Goal: Task Accomplishment & Management: Manage account settings

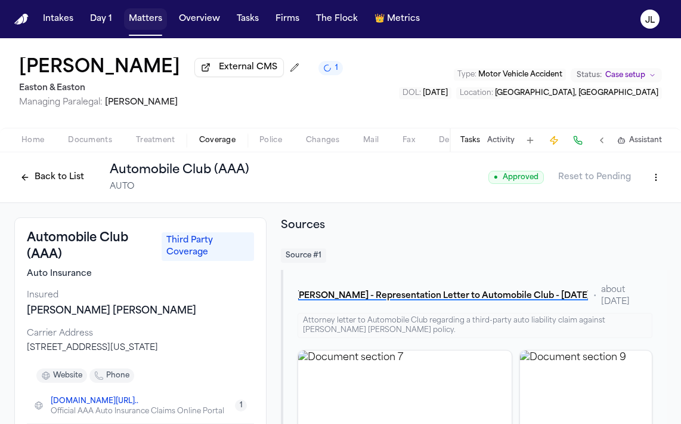
click at [140, 21] on button "Matters" at bounding box center [145, 18] width 43 height 21
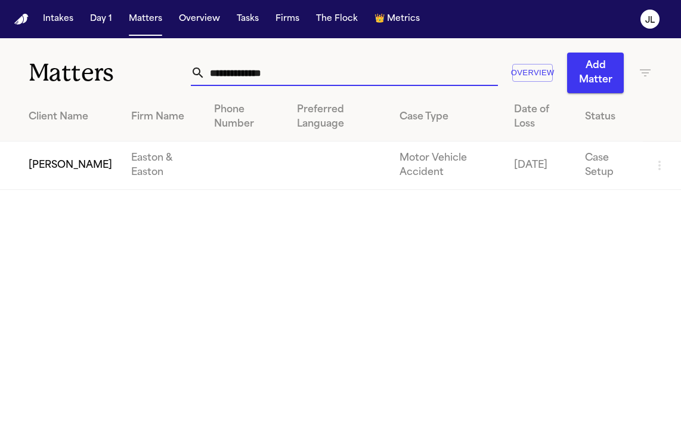
click at [251, 82] on input "**********" at bounding box center [351, 73] width 293 height 26
drag, startPoint x: 321, startPoint y: 74, endPoint x: 144, endPoint y: 74, distance: 177.2
click at [144, 74] on div "**********" at bounding box center [340, 65] width 681 height 55
paste input "text"
type input "**********"
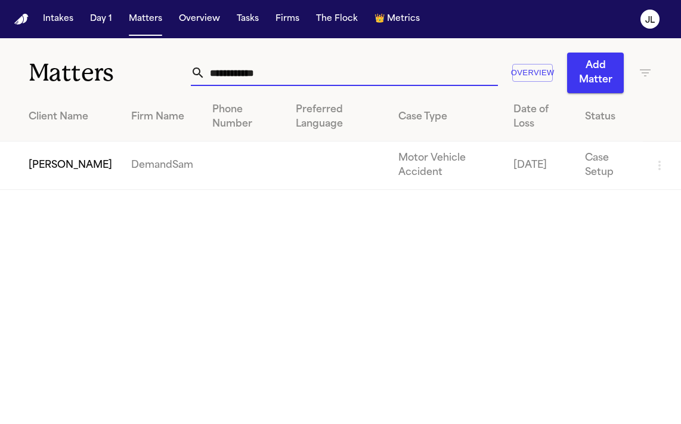
click at [42, 160] on td "[PERSON_NAME]" at bounding box center [61, 165] width 122 height 48
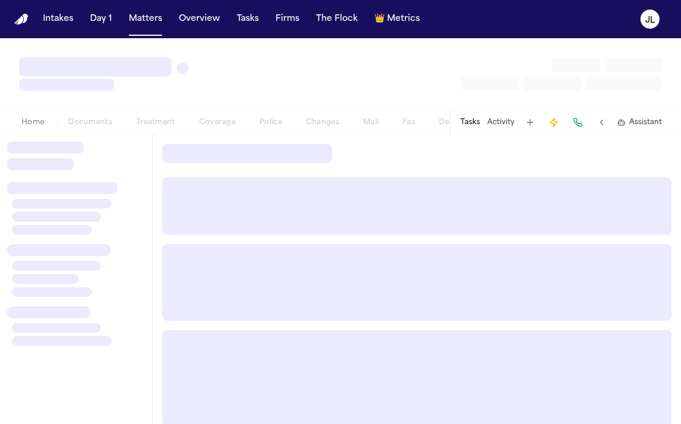
click at [208, 119] on div "Home Documents Treatment Coverage Police Changes Mail Fax Demand Workspaces Art…" at bounding box center [230, 122] width 440 height 14
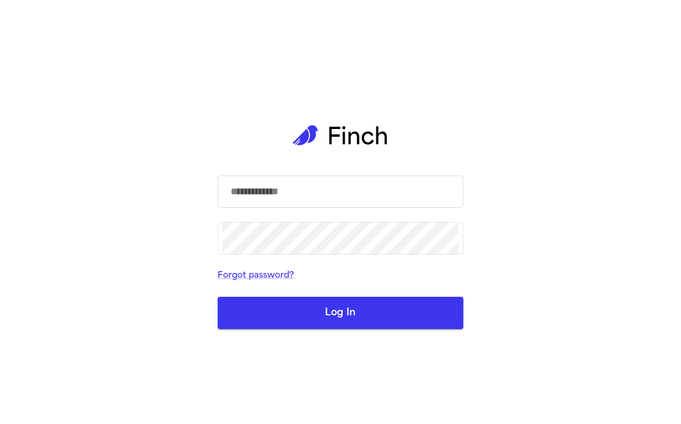
type input "**********"
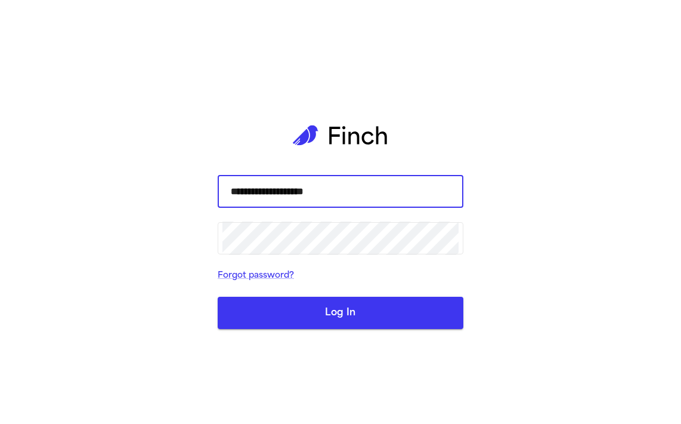
click at [218, 297] on button "Log In" at bounding box center [341, 313] width 246 height 32
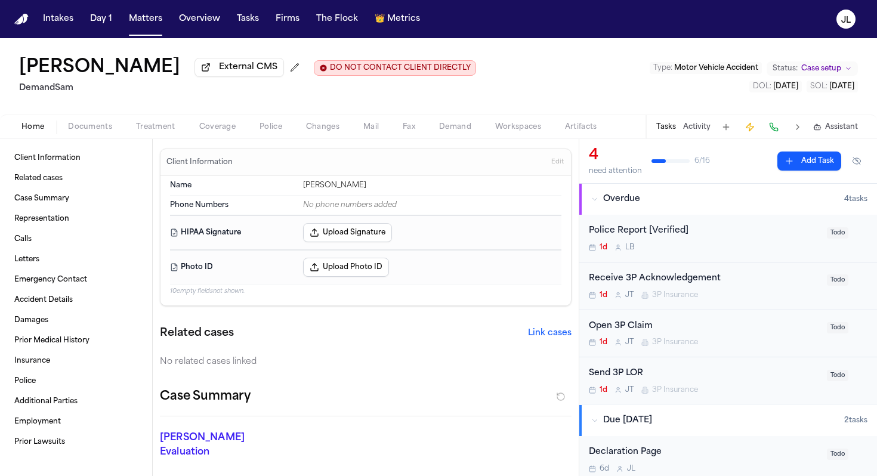
click at [220, 127] on span "Coverage" at bounding box center [217, 127] width 36 height 10
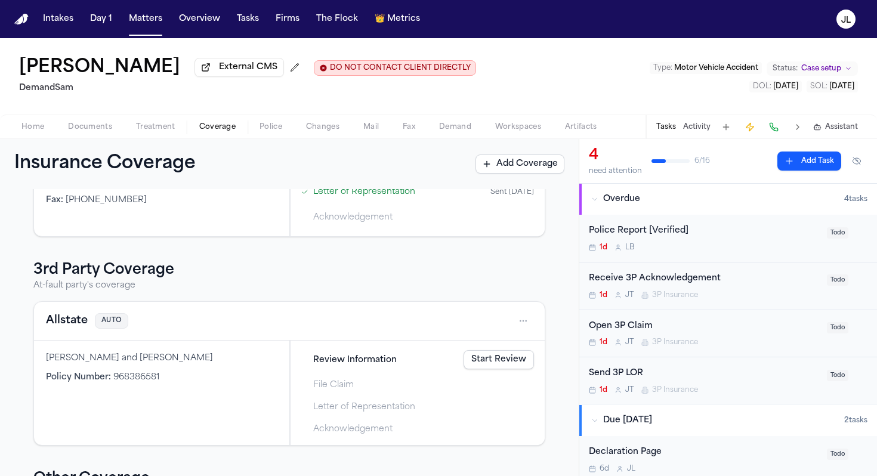
scroll to position [242, 0]
click at [56, 322] on button "Allstate" at bounding box center [67, 322] width 42 height 17
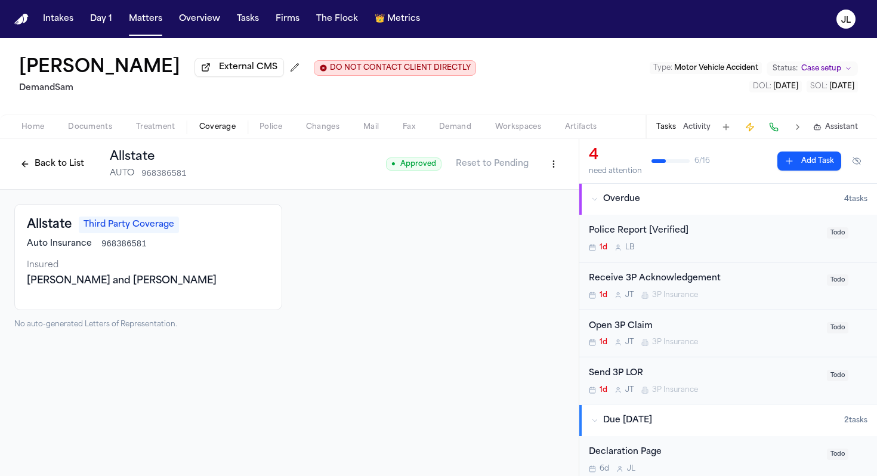
click at [33, 174] on button "Back to List" at bounding box center [52, 164] width 76 height 19
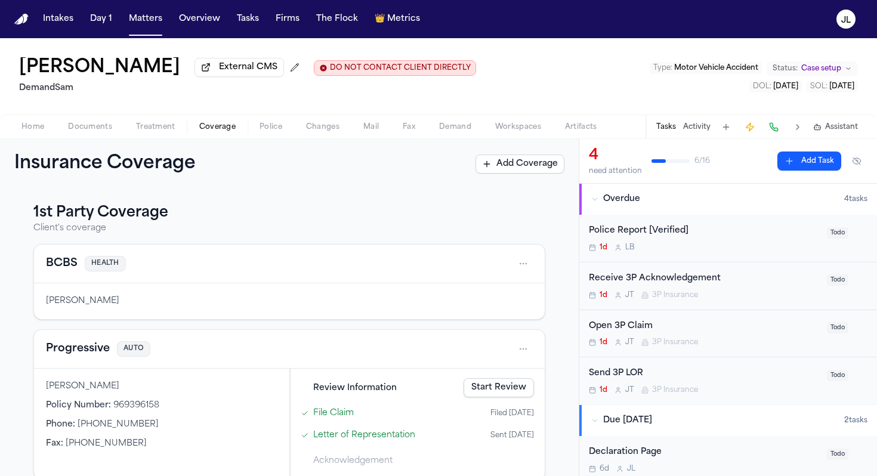
click at [71, 131] on span "Documents" at bounding box center [90, 127] width 44 height 10
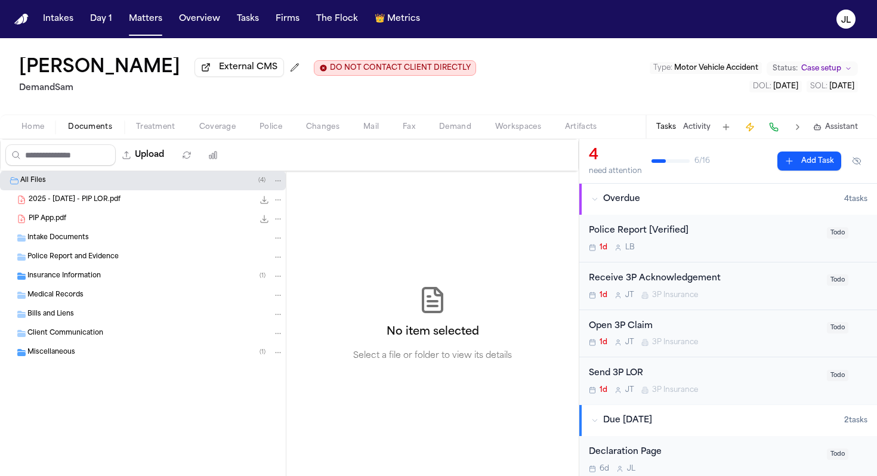
click at [49, 252] on div "Police Report and Evidence" at bounding box center [143, 257] width 286 height 19
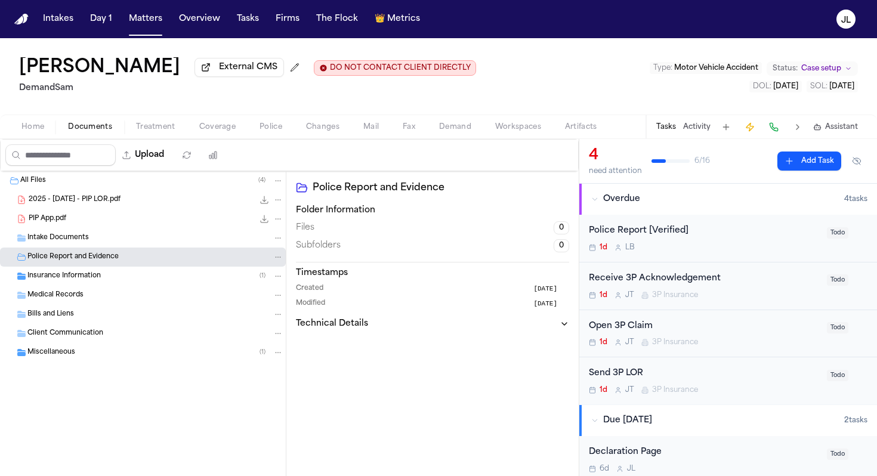
click at [54, 282] on span "Insurance Information" at bounding box center [63, 276] width 73 height 10
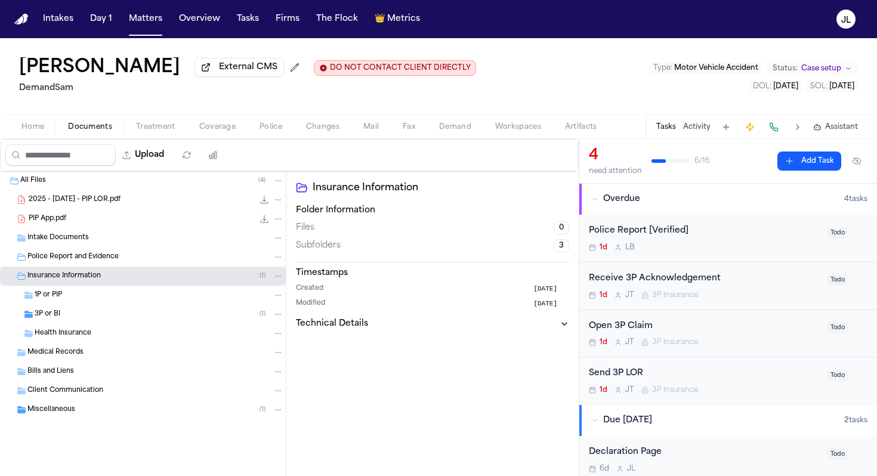
click at [53, 324] on div "3P or BI ( 1 )" at bounding box center [143, 314] width 286 height 19
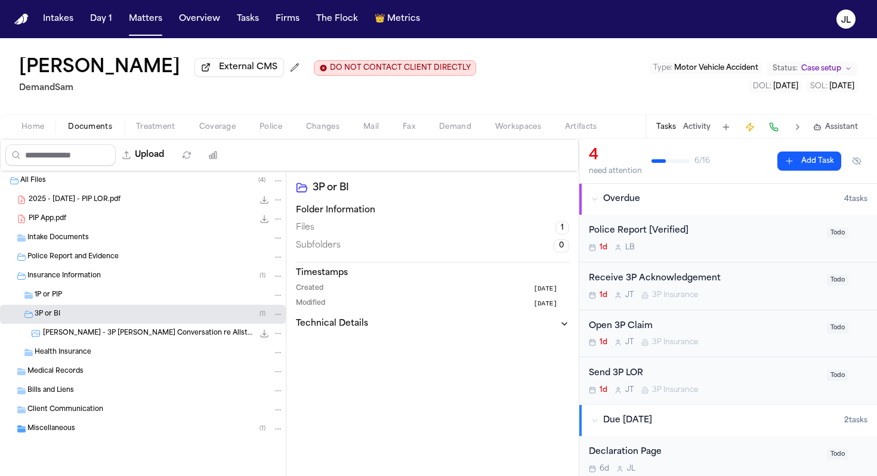
click at [53, 338] on span "R. Mears - 3P Slack Conversation re Allstate Claim - 968386581 - 2024" at bounding box center [148, 334] width 211 height 10
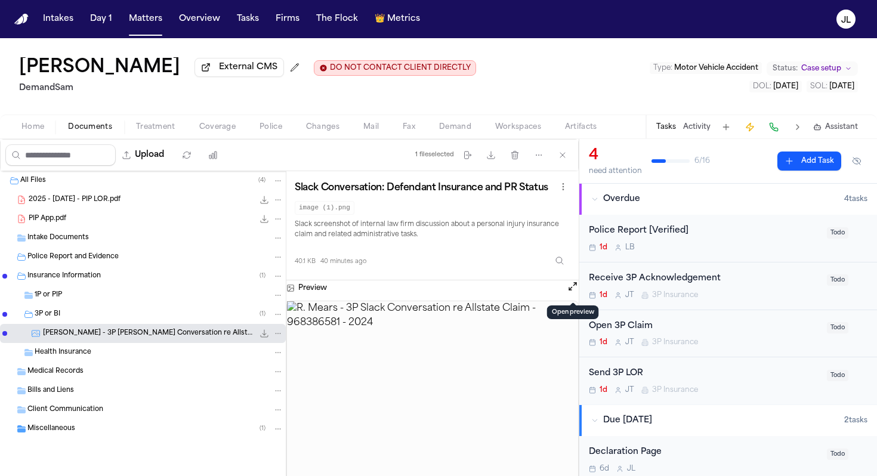
click at [570, 288] on button "Open preview" at bounding box center [573, 286] width 12 height 12
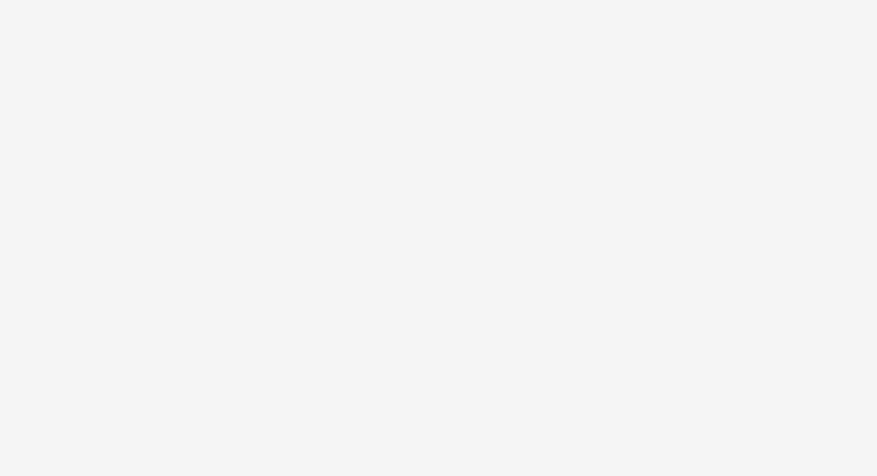
click at [147, 249] on img at bounding box center [219, 271] width 438 height 409
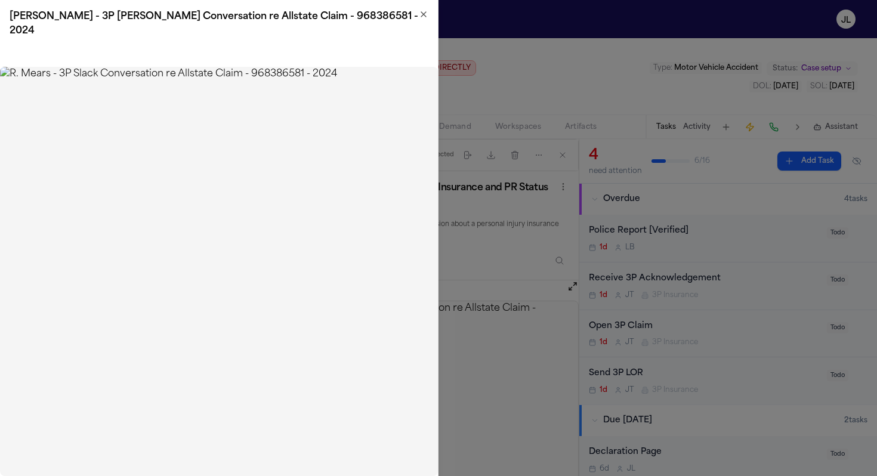
click at [422, 20] on h2 "R. Mears - 3P Slack Conversation re Allstate Claim - 968386581 - 2024" at bounding box center [219, 24] width 419 height 29
click at [424, 12] on icon "button" at bounding box center [424, 15] width 10 height 10
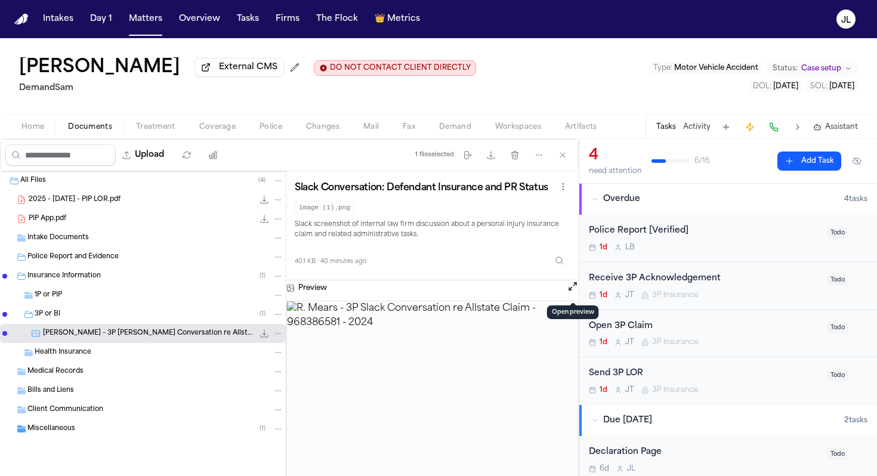
click at [229, 128] on span "Coverage" at bounding box center [217, 127] width 36 height 10
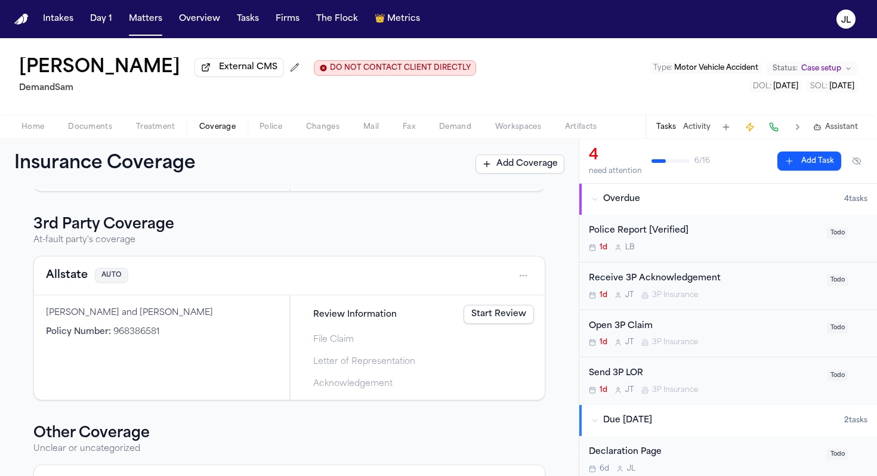
scroll to position [281, 0]
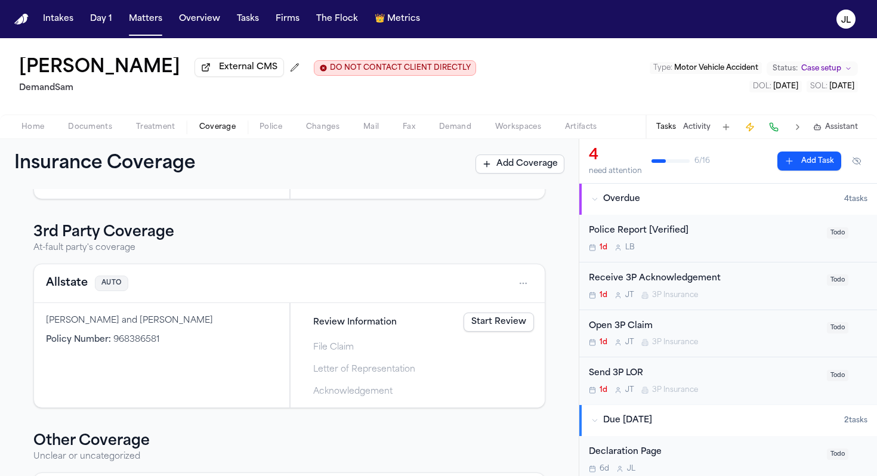
click at [69, 292] on button "Allstate" at bounding box center [67, 283] width 42 height 17
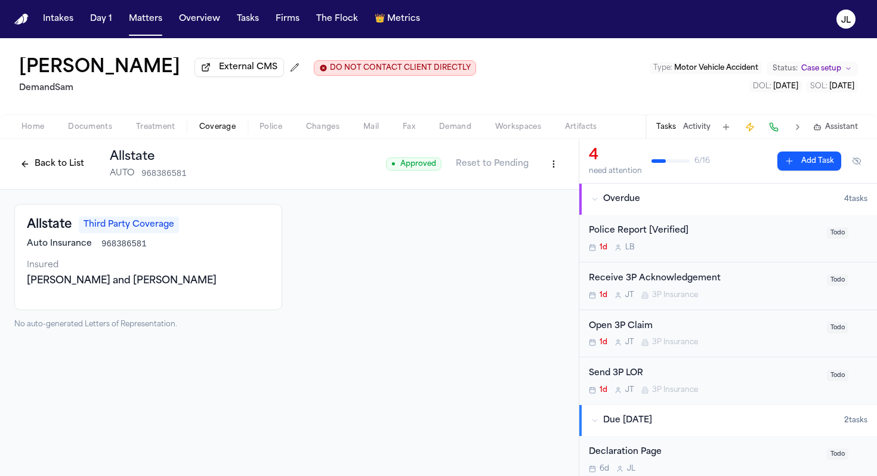
click at [681, 129] on button at bounding box center [773, 127] width 17 height 17
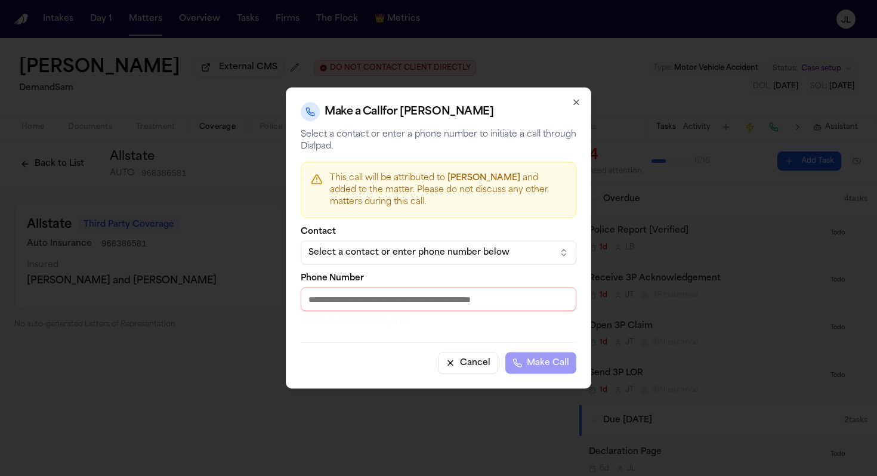
click at [488, 261] on button "Select a contact or enter phone number below" at bounding box center [439, 253] width 276 height 24
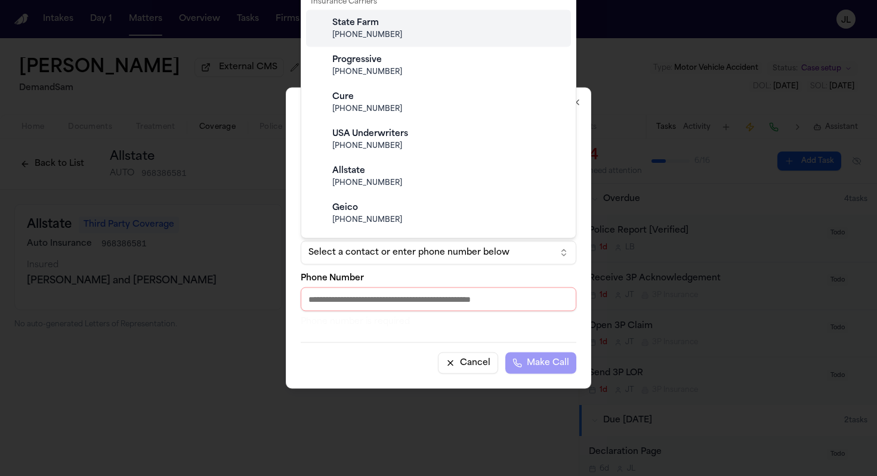
scroll to position [215, 0]
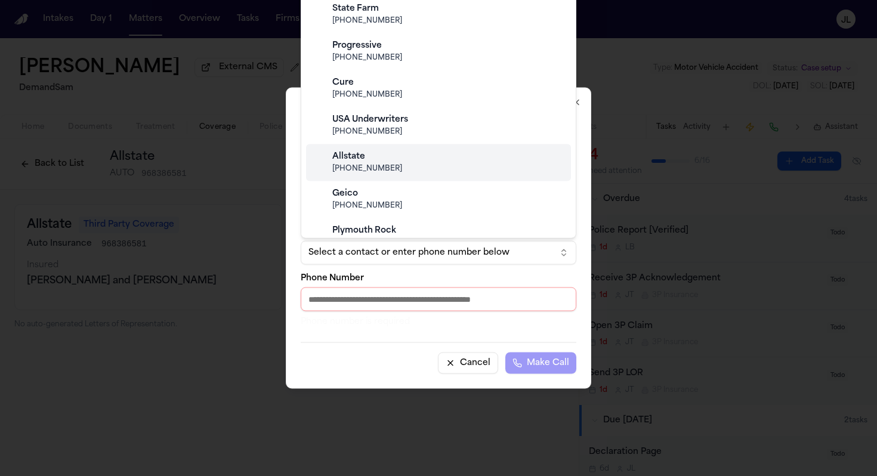
click at [403, 177] on div "Allstate (800) 255-7828" at bounding box center [448, 163] width 236 height 32
type input "**********"
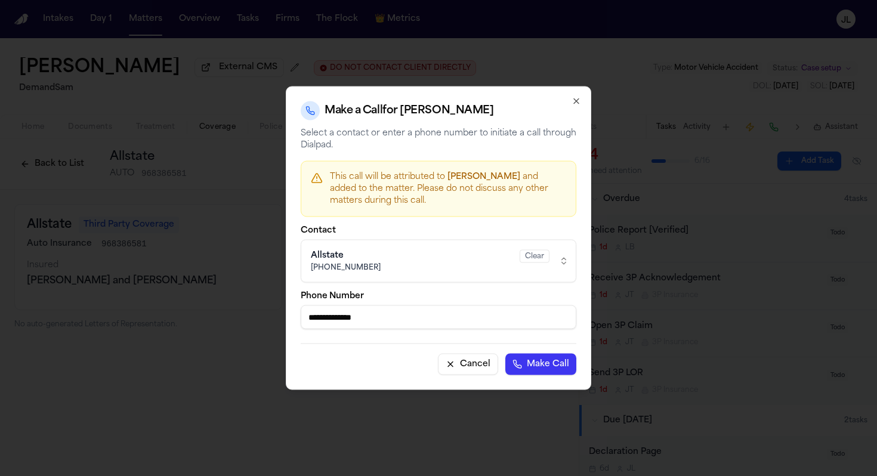
click at [560, 362] on button "Make Call" at bounding box center [540, 364] width 71 height 21
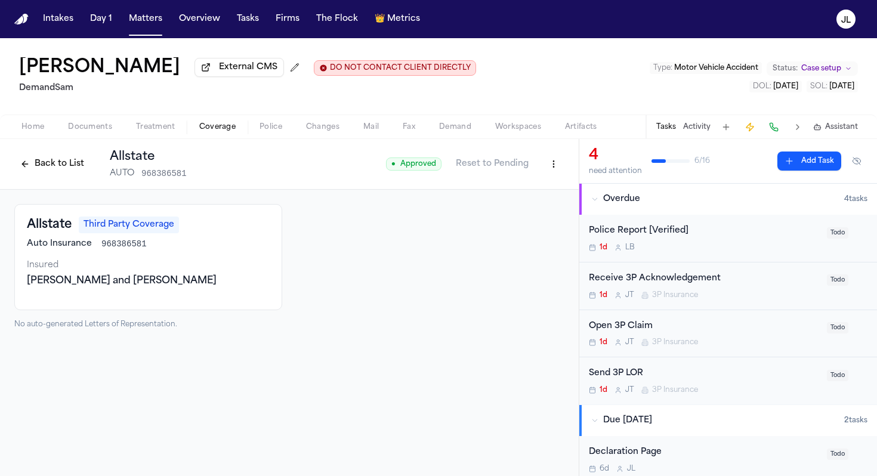
click at [681, 129] on button at bounding box center [773, 127] width 17 height 17
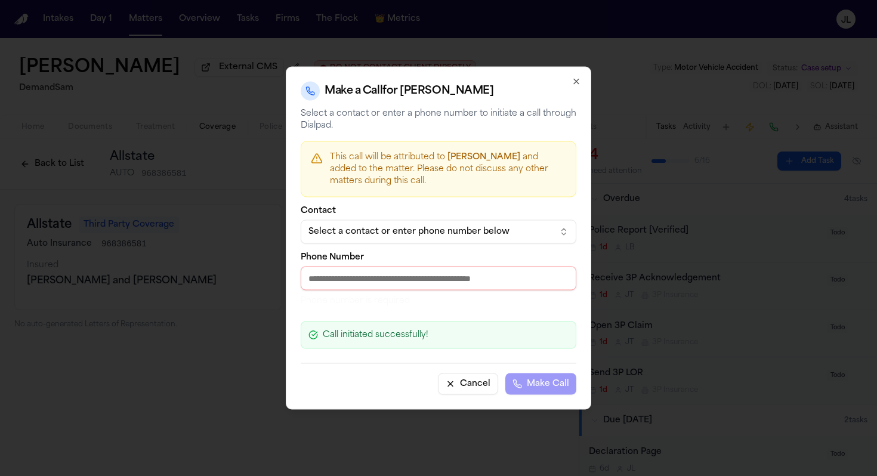
click at [469, 202] on div "Make a Call for Roscoe Mears Select a contact or enter a phone number to initia…" at bounding box center [438, 238] width 305 height 343
click at [453, 228] on div "Select a contact or enter phone number below" at bounding box center [428, 232] width 241 height 12
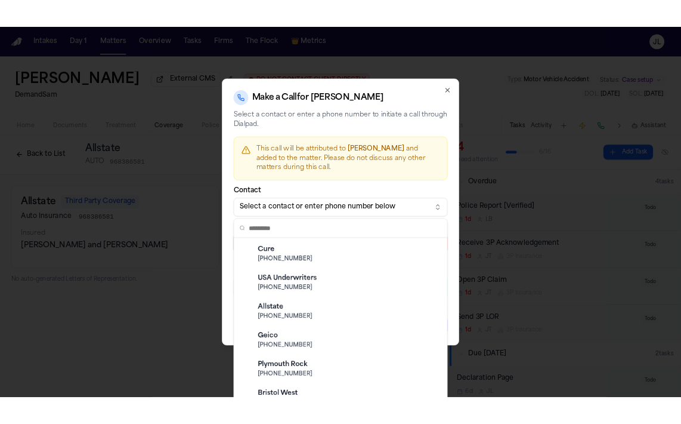
scroll to position [302, 0]
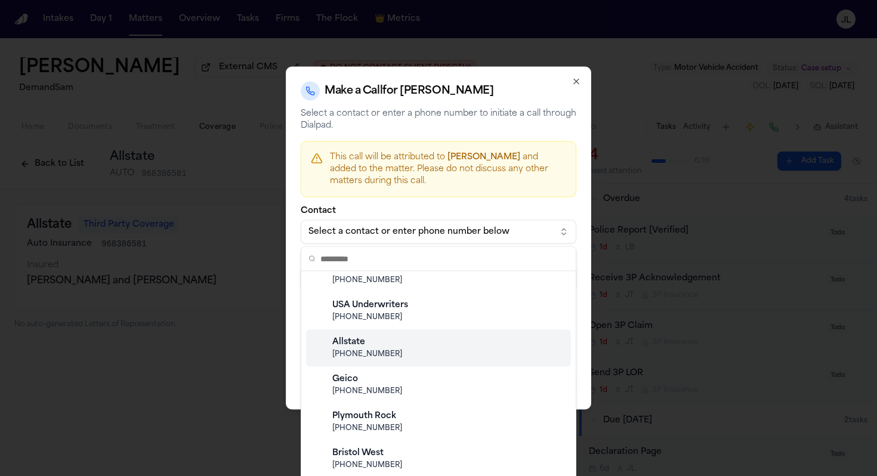
click at [385, 361] on div "Allstate (800) 255-7828" at bounding box center [448, 348] width 236 height 32
type input "**********"
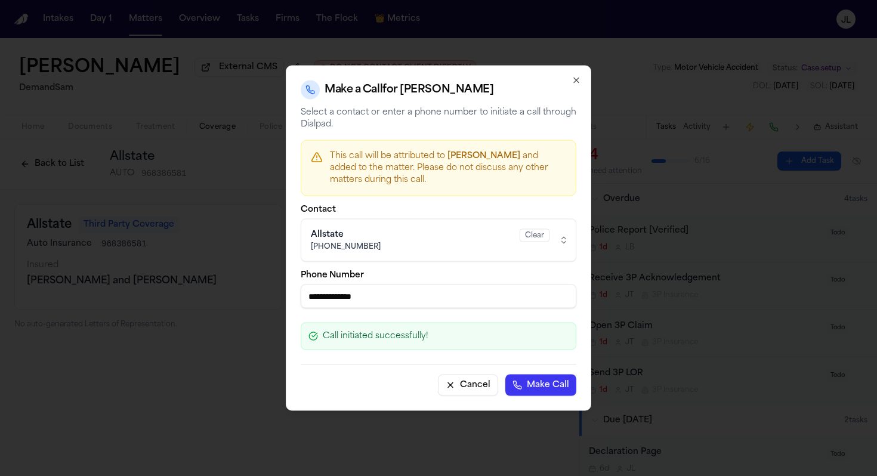
click at [548, 387] on button "Make Call" at bounding box center [540, 385] width 71 height 21
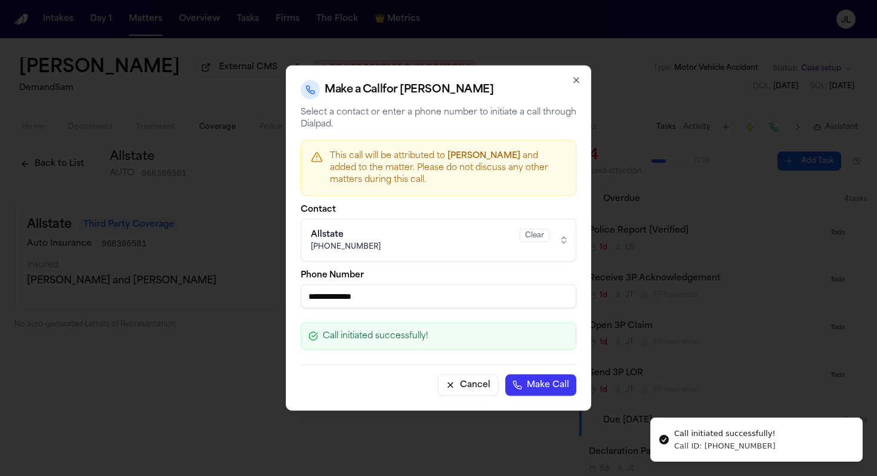
click at [521, 375] on button "Make Call" at bounding box center [540, 385] width 71 height 21
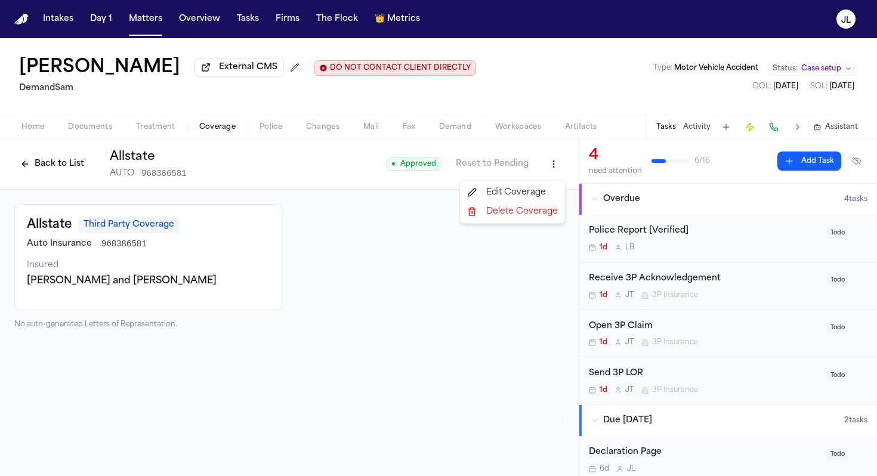
click at [547, 159] on html "Intakes Day 1 Matters Overview Tasks Firms The Flock 👑 Metrics JL Roscoe Mears …" at bounding box center [438, 238] width 877 height 476
click at [537, 193] on div "Edit Coverage" at bounding box center [512, 192] width 100 height 19
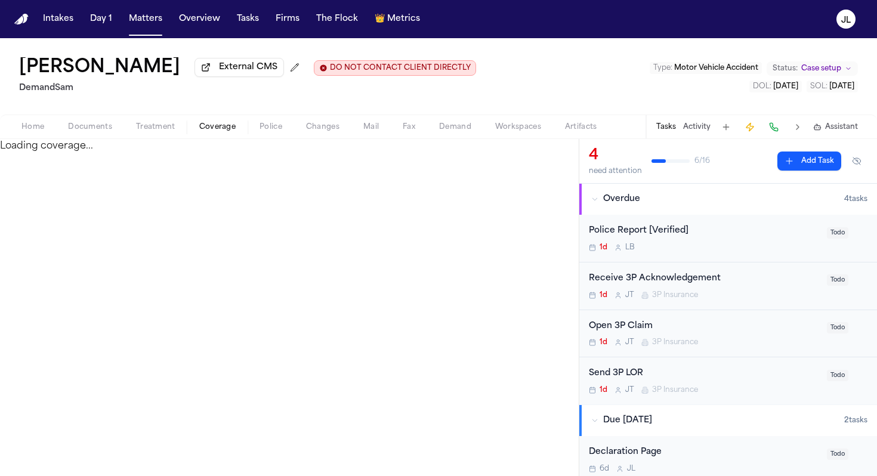
select select "**********"
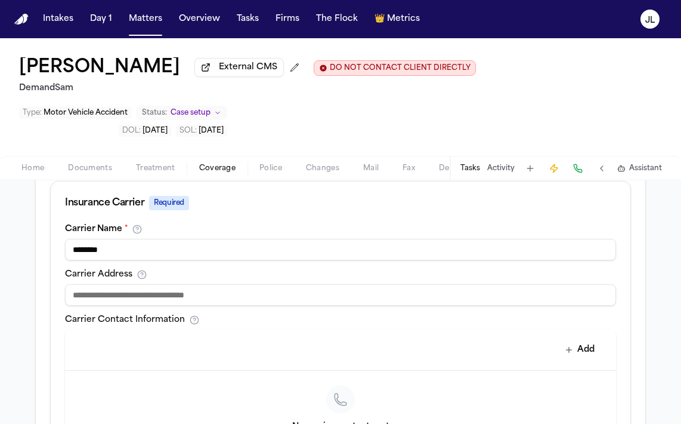
scroll to position [412, 0]
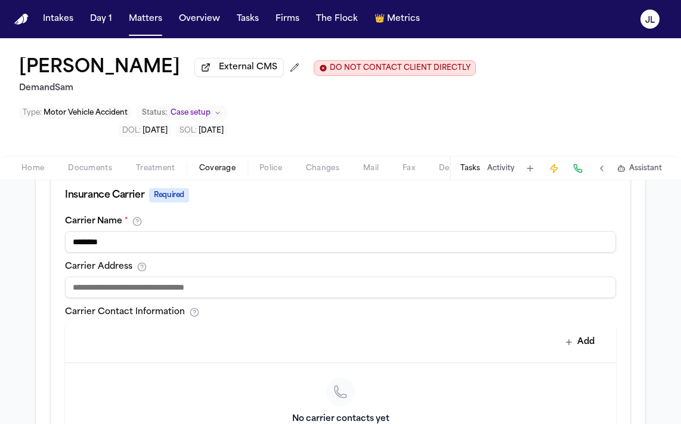
click at [138, 276] on input at bounding box center [340, 286] width 551 height 21
paste input "**********"
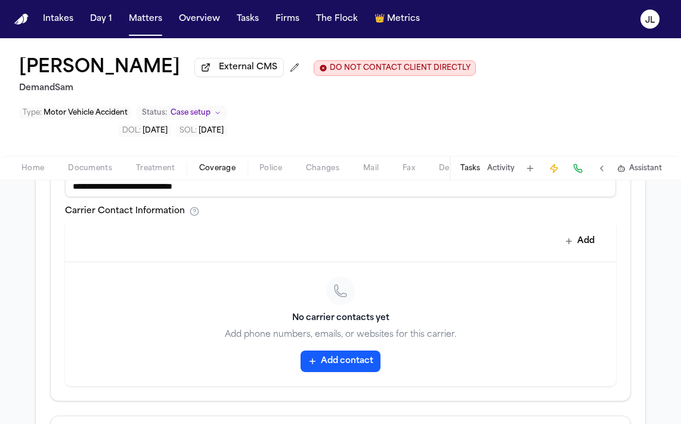
scroll to position [524, 0]
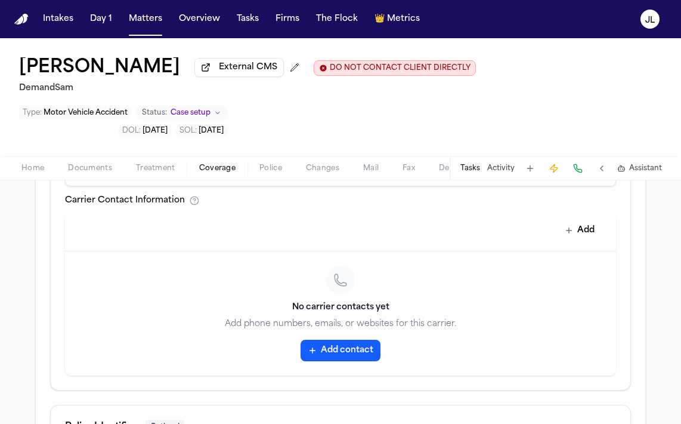
type input "**********"
click at [352, 339] on button "Add contact" at bounding box center [341, 349] width 80 height 21
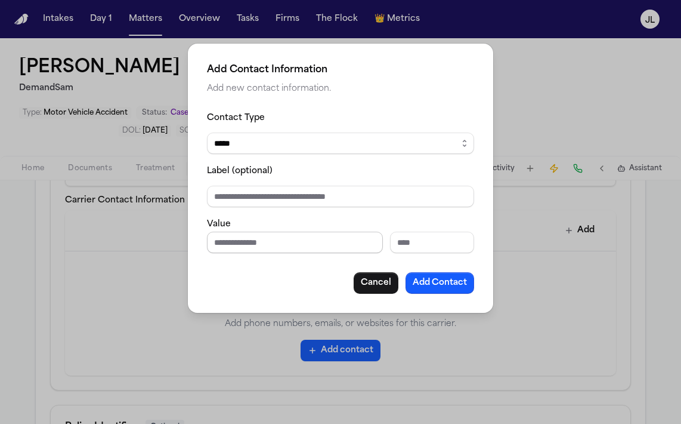
click at [259, 238] on input "Phone number" at bounding box center [295, 241] width 176 height 21
paste input "**********"
type input "**********"
click at [441, 291] on button "Add Contact" at bounding box center [440, 282] width 69 height 21
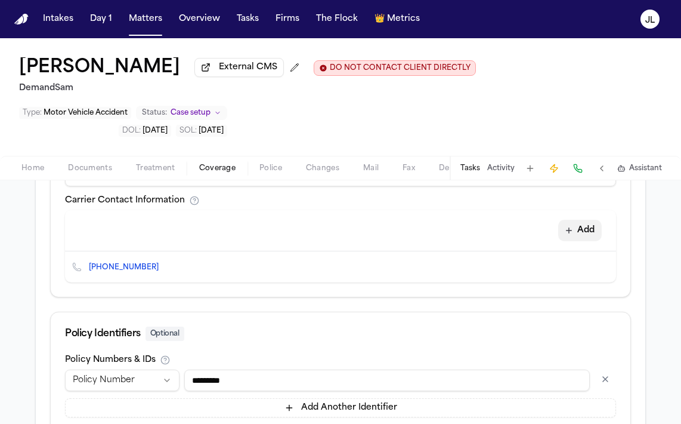
click at [588, 220] on button "Add" at bounding box center [580, 230] width 44 height 21
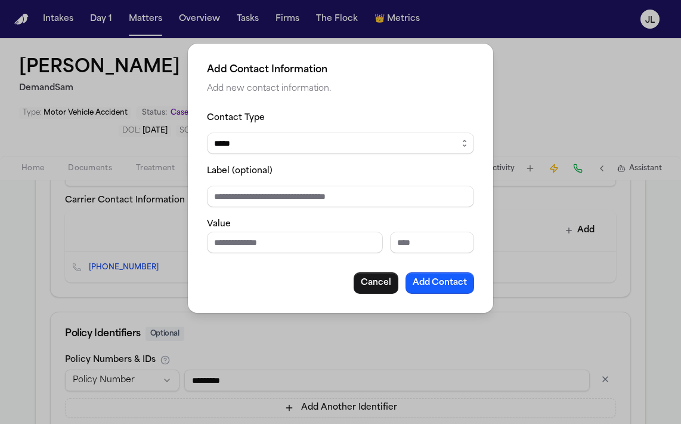
click at [250, 153] on select "***** ***** ******* *** *****" at bounding box center [340, 142] width 267 height 21
select select "***"
click at [207, 132] on select "***** ***** ******* *** *****" at bounding box center [340, 142] width 267 height 21
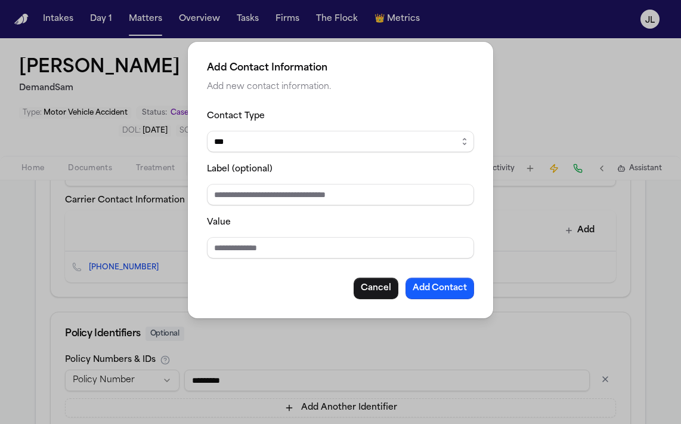
click at [233, 235] on div "Value" at bounding box center [340, 237] width 267 height 44
click at [232, 249] on input "Value" at bounding box center [340, 247] width 267 height 21
paste input "**********"
type input "**********"
click at [444, 285] on button "Add Contact" at bounding box center [440, 287] width 69 height 21
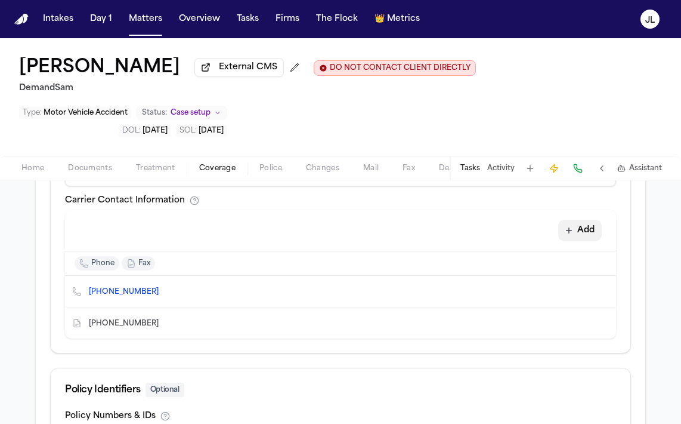
click at [565, 220] on button "Add" at bounding box center [580, 230] width 44 height 21
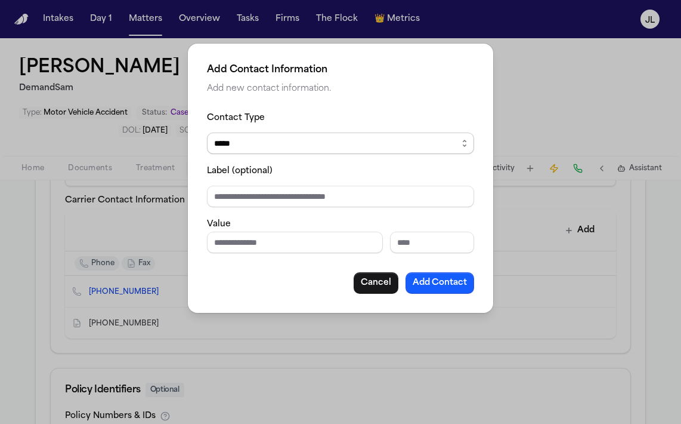
click at [241, 144] on select "***** ***** ******* *** *****" at bounding box center [340, 142] width 267 height 21
select select "*****"
click at [207, 132] on select "***** ***** ******* *** *****" at bounding box center [340, 142] width 267 height 21
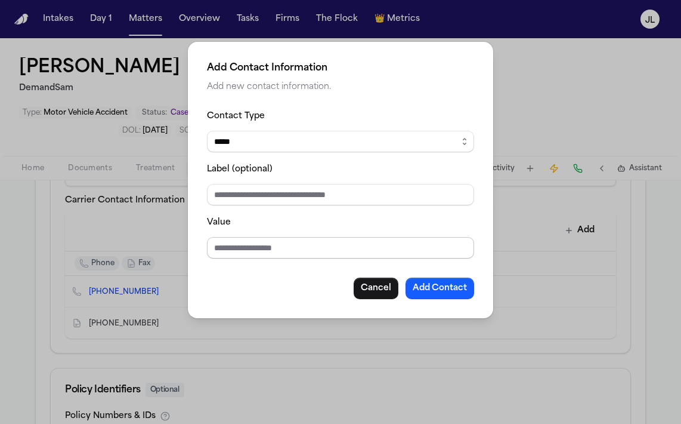
click at [234, 246] on input "Value" at bounding box center [340, 247] width 267 height 21
paste input "**********"
type input "**********"
click at [442, 279] on button "Add Contact" at bounding box center [440, 287] width 69 height 21
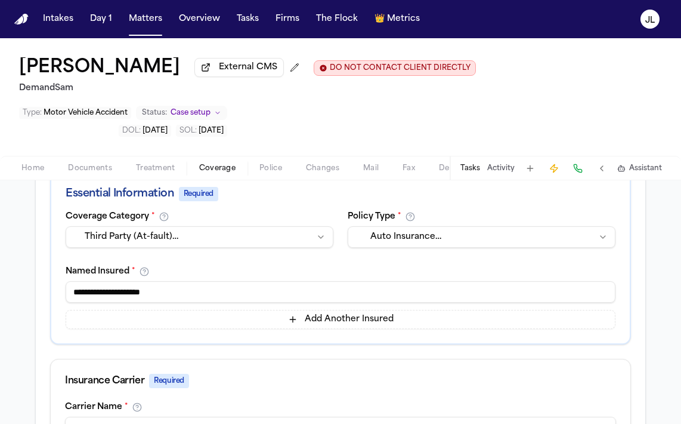
scroll to position [0, 0]
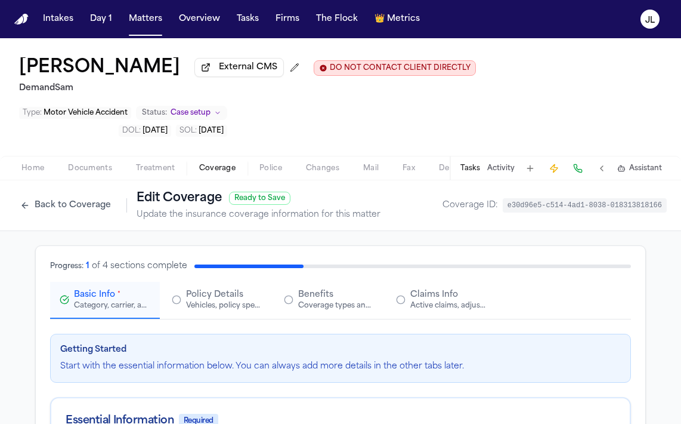
click at [461, 301] on div "Active claims, adjusters, and subrogation details" at bounding box center [448, 306] width 76 height 10
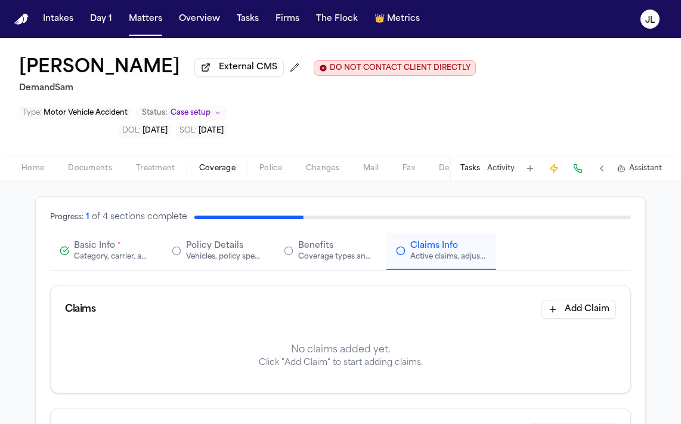
scroll to position [69, 0]
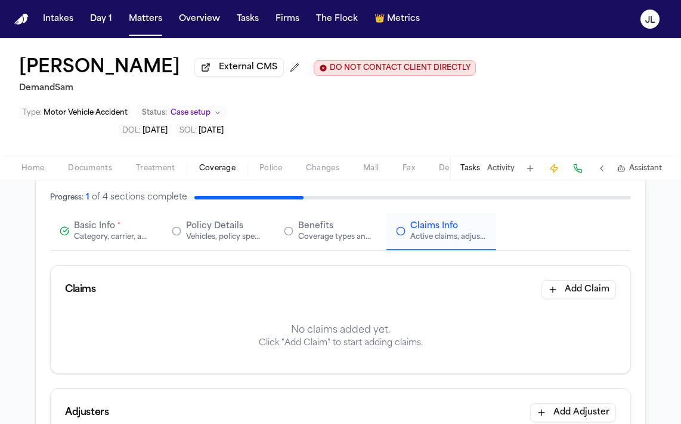
click at [607, 265] on div "Claims Add Claim" at bounding box center [341, 289] width 580 height 48
click at [592, 280] on button "Add Claim" at bounding box center [579, 289] width 75 height 19
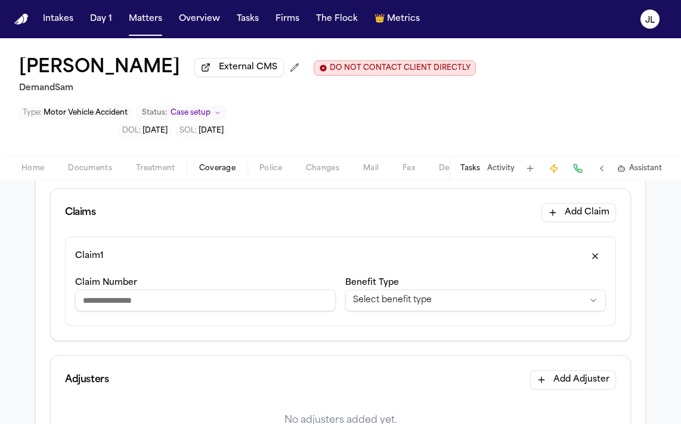
scroll to position [153, 0]
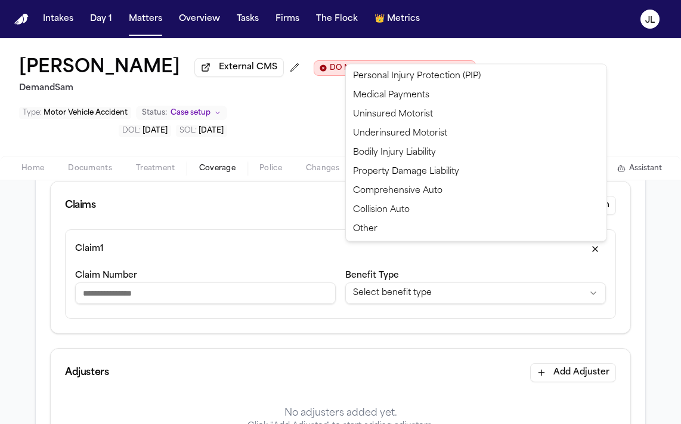
click at [409, 252] on html "**********" at bounding box center [340, 212] width 681 height 424
select select "**********"
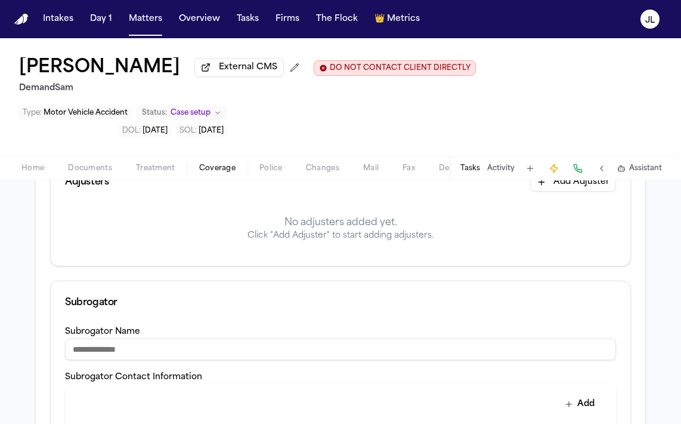
scroll to position [345, 0]
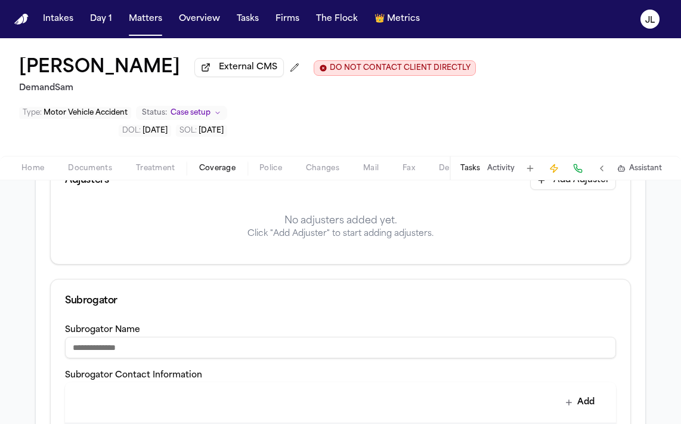
click at [584, 171] on button "Add Adjuster" at bounding box center [573, 180] width 86 height 19
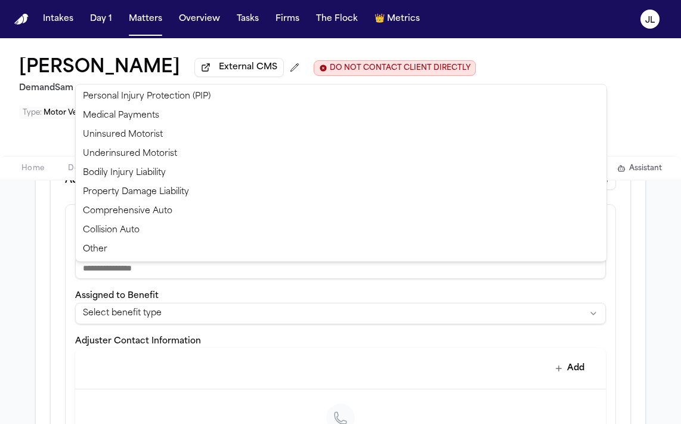
click at [229, 273] on html "**********" at bounding box center [340, 212] width 681 height 424
select select "**********"
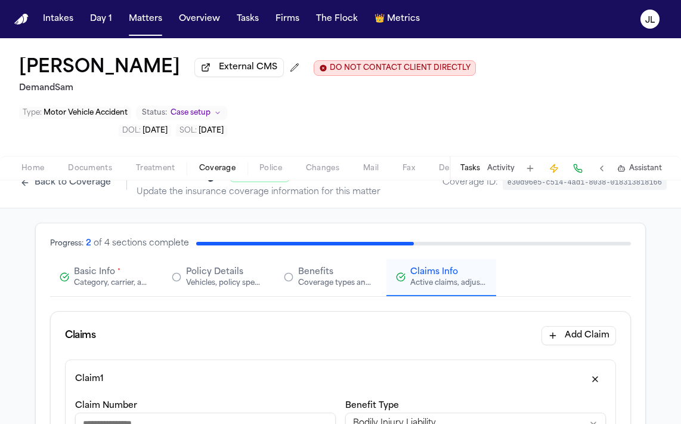
scroll to position [0, 0]
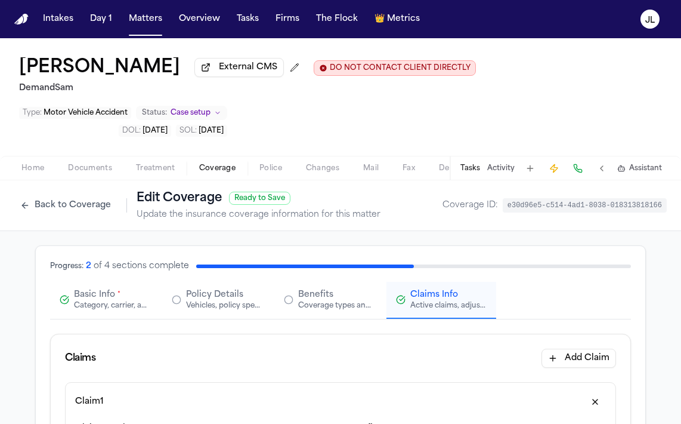
click at [83, 289] on span "Basic Info" at bounding box center [94, 295] width 41 height 12
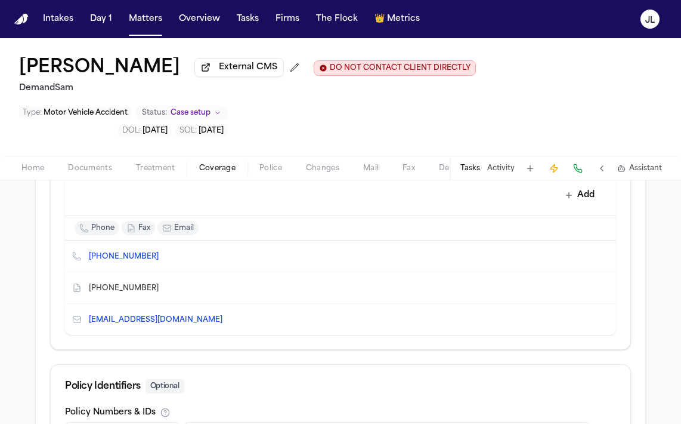
scroll to position [661, 0]
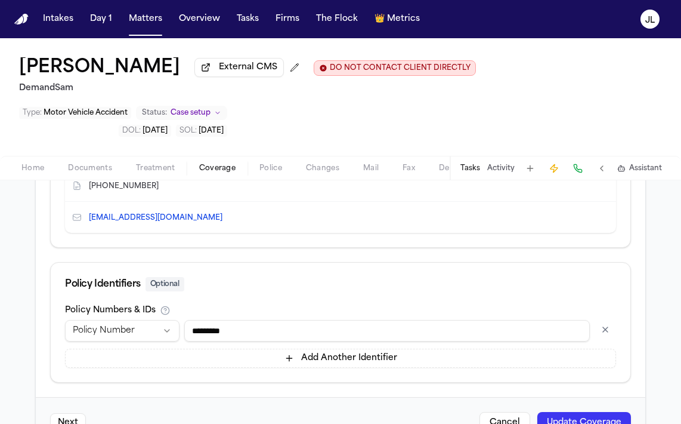
click at [566, 412] on button "Update Coverage" at bounding box center [585, 422] width 94 height 21
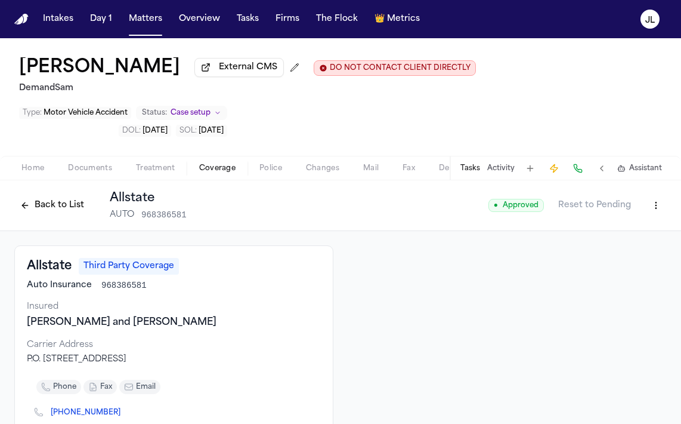
click at [73, 196] on button "Back to List" at bounding box center [52, 205] width 76 height 19
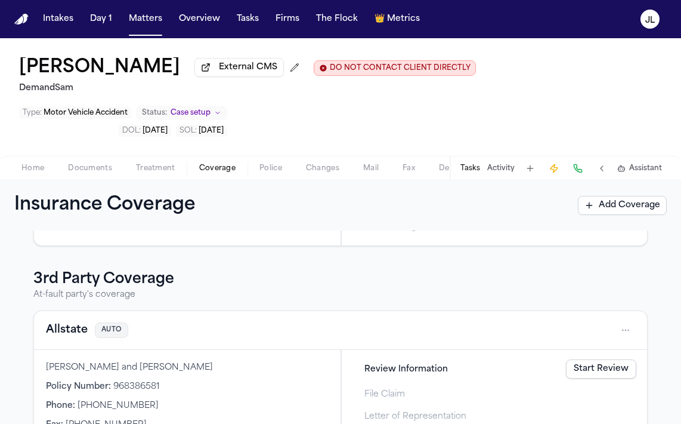
scroll to position [499, 0]
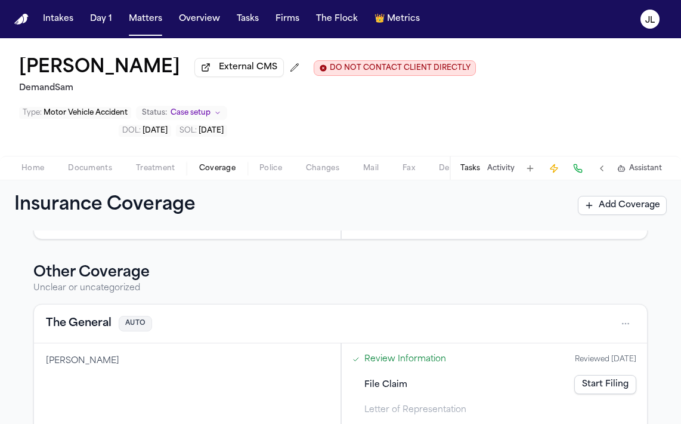
click at [94, 315] on button "The General" at bounding box center [79, 323] width 66 height 17
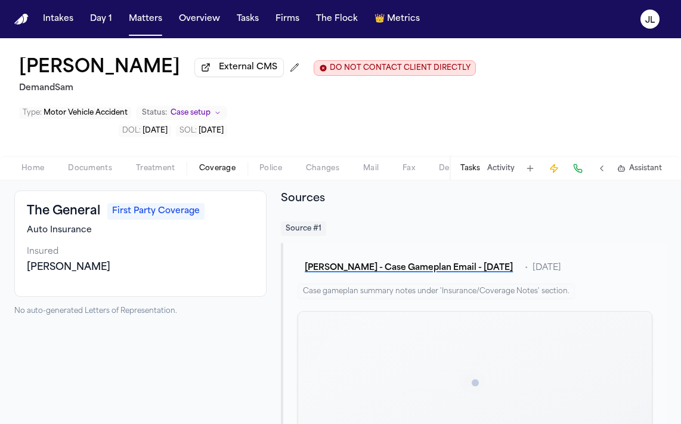
scroll to position [58, 0]
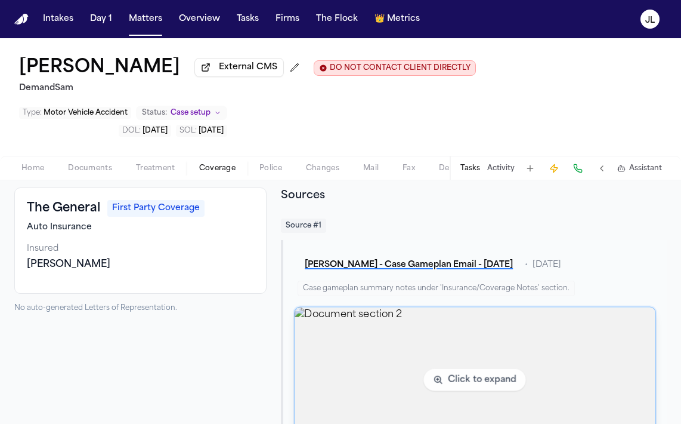
click at [396, 307] on img "View document section 2" at bounding box center [475, 379] width 361 height 145
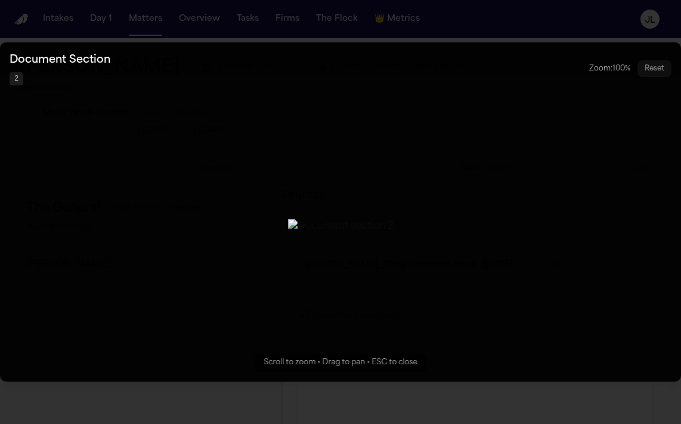
click at [285, 379] on button "Zoomable image viewer. Use mouse wheel to zoom, drag to pan, or press R to rese…" at bounding box center [340, 211] width 681 height 339
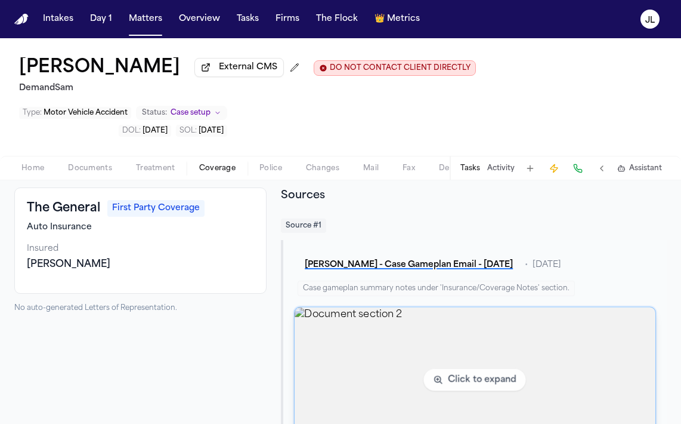
scroll to position [0, 0]
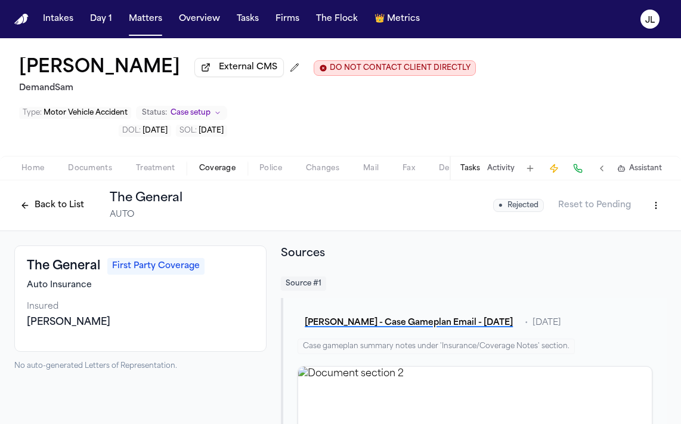
click at [61, 196] on button "Back to List" at bounding box center [52, 205] width 76 height 19
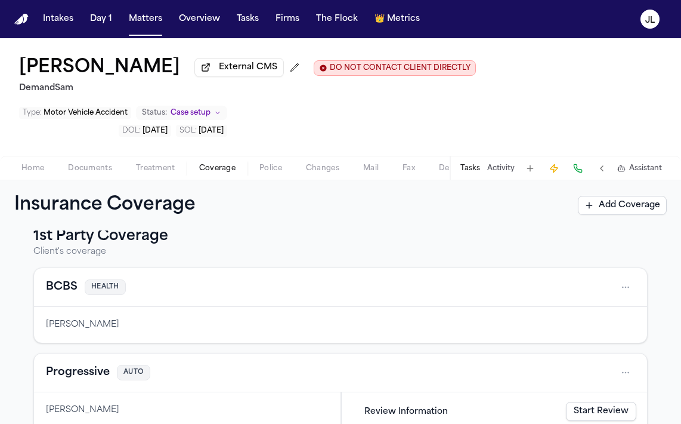
scroll to position [18, 0]
click at [82, 362] on div "Progressive AUTO" at bounding box center [340, 371] width 589 height 19
click at [82, 363] on button "Progressive" at bounding box center [78, 371] width 64 height 17
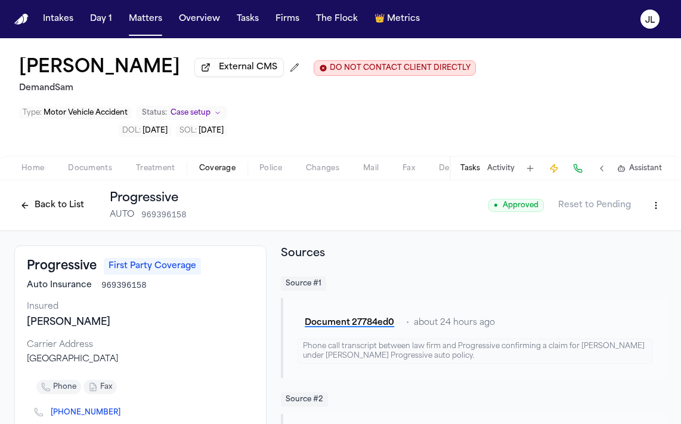
click at [19, 196] on button "Back to List" at bounding box center [52, 205] width 76 height 19
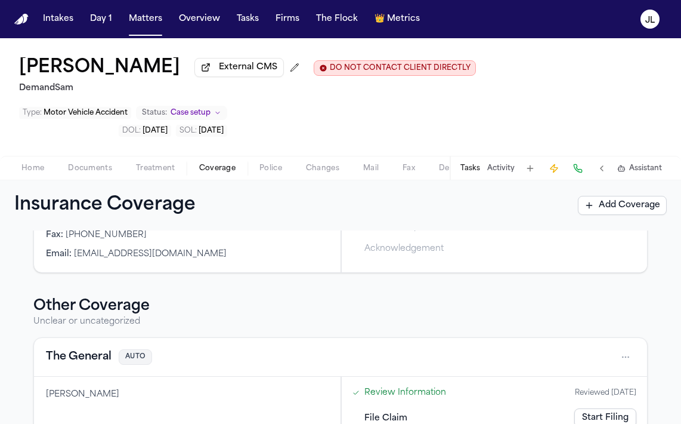
scroll to position [499, 0]
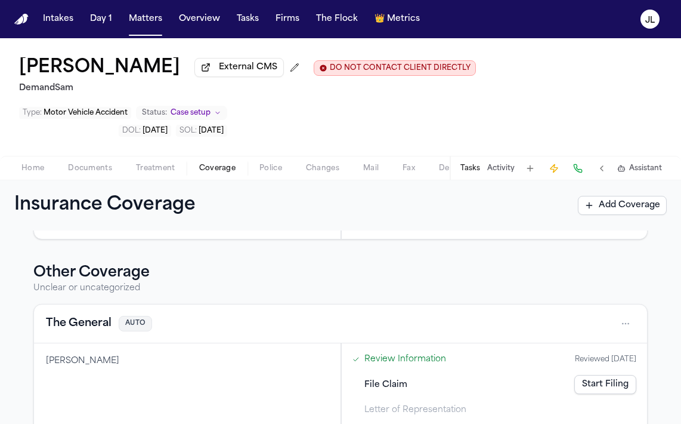
click at [431, 314] on div "The General AUTO" at bounding box center [340, 323] width 589 height 19
click at [82, 315] on button "The General" at bounding box center [79, 323] width 66 height 17
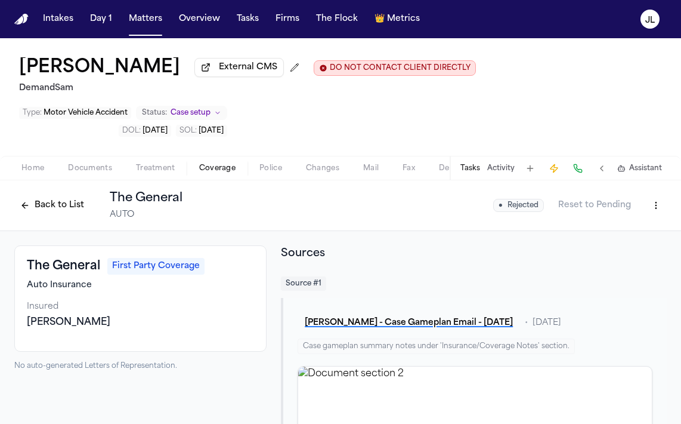
click at [656, 168] on html "Intakes Day 1 Matters Overview Tasks Firms The Flock 👑 Metrics JL Roscoe Mears …" at bounding box center [340, 212] width 681 height 424
click at [629, 187] on div "Edit Coverage" at bounding box center [615, 192] width 100 height 19
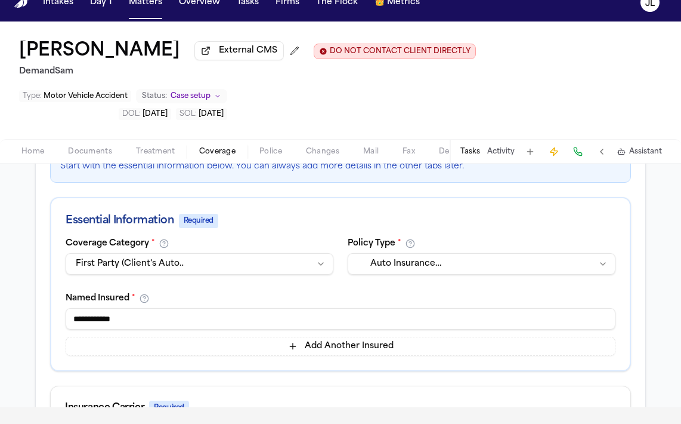
scroll to position [190, 0]
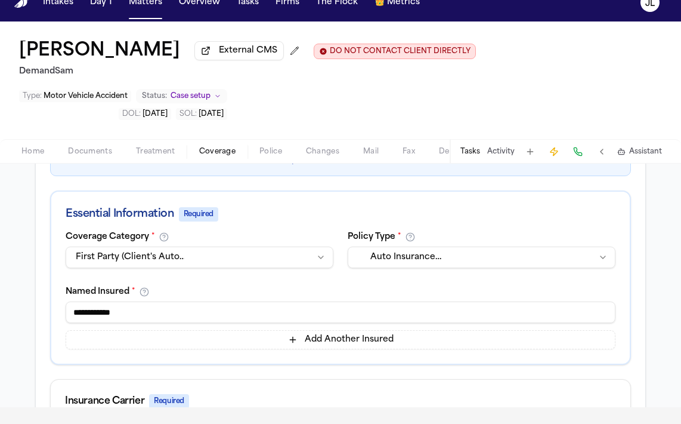
click at [202, 219] on html "Intakes Day 1 Matters Overview Tasks Firms The Flock 👑 Metrics JL Roscoe Mears …" at bounding box center [340, 195] width 681 height 424
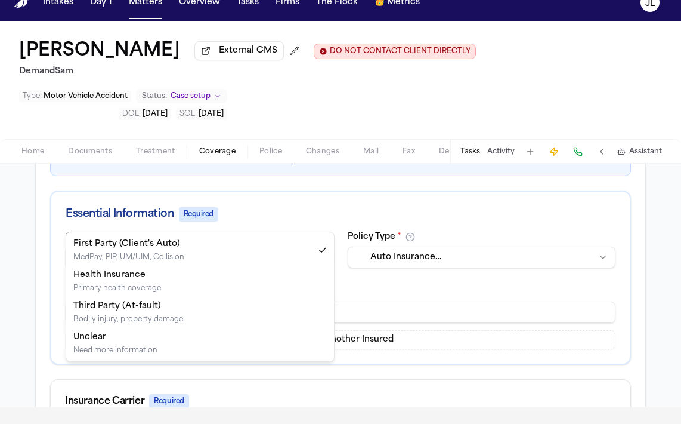
click at [200, 215] on html "Intakes Day 1 Matters Overview Tasks Firms The Flock 👑 Metrics JL Roscoe Mears …" at bounding box center [340, 195] width 681 height 424
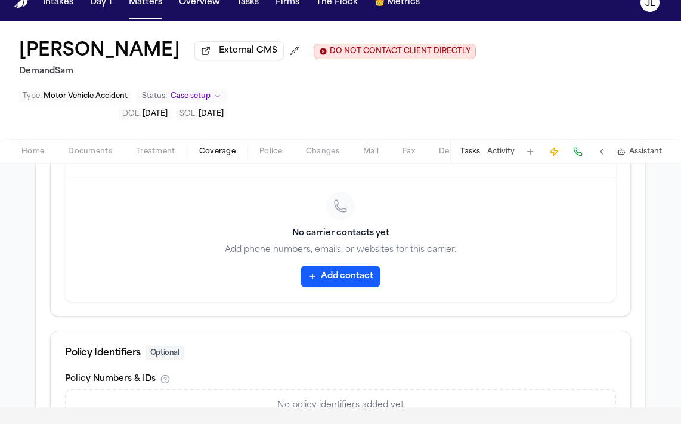
scroll to position [676, 0]
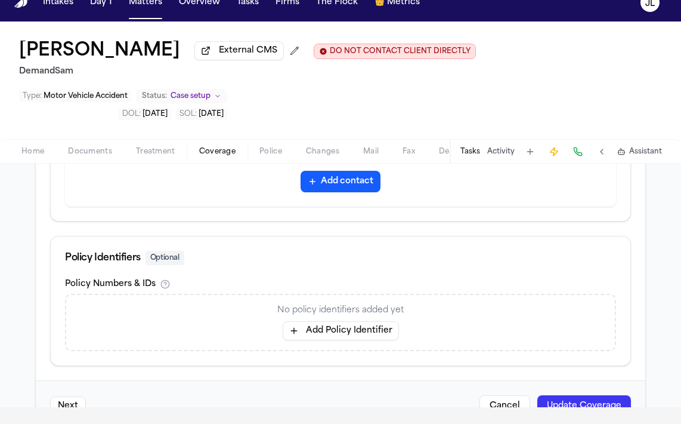
click at [584, 395] on button "Update Coverage" at bounding box center [585, 405] width 94 height 21
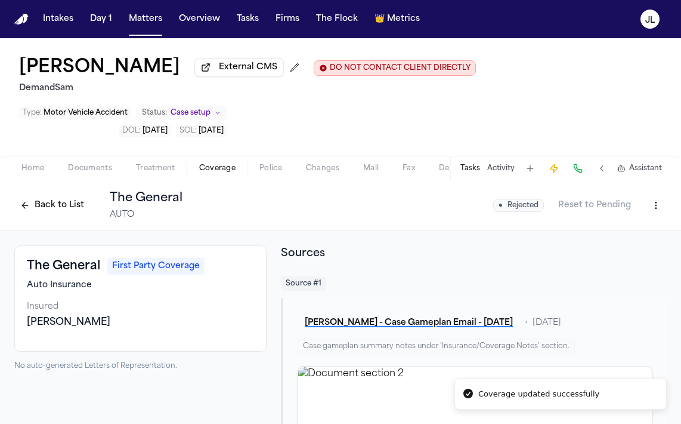
click at [68, 196] on button "Back to List" at bounding box center [52, 205] width 76 height 19
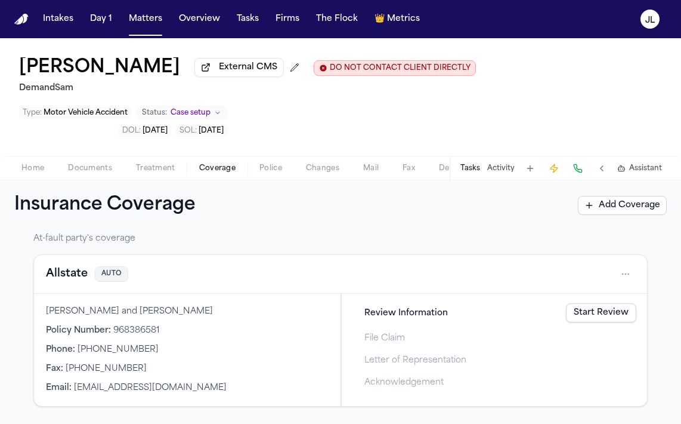
scroll to position [330, 0]
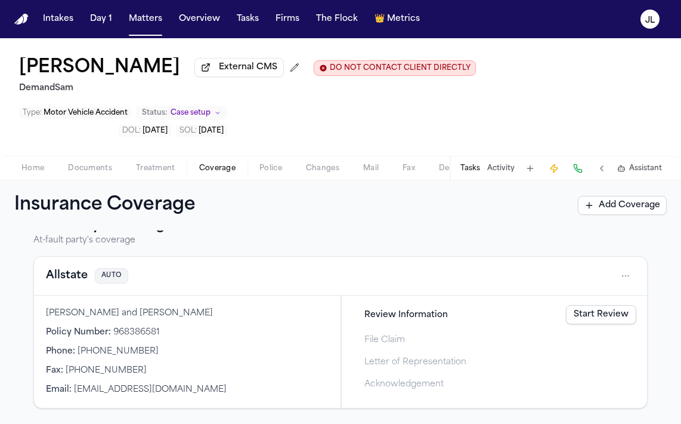
click at [65, 267] on button "Allstate" at bounding box center [67, 275] width 42 height 17
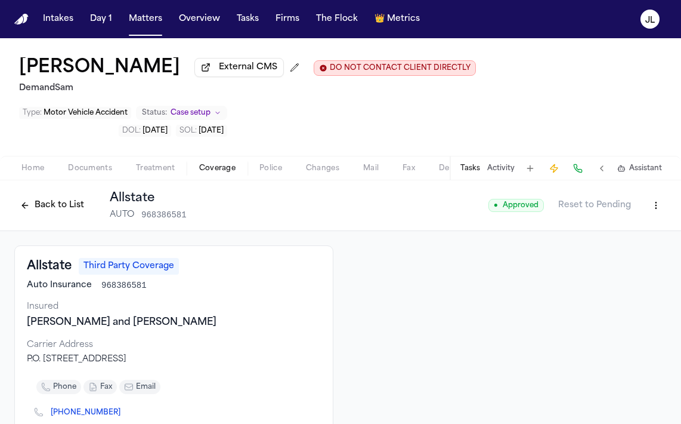
click at [99, 163] on span "Documents" at bounding box center [90, 168] width 44 height 10
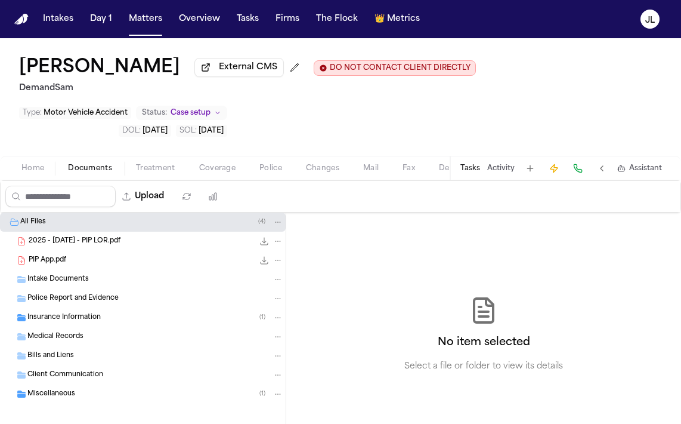
click at [69, 294] on span "Police Report and Evidence" at bounding box center [72, 299] width 91 height 10
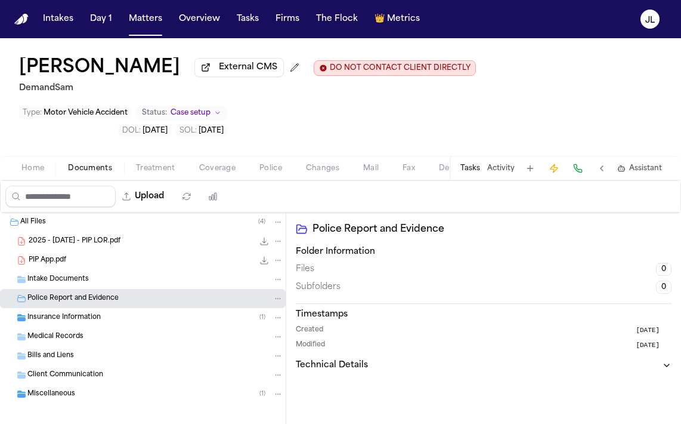
click at [70, 313] on span "Insurance Information" at bounding box center [63, 318] width 73 height 10
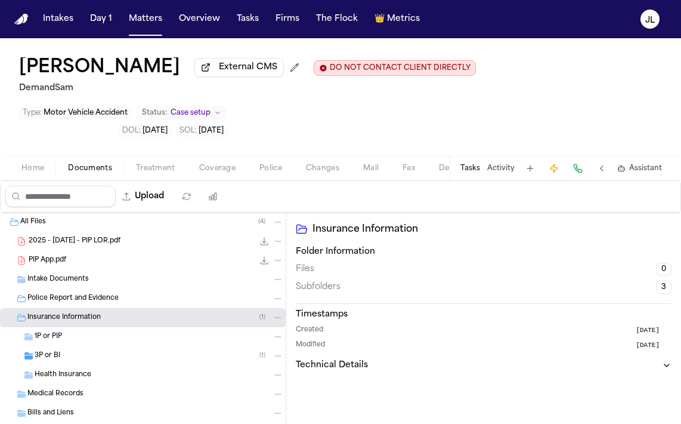
click at [64, 331] on div "1P or PIP" at bounding box center [159, 336] width 249 height 11
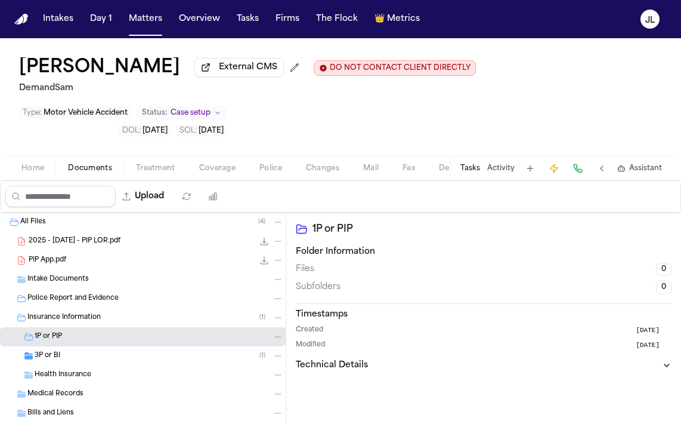
click at [64, 350] on div "3P or BI ( 1 )" at bounding box center [159, 355] width 249 height 11
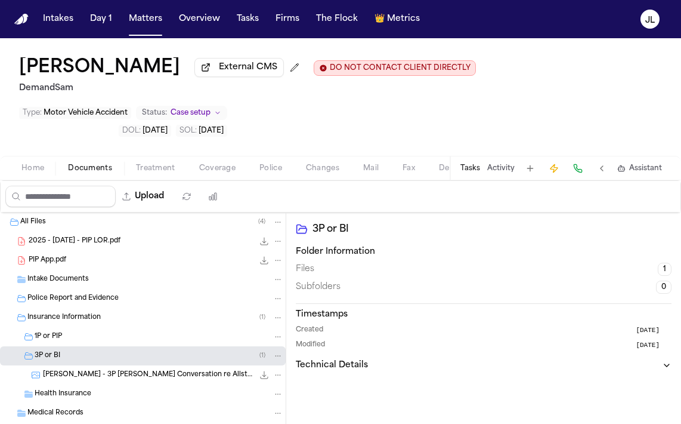
click at [82, 370] on span "R. Mears - 3P Slack Conversation re Allstate Claim - 968386581 - 2024" at bounding box center [148, 375] width 211 height 10
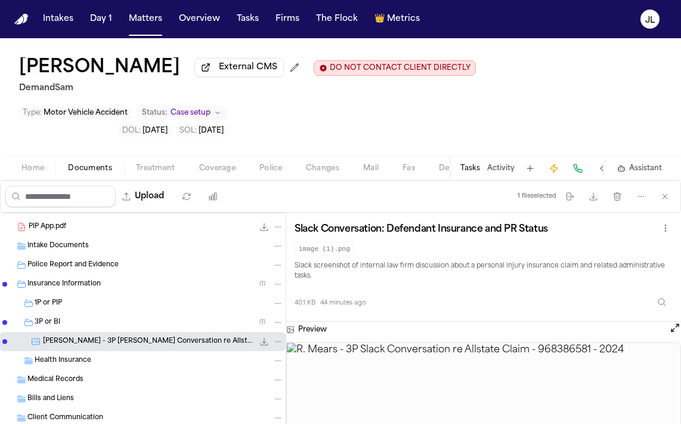
scroll to position [45, 0]
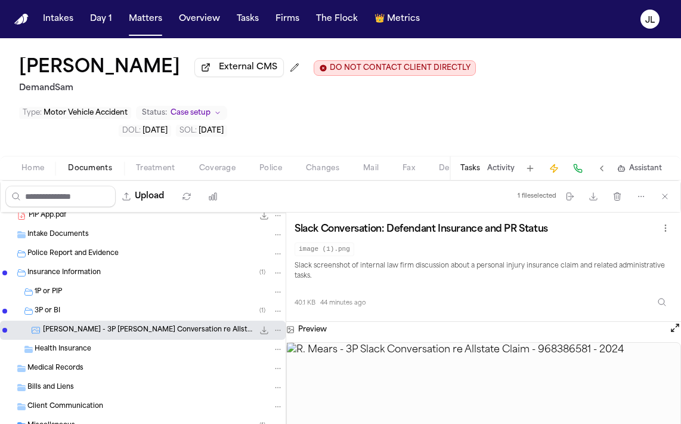
click at [675, 322] on button "Open preview" at bounding box center [675, 328] width 12 height 12
click at [228, 156] on div "Home Documents Treatment Coverage Police Changes Mail Fax Demand Workspaces Art…" at bounding box center [340, 168] width 681 height 24
click at [228, 163] on span "Coverage" at bounding box center [217, 168] width 36 height 10
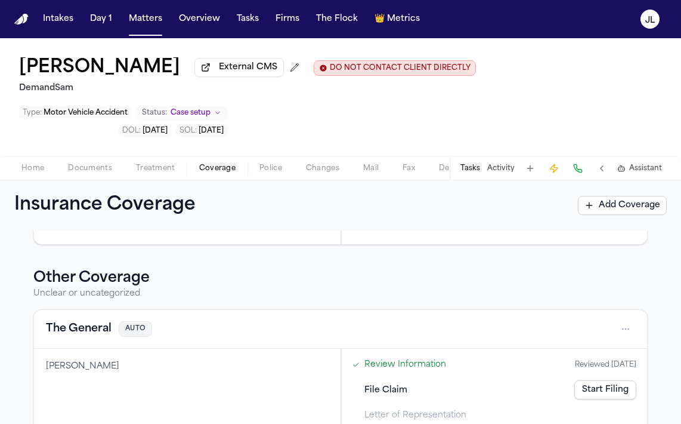
scroll to position [499, 0]
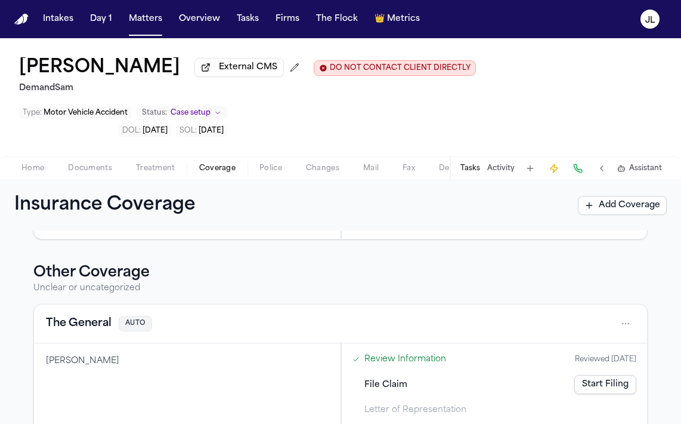
click at [94, 315] on button "The General" at bounding box center [79, 323] width 66 height 17
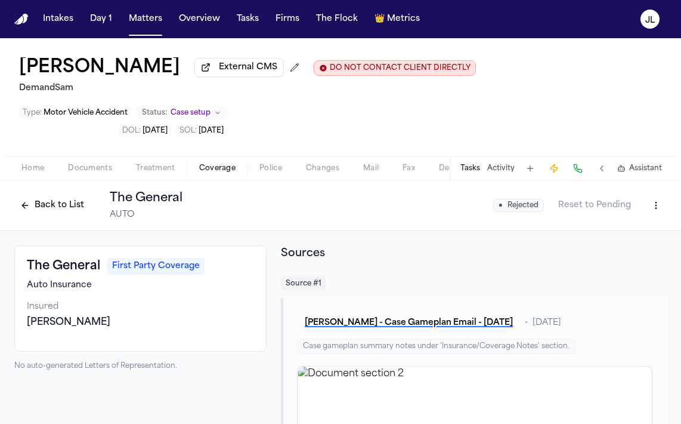
click at [600, 196] on button "Reset to Pending" at bounding box center [594, 205] width 87 height 19
click at [598, 196] on button "Approve" at bounding box center [607, 205] width 63 height 19
click at [50, 196] on button "Back to List" at bounding box center [52, 205] width 76 height 19
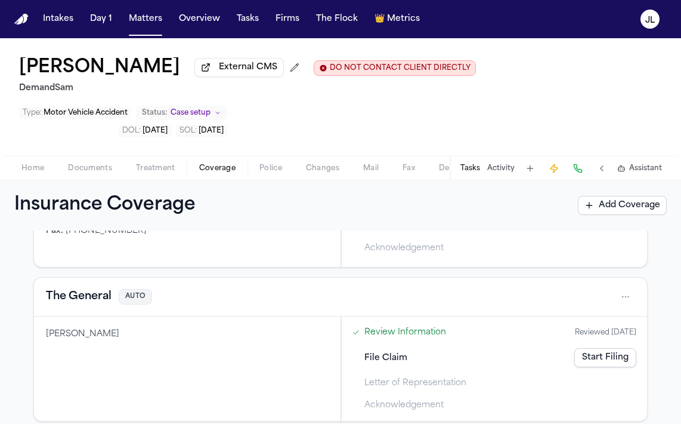
scroll to position [444, 0]
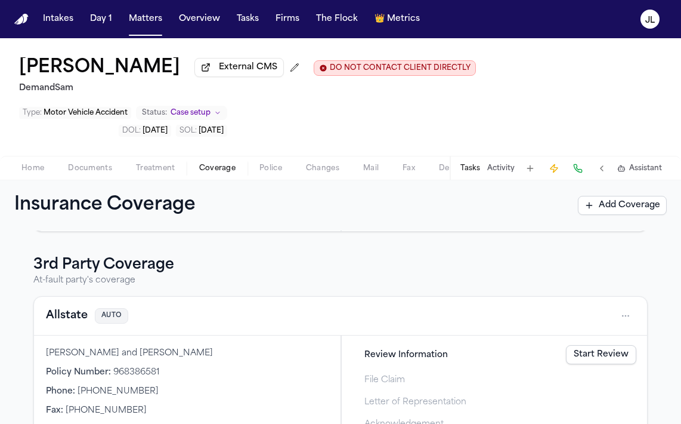
click at [59, 307] on button "Allstate" at bounding box center [67, 315] width 42 height 17
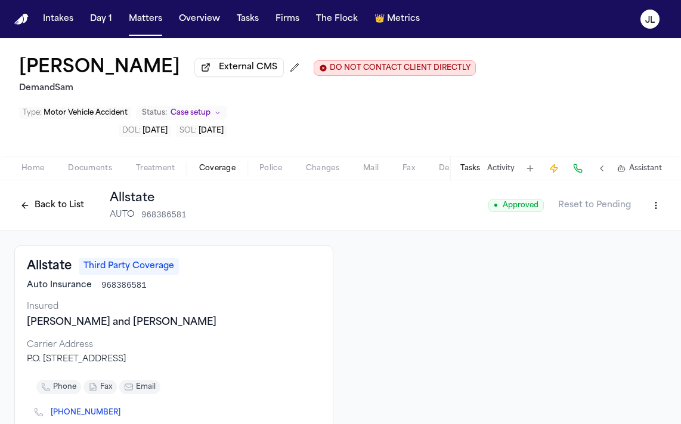
click at [45, 196] on button "Back to List" at bounding box center [52, 205] width 76 height 19
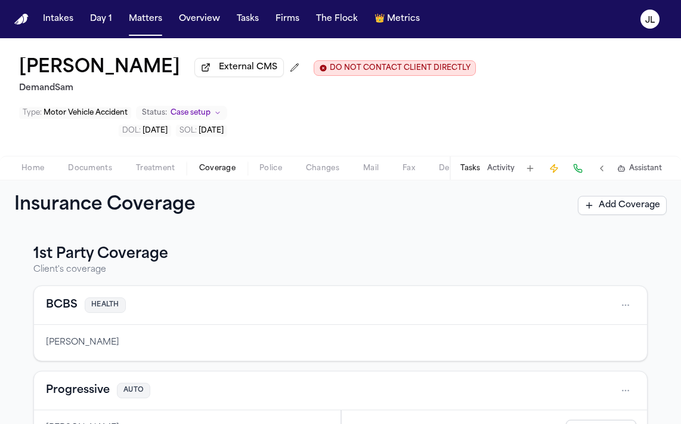
click at [65, 297] on button "BCBS" at bounding box center [62, 305] width 32 height 17
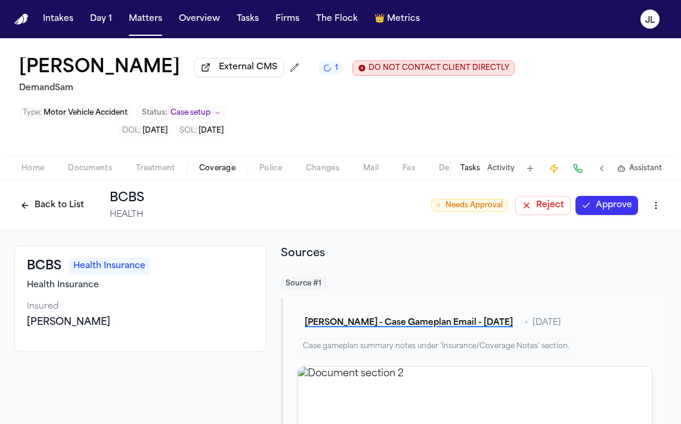
click at [608, 215] on button "Approve" at bounding box center [607, 205] width 63 height 19
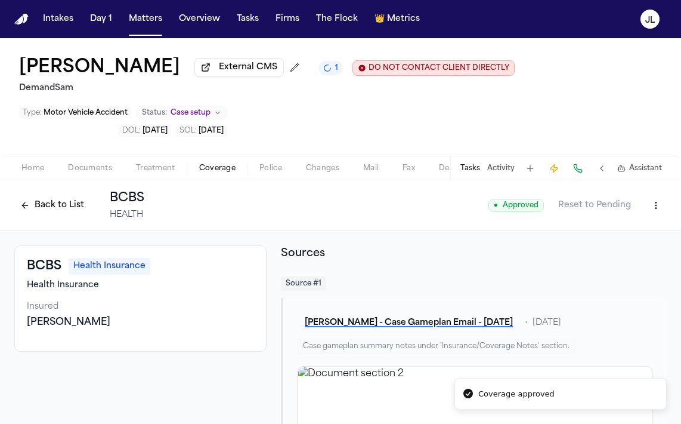
click at [38, 206] on button "Back to List" at bounding box center [52, 205] width 76 height 19
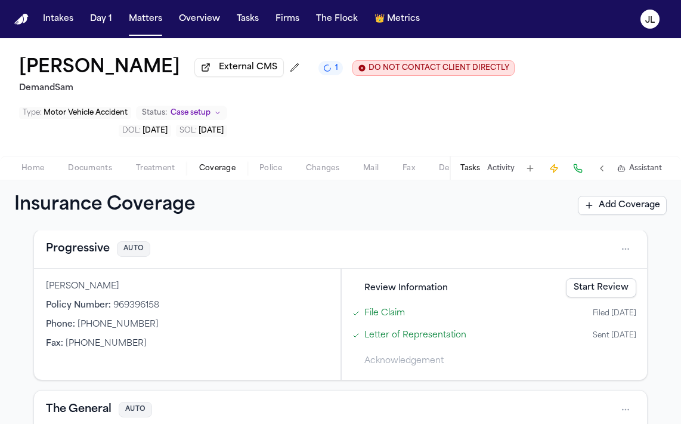
scroll to position [143, 0]
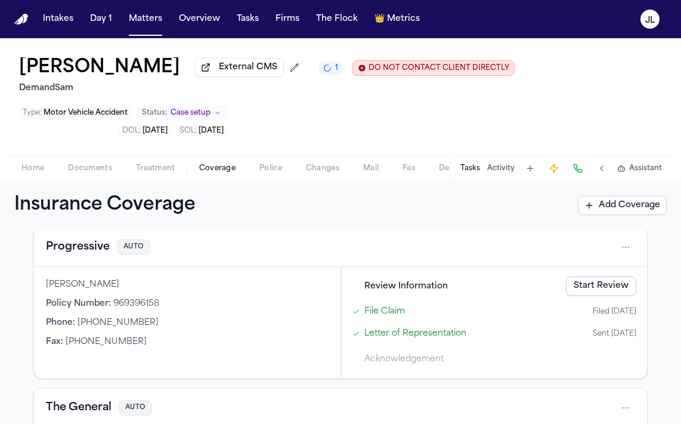
click at [617, 286] on link "Start Review" at bounding box center [601, 285] width 70 height 19
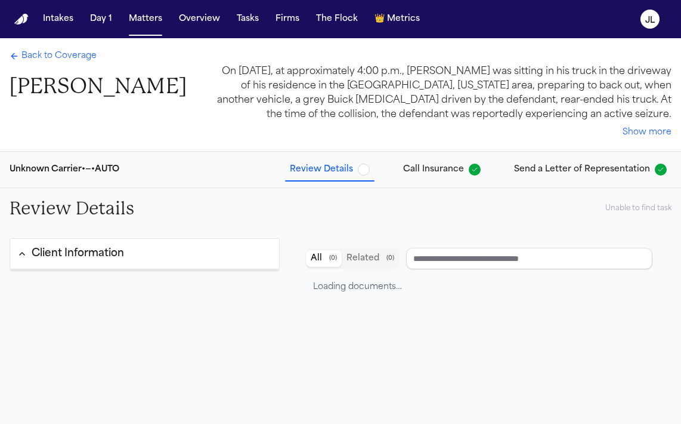
type input "**********"
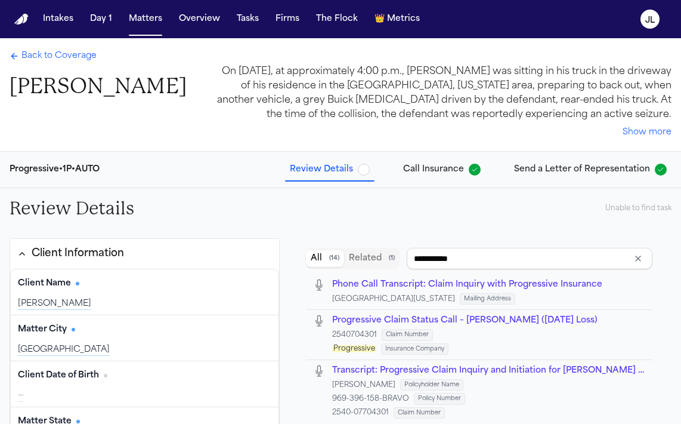
click at [30, 55] on span "Back to Coverage" at bounding box center [58, 56] width 75 height 12
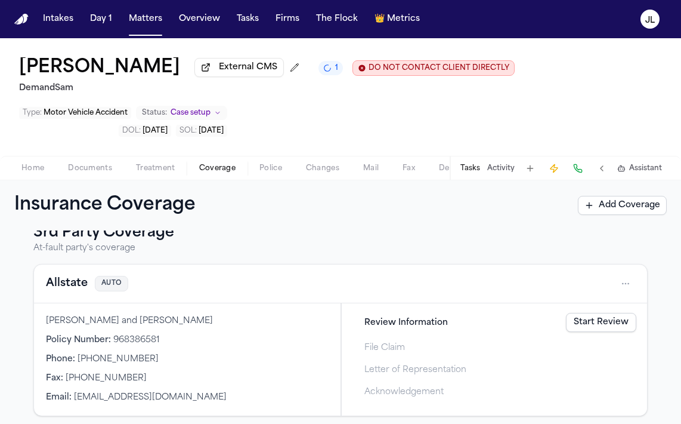
scroll to position [486, 0]
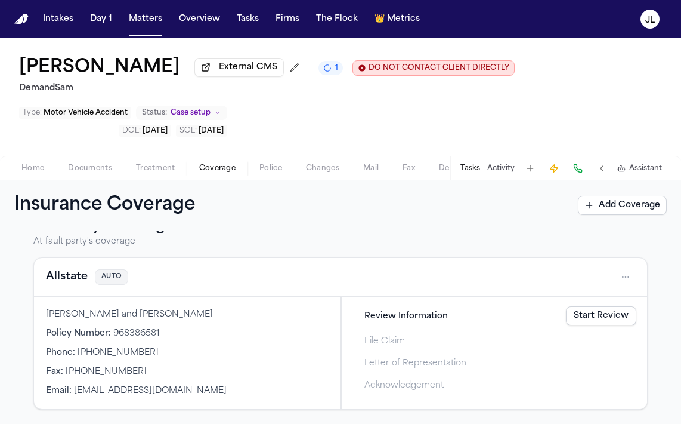
click at [16, 166] on button "Home" at bounding box center [33, 168] width 47 height 14
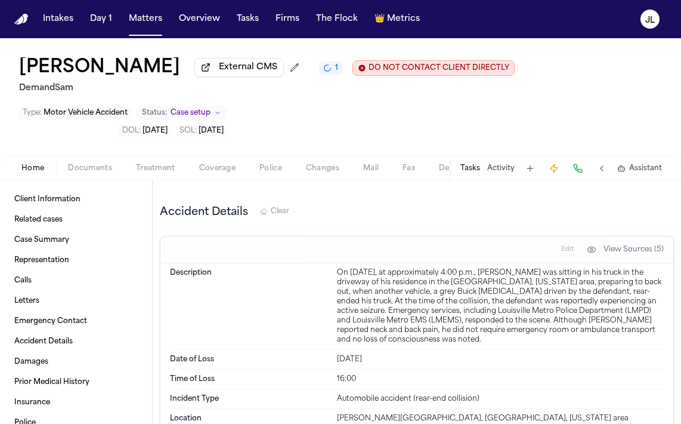
scroll to position [945, 0]
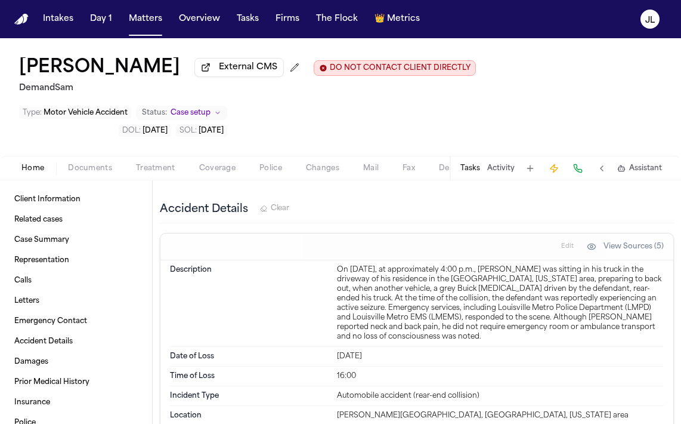
click at [226, 156] on div "Home Documents Treatment Coverage Police Changes Mail Fax Demand Workspaces Art…" at bounding box center [340, 168] width 681 height 24
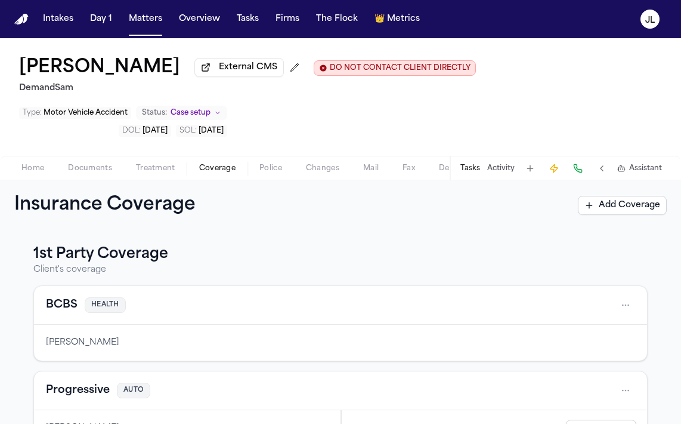
click at [224, 163] on span "Coverage" at bounding box center [217, 168] width 36 height 10
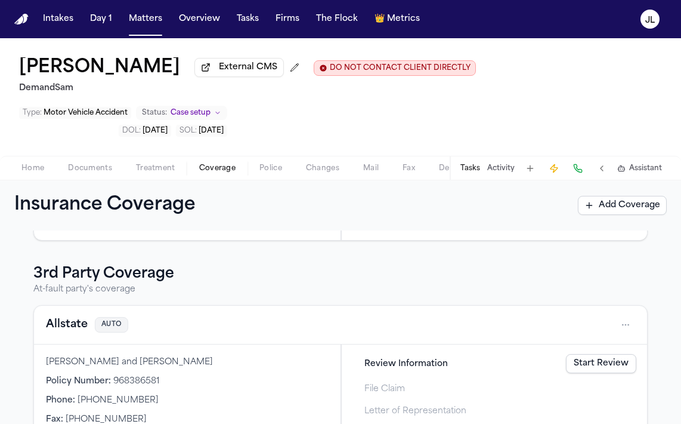
scroll to position [444, 0]
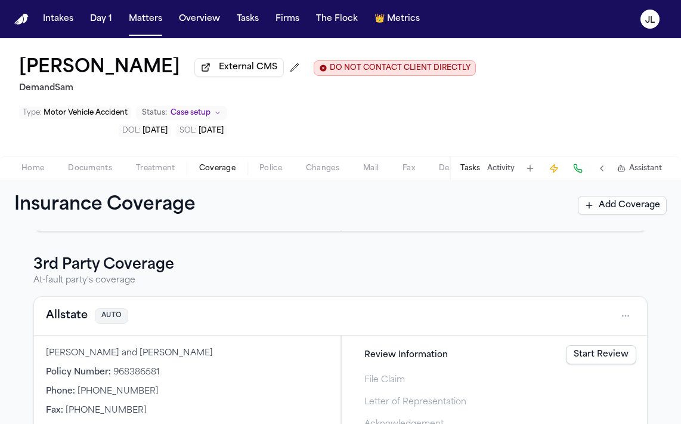
click at [70, 307] on button "Allstate" at bounding box center [67, 315] width 42 height 17
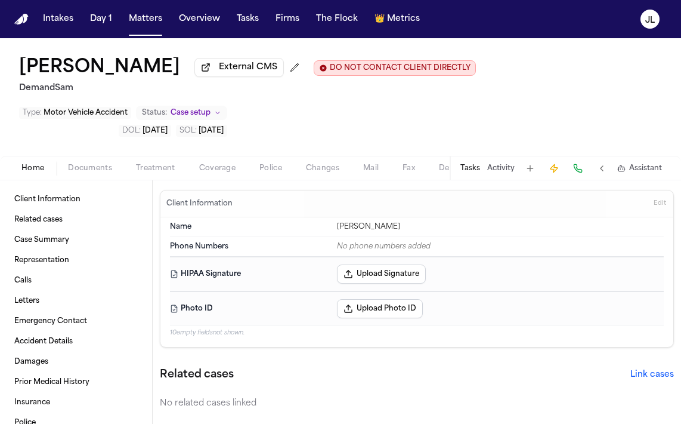
click at [46, 161] on button "Home" at bounding box center [33, 168] width 47 height 14
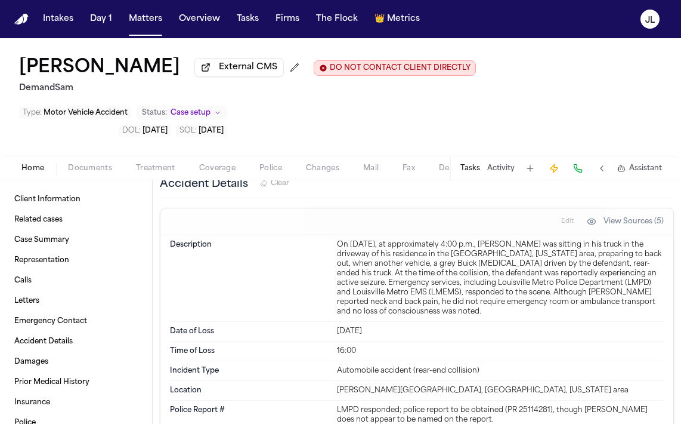
scroll to position [965, 0]
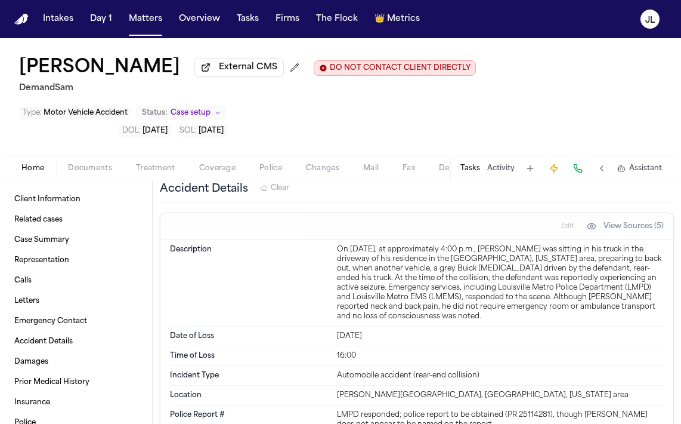
click at [206, 174] on span "button" at bounding box center [217, 174] width 51 height 1
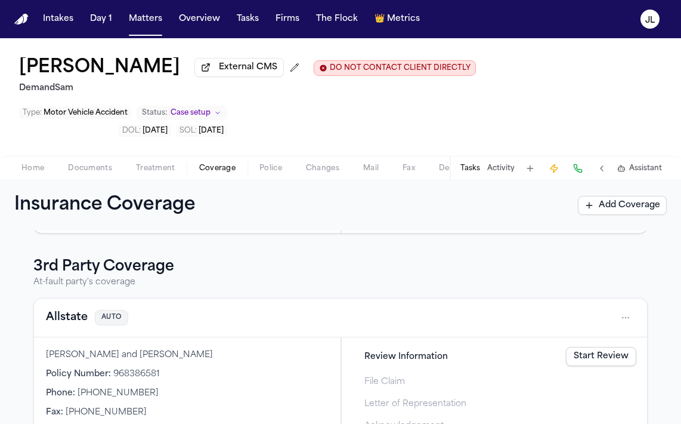
scroll to position [444, 0]
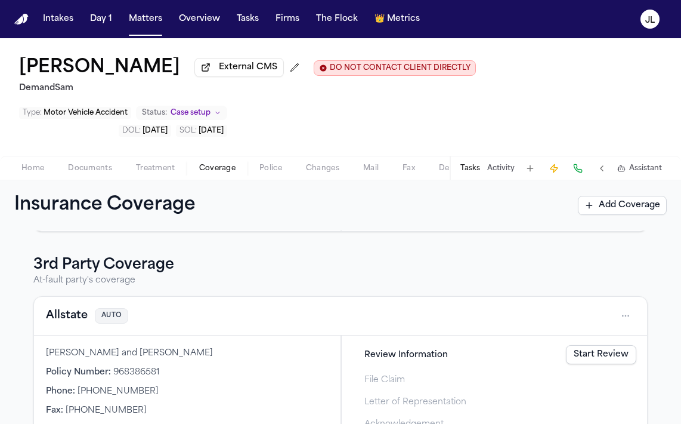
click at [76, 307] on button "Allstate" at bounding box center [67, 315] width 42 height 17
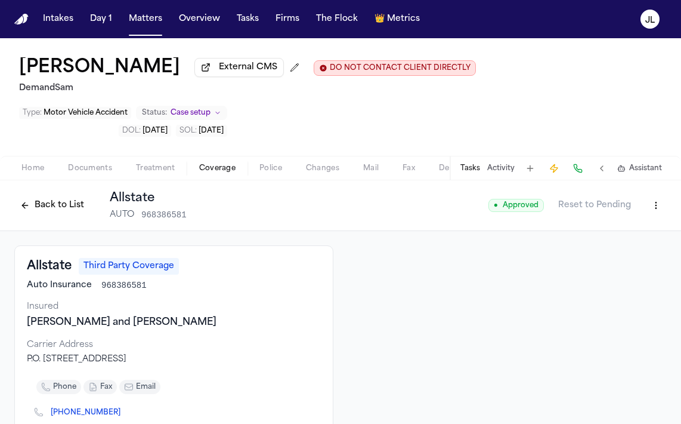
click at [60, 196] on button "Back to List" at bounding box center [52, 205] width 76 height 19
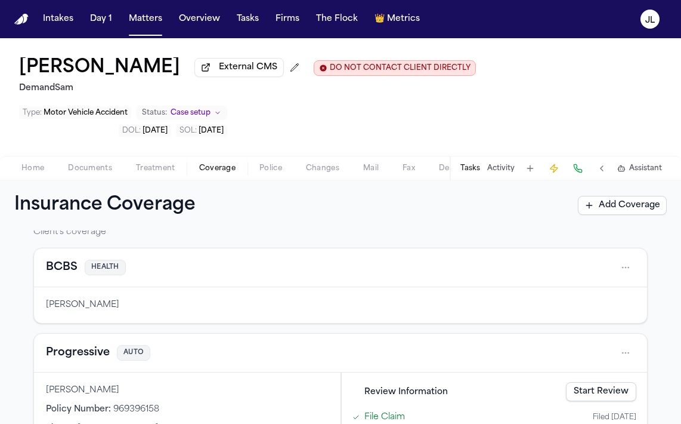
scroll to position [48, 0]
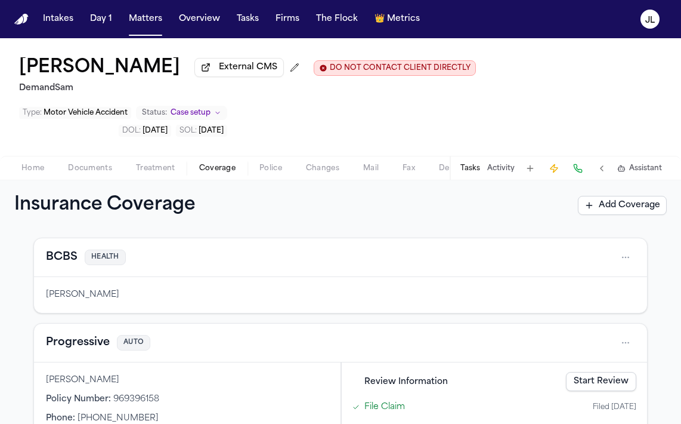
click at [33, 163] on span "Home" at bounding box center [32, 168] width 23 height 10
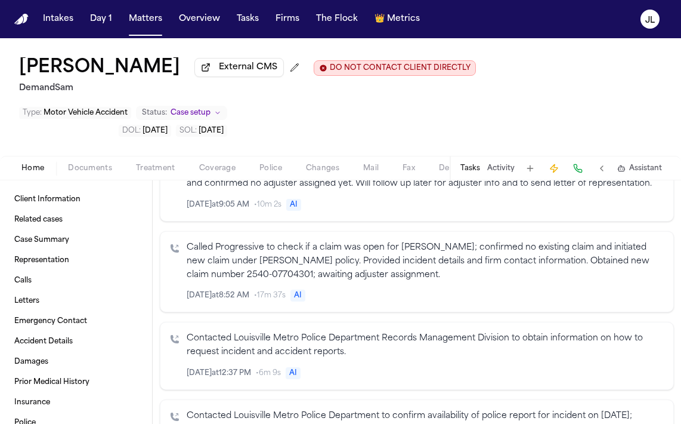
scroll to position [384, 0]
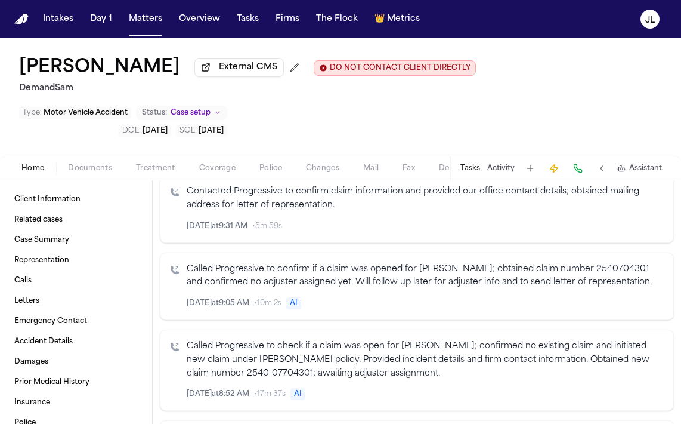
click at [38, 163] on span "Home" at bounding box center [32, 168] width 23 height 10
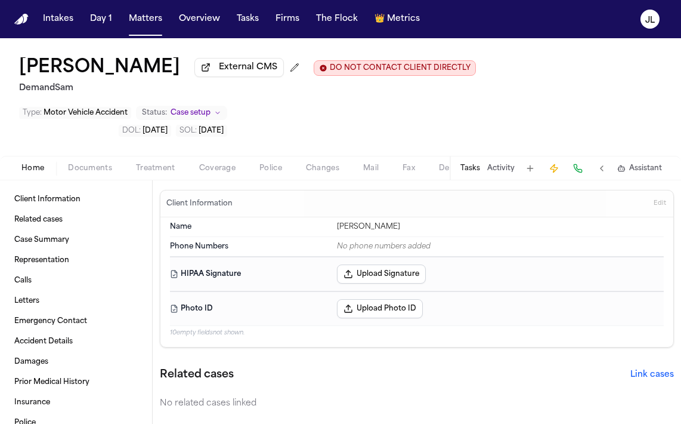
click at [97, 163] on span "Documents" at bounding box center [90, 168] width 44 height 10
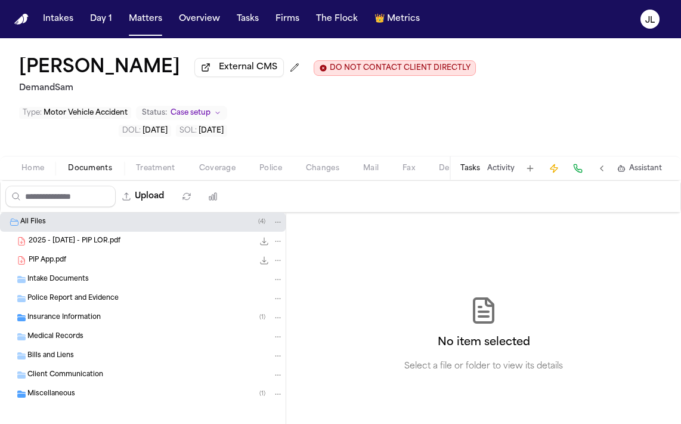
click at [73, 236] on span "2025 - 10.01.2025 - PIP LOR.pdf" at bounding box center [75, 241] width 92 height 10
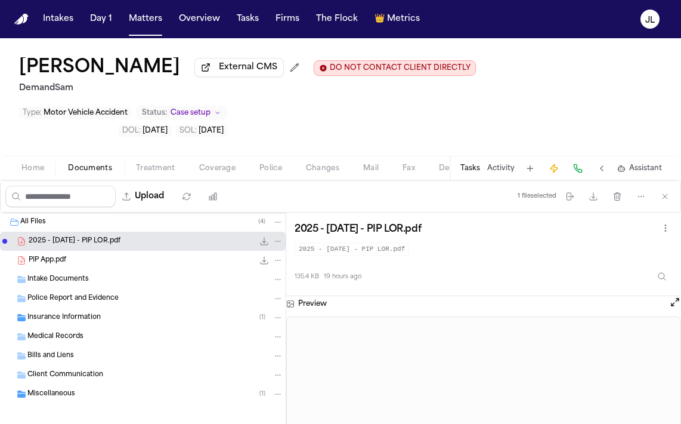
click at [70, 274] on span "Intake Documents" at bounding box center [57, 279] width 61 height 10
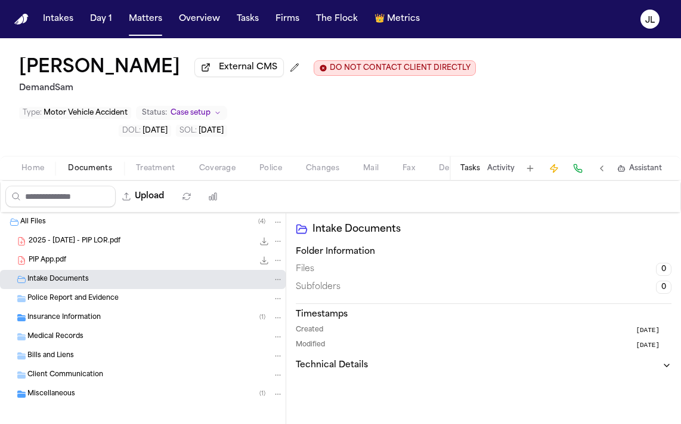
click at [70, 308] on div "Insurance Information ( 1 )" at bounding box center [143, 317] width 286 height 19
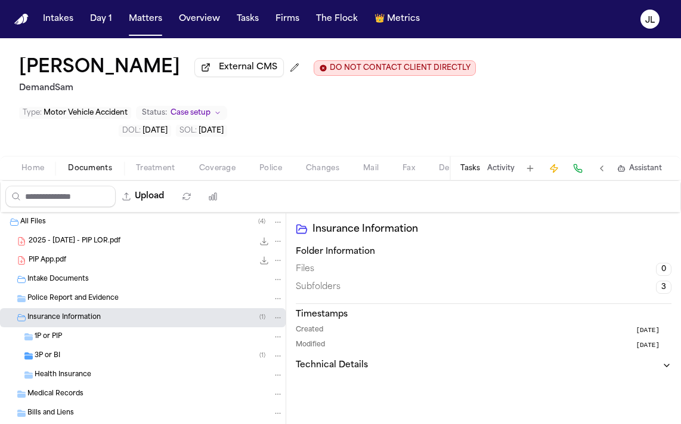
click at [76, 308] on div "Insurance Information ( 1 )" at bounding box center [143, 317] width 286 height 19
click at [76, 294] on span "Police Report and Evidence" at bounding box center [72, 299] width 91 height 10
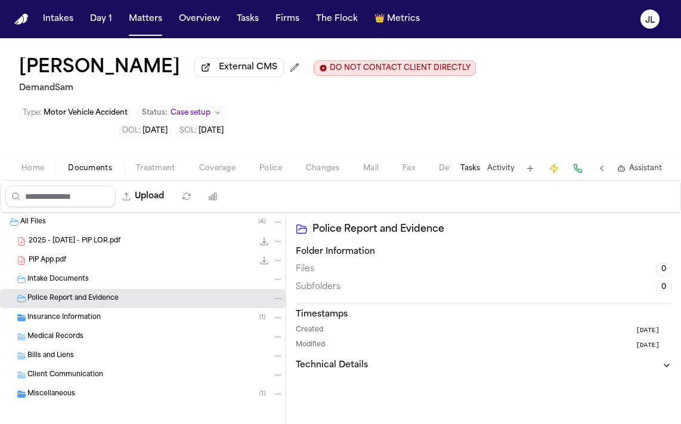
click at [73, 350] on div "Bills and Liens" at bounding box center [155, 355] width 256 height 11
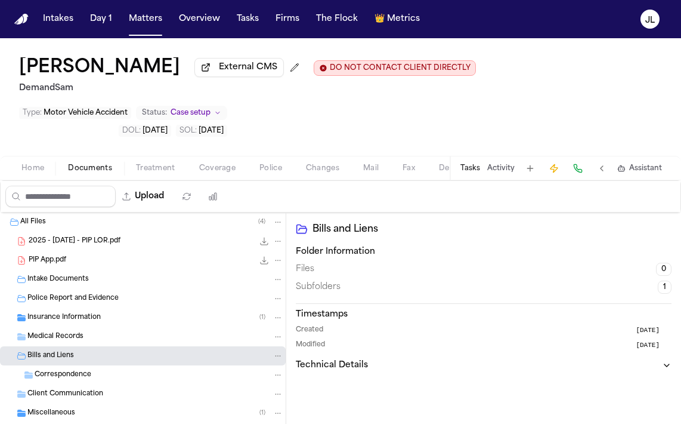
click at [73, 332] on span "Medical Records" at bounding box center [55, 337] width 56 height 10
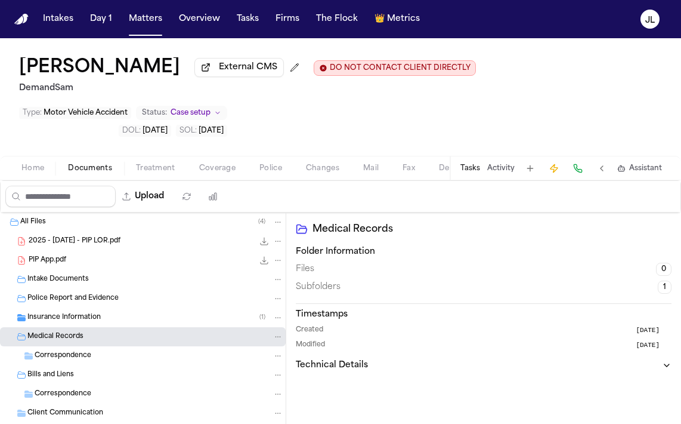
click at [73, 408] on span "Client Communication" at bounding box center [65, 413] width 76 height 10
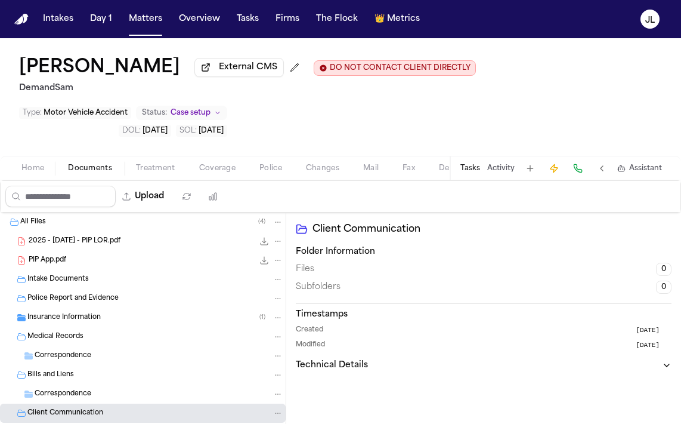
click at [71, 422] on div "Miscellaneous ( 1 )" at bounding box center [143, 431] width 286 height 19
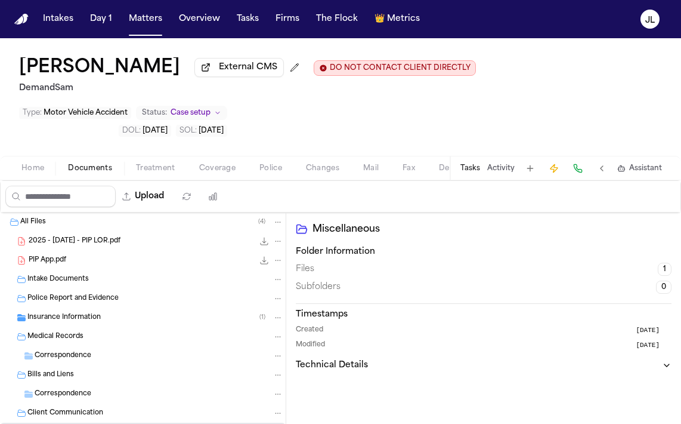
scroll to position [26, 0]
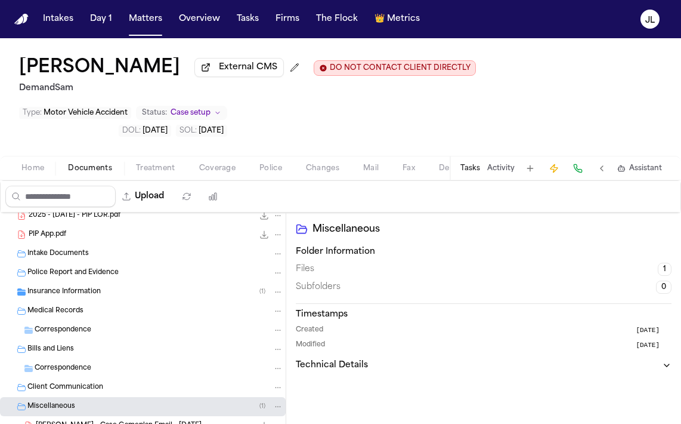
click at [71, 421] on span "R. Mears - Case Gameplan Email - 9.29.25" at bounding box center [119, 426] width 166 height 10
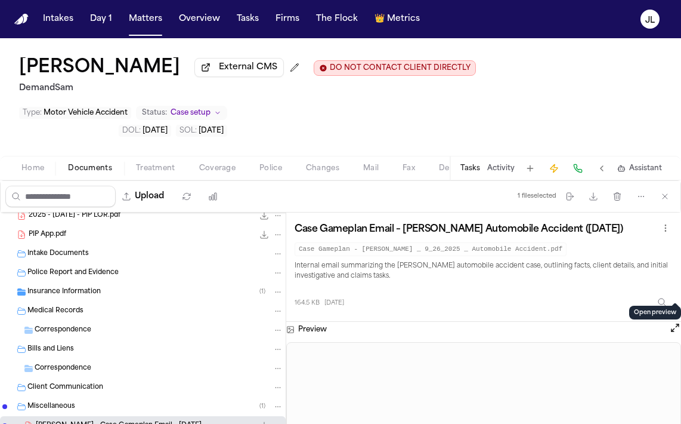
click at [674, 322] on button "Open preview" at bounding box center [675, 328] width 12 height 12
click at [190, 161] on button "Coverage" at bounding box center [217, 168] width 60 height 14
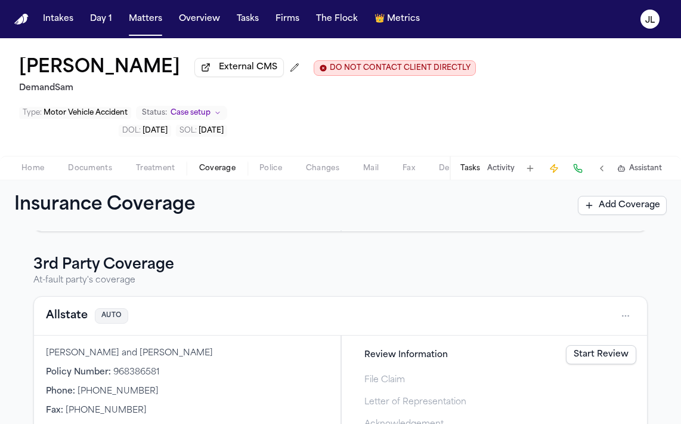
scroll to position [444, 0]
click at [80, 307] on button "Allstate" at bounding box center [67, 315] width 42 height 17
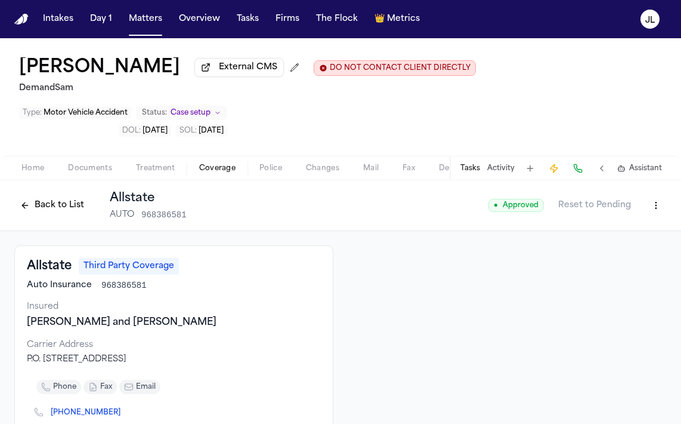
click at [38, 163] on span "Home" at bounding box center [32, 168] width 23 height 10
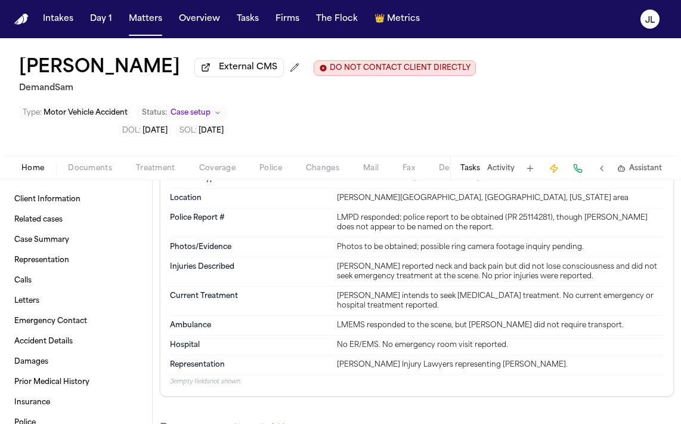
scroll to position [1164, 0]
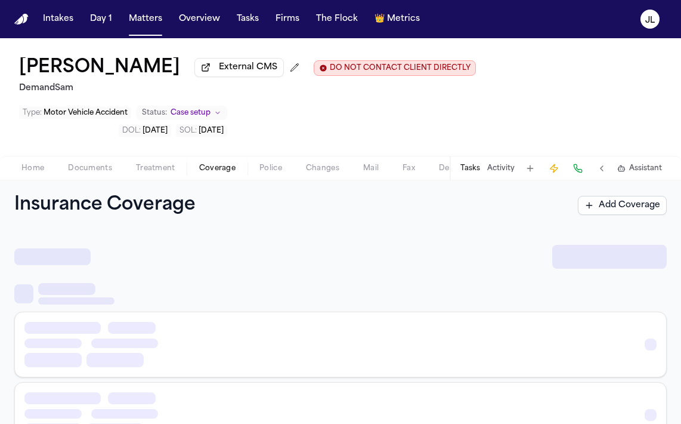
click at [215, 161] on button "Coverage" at bounding box center [217, 168] width 60 height 14
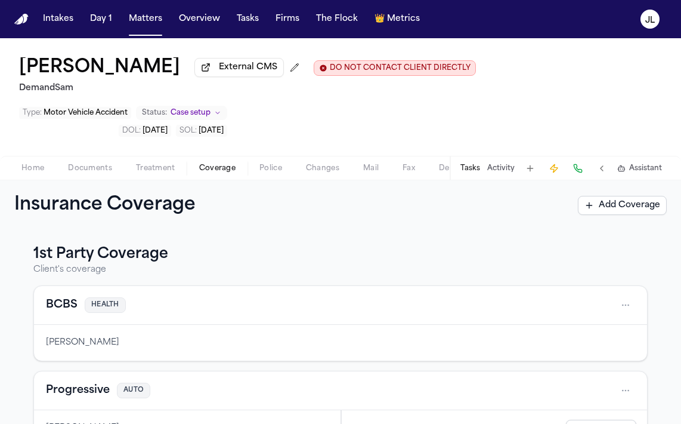
click at [62, 382] on button "Progressive" at bounding box center [78, 390] width 64 height 17
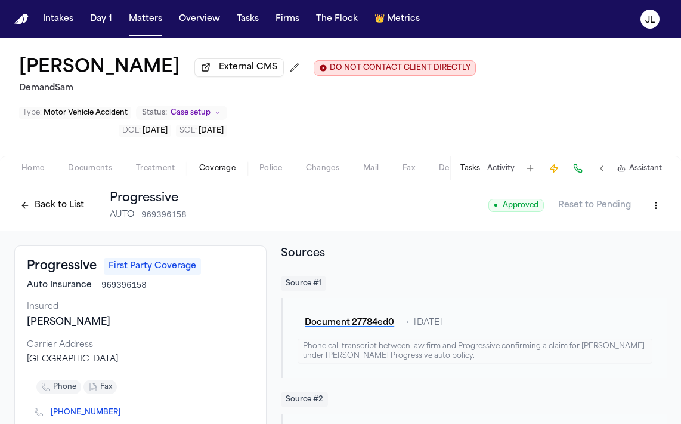
click at [27, 163] on span "Home" at bounding box center [32, 168] width 23 height 10
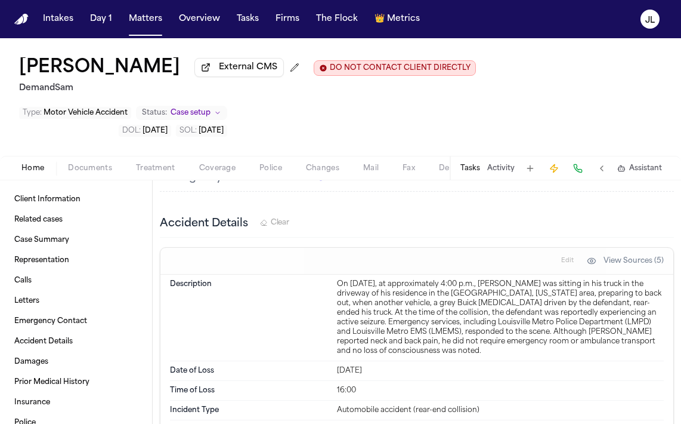
scroll to position [1018, 0]
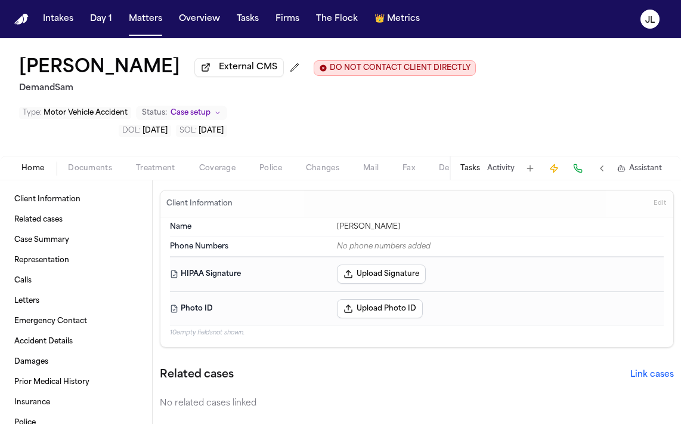
click at [106, 163] on span "Documents" at bounding box center [90, 168] width 44 height 10
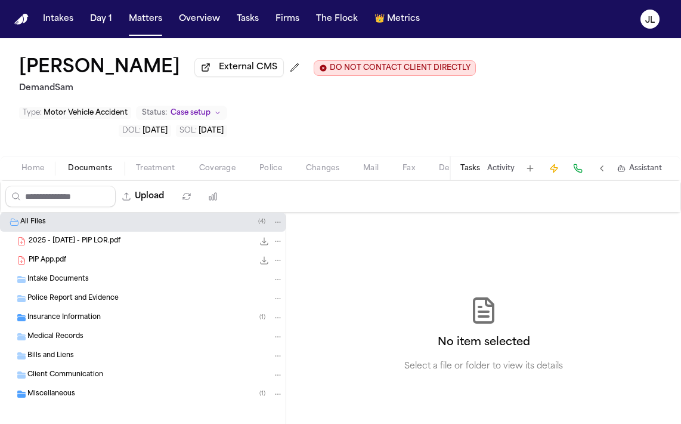
click at [88, 231] on div "2025 - 10.01.2025 - PIP LOR.pdf 135.4 KB • PDF" at bounding box center [143, 240] width 286 height 19
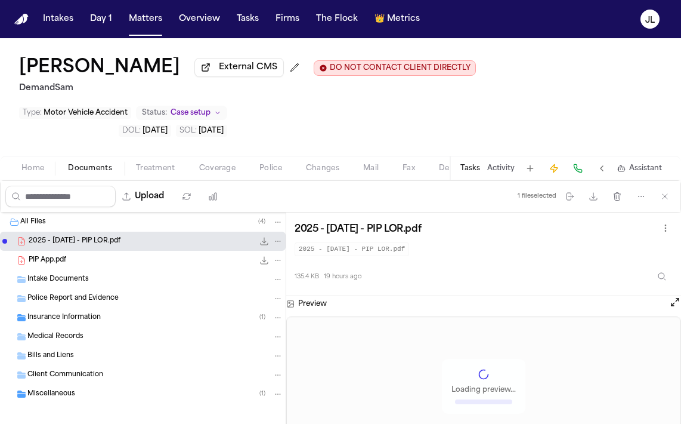
click at [88, 254] on div "PIP App.pdf 242.6 KB • PDF" at bounding box center [156, 260] width 255 height 12
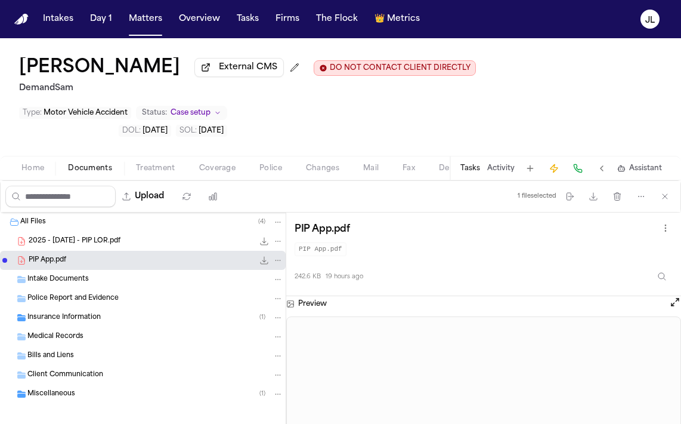
click at [120, 236] on span "2025 - 10.01.2025 - PIP LOR.pdf" at bounding box center [75, 241] width 92 height 10
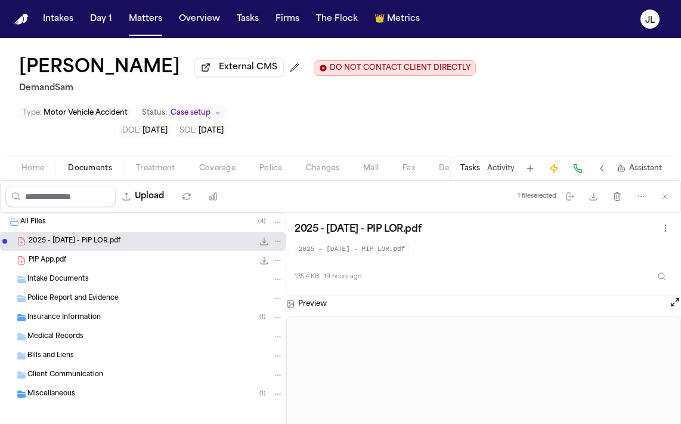
click at [70, 294] on span "Police Report and Evidence" at bounding box center [72, 299] width 91 height 10
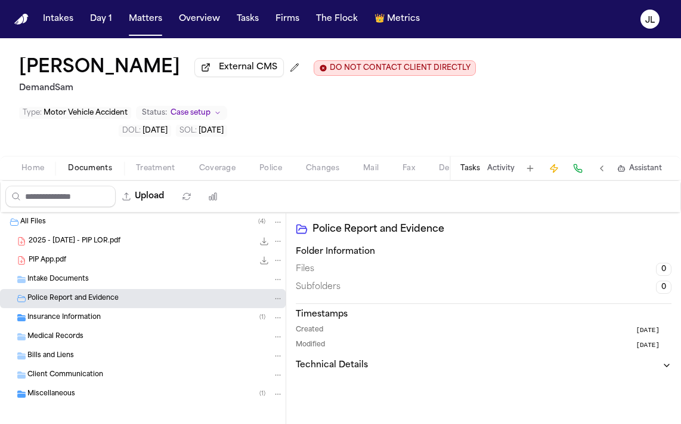
click at [64, 313] on span "Insurance Information" at bounding box center [63, 318] width 73 height 10
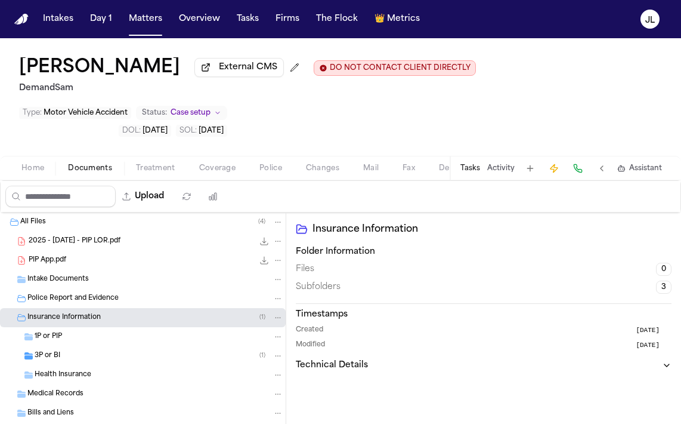
click at [69, 236] on span "2025 - 10.01.2025 - PIP LOR.pdf" at bounding box center [75, 241] width 92 height 10
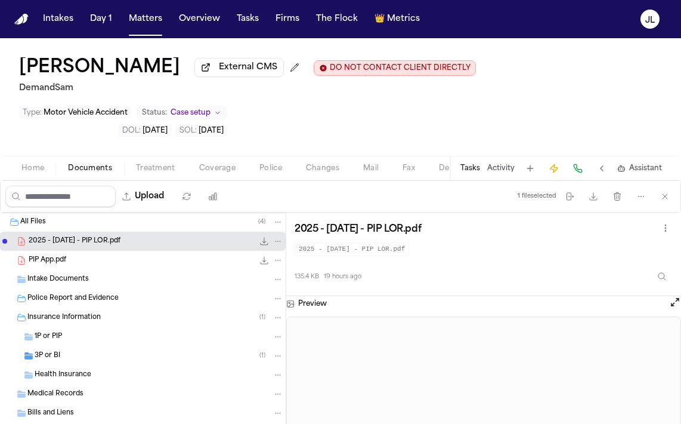
click at [276, 237] on icon "File: 2025 - 10.01.2025 - PIP LOR.pdf" at bounding box center [278, 241] width 8 height 8
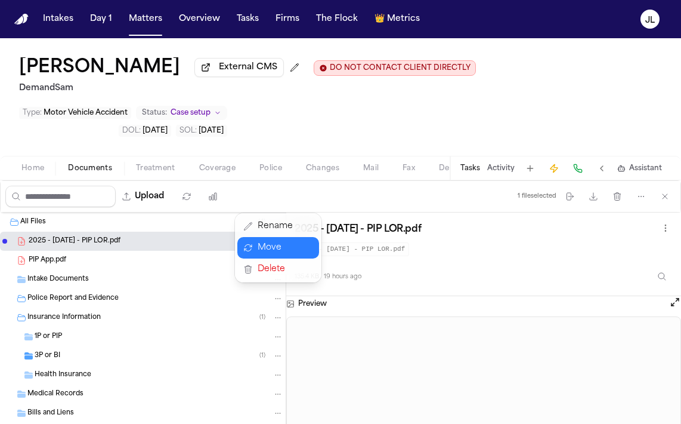
click at [264, 249] on button "Move" at bounding box center [278, 247] width 82 height 21
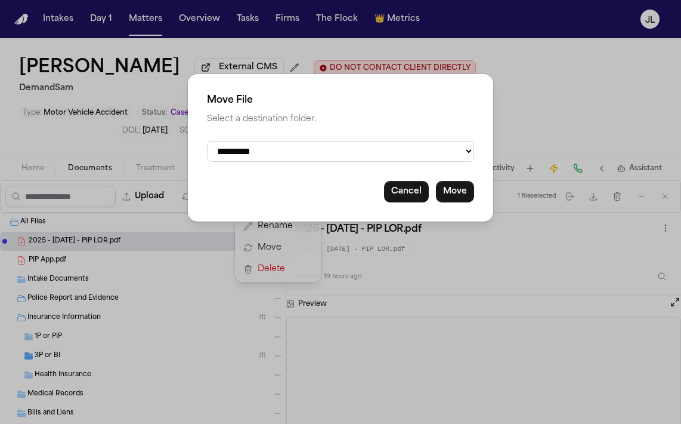
click at [284, 125] on div "**********" at bounding box center [340, 147] width 305 height 147
click at [271, 146] on select "**********" at bounding box center [340, 151] width 267 height 21
select select "**********"
click at [207, 141] on select "**********" at bounding box center [340, 151] width 267 height 21
click at [463, 192] on button "Move" at bounding box center [455, 191] width 38 height 21
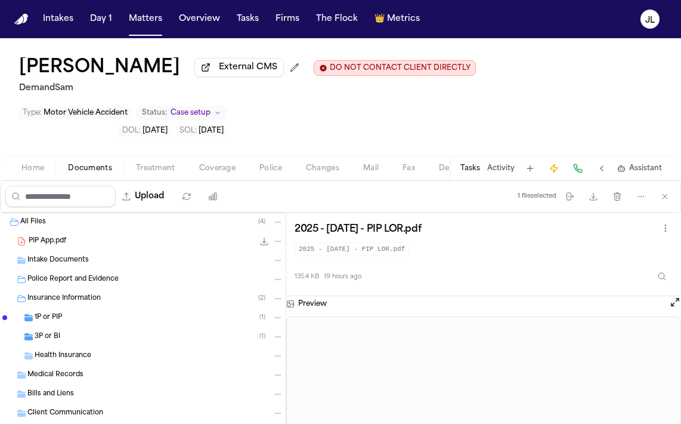
click at [73, 312] on div "1P or PIP ( 1 )" at bounding box center [159, 317] width 249 height 11
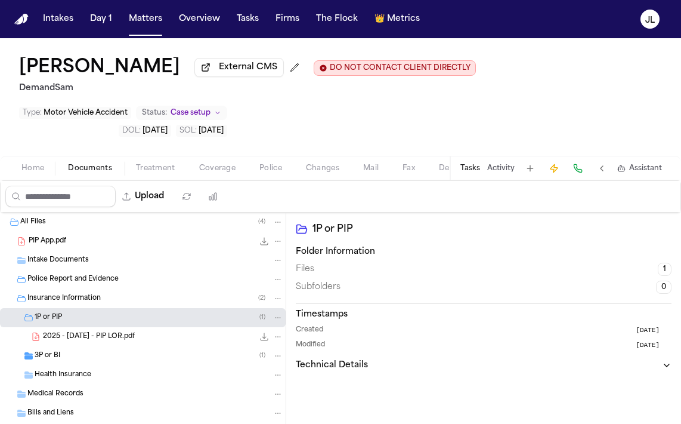
click at [62, 327] on div "2025 - 10.01.2025 - PIP LOR.pdf 135.4 KB • PDF" at bounding box center [143, 336] width 286 height 19
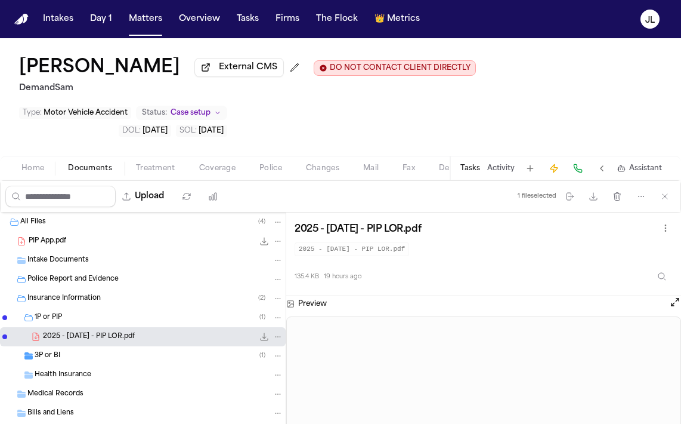
click at [58, 351] on span "3P or BI" at bounding box center [48, 356] width 26 height 10
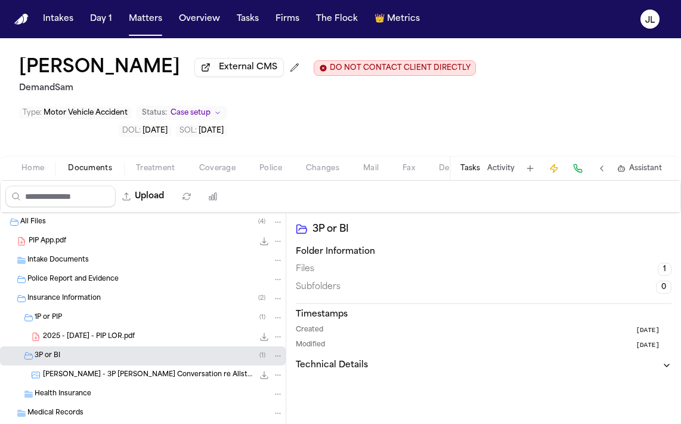
click at [83, 369] on div "R. Mears - 3P Slack Conversation re Allstate Claim - 968386581 - 2024 40.1 KB •…" at bounding box center [163, 375] width 240 height 12
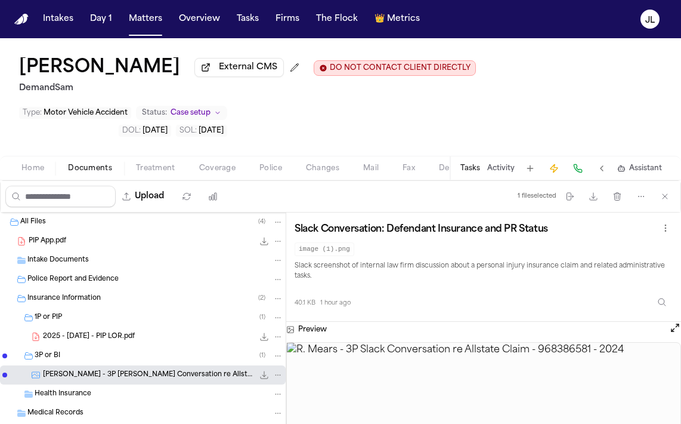
click at [49, 236] on span "PIP App.pdf" at bounding box center [48, 241] width 38 height 10
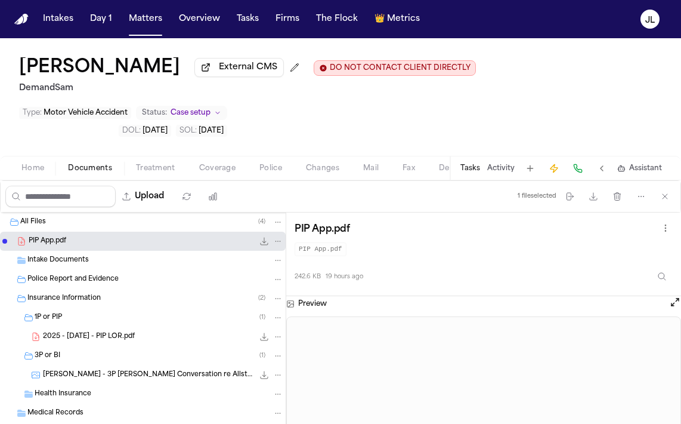
click at [38, 156] on div "Home Documents Treatment Coverage Police Changes Mail Fax Demand Workspaces Art…" at bounding box center [340, 168] width 681 height 24
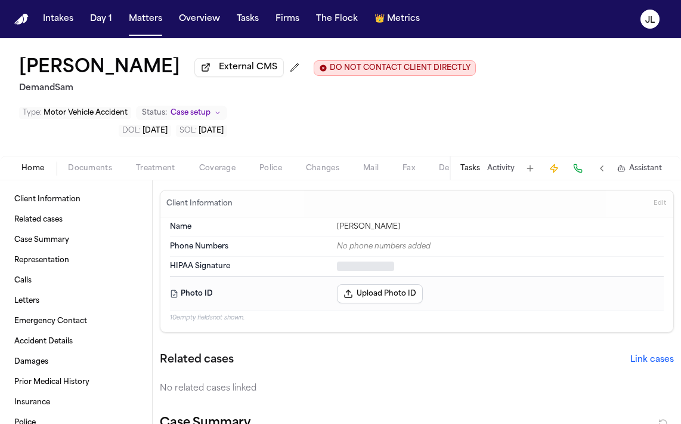
click at [38, 163] on span "Home" at bounding box center [32, 168] width 23 height 10
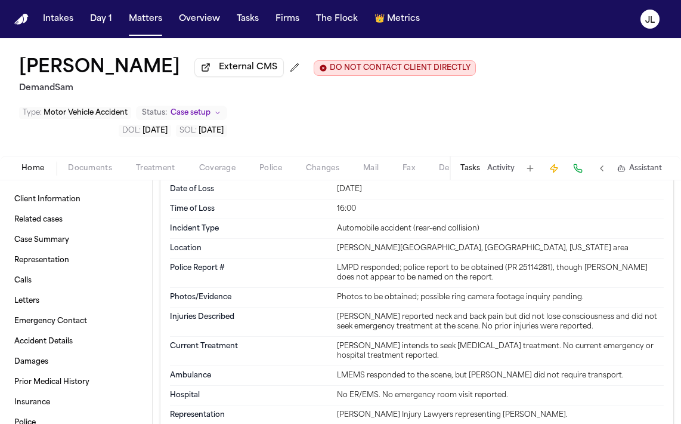
scroll to position [1113, 0]
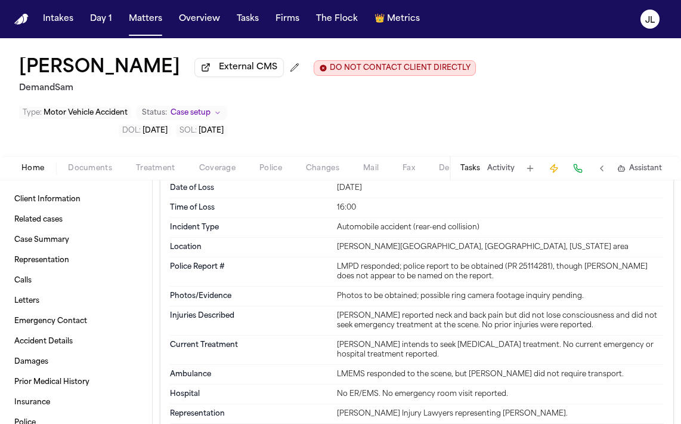
click at [207, 163] on span "Coverage" at bounding box center [217, 168] width 36 height 10
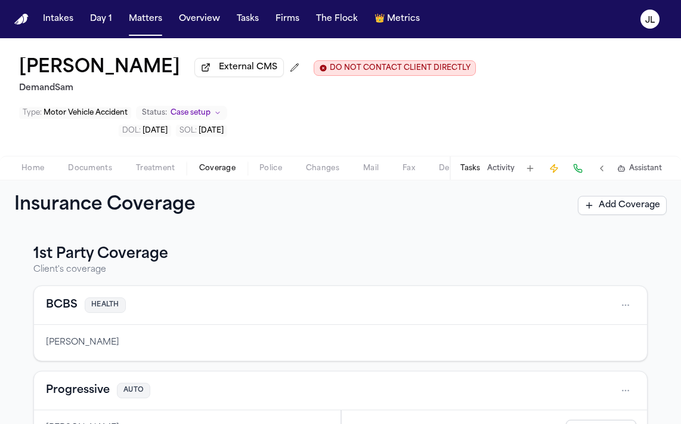
click at [75, 382] on button "Progressive" at bounding box center [78, 390] width 64 height 17
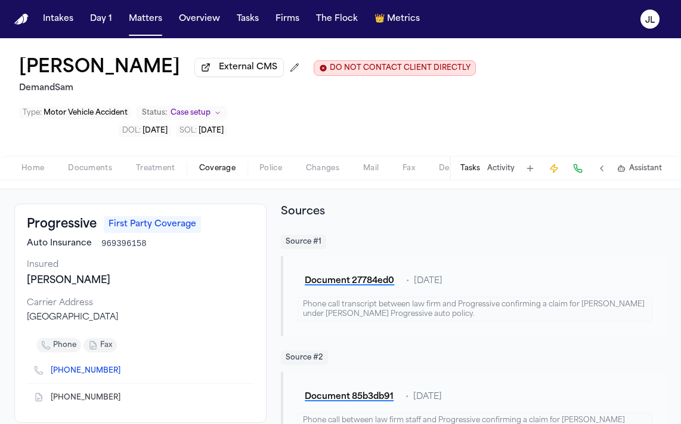
scroll to position [158, 0]
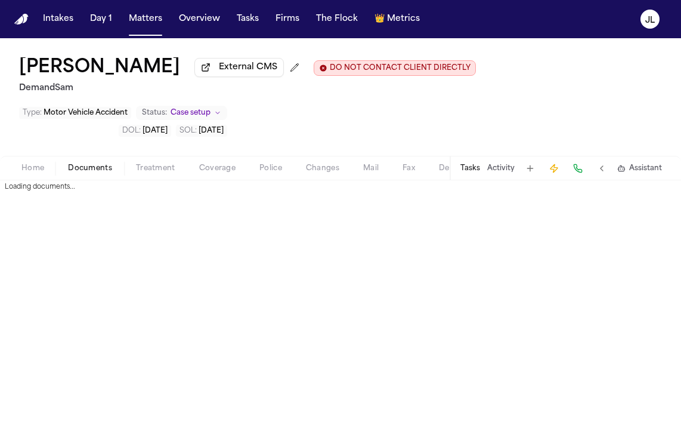
click at [92, 163] on span "Documents" at bounding box center [90, 168] width 44 height 10
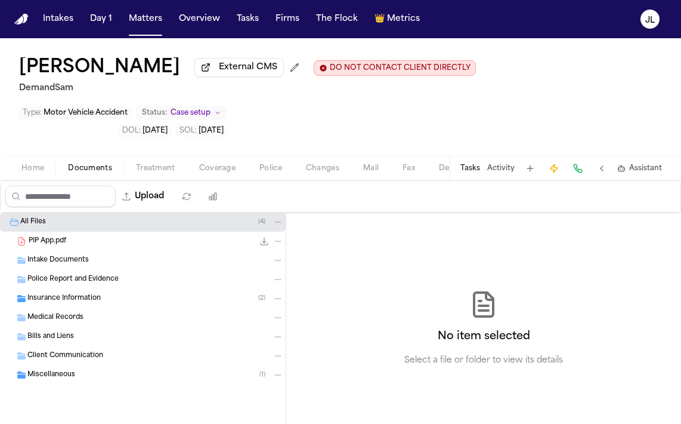
click at [35, 163] on span "Home" at bounding box center [32, 168] width 23 height 10
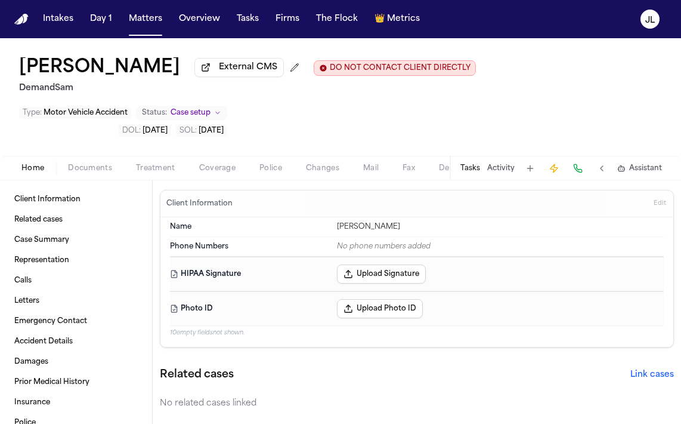
click at [231, 163] on span "Coverage" at bounding box center [217, 168] width 36 height 10
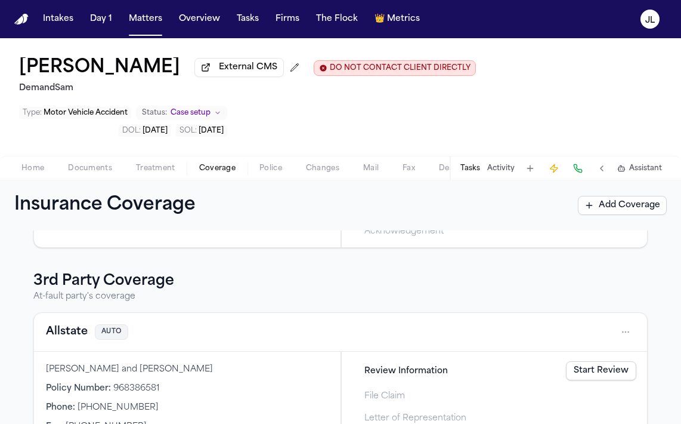
scroll to position [438, 0]
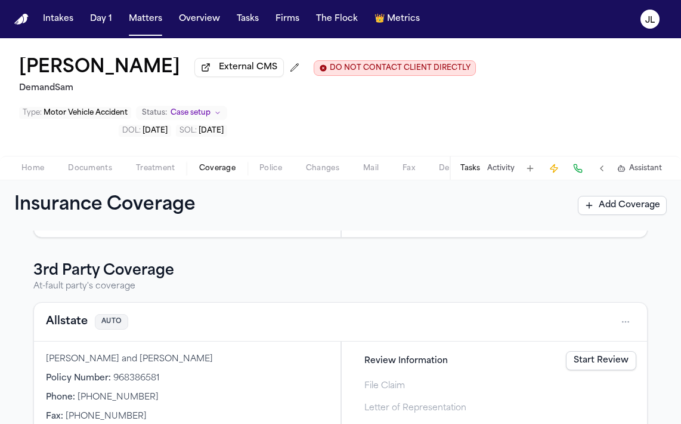
click at [63, 313] on button "Allstate" at bounding box center [67, 321] width 42 height 17
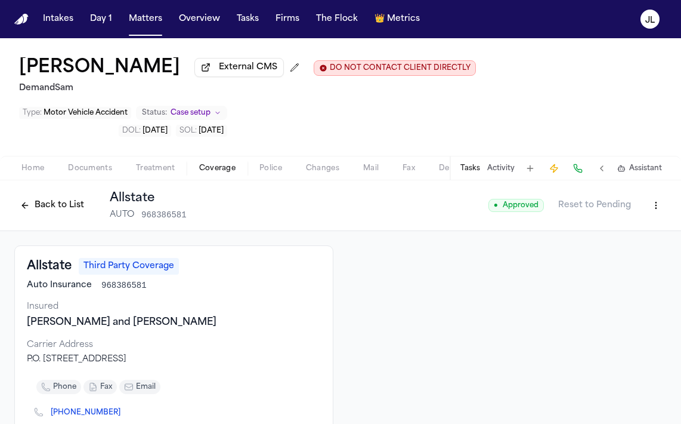
click at [660, 165] on html "Intakes Day 1 Matters Overview Tasks Firms The Flock 👑 Metrics JL Roscoe Mears …" at bounding box center [340, 212] width 681 height 424
click at [621, 192] on div "Edit Coverage" at bounding box center [615, 192] width 100 height 19
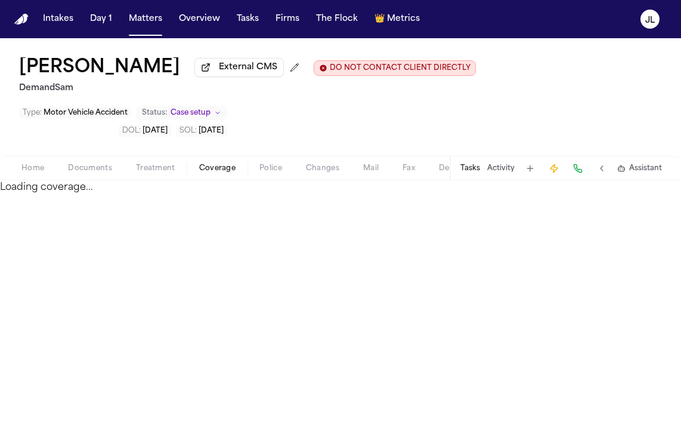
select select "**********"
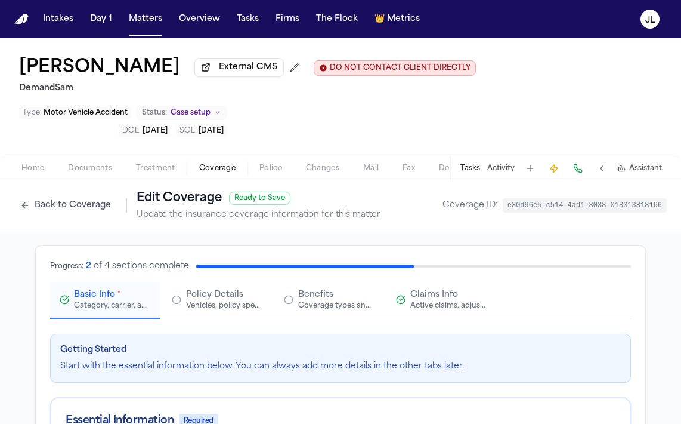
click at [445, 301] on div "Active claims, adjusters, and subrogation details" at bounding box center [448, 306] width 76 height 10
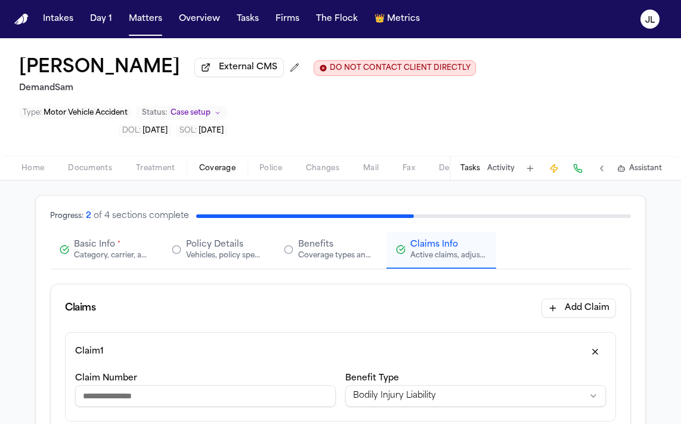
scroll to position [52, 0]
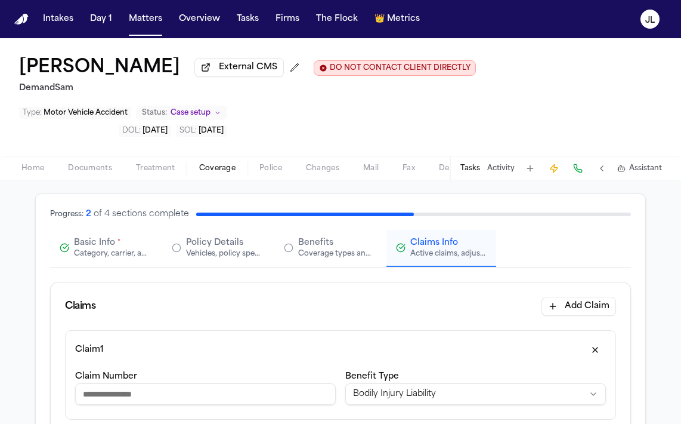
click at [268, 383] on input "Claim Number" at bounding box center [205, 393] width 261 height 21
paste input "**********"
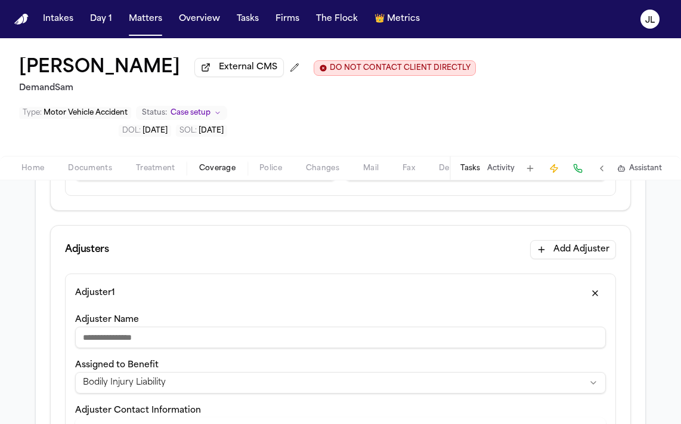
scroll to position [307, 0]
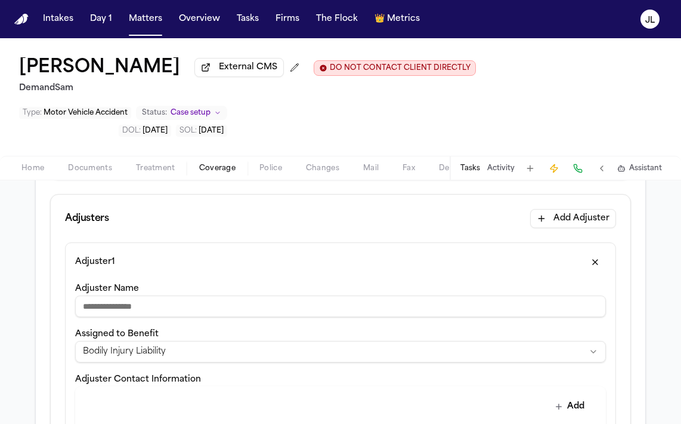
type input "**********"
click at [251, 295] on input "Adjuster Name" at bounding box center [340, 305] width 531 height 21
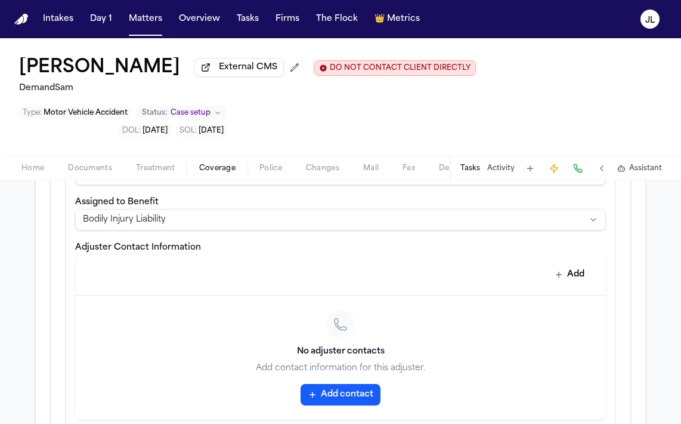
scroll to position [834, 0]
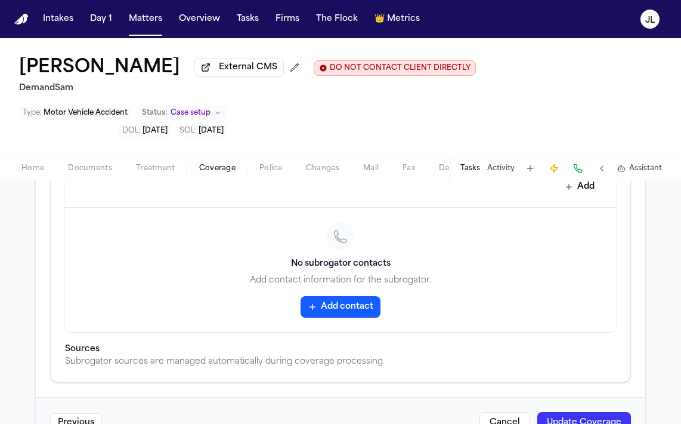
type input "**********"
click at [612, 397] on div "Previous Cancel Update Coverage" at bounding box center [341, 422] width 610 height 51
click at [610, 412] on button "Update Coverage" at bounding box center [585, 422] width 94 height 21
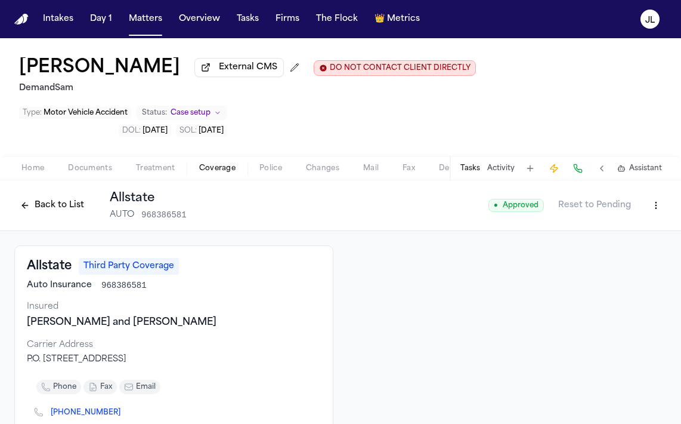
click at [657, 166] on html "Intakes Day 1 Matters Overview Tasks Firms The Flock 👑 Metrics JL Roscoe Mears …" at bounding box center [340, 212] width 681 height 424
click at [610, 191] on div "Edit Coverage" at bounding box center [615, 192] width 100 height 19
select select "**********"
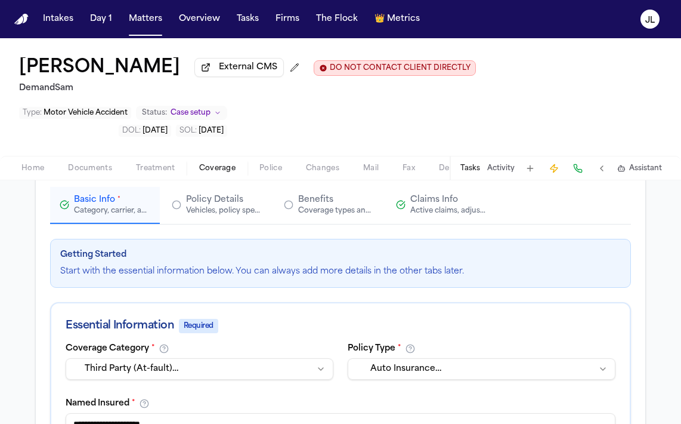
scroll to position [94, 0]
click at [441, 206] on div "Active claims, adjusters, and subrogation details" at bounding box center [448, 211] width 76 height 10
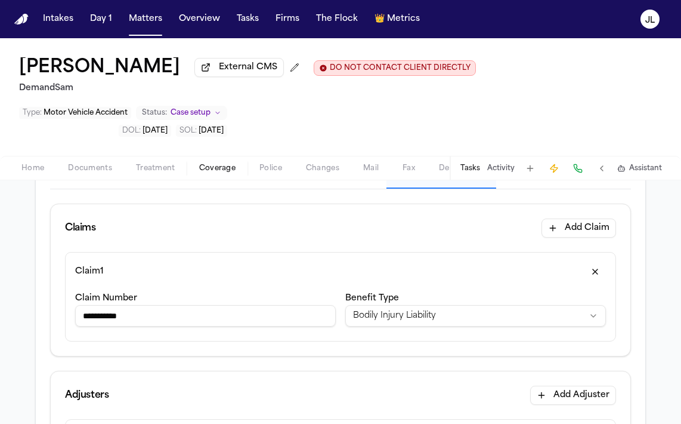
scroll to position [161, 0]
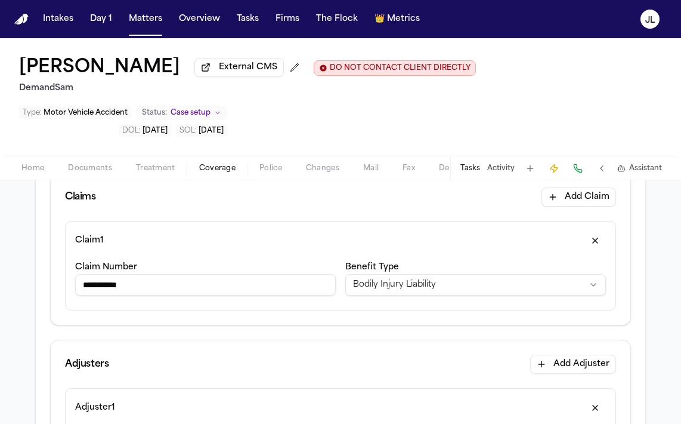
click at [241, 274] on input "**********" at bounding box center [205, 284] width 261 height 21
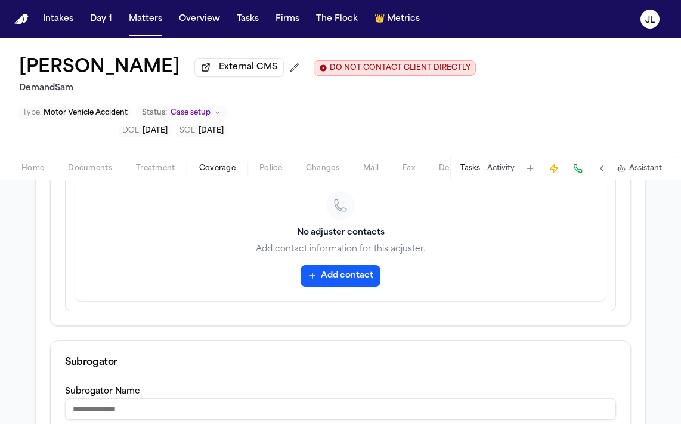
scroll to position [834, 0]
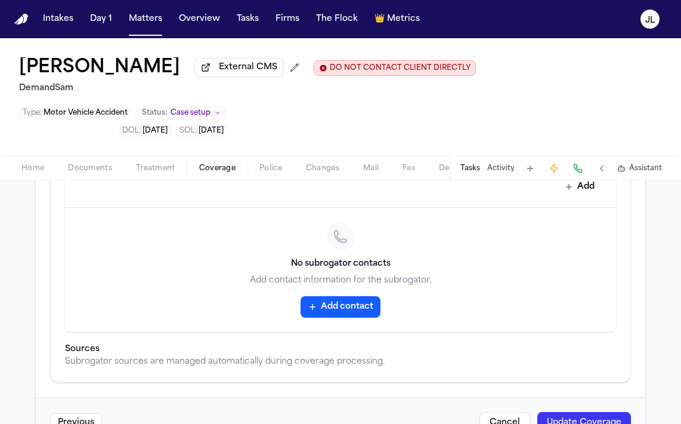
type input "**********"
click at [597, 412] on button "Update Coverage" at bounding box center [585, 422] width 94 height 21
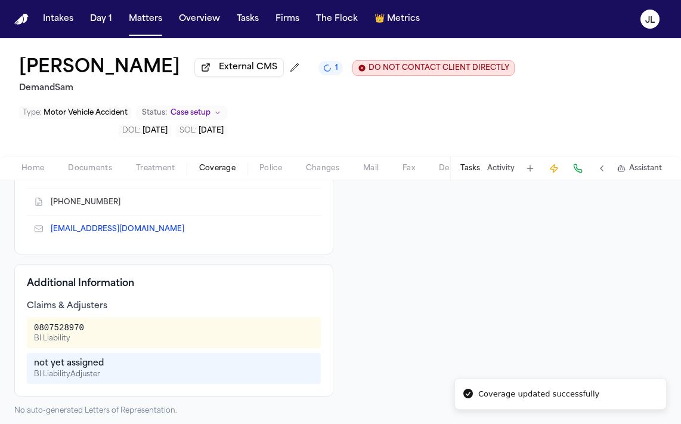
scroll to position [235, 0]
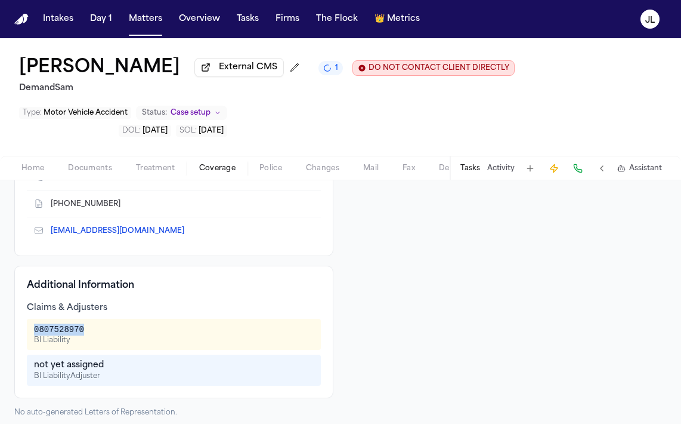
drag, startPoint x: 98, startPoint y: 333, endPoint x: 32, endPoint y: 332, distance: 66.8
click at [32, 332] on div "0807528970 BI Liability" at bounding box center [174, 334] width 294 height 31
copy div "0807528970"
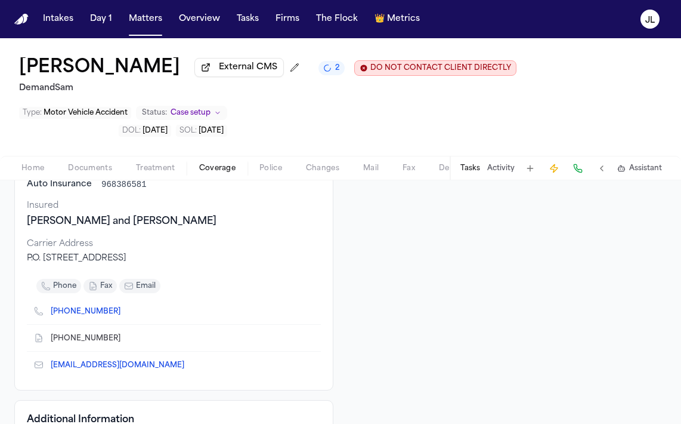
scroll to position [0, 0]
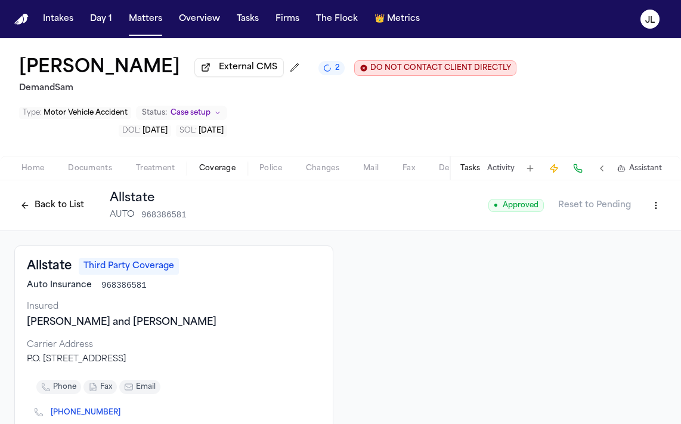
click at [50, 213] on button "Back to List" at bounding box center [52, 205] width 76 height 19
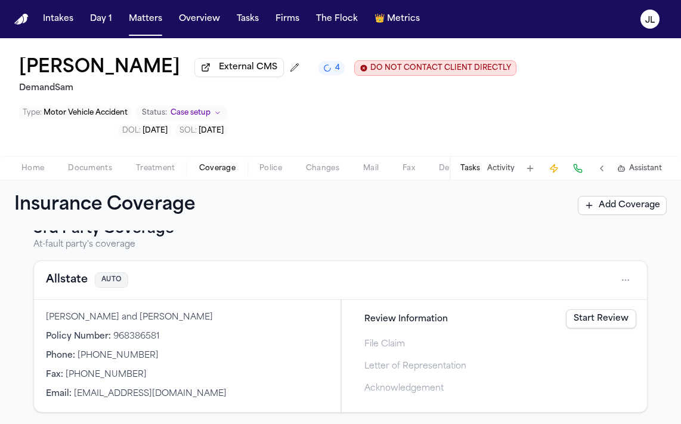
scroll to position [481, 0]
click at [595, 326] on link "Start Review" at bounding box center [601, 317] width 70 height 19
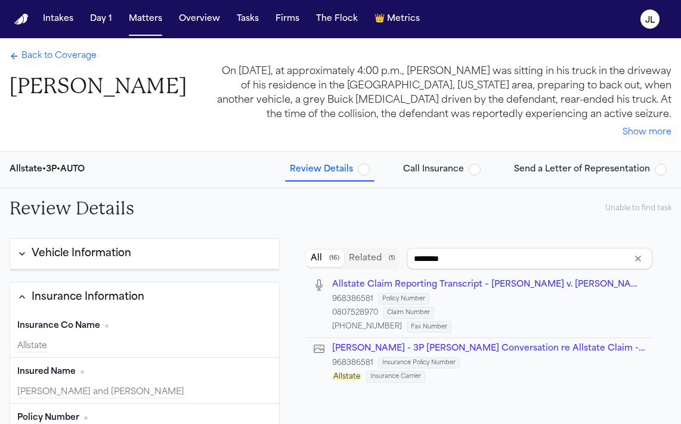
click at [444, 168] on span "Call Insurance" at bounding box center [433, 169] width 61 height 12
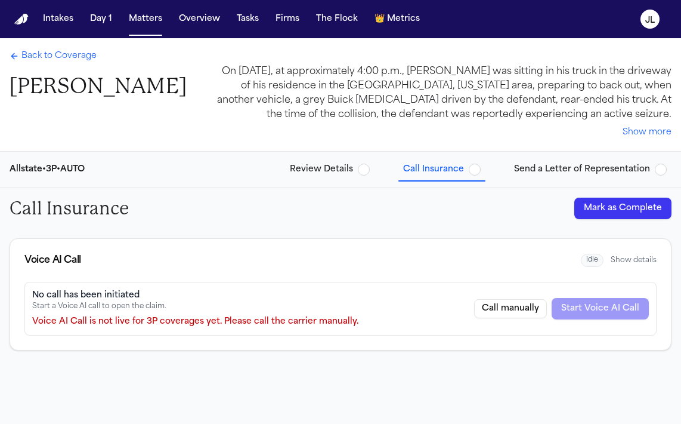
click at [595, 204] on button "Mark as Complete" at bounding box center [623, 207] width 97 height 21
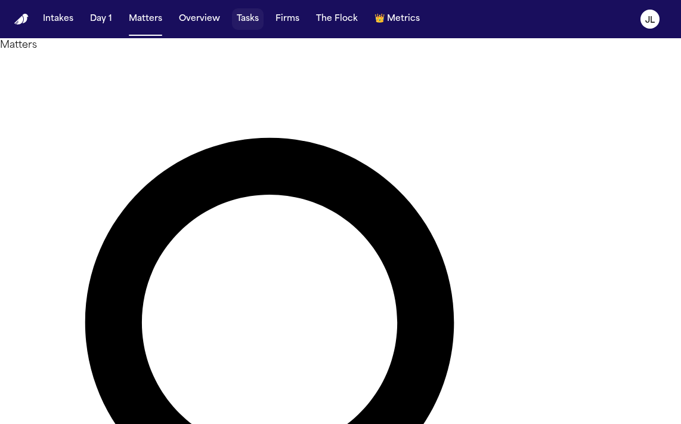
click at [242, 11] on button "Tasks" at bounding box center [248, 18] width 32 height 21
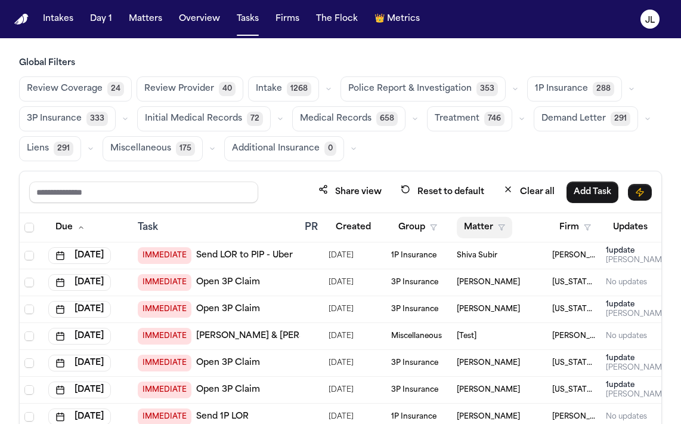
click at [492, 228] on button "Matter" at bounding box center [484, 227] width 55 height 21
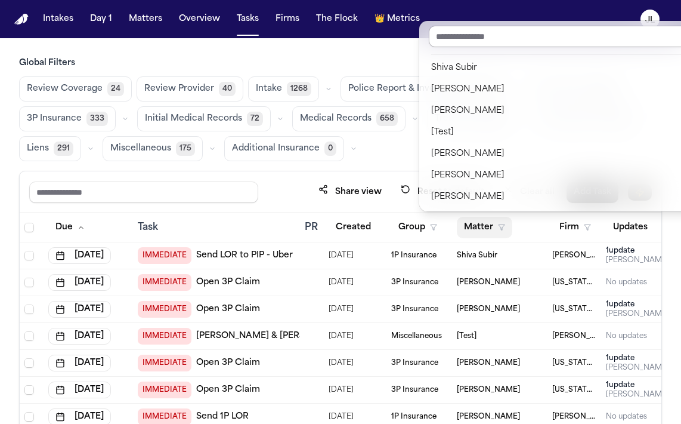
click at [462, 39] on input "text" at bounding box center [559, 36] width 261 height 21
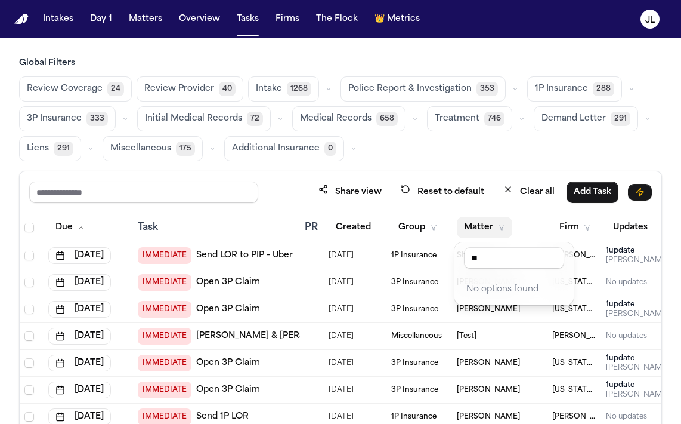
type input "*"
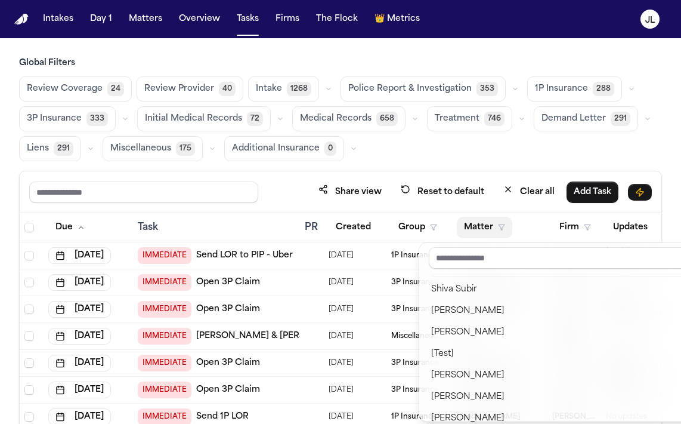
click at [629, 205] on div "Share view Reset to default Clear all Add Task Due Task PR Created Group Matter…" at bounding box center [340, 338] width 643 height 335
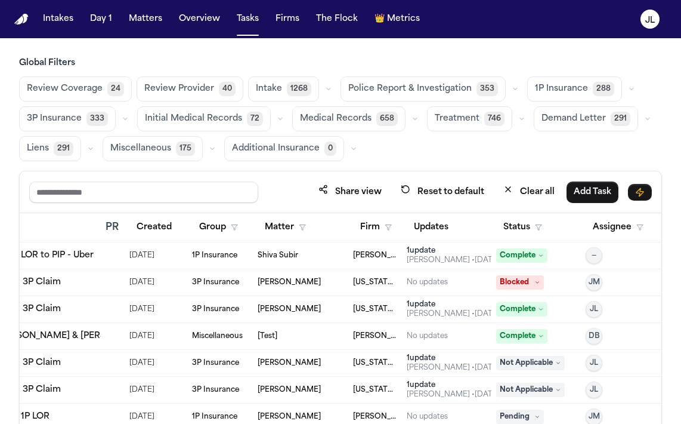
scroll to position [0, 202]
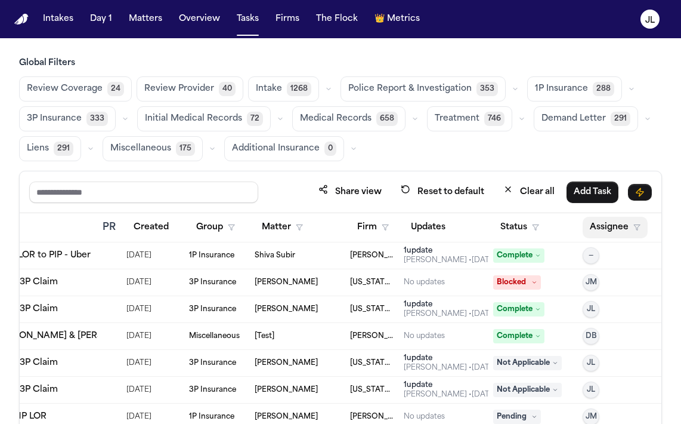
click at [598, 227] on button "Assignee" at bounding box center [615, 227] width 65 height 21
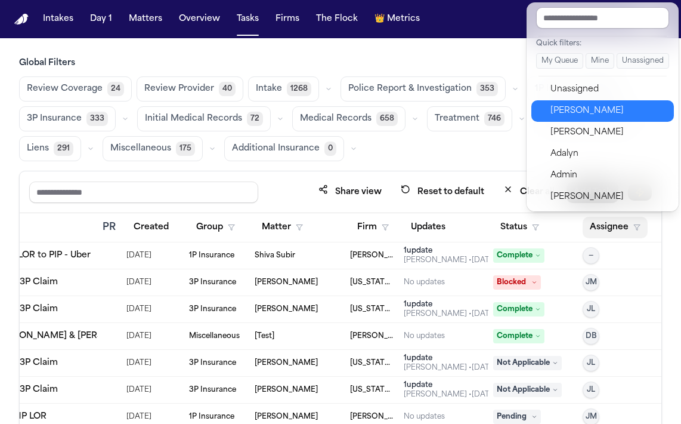
click at [559, 104] on div "Julie Lopez" at bounding box center [609, 111] width 116 height 14
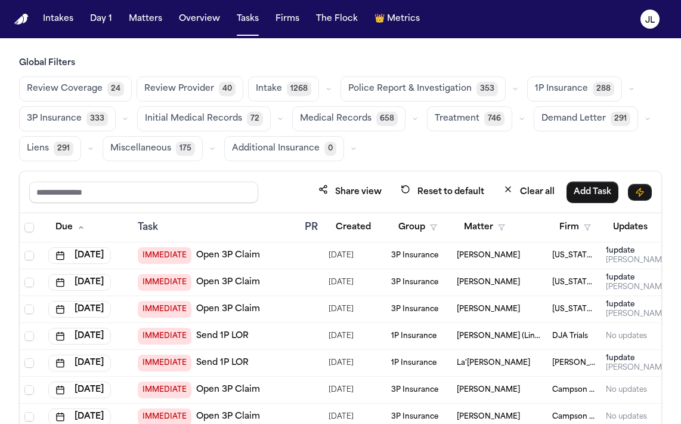
scroll to position [0, 205]
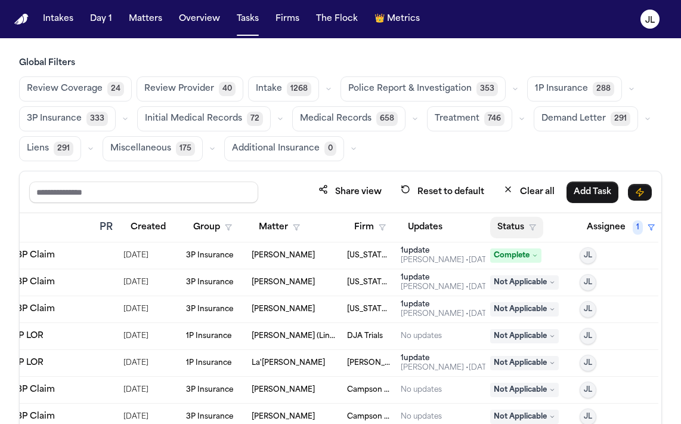
click at [531, 225] on polygon "button" at bounding box center [533, 227] width 6 height 5
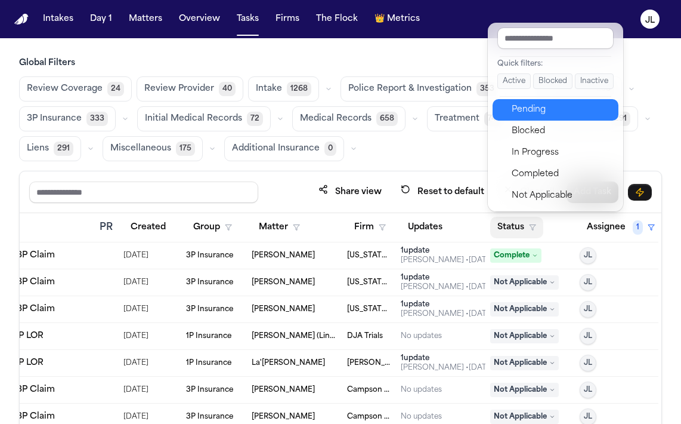
click at [530, 112] on div "Pending" at bounding box center [562, 110] width 100 height 14
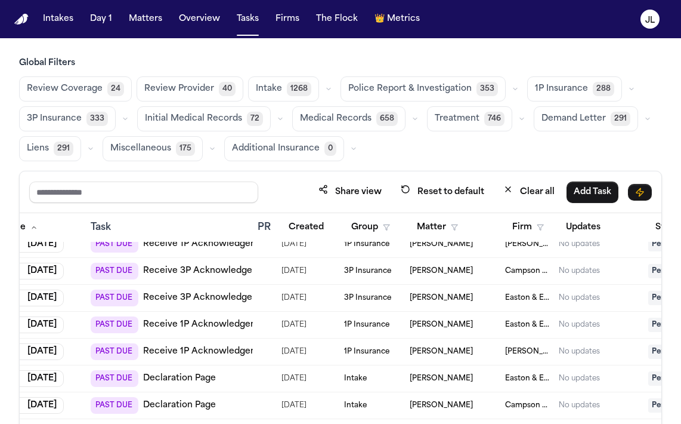
scroll to position [0, 47]
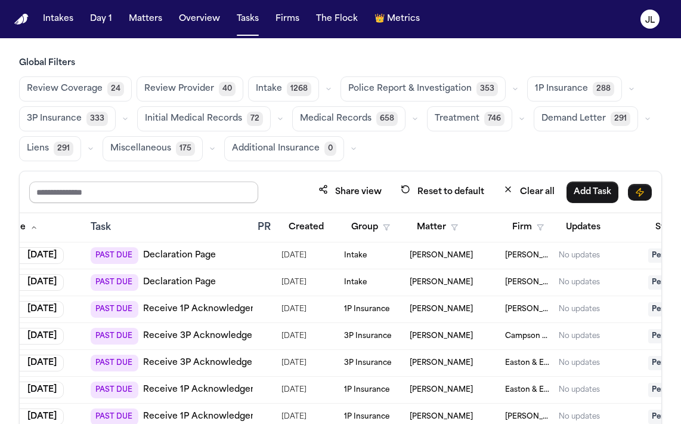
click at [125, 181] on input "text" at bounding box center [143, 191] width 229 height 21
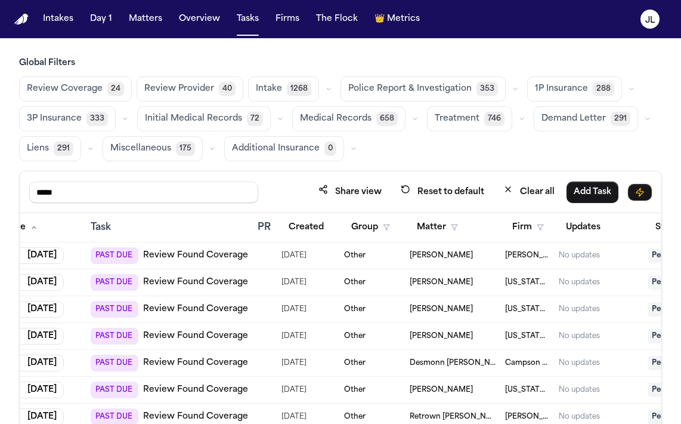
scroll to position [101, 0]
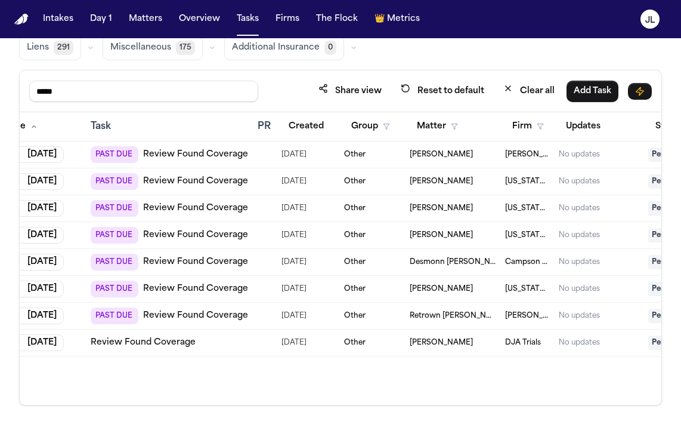
type input "*****"
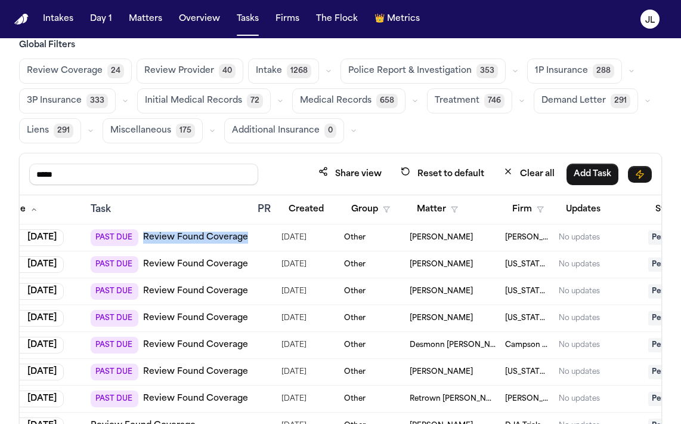
scroll to position [0, 0]
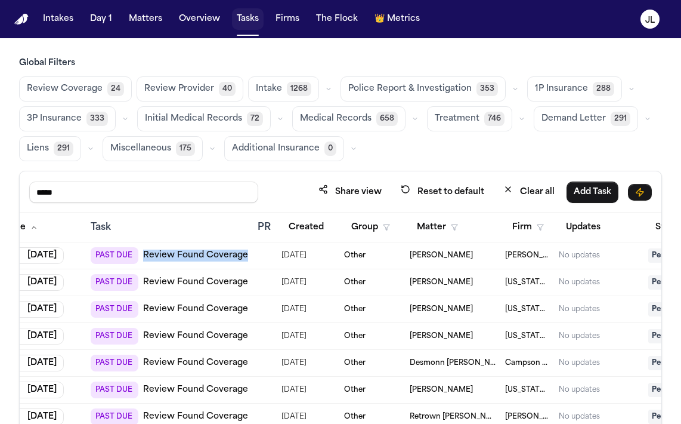
click at [249, 24] on button "Tasks" at bounding box center [248, 18] width 32 height 21
click at [152, 19] on button "Matters" at bounding box center [145, 18] width 43 height 21
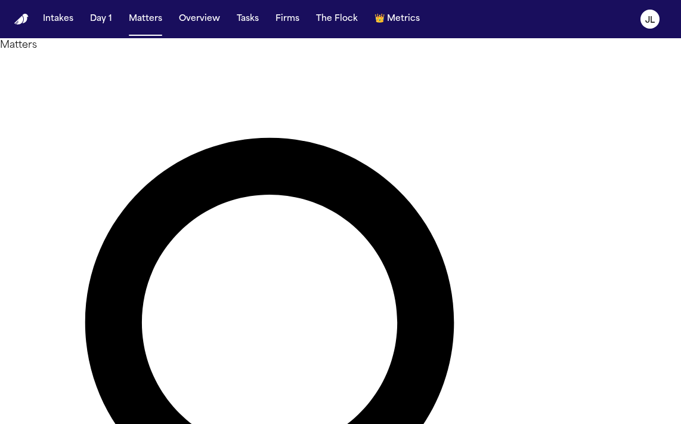
type input "*****"
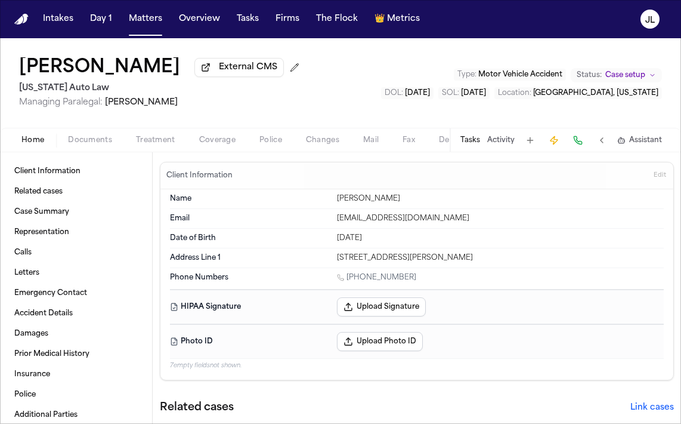
click at [227, 145] on span "Coverage" at bounding box center [217, 140] width 36 height 10
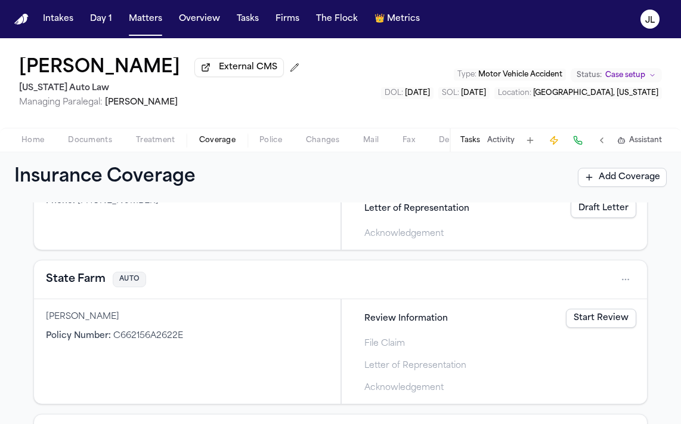
scroll to position [275, 0]
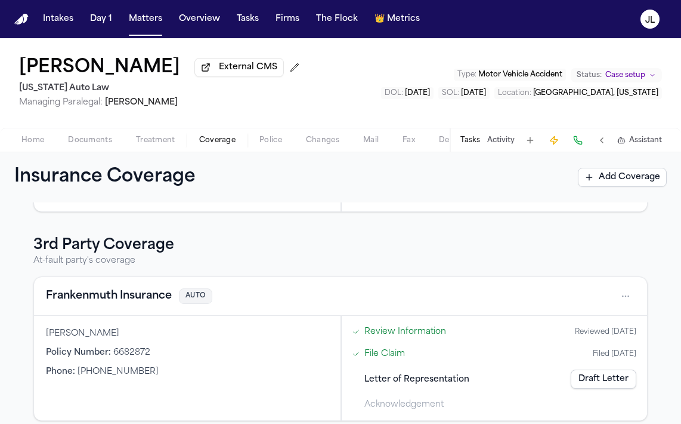
click at [110, 292] on button "Frankenmuth Insurance" at bounding box center [109, 296] width 126 height 17
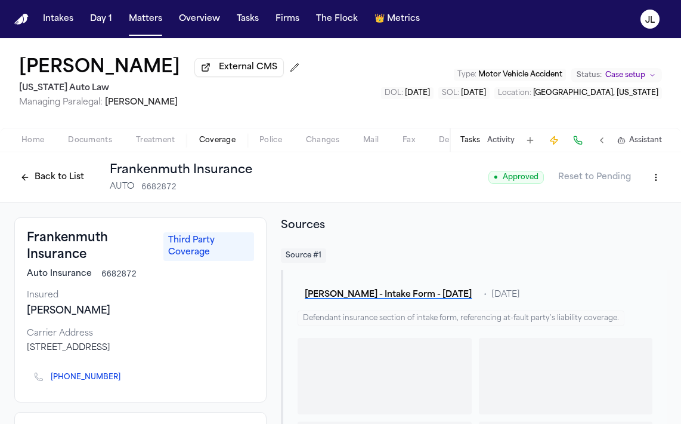
scroll to position [78, 0]
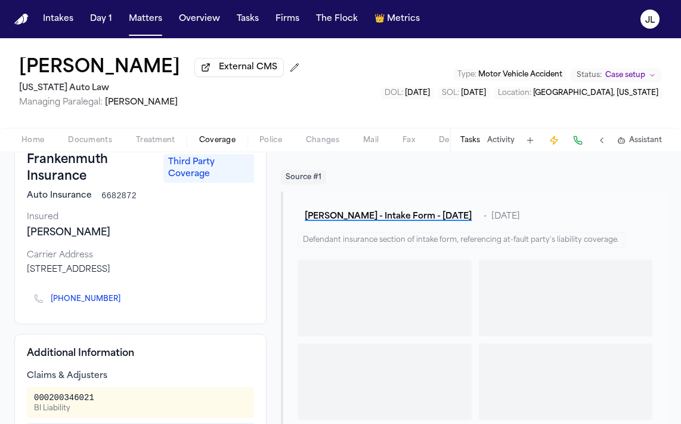
click at [123, 302] on icon "Copy to clipboard" at bounding box center [126, 298] width 7 height 7
click at [574, 145] on button at bounding box center [578, 140] width 17 height 17
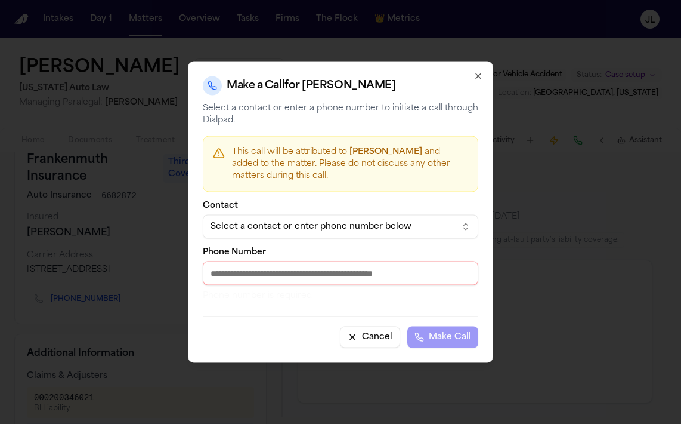
click at [331, 277] on input "Phone Number" at bounding box center [341, 273] width 276 height 24
paste input "**********"
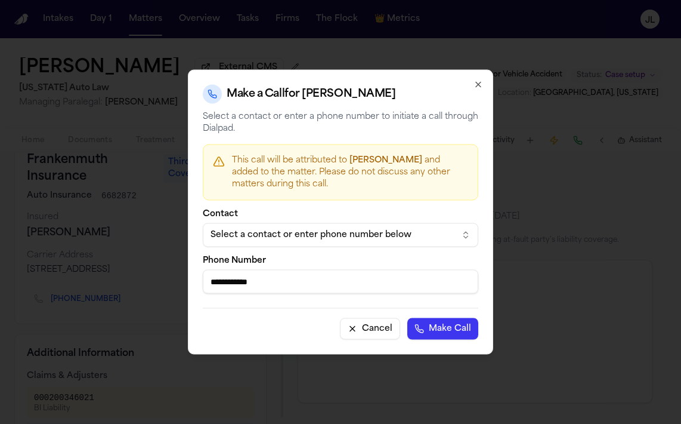
type input "**********"
click at [434, 333] on button "Make Call" at bounding box center [442, 328] width 71 height 21
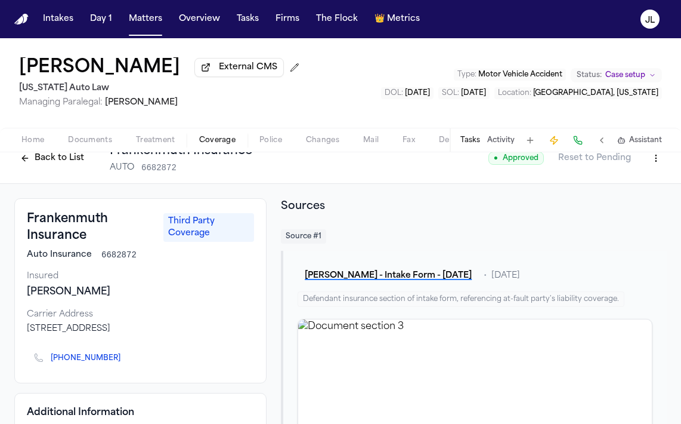
scroll to position [0, 0]
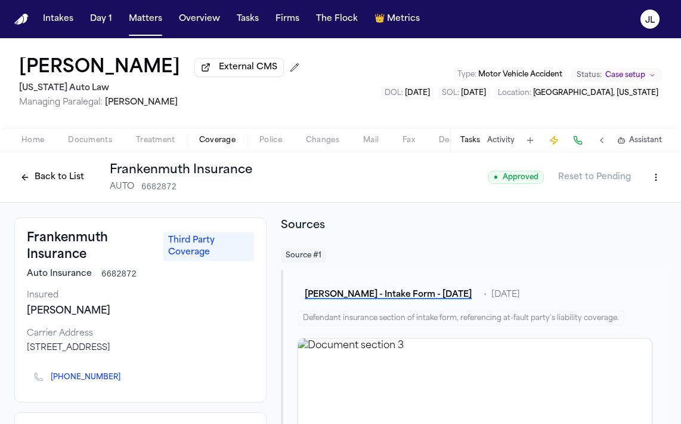
click at [651, 187] on html "Intakes Day 1 Matters Overview Tasks Firms The Flock 👑 Metrics JL Julianne Cham…" at bounding box center [340, 212] width 681 height 424
click at [618, 202] on div "Edit Coverage" at bounding box center [615, 205] width 100 height 19
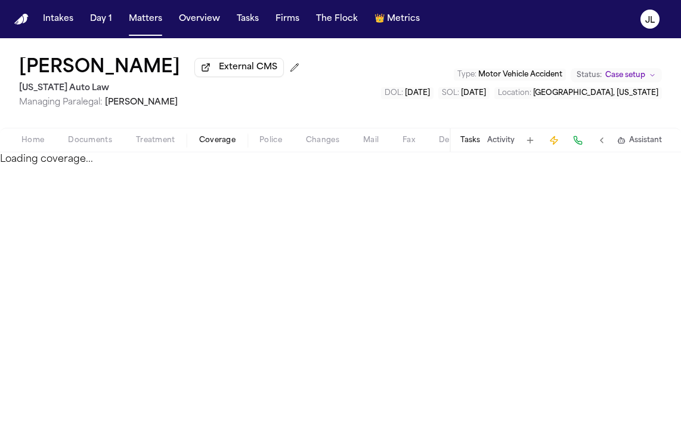
select select "**********"
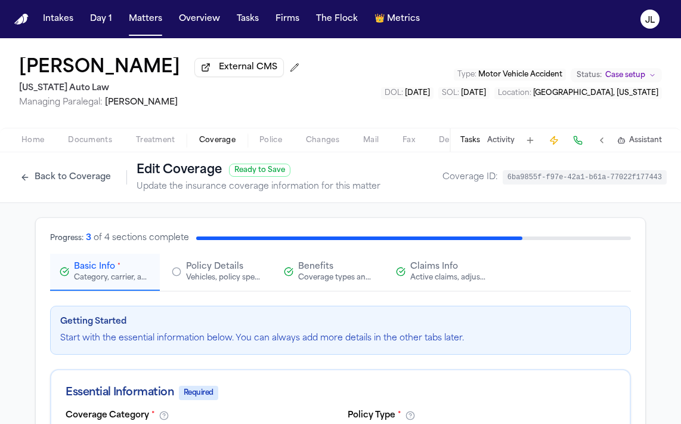
click at [415, 271] on span "Claims Info" at bounding box center [434, 267] width 48 height 12
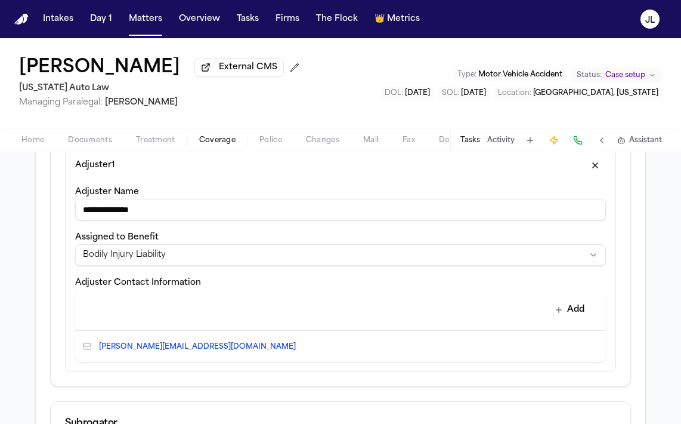
scroll to position [381, 0]
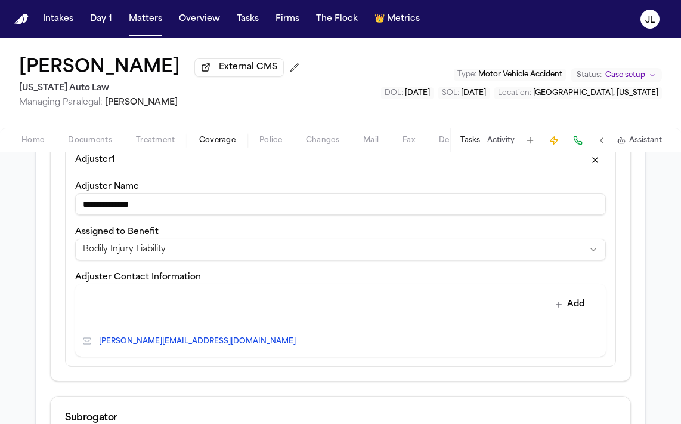
drag, startPoint x: 157, startPoint y: 202, endPoint x: 113, endPoint y: 203, distance: 44.2
click at [113, 203] on input "**********" at bounding box center [340, 203] width 531 height 21
type input "**********"
click at [576, 345] on icon "Edit contact" at bounding box center [573, 340] width 8 height 8
select select "*****"
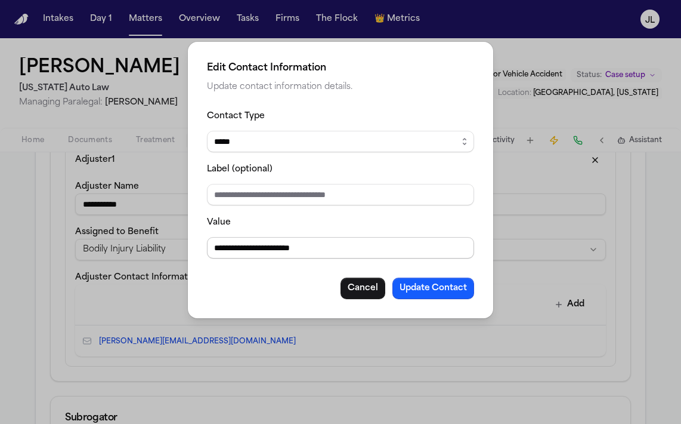
drag, startPoint x: 278, startPoint y: 249, endPoint x: 242, endPoint y: 251, distance: 36.4
click at [242, 251] on input "**********" at bounding box center [340, 247] width 267 height 21
type input "**********"
click at [425, 284] on button "Update Contact" at bounding box center [434, 287] width 82 height 21
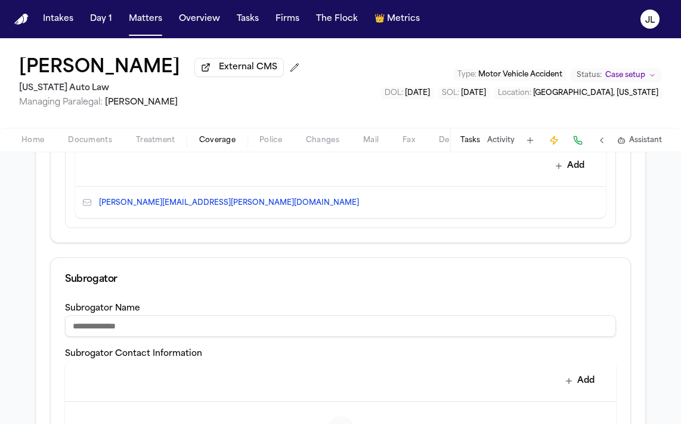
scroll to position [754, 0]
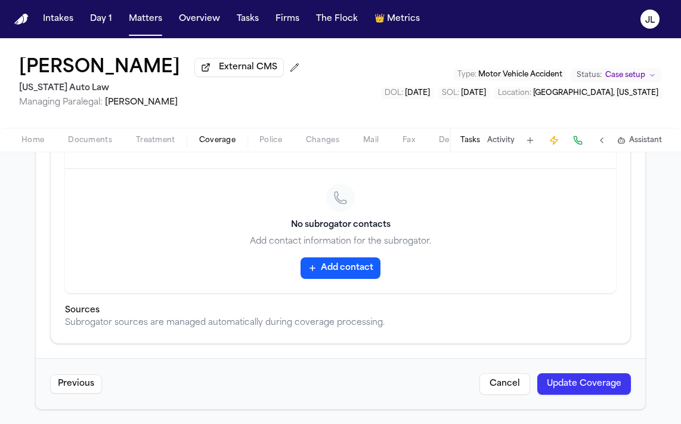
click at [573, 391] on button "Update Coverage" at bounding box center [585, 383] width 94 height 21
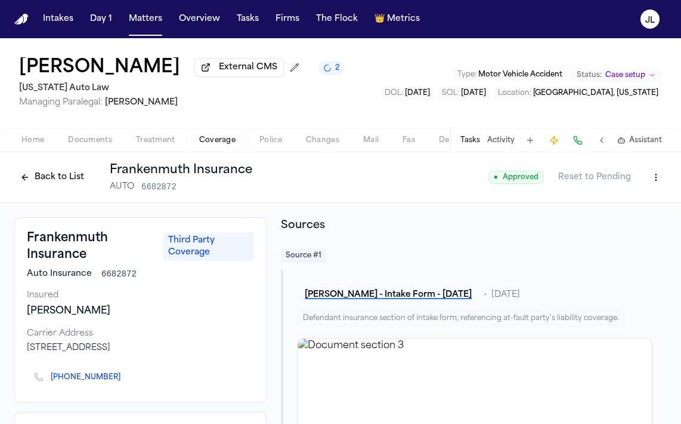
scroll to position [264, 0]
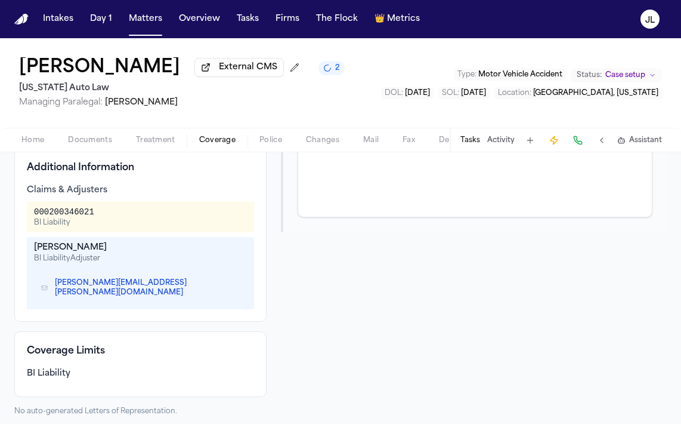
drag, startPoint x: 159, startPoint y: 286, endPoint x: 143, endPoint y: 286, distance: 16.1
click at [143, 286] on div "Jody.Felker@fmins.com" at bounding box center [140, 287] width 213 height 34
click at [233, 286] on icon "Copy to clipboard" at bounding box center [236, 287] width 7 height 7
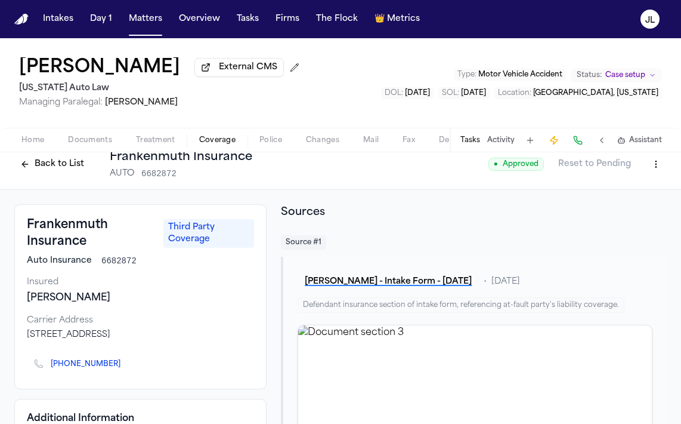
scroll to position [0, 0]
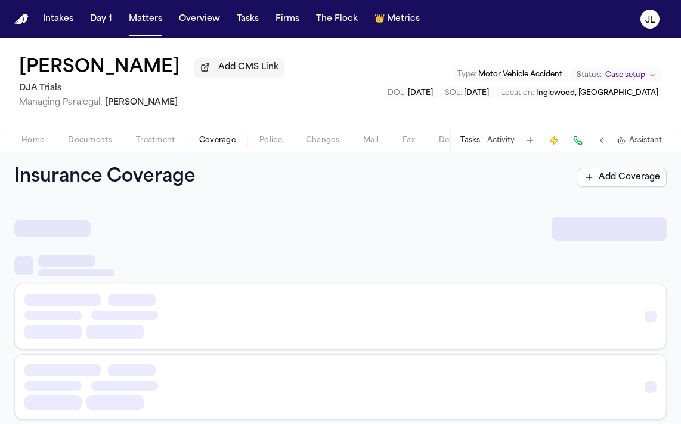
click at [217, 138] on span "Coverage" at bounding box center [217, 140] width 36 height 10
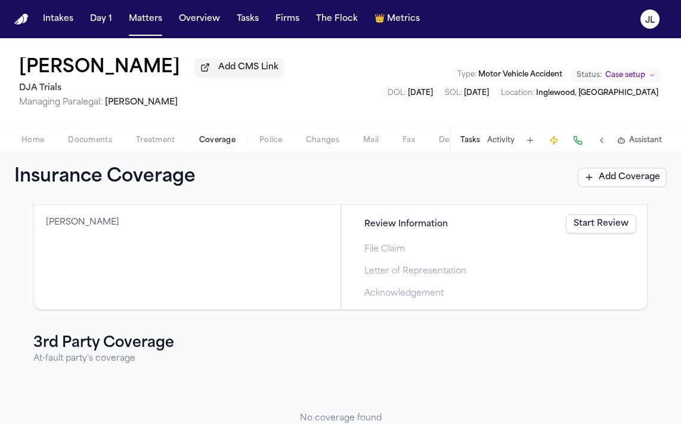
scroll to position [160, 0]
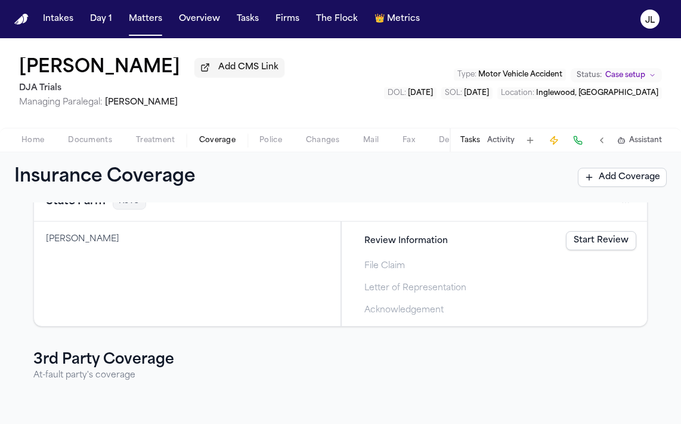
click at [596, 245] on link "Start Review" at bounding box center [601, 240] width 70 height 19
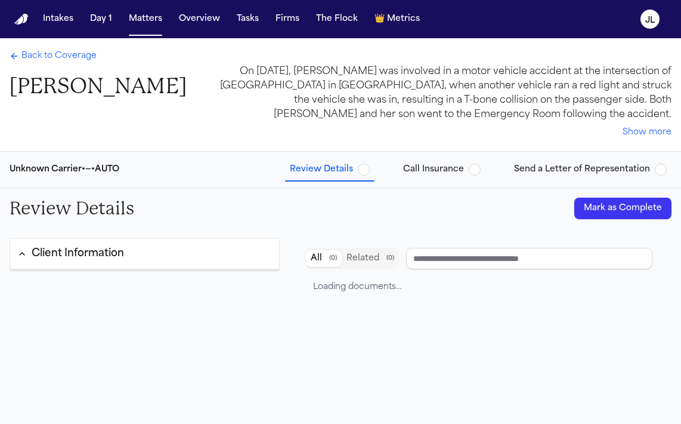
type input "**********"
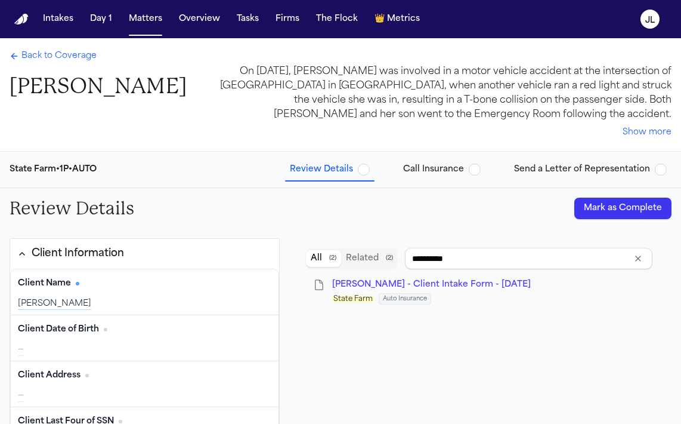
click at [70, 62] on span "Back to Coverage" at bounding box center [58, 56] width 75 height 12
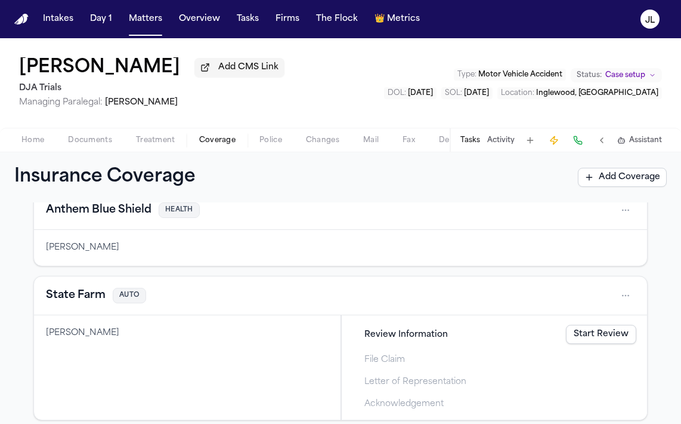
scroll to position [81, 0]
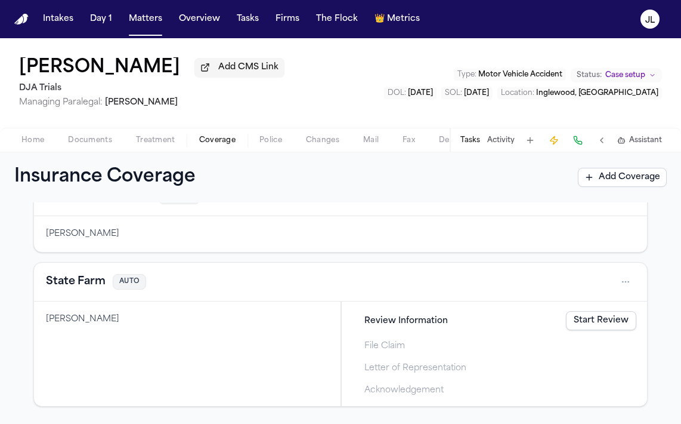
click at [81, 274] on div "State Farm AUTO" at bounding box center [340, 281] width 589 height 19
click at [81, 283] on button "State Farm" at bounding box center [76, 281] width 60 height 17
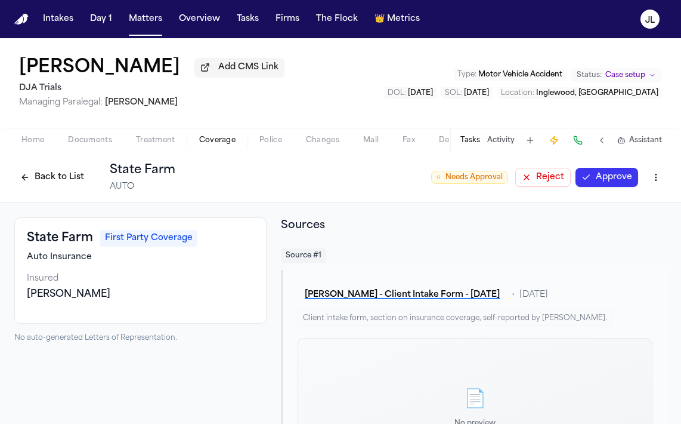
click at [617, 172] on button "Approve" at bounding box center [607, 177] width 63 height 19
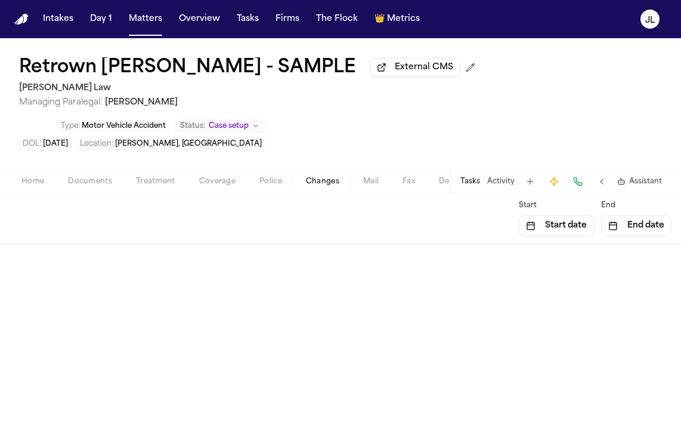
click at [302, 174] on button "Changes" at bounding box center [322, 181] width 57 height 14
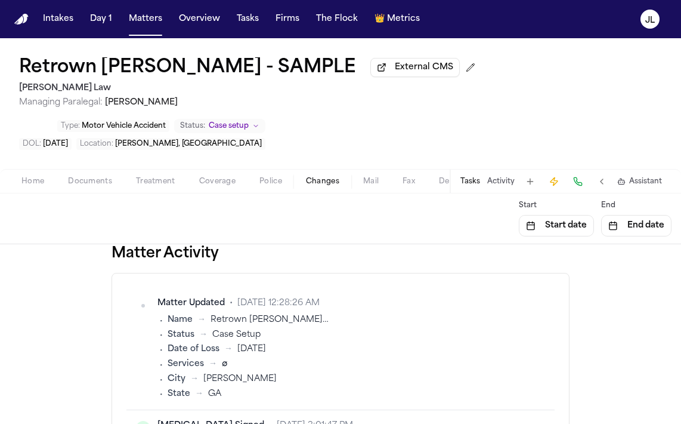
click at [228, 177] on span "Coverage" at bounding box center [217, 182] width 36 height 10
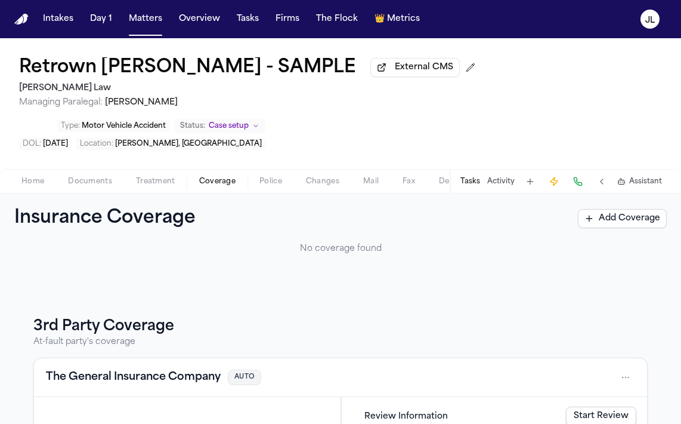
scroll to position [147, 0]
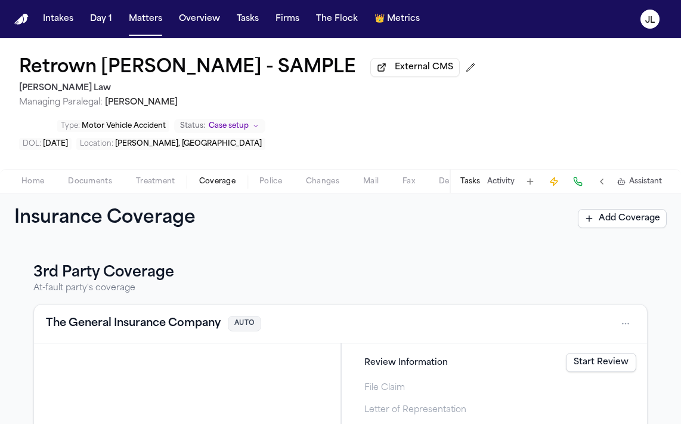
click at [155, 315] on button "The General Insurance Company" at bounding box center [133, 323] width 175 height 17
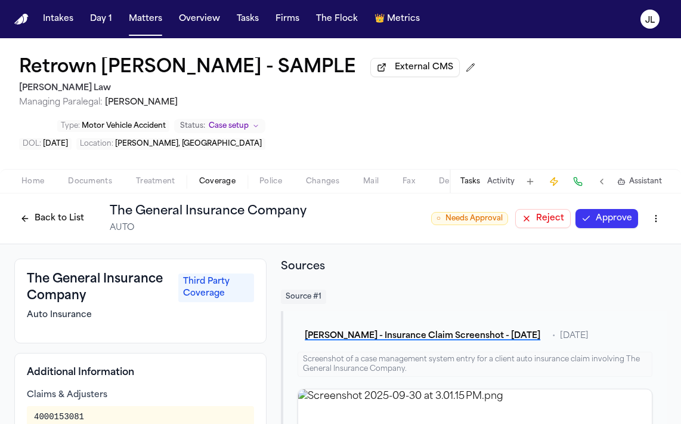
click at [601, 209] on button "Approve" at bounding box center [607, 218] width 63 height 19
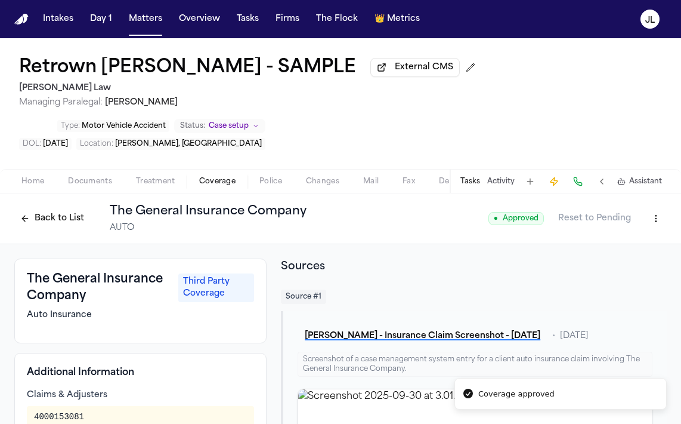
click at [601, 209] on button "Reset to Pending" at bounding box center [594, 218] width 87 height 19
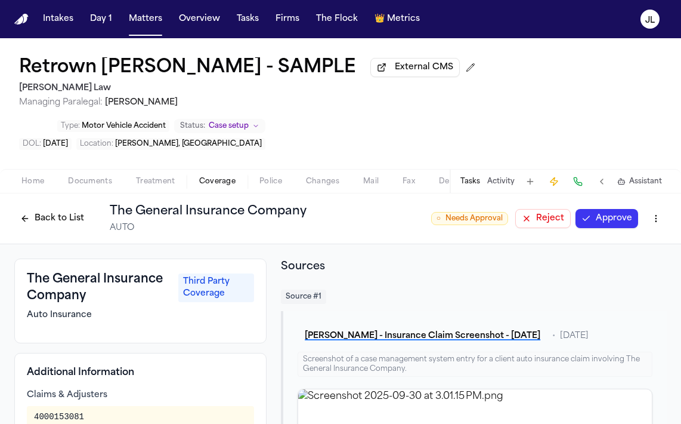
click at [50, 209] on button "Back to List" at bounding box center [52, 218] width 76 height 19
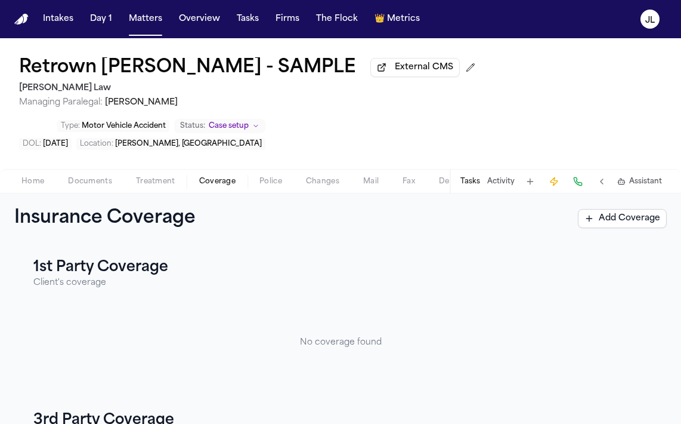
scroll to position [147, 0]
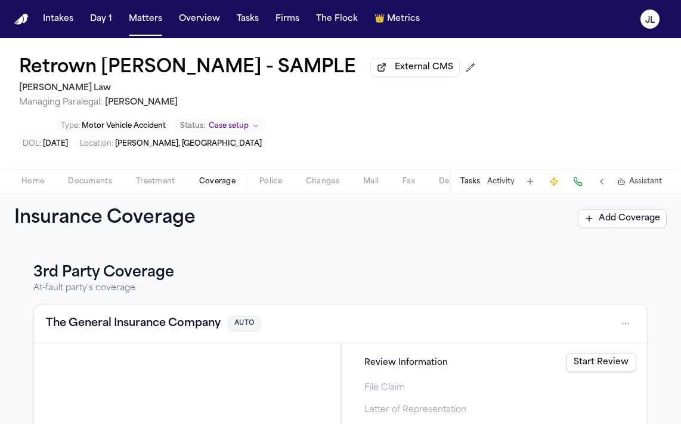
click at [115, 315] on button "The General Insurance Company" at bounding box center [133, 323] width 175 height 17
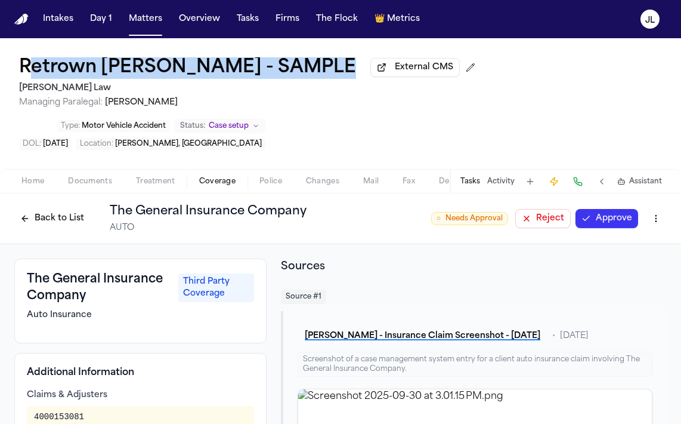
drag, startPoint x: 260, startPoint y: 63, endPoint x: 26, endPoint y: 66, distance: 233.9
click at [26, 64] on div "Retrown Burley - SAMPLE External CMS" at bounding box center [249, 67] width 461 height 21
drag, startPoint x: 11, startPoint y: 66, endPoint x: 257, endPoint y: 58, distance: 245.3
click at [257, 58] on div "Retrown Burley - SAMPLE External CMS Angell Law Managing Paralegal: Thea Feeney…" at bounding box center [340, 103] width 681 height 131
copy h1 "Retrown Burley - SAMPLE"
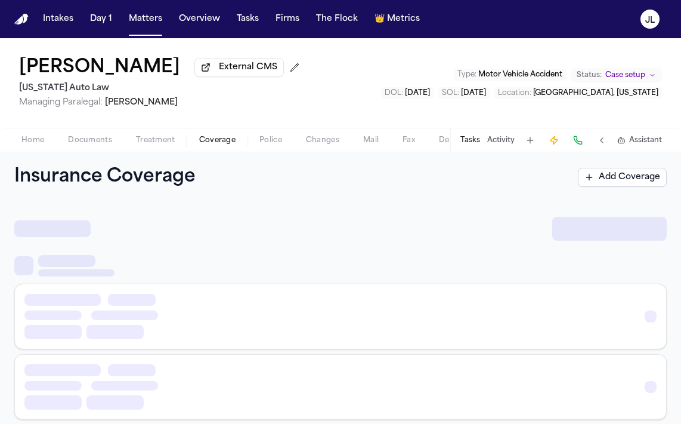
click at [228, 144] on span "Coverage" at bounding box center [217, 140] width 36 height 10
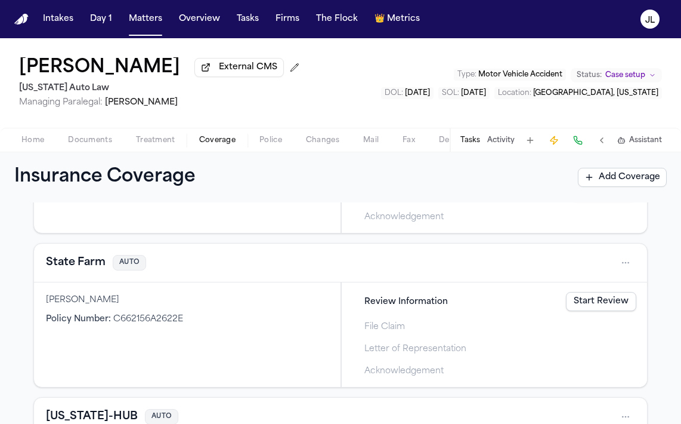
scroll to position [597, 0]
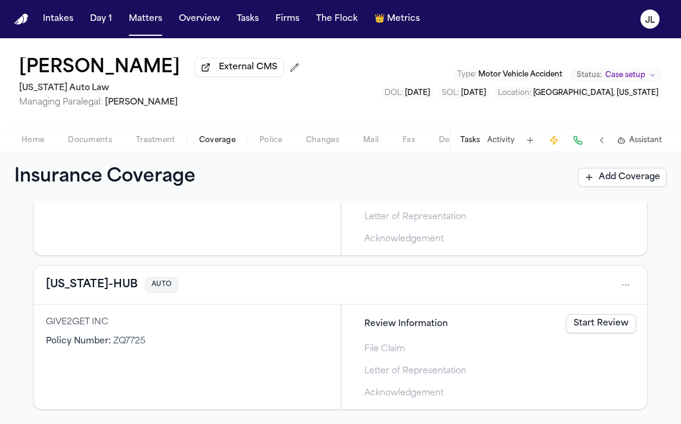
click at [62, 283] on button "[US_STATE]-HUB" at bounding box center [92, 284] width 92 height 17
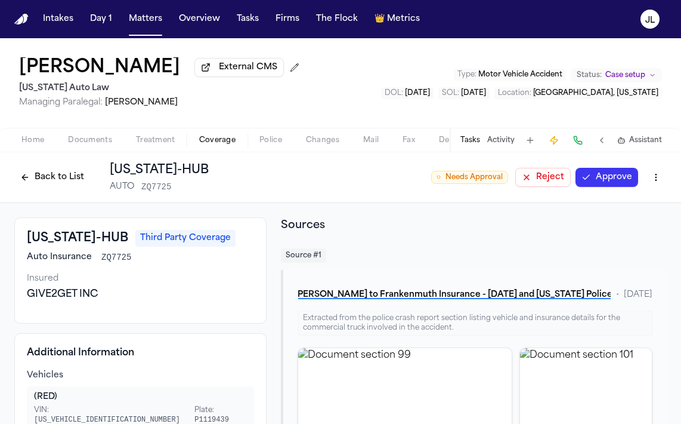
click at [32, 172] on button "Back to List" at bounding box center [52, 177] width 76 height 19
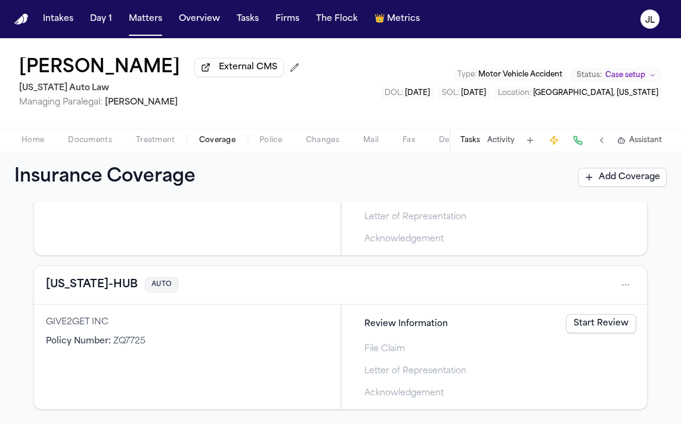
scroll to position [487, 0]
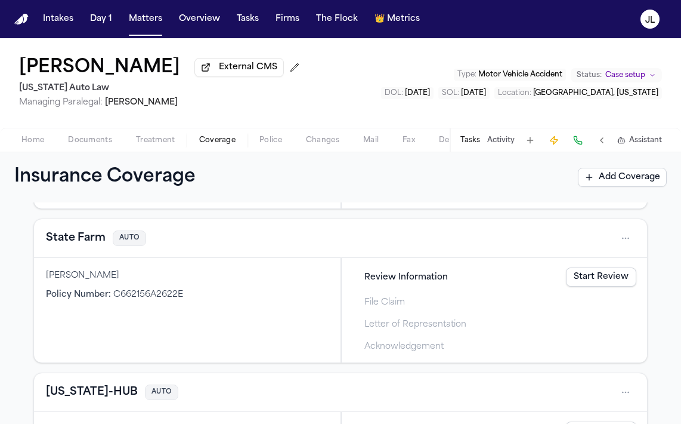
click at [71, 248] on div "State Farm AUTO" at bounding box center [340, 237] width 589 height 19
click at [71, 245] on button "State Farm" at bounding box center [76, 238] width 60 height 17
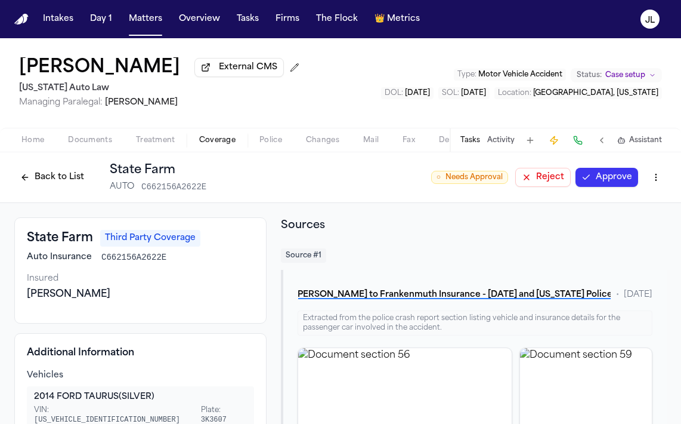
scroll to position [155, 0]
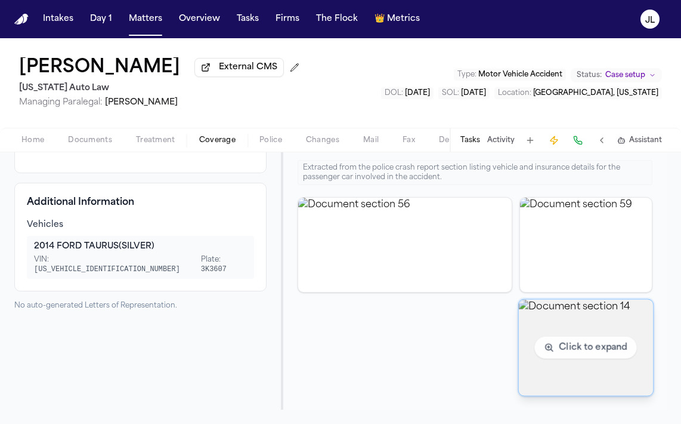
click at [576, 331] on img "View document section 14" at bounding box center [586, 347] width 134 height 96
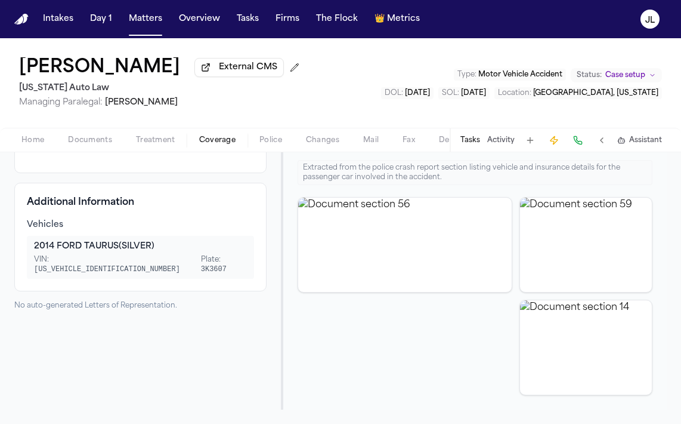
scroll to position [0, 0]
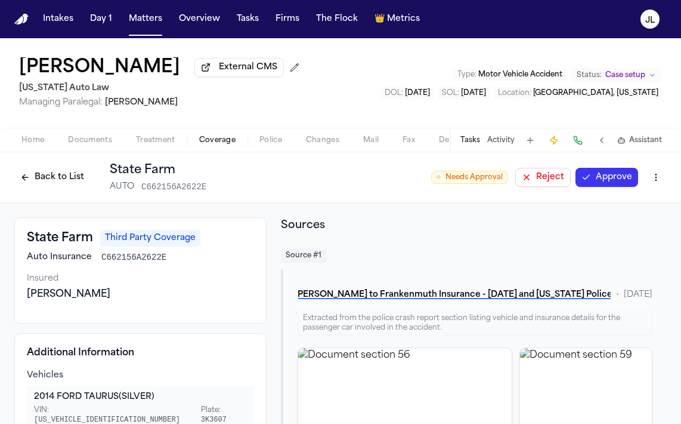
click at [54, 177] on button "Back to List" at bounding box center [52, 177] width 76 height 19
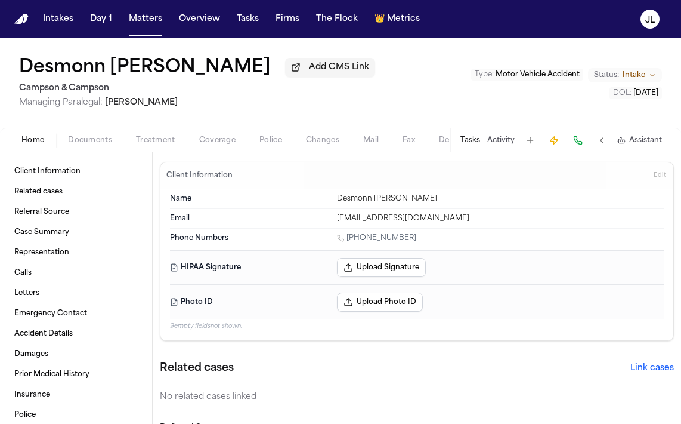
click at [217, 151] on div "Home Documents Treatment Coverage Police Changes Mail Fax Demand Workspaces Art…" at bounding box center [340, 140] width 681 height 24
click at [223, 128] on div "Desmonn [PERSON_NAME] Add CMS Link Campson & Campson Managing Paralegal: [PERSO…" at bounding box center [340, 82] width 681 height 89
click at [223, 132] on div "Home Documents Treatment Coverage Police Changes Mail Fax Demand Workspaces Art…" at bounding box center [340, 140] width 681 height 24
click at [220, 140] on span "Coverage" at bounding box center [217, 140] width 36 height 10
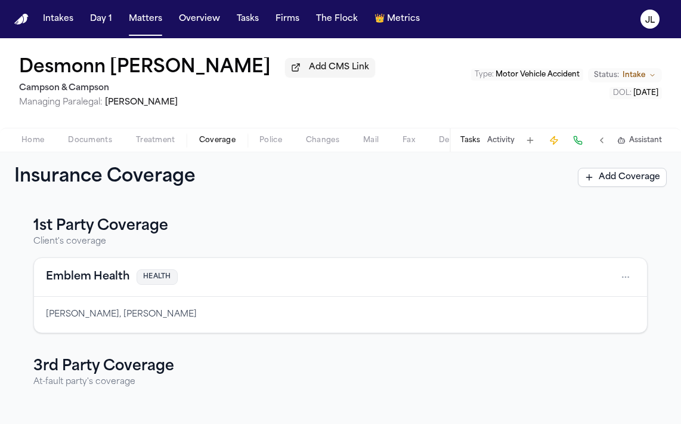
click at [116, 274] on button "Emblem Health" at bounding box center [88, 276] width 84 height 17
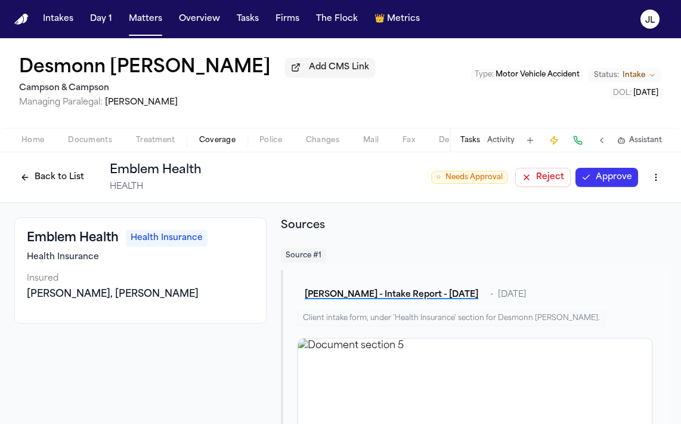
click at [601, 185] on button "Approve" at bounding box center [607, 177] width 63 height 19
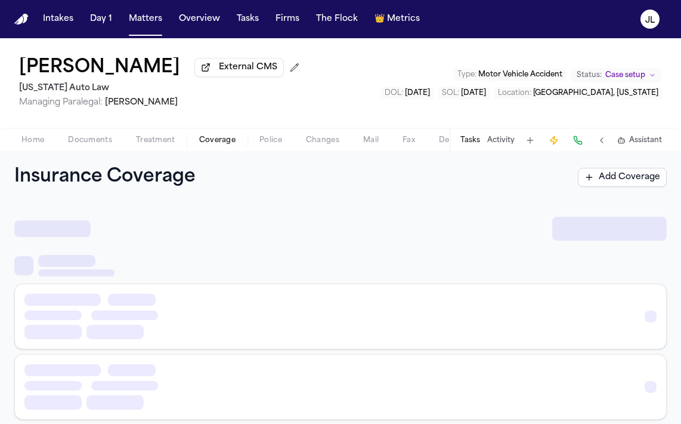
click at [227, 145] on span "Coverage" at bounding box center [217, 140] width 36 height 10
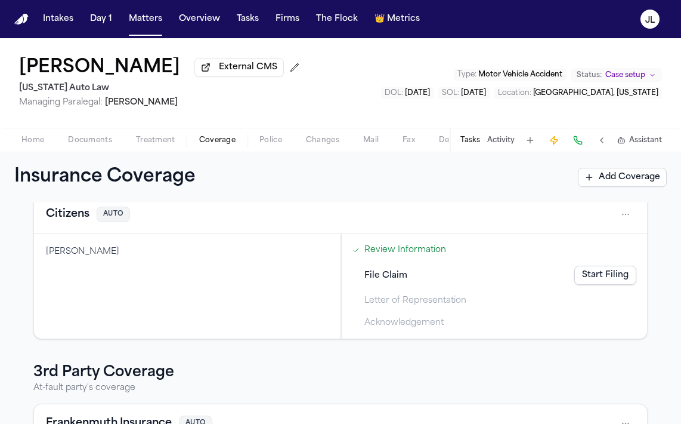
scroll to position [17, 0]
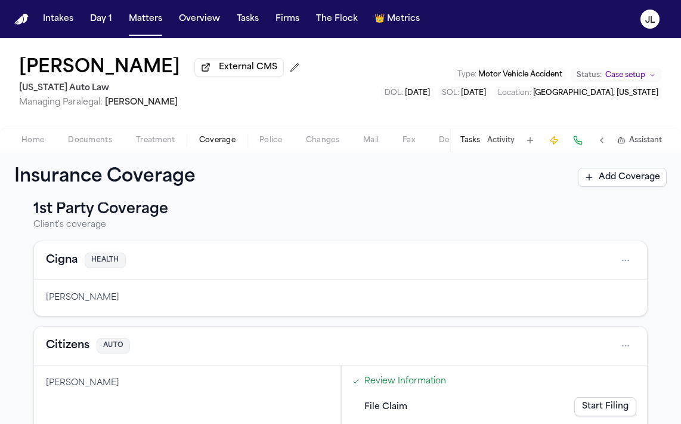
click at [63, 263] on button "Cigna" at bounding box center [62, 260] width 32 height 17
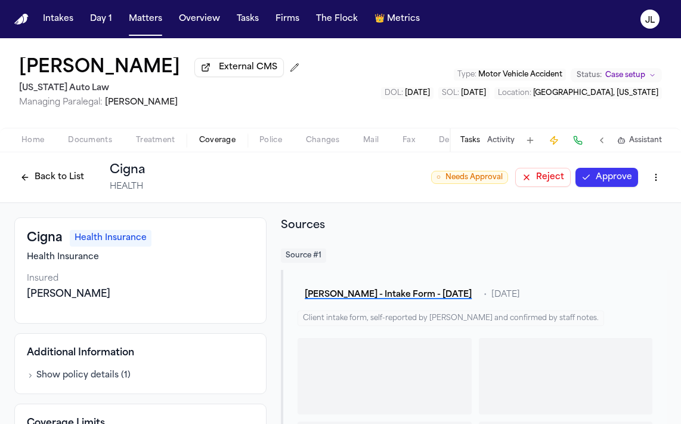
click at [595, 177] on button "Approve" at bounding box center [607, 177] width 63 height 19
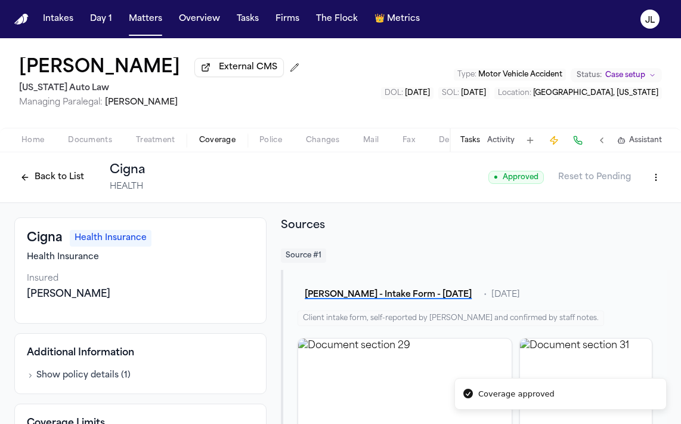
click at [60, 172] on button "Back to List" at bounding box center [52, 177] width 76 height 19
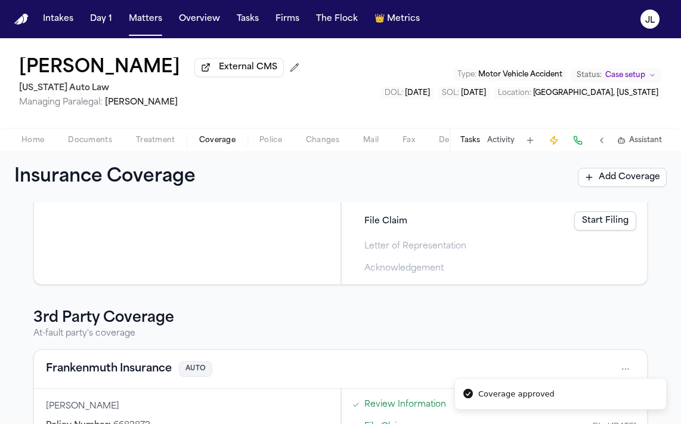
scroll to position [130, 0]
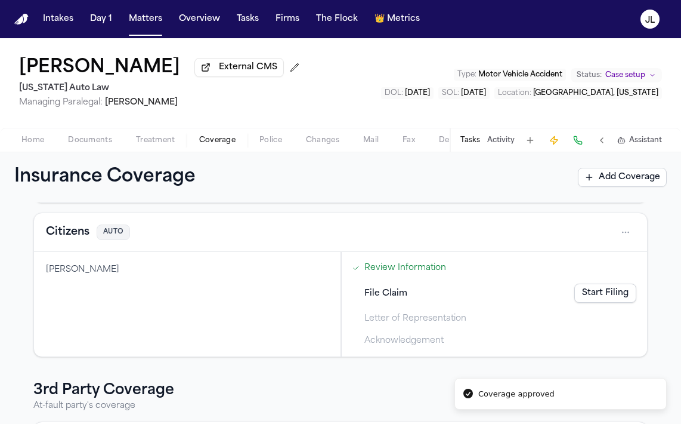
click at [66, 236] on button "Citizens" at bounding box center [68, 232] width 44 height 17
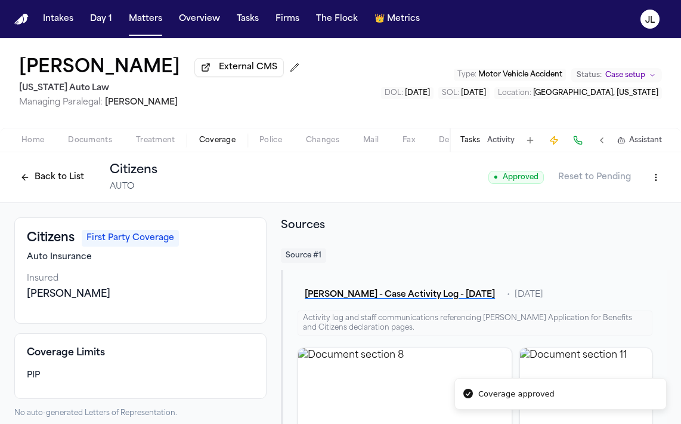
click at [53, 187] on button "Back to List" at bounding box center [52, 177] width 76 height 19
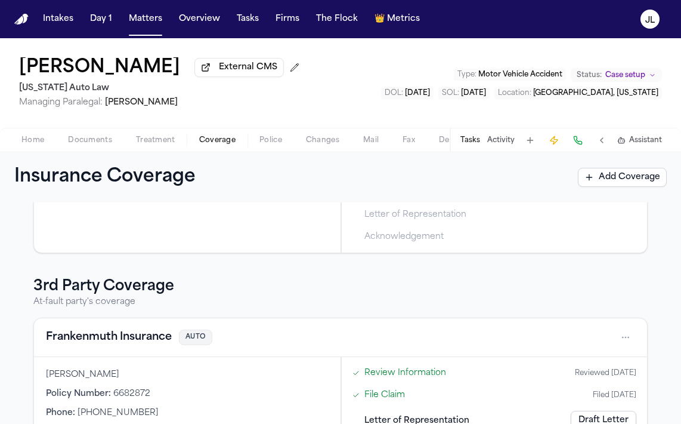
scroll to position [251, 0]
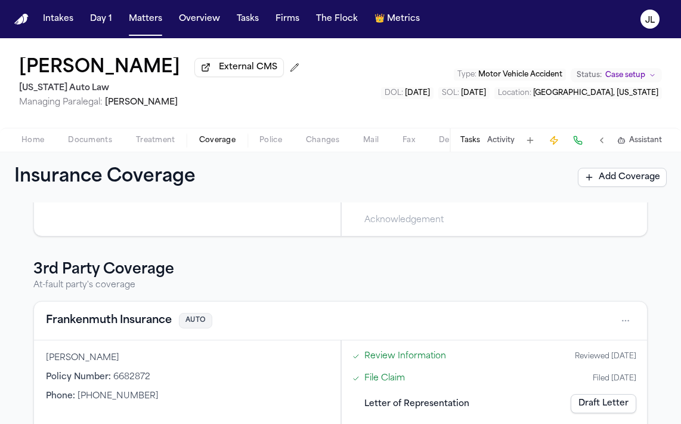
click at [90, 314] on button "Frankenmuth Insurance" at bounding box center [109, 320] width 126 height 17
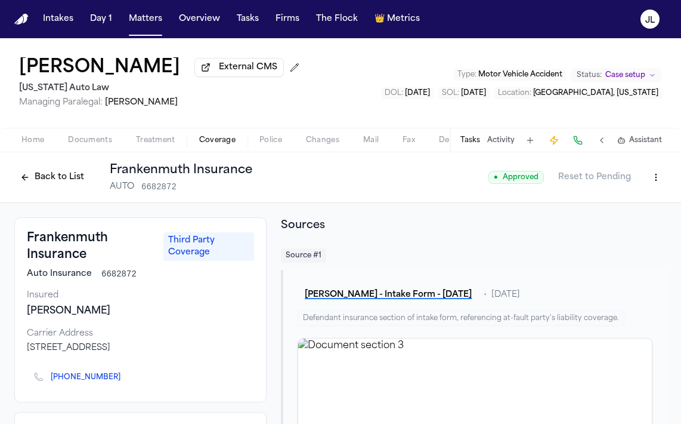
click at [42, 182] on button "Back to List" at bounding box center [52, 177] width 76 height 19
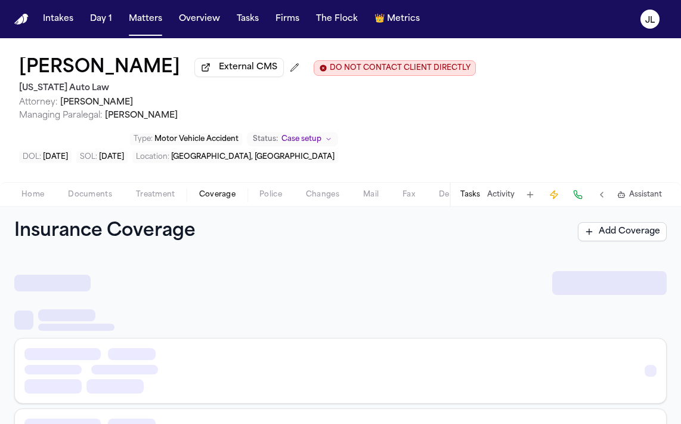
click at [225, 196] on span "Coverage" at bounding box center [217, 195] width 36 height 10
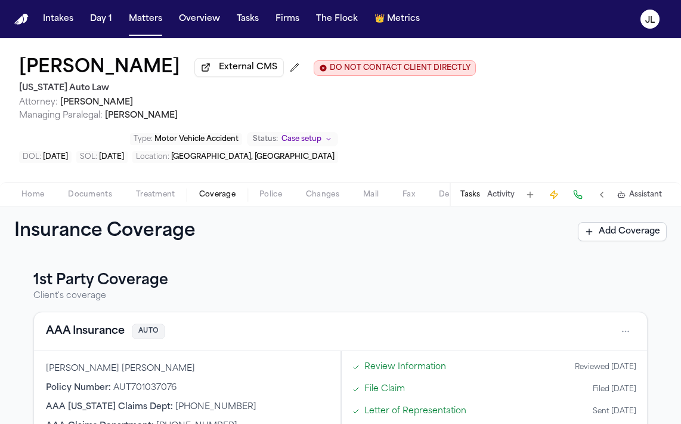
click at [95, 331] on button "AAA Insurance" at bounding box center [85, 331] width 79 height 17
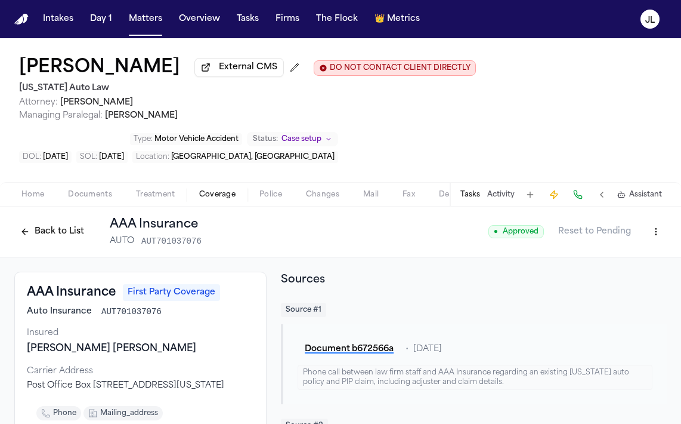
click at [74, 236] on button "Back to List" at bounding box center [52, 231] width 76 height 19
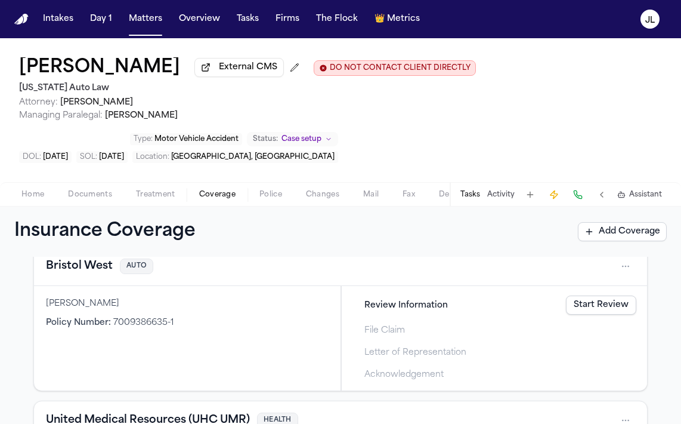
scroll to position [329, 0]
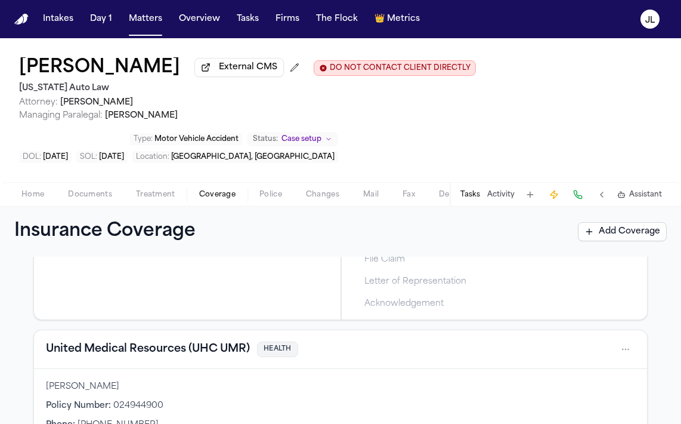
click at [73, 331] on div "AAA Insurance AUTO Olivia Marie Gentry Policy Number : AUT701037076 AAA Michiga…" at bounding box center [340, 213] width 614 height 461
click at [73, 340] on div "United Medical Resources (UHC UMR) HEALTH" at bounding box center [340, 349] width 613 height 39
click at [73, 345] on button "United Medical Resources (UHC UMR)" at bounding box center [148, 349] width 204 height 17
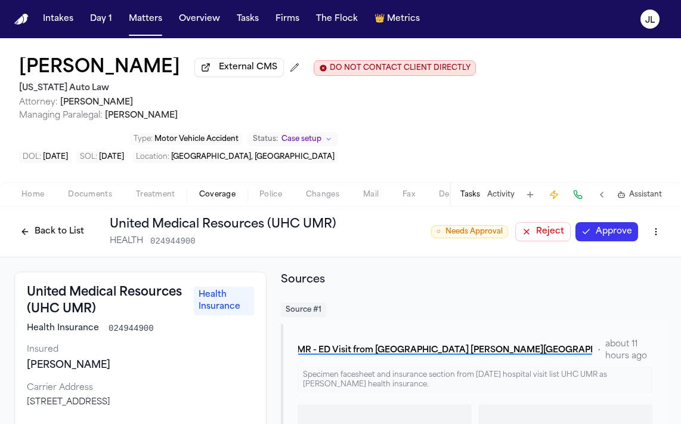
click at [602, 234] on button "Approve" at bounding box center [607, 231] width 63 height 19
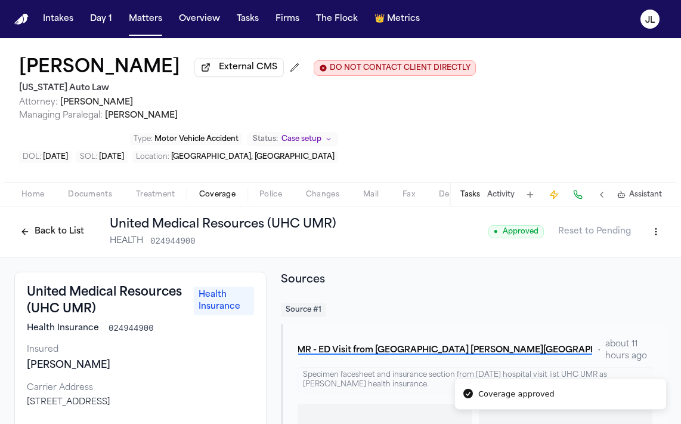
click at [51, 238] on button "Back to List" at bounding box center [52, 231] width 76 height 19
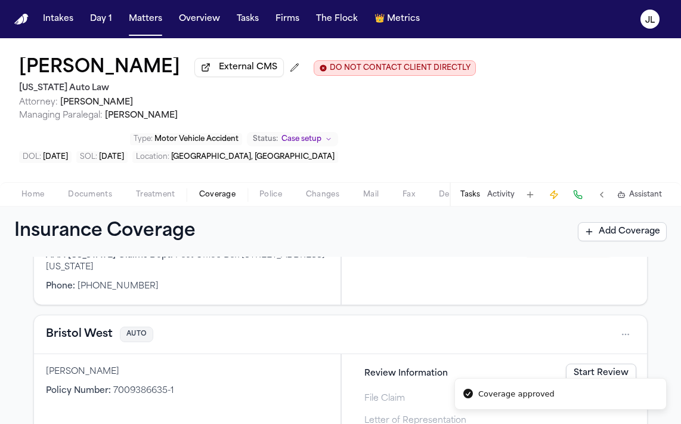
scroll to position [195, 0]
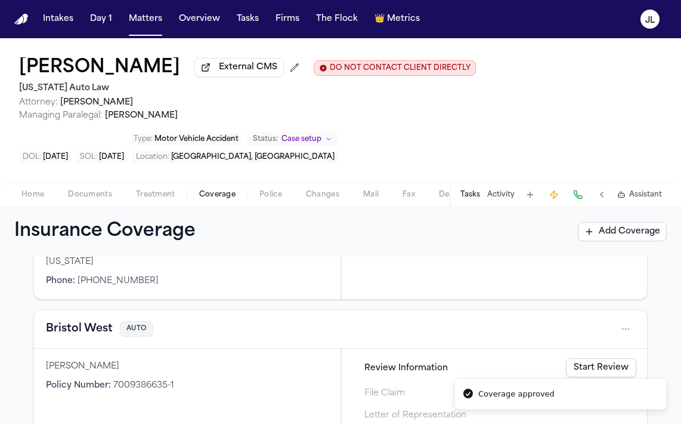
click at [59, 326] on button "Bristol West" at bounding box center [79, 328] width 67 height 17
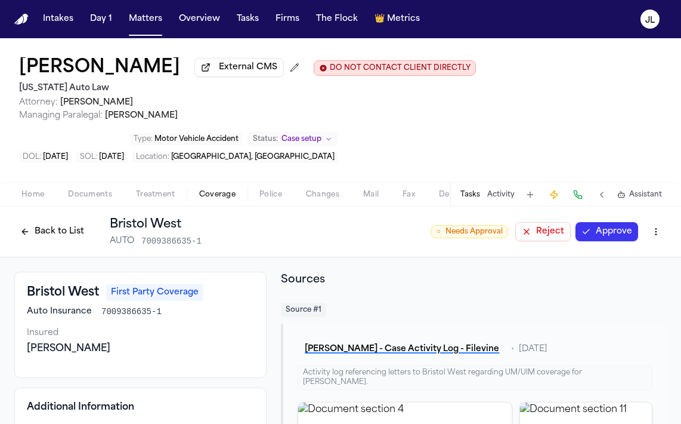
click at [606, 233] on button "Approve" at bounding box center [607, 231] width 63 height 19
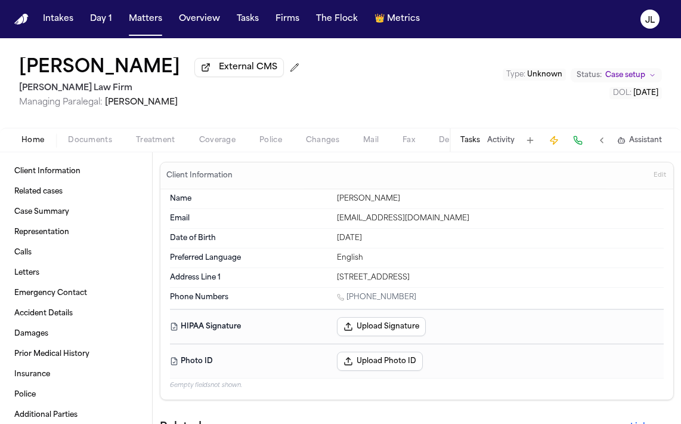
click at [218, 144] on span "Coverage" at bounding box center [217, 140] width 36 height 10
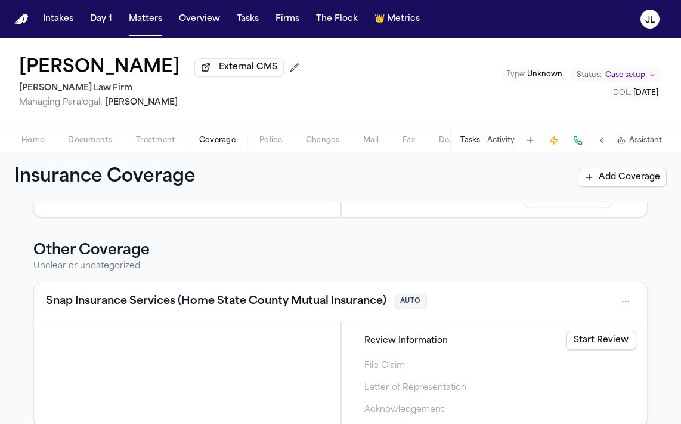
scroll to position [412, 0]
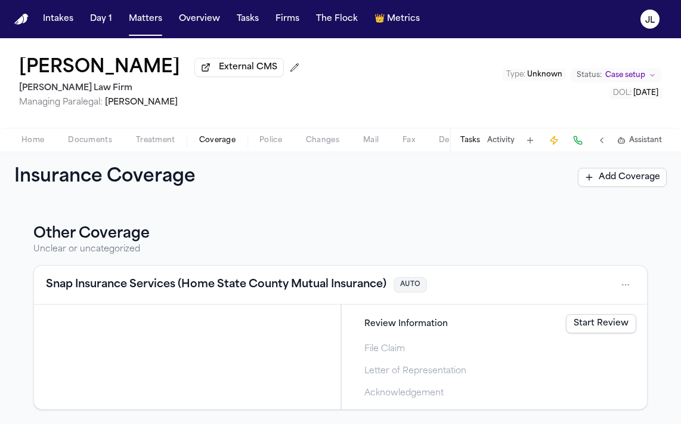
click at [285, 288] on button "Snap Insurance Services (Home State County Mutual Insurance)" at bounding box center [216, 284] width 341 height 17
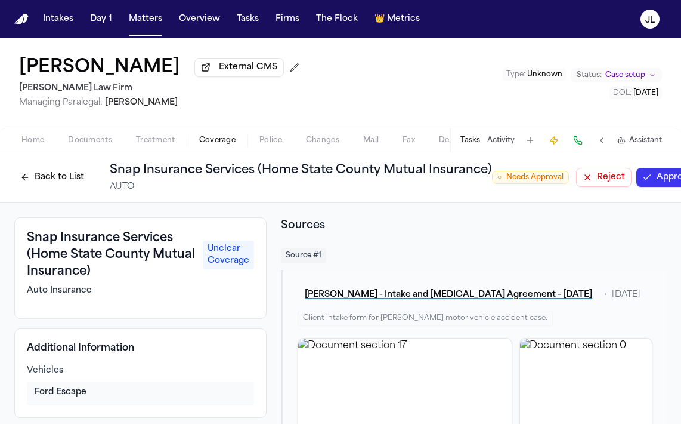
click at [60, 177] on button "Back to List" at bounding box center [52, 177] width 76 height 19
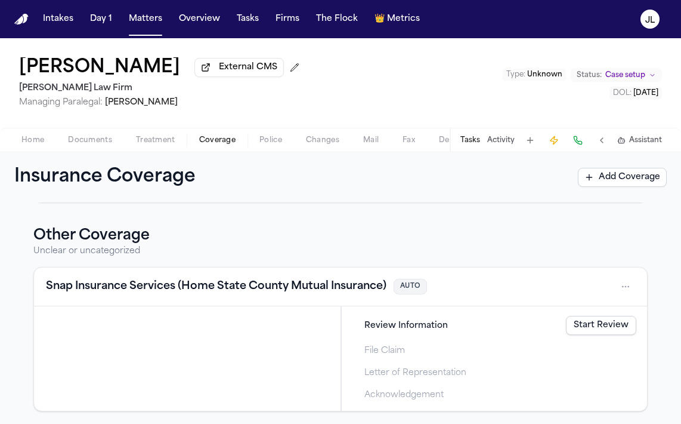
scroll to position [412, 0]
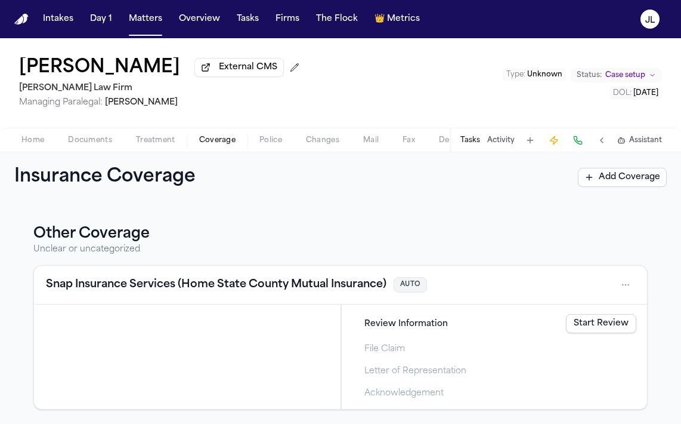
click at [143, 282] on button "Snap Insurance Services (Home State County Mutual Insurance)" at bounding box center [216, 284] width 341 height 17
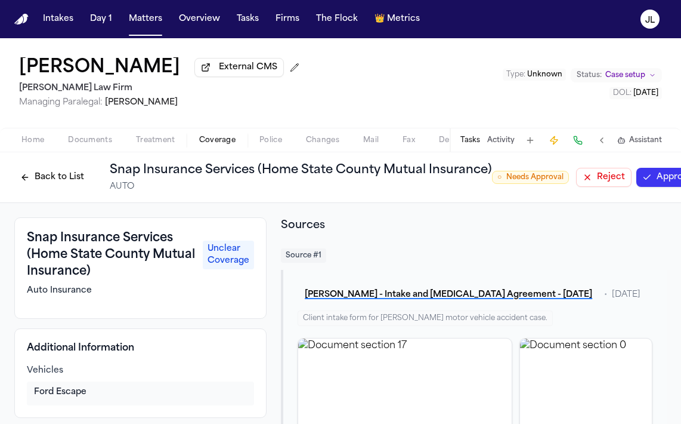
scroll to position [41, 0]
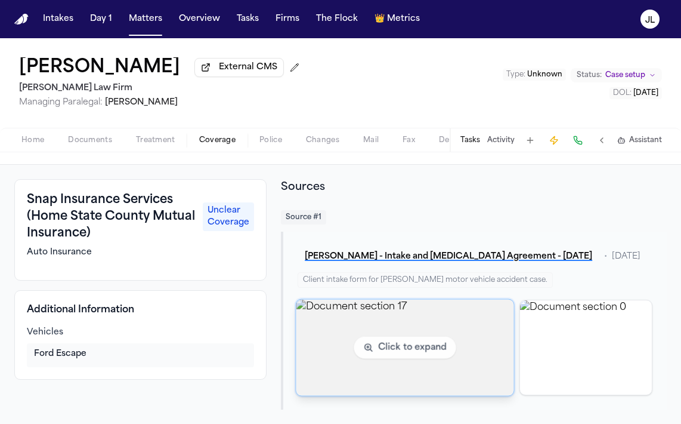
click at [483, 331] on img "View document section 17" at bounding box center [406, 347] width 218 height 96
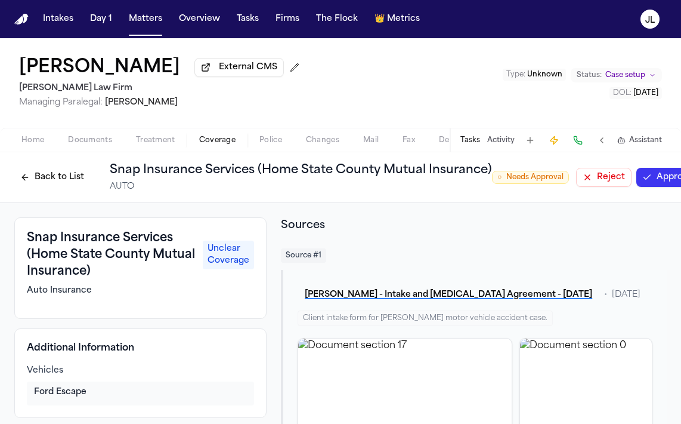
scroll to position [0, 44]
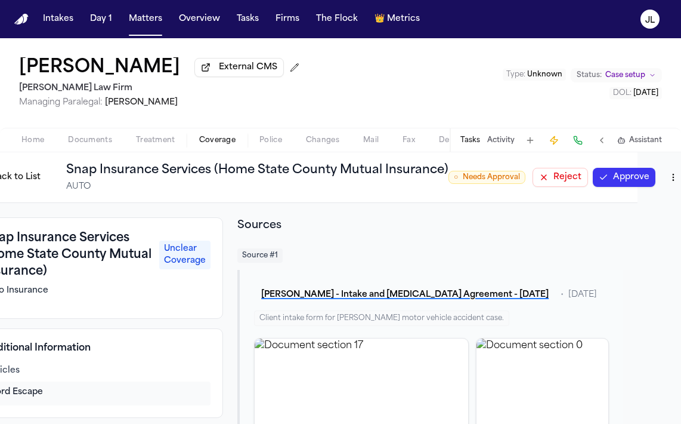
click at [635, 183] on button "Approve" at bounding box center [624, 177] width 63 height 19
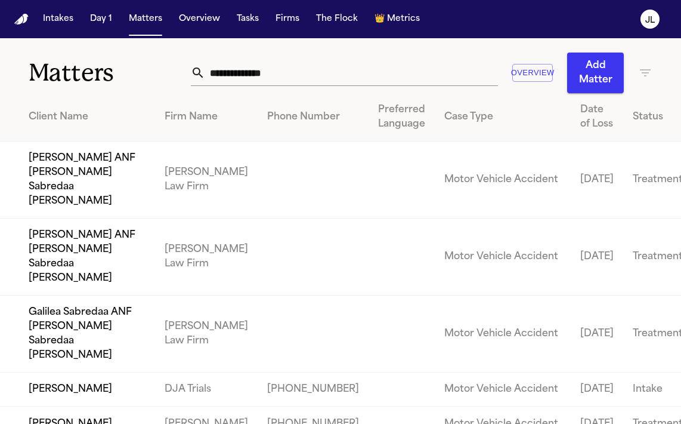
click at [221, 67] on input "text" at bounding box center [351, 73] width 293 height 26
paste input "**********"
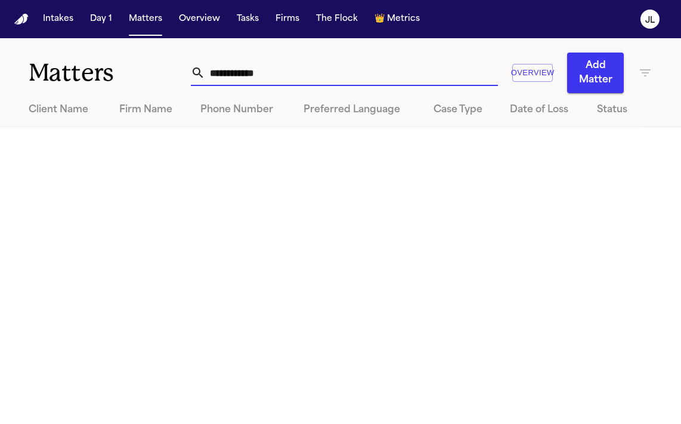
click at [205, 73] on input "**********" at bounding box center [351, 73] width 293 height 26
drag, startPoint x: 320, startPoint y: 73, endPoint x: 237, endPoint y: 74, distance: 82.9
click at [237, 74] on input "**********" at bounding box center [351, 73] width 293 height 26
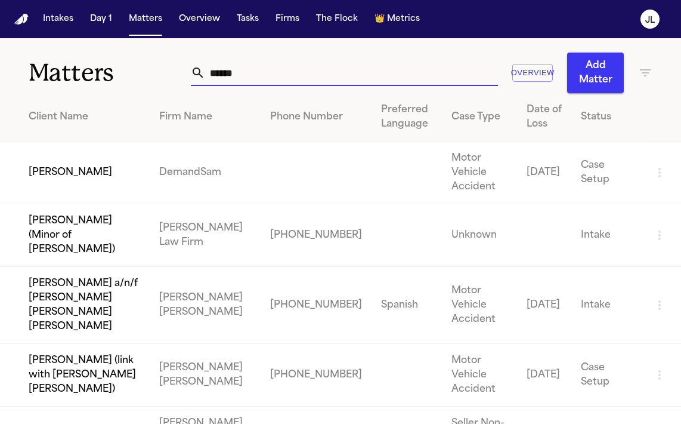
type input "******"
click at [101, 171] on td "Roscoe Mears" at bounding box center [75, 172] width 150 height 63
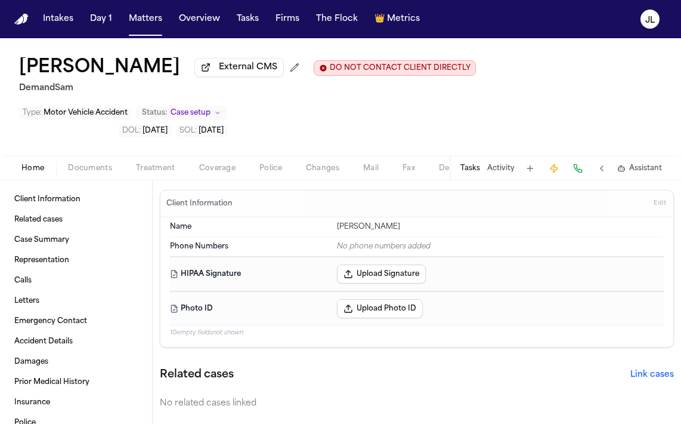
click at [216, 190] on div "Client Information Edit" at bounding box center [416, 203] width 513 height 27
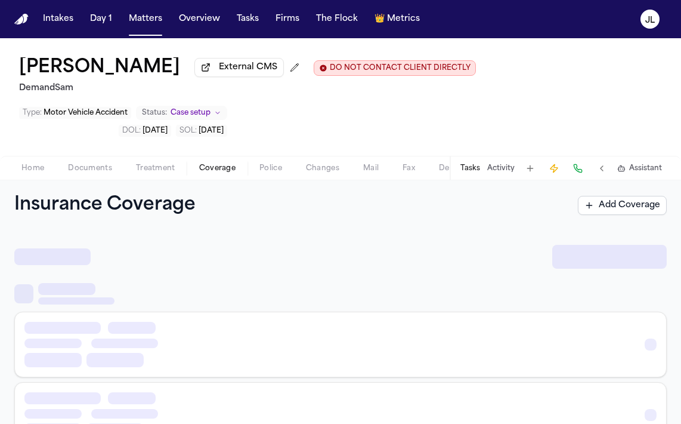
click at [218, 161] on button "Coverage" at bounding box center [217, 168] width 60 height 14
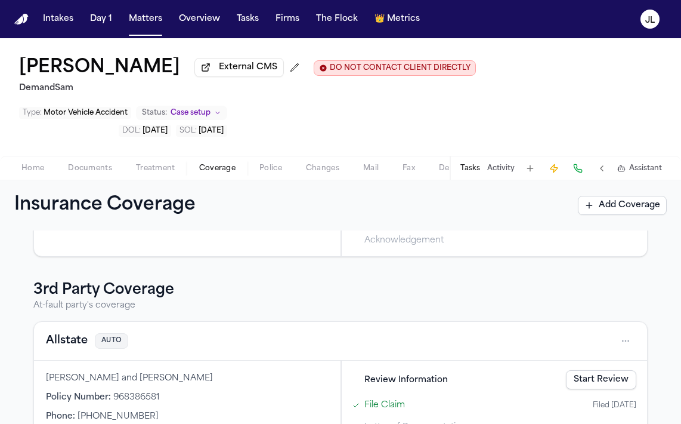
scroll to position [419, 0]
click at [67, 332] on button "Allstate" at bounding box center [67, 340] width 42 height 17
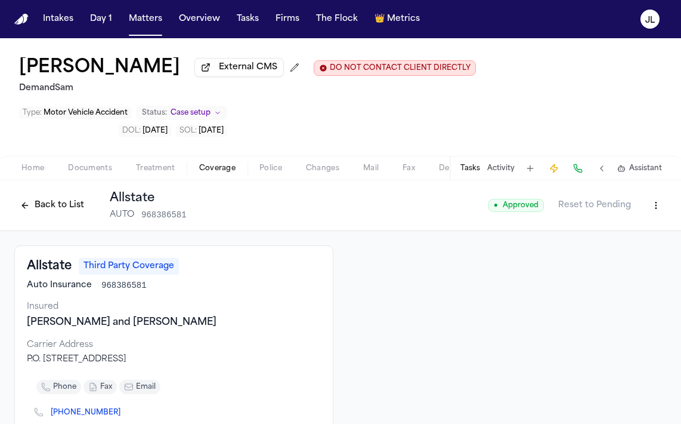
click at [35, 196] on button "Back to List" at bounding box center [52, 205] width 76 height 19
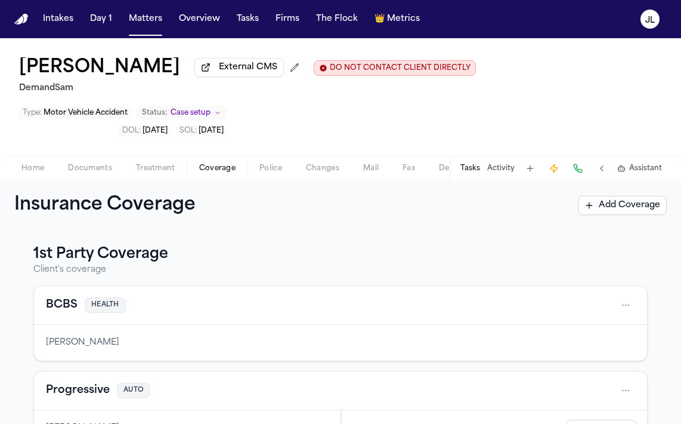
click at [35, 163] on span "Home" at bounding box center [32, 168] width 23 height 10
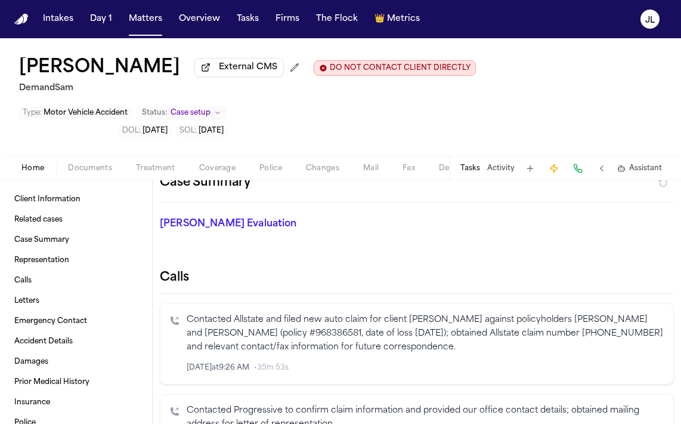
scroll to position [258, 0]
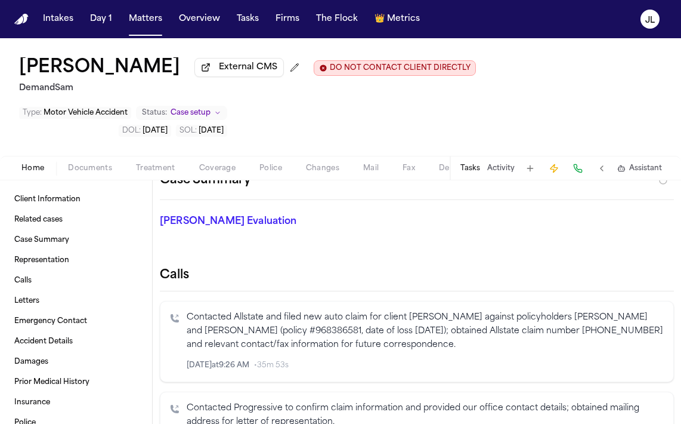
click at [616, 361] on icon "Inspect" at bounding box center [614, 365] width 8 height 8
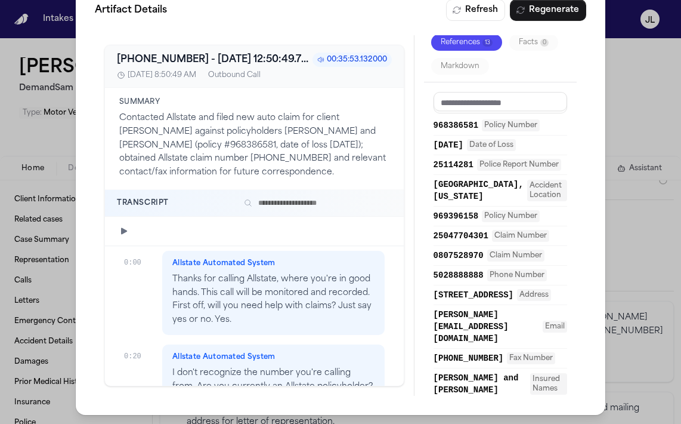
scroll to position [70, 0]
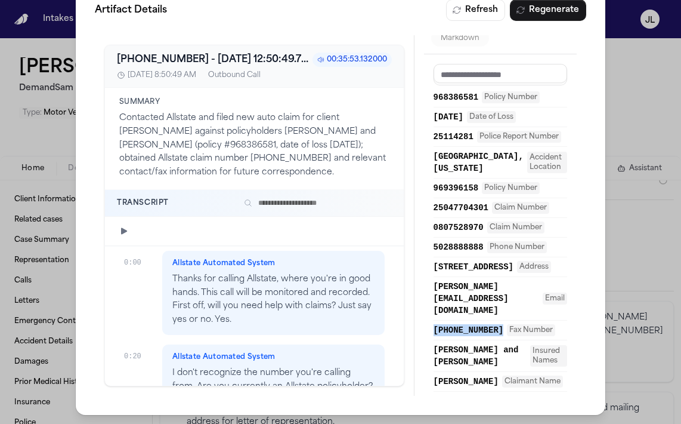
drag, startPoint x: 422, startPoint y: 334, endPoint x: 502, endPoint y: 336, distance: 80.0
click at [502, 336] on div "Overview Providers 1 References 13 Facts 0 Markdown 968386581 Policy Number 09/…" at bounding box center [501, 215] width 172 height 360
copy span "(866) 447-4293"
drag, startPoint x: 492, startPoint y: 292, endPoint x: 439, endPoint y: 266, distance: 59.2
click at [437, 264] on span "1900 Plantside Drive, Louisville, KY 40299" at bounding box center [474, 267] width 80 height 12
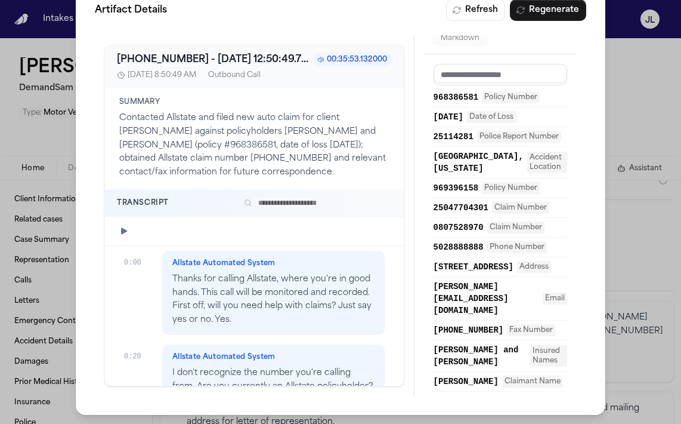
click at [649, 223] on div "Artifact Details Refresh Regenerate +18002557828 - 2025-10-02 12:50:49.794000+0…" at bounding box center [340, 197] width 681 height 453
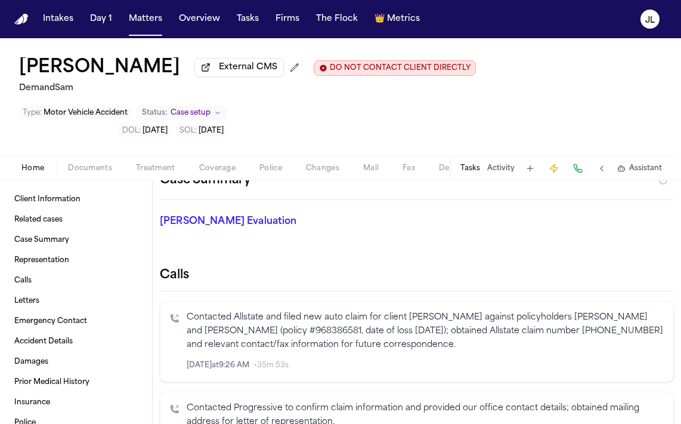
click at [227, 163] on span "Coverage" at bounding box center [217, 168] width 36 height 10
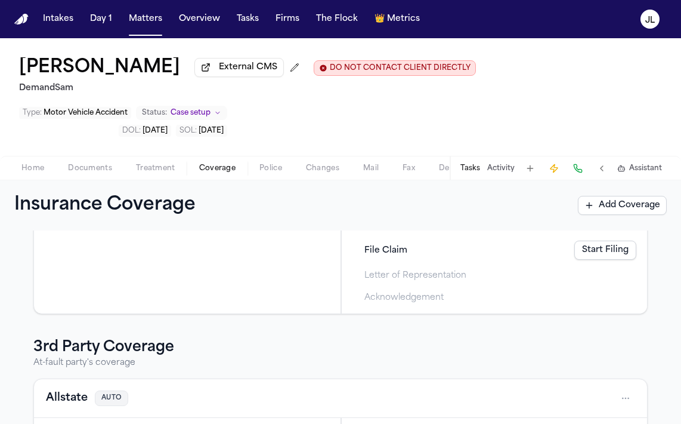
scroll to position [444, 0]
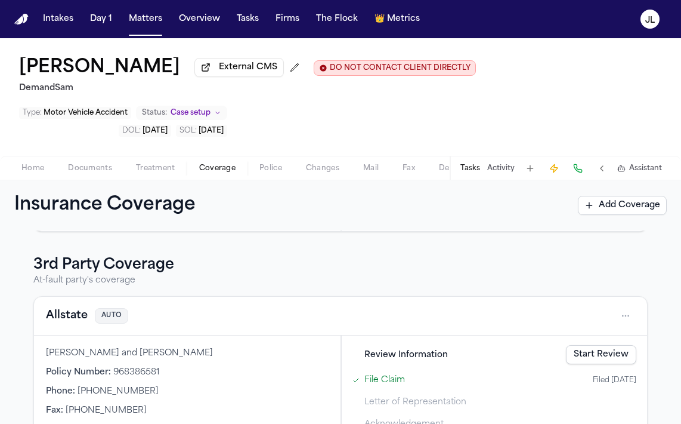
click at [79, 307] on button "Allstate" at bounding box center [67, 315] width 42 height 17
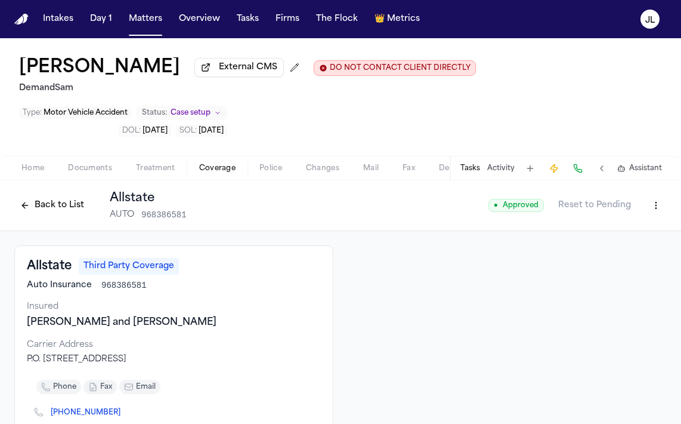
click at [48, 196] on button "Back to List" at bounding box center [52, 205] width 76 height 19
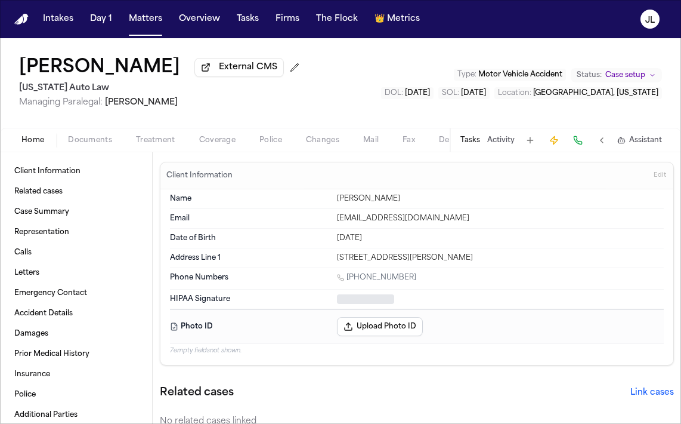
click at [40, 142] on span "Home" at bounding box center [32, 140] width 23 height 10
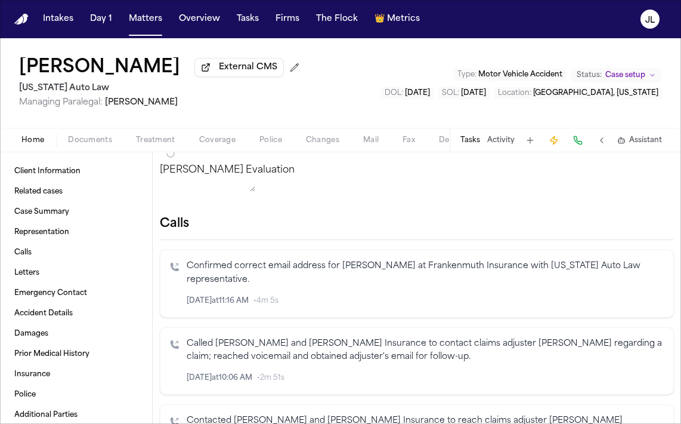
scroll to position [336, 0]
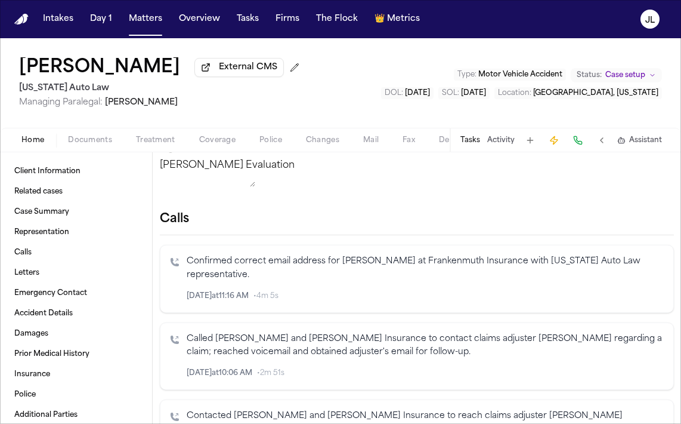
click at [613, 295] on icon "Inspect" at bounding box center [615, 295] width 6 height 7
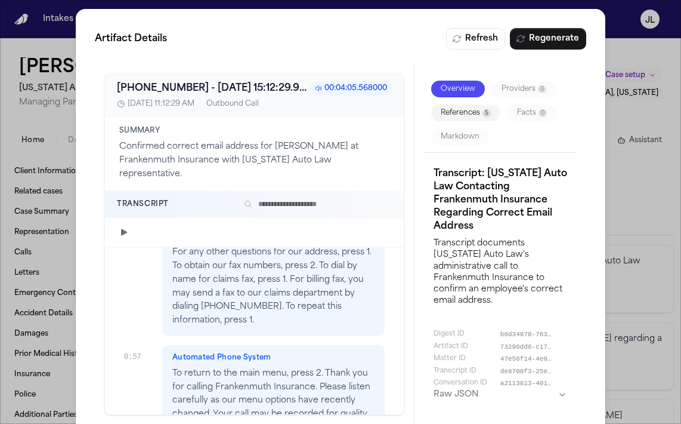
scroll to position [29, 0]
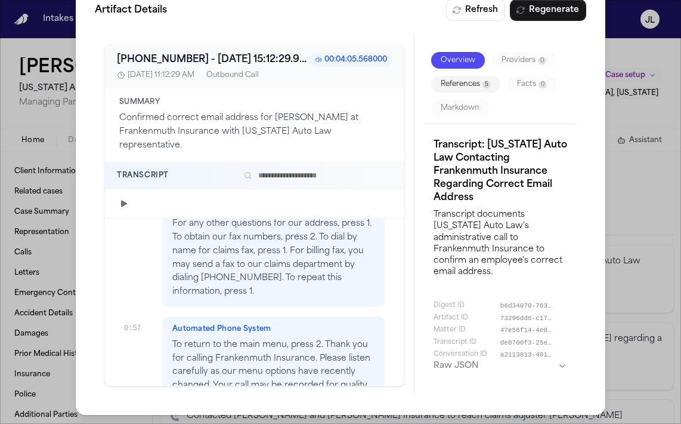
click at [459, 81] on button "References 5" at bounding box center [465, 84] width 69 height 17
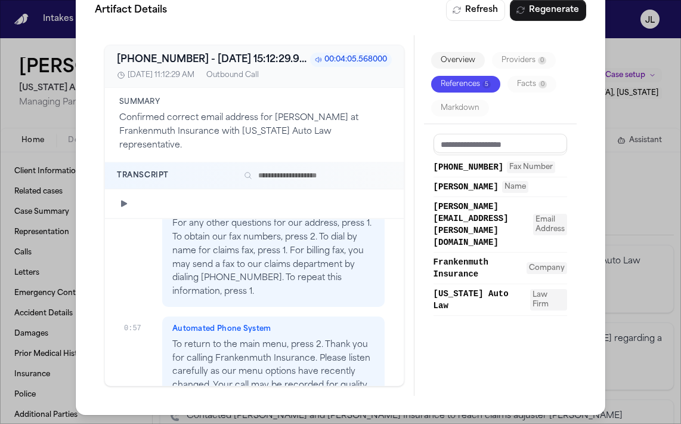
click at [609, 176] on div "Artifact Details Refresh Regenerate [PHONE_NUMBER] - [DATE] 15:12:29.911000+00:…" at bounding box center [340, 197] width 681 height 453
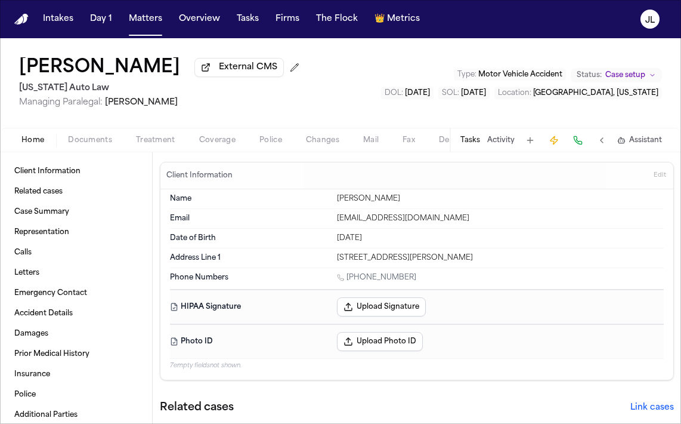
click at [211, 145] on span "Coverage" at bounding box center [217, 140] width 36 height 10
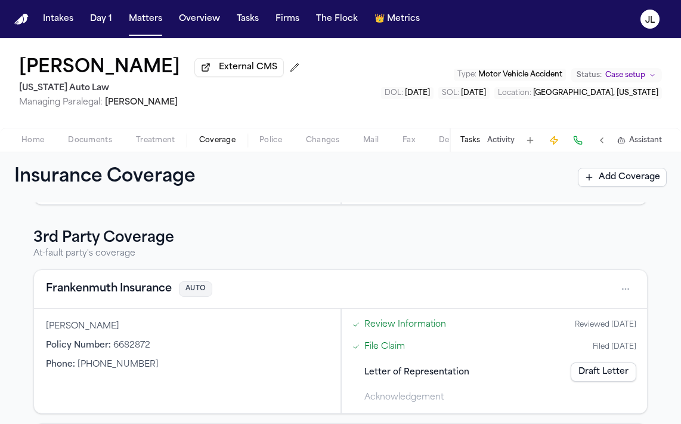
scroll to position [294, 0]
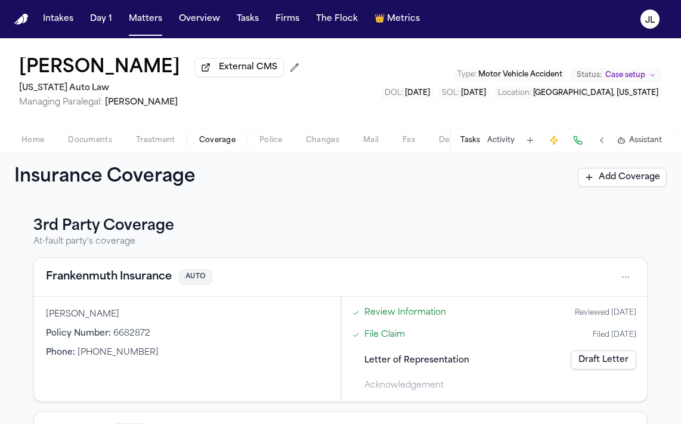
click at [169, 285] on button "Frankenmuth Insurance" at bounding box center [109, 276] width 126 height 17
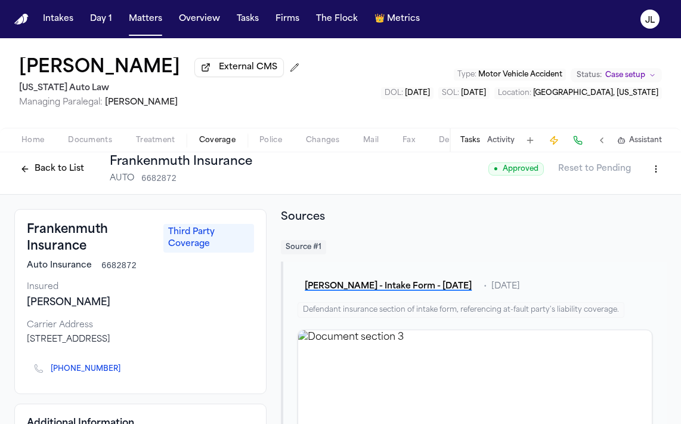
scroll to position [10, 0]
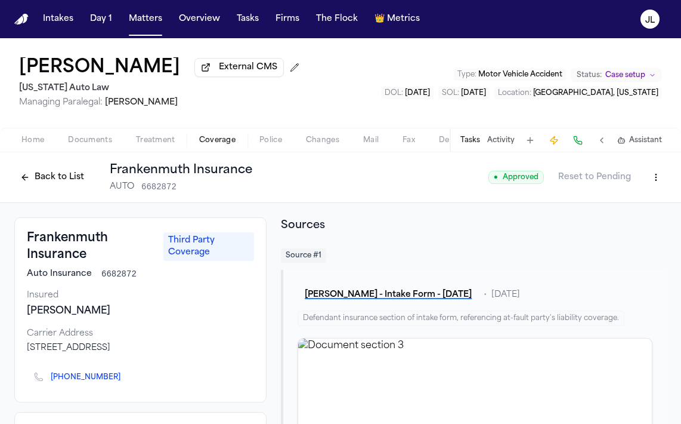
click at [659, 183] on html "Intakes Day 1 Matters Overview Tasks Firms The Flock 👑 Metrics [PERSON_NAME] Ex…" at bounding box center [340, 212] width 681 height 424
click at [632, 202] on div "Edit Coverage" at bounding box center [615, 205] width 100 height 19
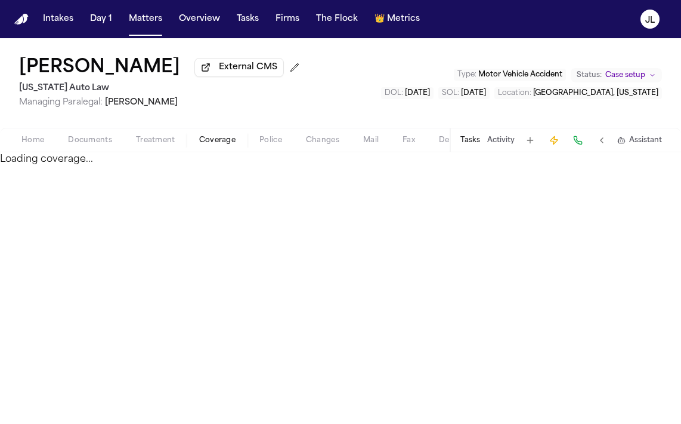
select select "**********"
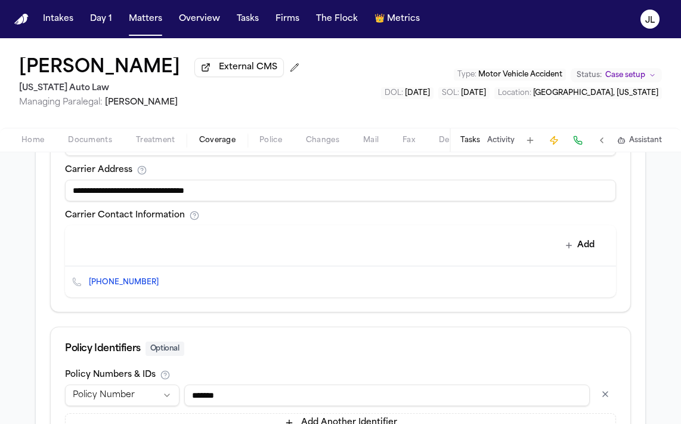
scroll to position [482, 0]
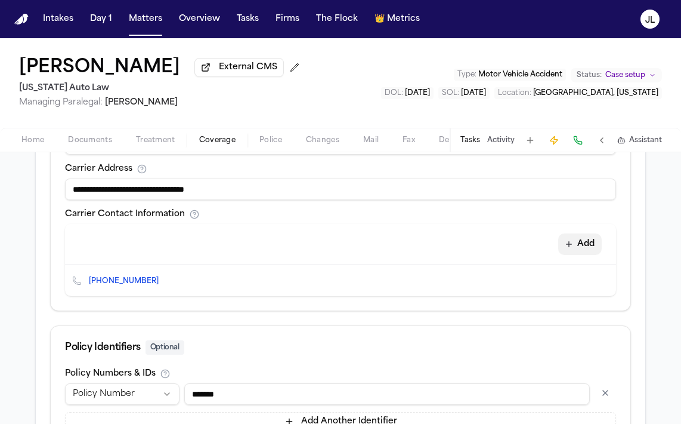
click at [577, 239] on button "Add" at bounding box center [580, 243] width 44 height 21
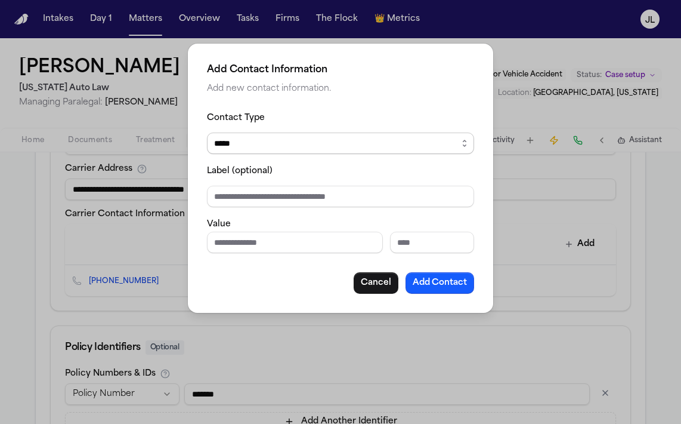
click at [291, 149] on select "***** ***** ******* *** *****" at bounding box center [340, 142] width 267 height 21
select select "***"
click at [207, 132] on select "***** ***** ******* *** *****" at bounding box center [340, 142] width 267 height 21
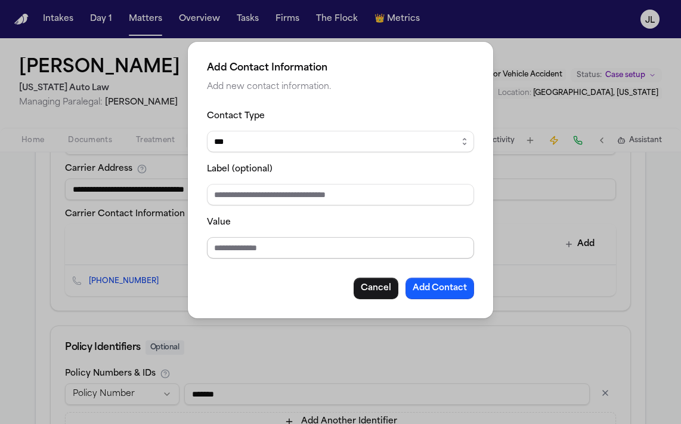
click at [242, 243] on input "Value" at bounding box center [340, 247] width 267 height 21
paste input "**********"
type input "**********"
click at [468, 302] on div "**********" at bounding box center [340, 180] width 305 height 276
click at [465, 298] on button "Add Contact" at bounding box center [440, 287] width 69 height 21
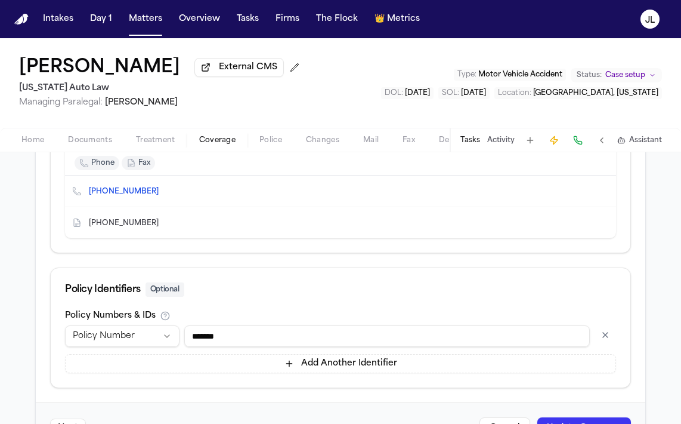
scroll to position [643, 0]
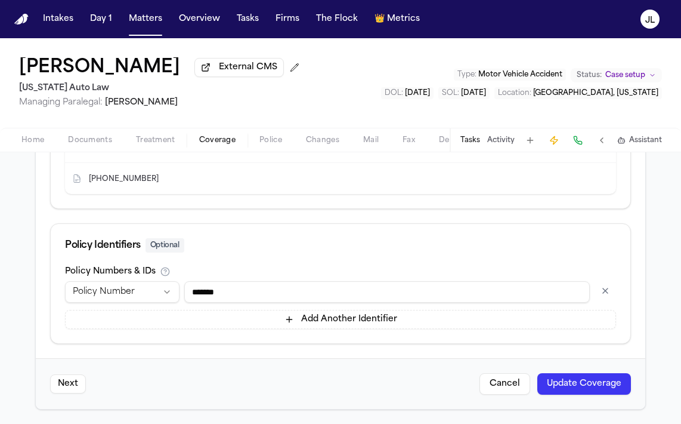
click at [606, 384] on button "Update Coverage" at bounding box center [585, 383] width 94 height 21
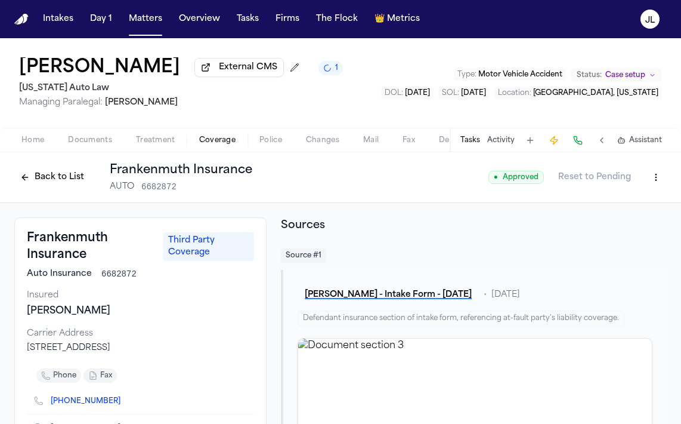
click at [78, 187] on button "Back to List" at bounding box center [52, 177] width 76 height 19
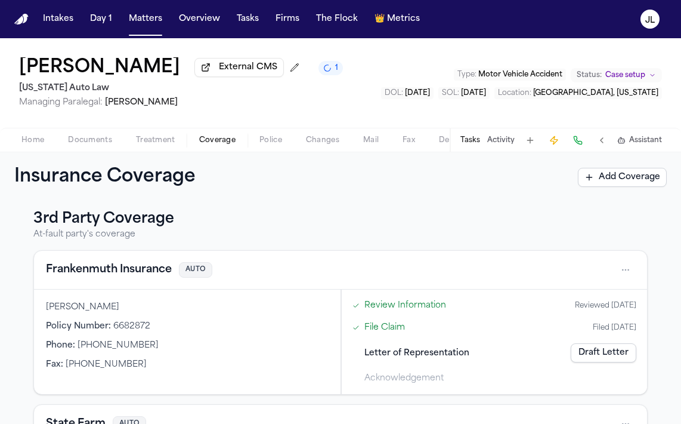
scroll to position [291, 0]
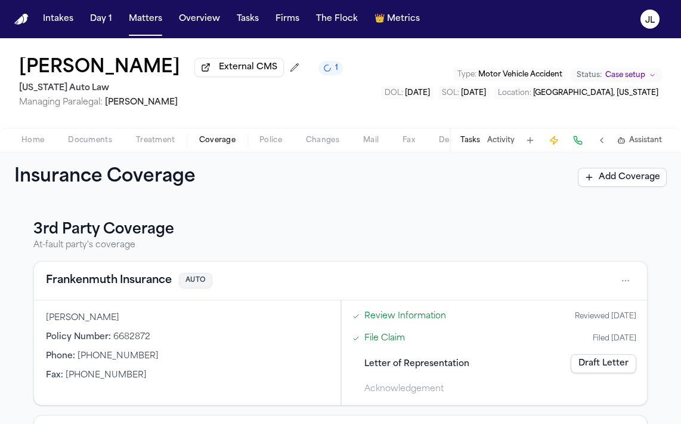
click at [142, 289] on button "Frankenmuth Insurance" at bounding box center [109, 280] width 126 height 17
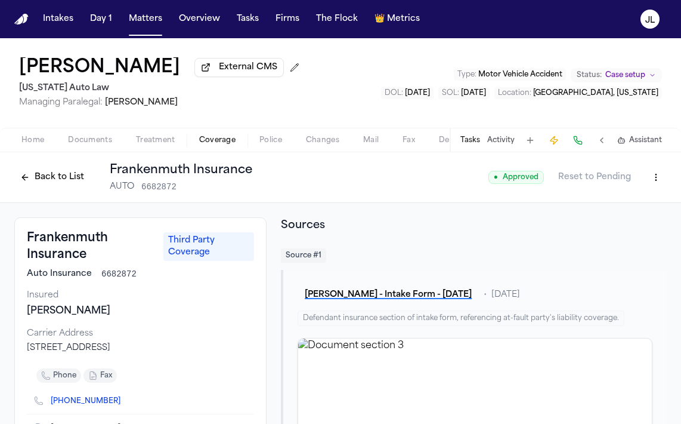
click at [58, 180] on button "Back to List" at bounding box center [52, 177] width 76 height 19
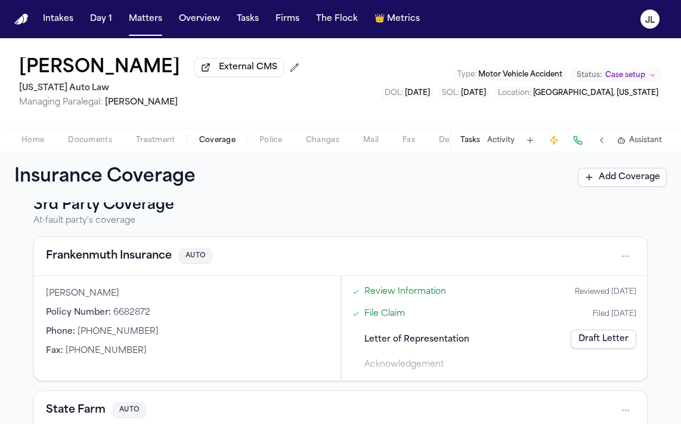
scroll to position [314, 0]
click at [91, 143] on span "Documents" at bounding box center [90, 140] width 44 height 10
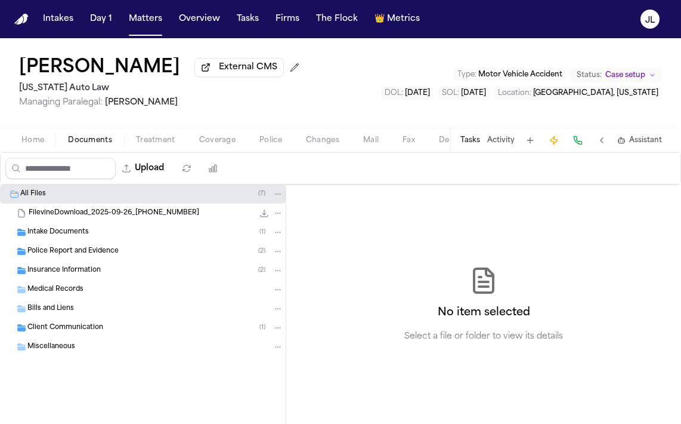
click at [104, 274] on div "Insurance Information ( 2 )" at bounding box center [155, 270] width 256 height 11
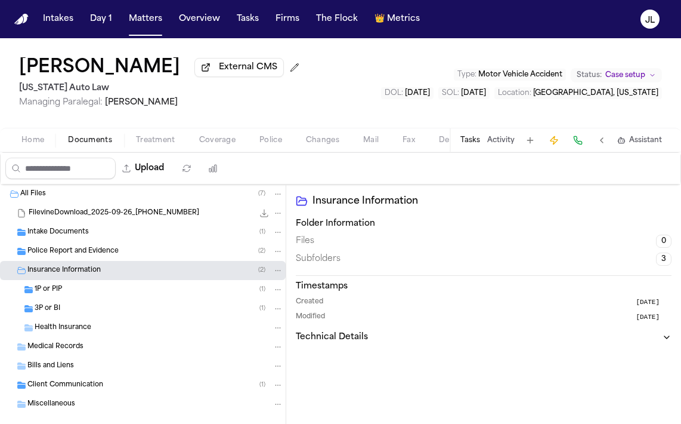
click at [98, 323] on div "Health Insurance" at bounding box center [143, 327] width 286 height 19
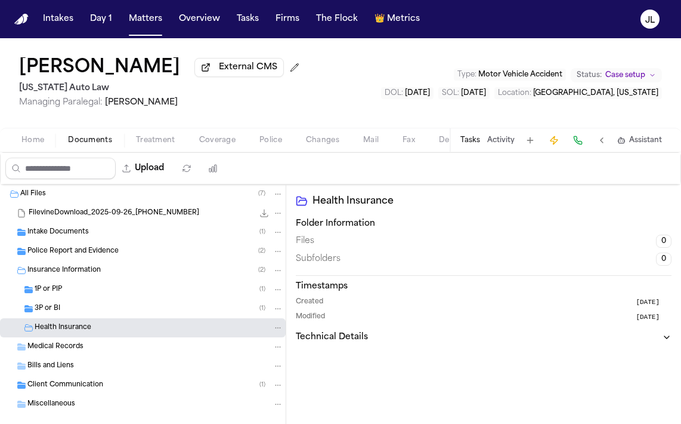
click at [98, 318] on div "3P or BI ( 1 )" at bounding box center [143, 308] width 286 height 19
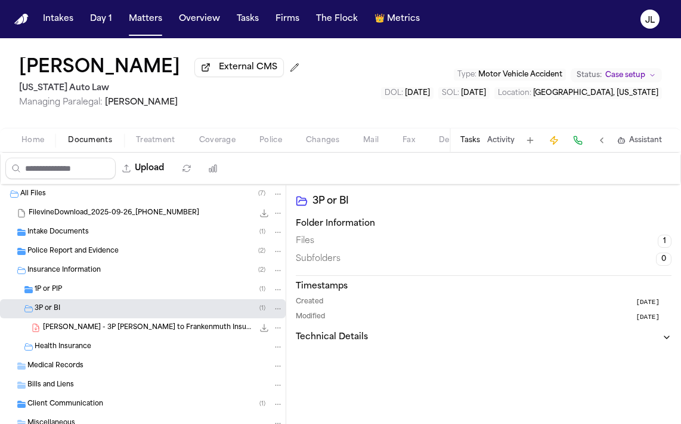
click at [280, 328] on icon "File: J. Champman - 3P LOR to Frankenmuth Insurance - 9.30.25 and Michigan Poli…" at bounding box center [278, 327] width 8 height 8
click at [255, 391] on button "Delete" at bounding box center [278, 396] width 82 height 21
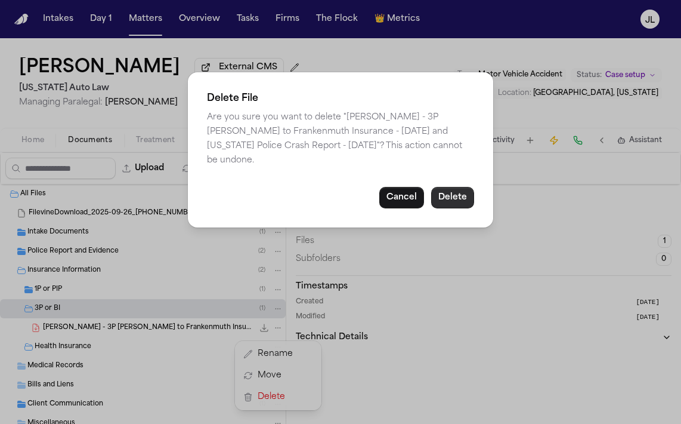
click at [457, 187] on button "Delete" at bounding box center [452, 197] width 43 height 21
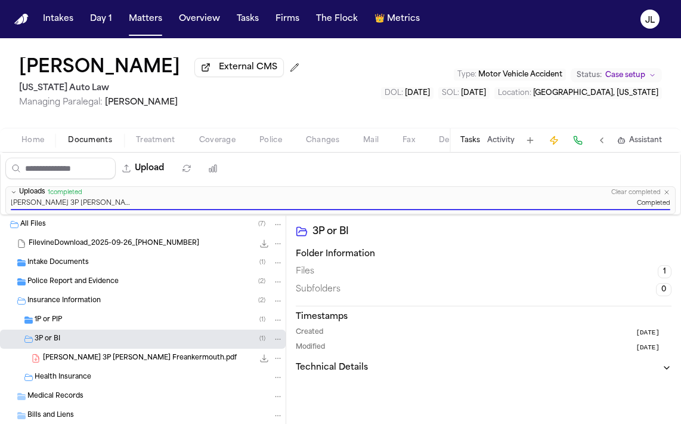
click at [240, 144] on button "Coverage" at bounding box center [217, 140] width 60 height 14
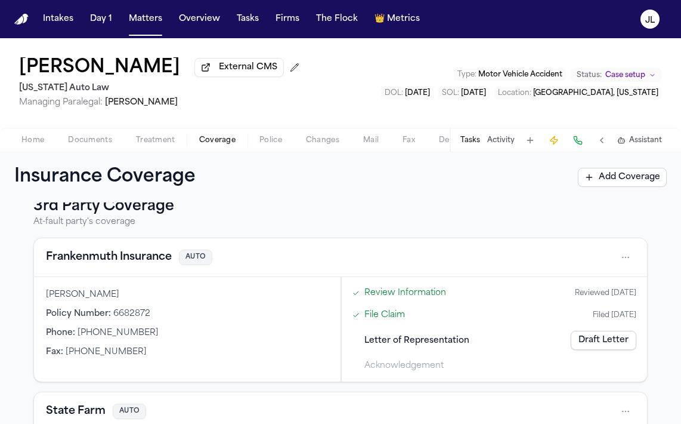
scroll to position [287, 0]
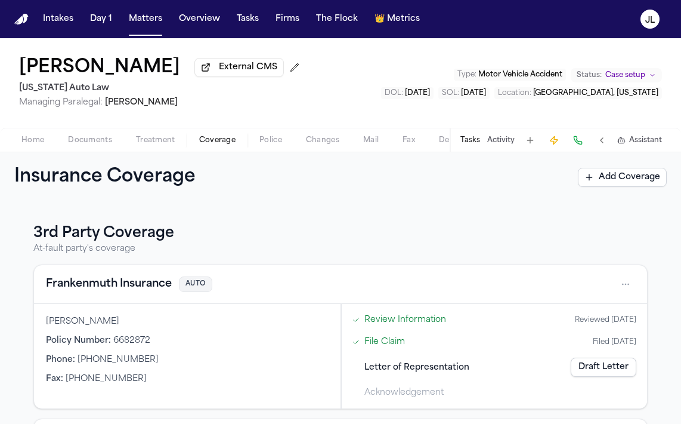
click at [100, 289] on button "Frankenmuth Insurance" at bounding box center [109, 284] width 126 height 17
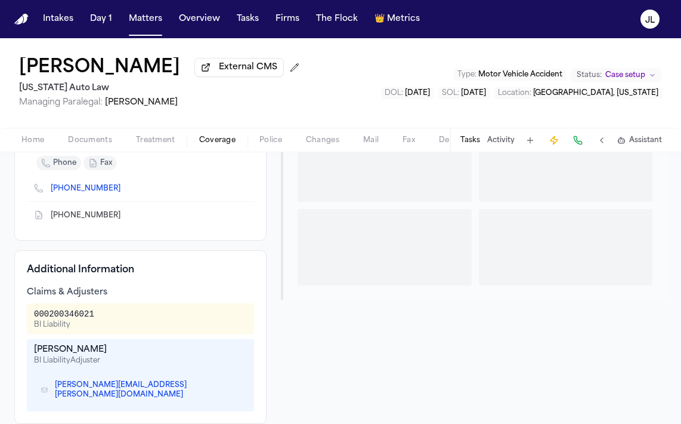
scroll to position [239, 0]
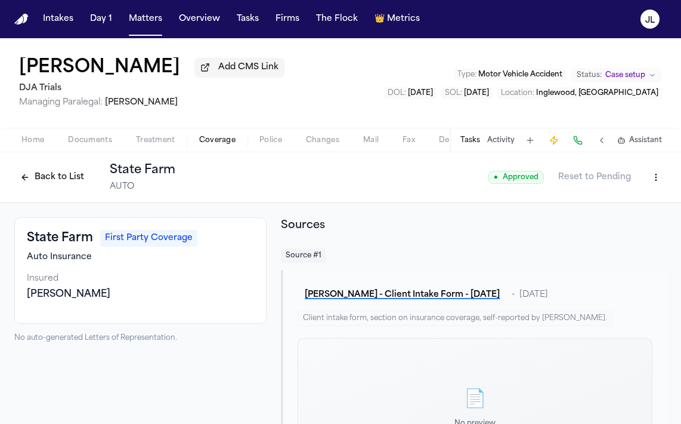
click at [63, 186] on button "Back to List" at bounding box center [52, 177] width 76 height 19
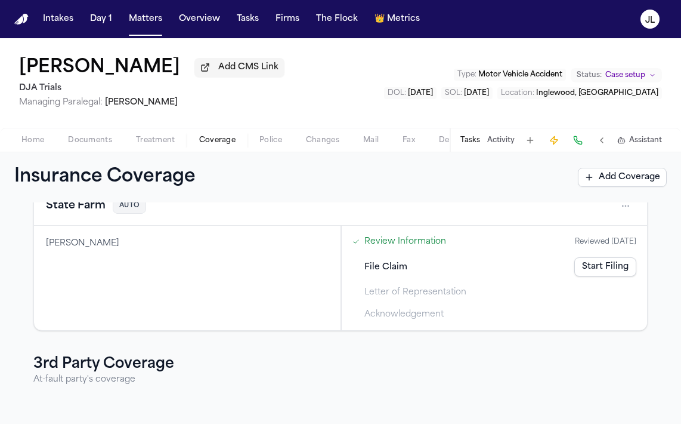
scroll to position [146, 0]
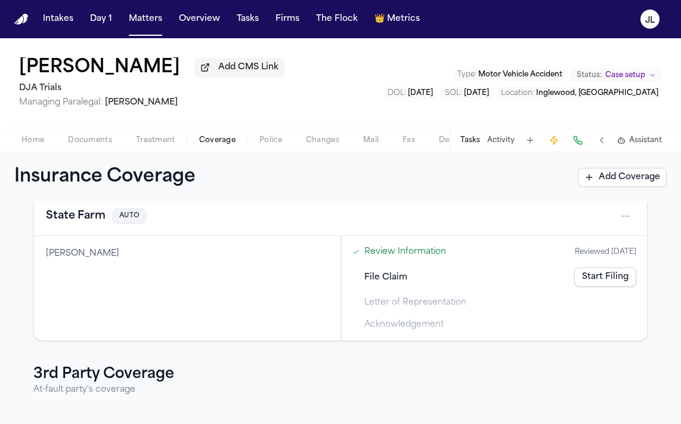
click at [66, 224] on button "State Farm" at bounding box center [76, 216] width 60 height 17
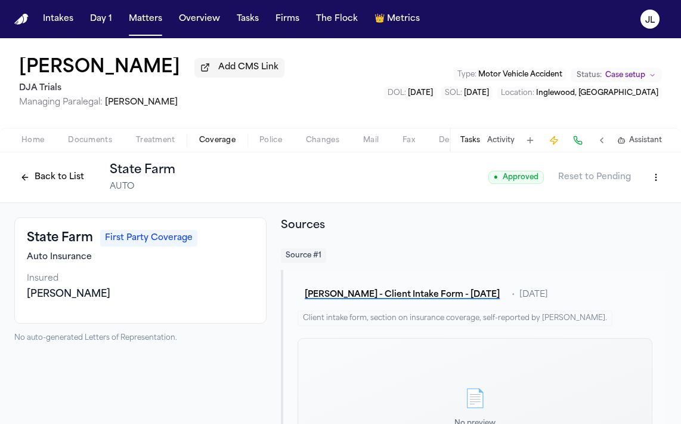
click at [61, 174] on button "Back to List" at bounding box center [52, 177] width 76 height 19
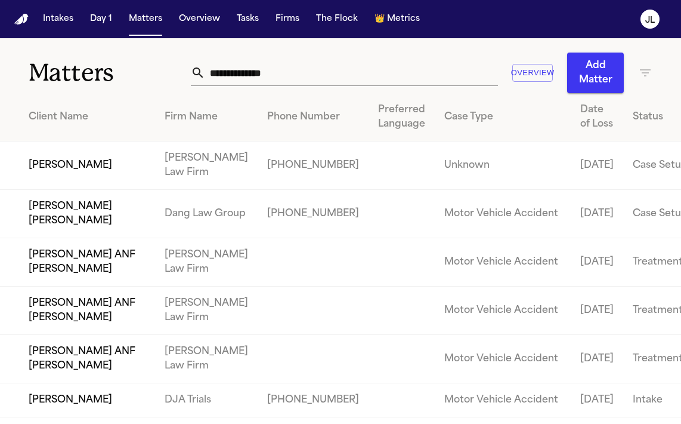
click at [231, 77] on input "text" at bounding box center [351, 73] width 293 height 26
paste input "**********"
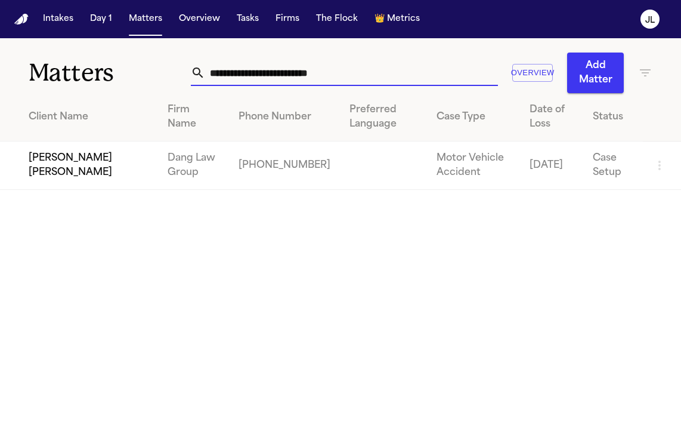
type input "**********"
click at [82, 178] on td "[PERSON_NAME] [PERSON_NAME]" at bounding box center [79, 165] width 158 height 48
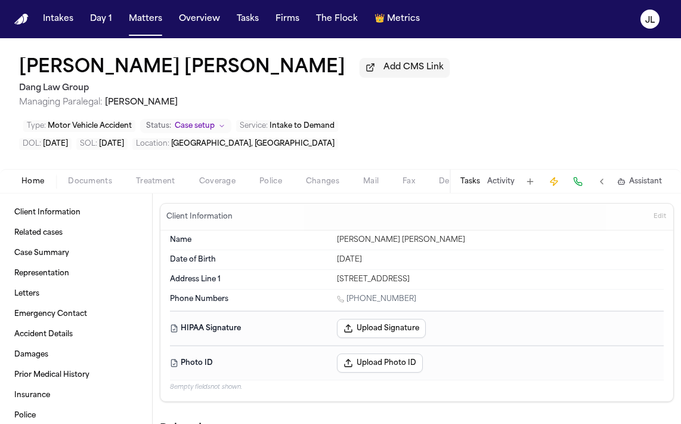
click at [225, 186] on span "Coverage" at bounding box center [217, 182] width 36 height 10
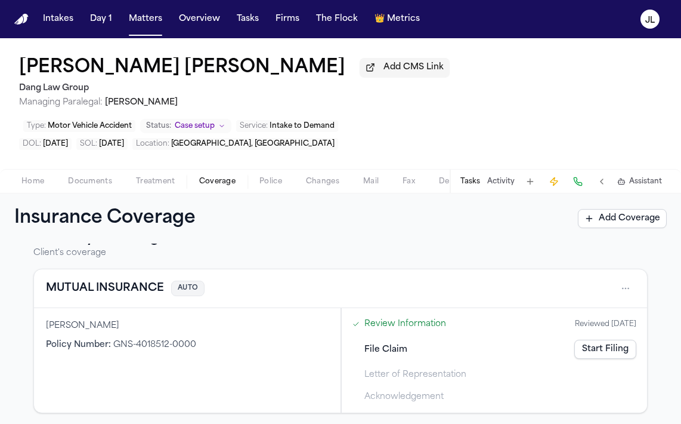
scroll to position [29, 0]
click at [122, 297] on button "MUTUAL INSURANCE" at bounding box center [105, 289] width 118 height 17
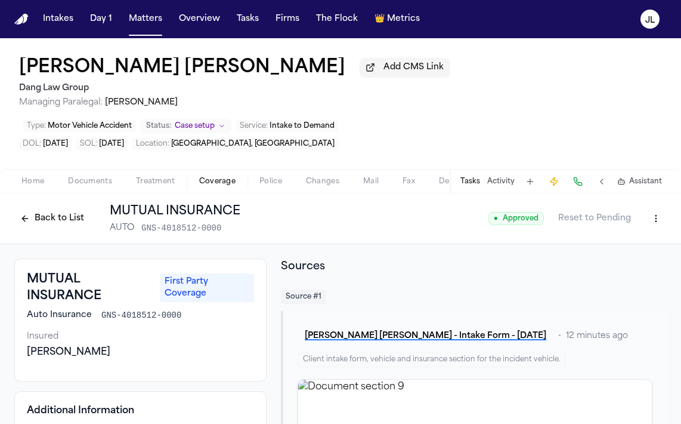
click at [59, 221] on button "Back to List" at bounding box center [52, 218] width 76 height 19
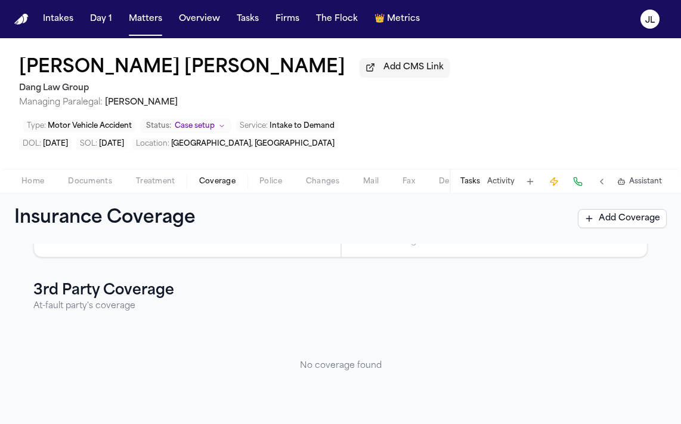
scroll to position [189, 0]
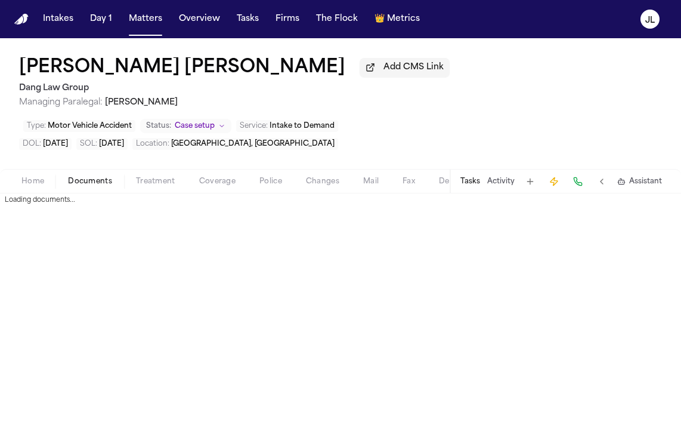
click at [98, 179] on span "Documents" at bounding box center [90, 182] width 44 height 10
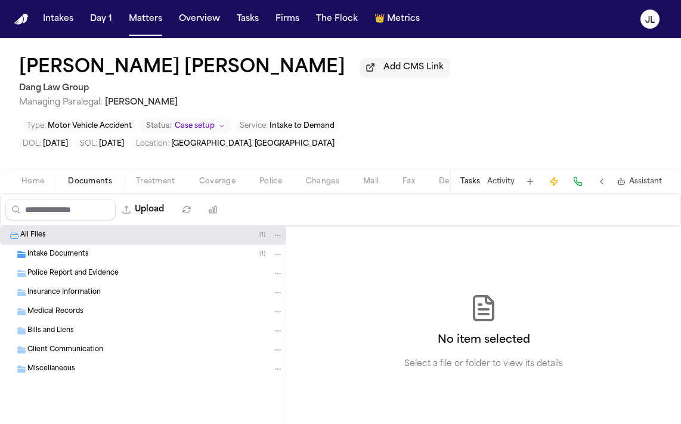
click at [36, 182] on span "Home" at bounding box center [32, 182] width 23 height 10
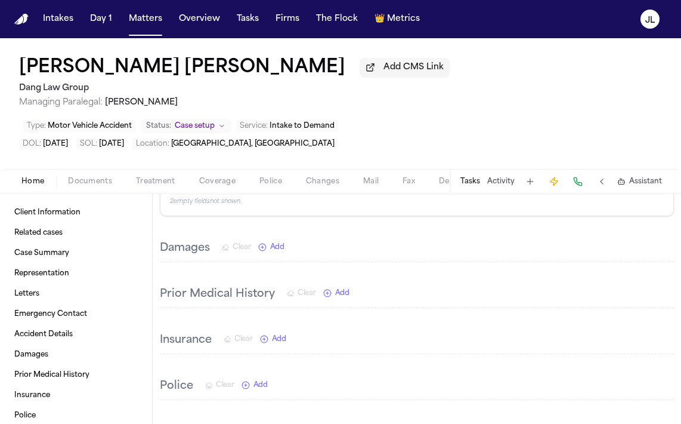
scroll to position [910, 0]
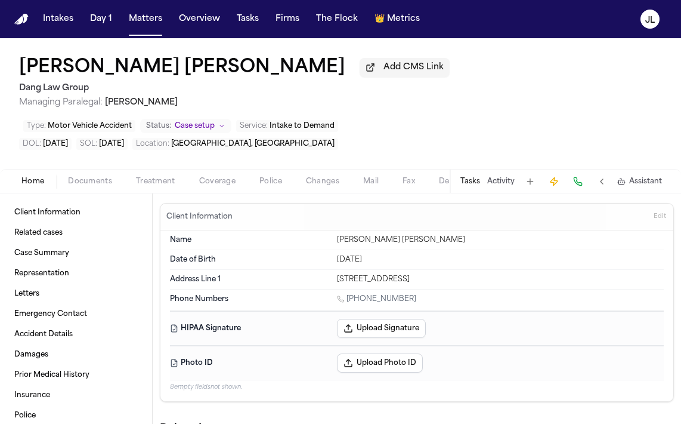
click at [225, 186] on span "Coverage" at bounding box center [217, 182] width 36 height 10
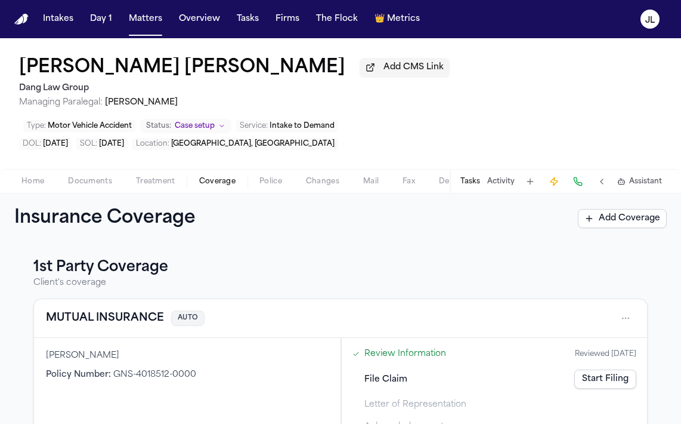
click at [128, 319] on button "MUTUAL INSURANCE" at bounding box center [105, 318] width 118 height 17
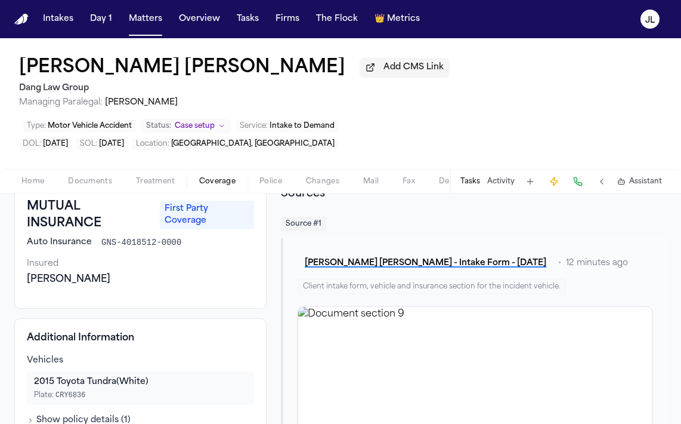
scroll to position [227, 0]
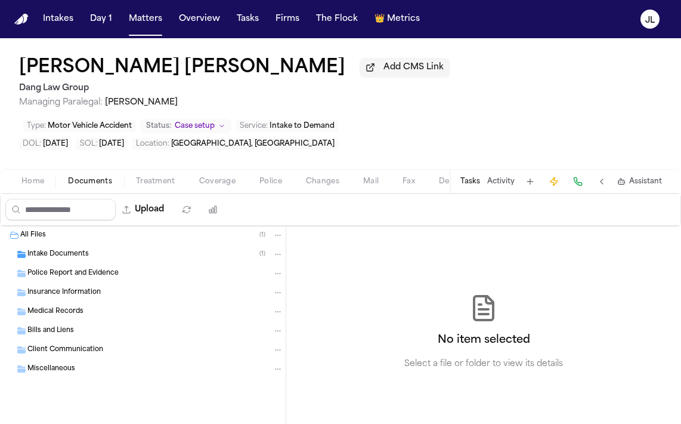
click at [110, 183] on span "Documents" at bounding box center [90, 182] width 44 height 10
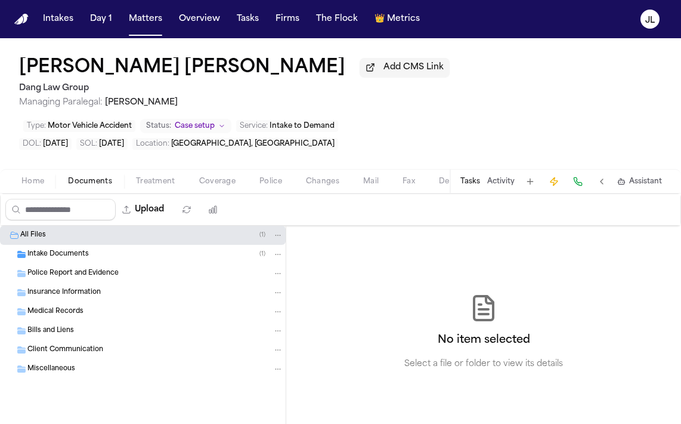
click at [37, 183] on span "Home" at bounding box center [32, 182] width 23 height 10
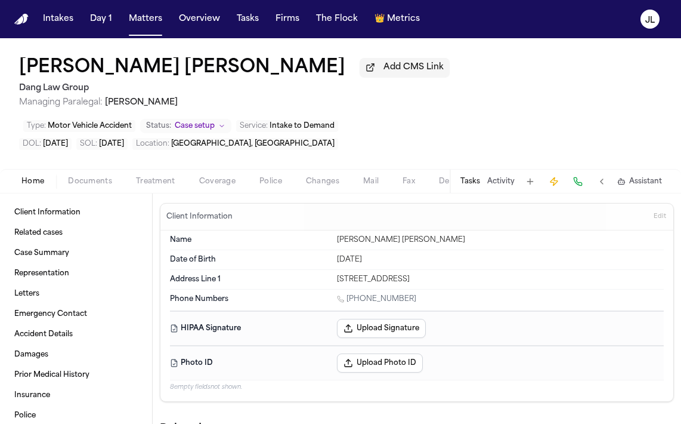
click at [201, 184] on span "Coverage" at bounding box center [217, 182] width 36 height 10
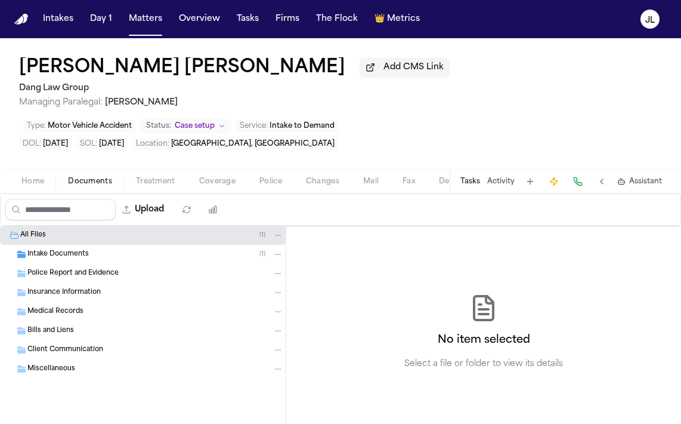
click at [81, 186] on span "Documents" at bounding box center [90, 182] width 44 height 10
click at [91, 283] on div "Police Report and Evidence" at bounding box center [143, 273] width 286 height 19
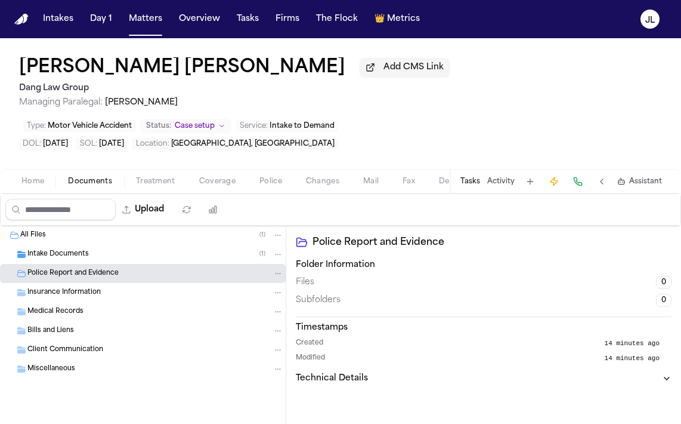
click at [91, 293] on span "Insurance Information" at bounding box center [63, 293] width 73 height 10
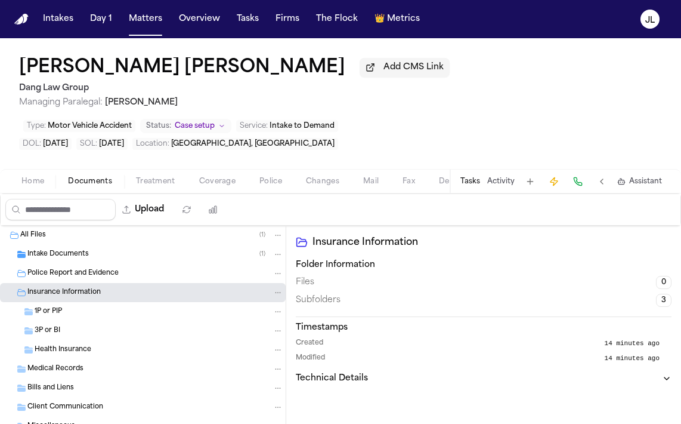
click at [94, 277] on span "Police Report and Evidence" at bounding box center [72, 273] width 91 height 10
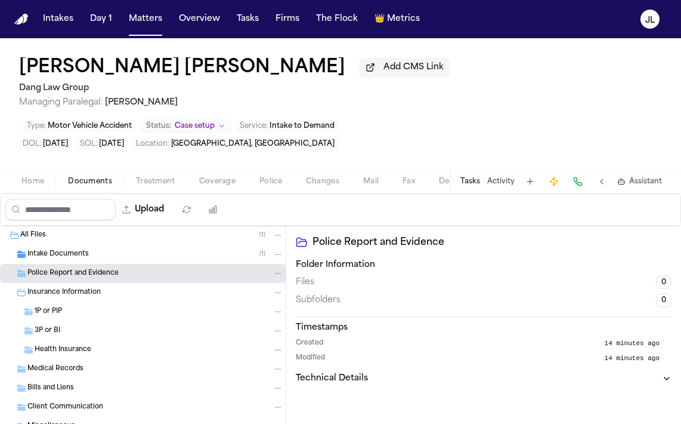
click at [80, 291] on span "Insurance Information" at bounding box center [63, 293] width 73 height 10
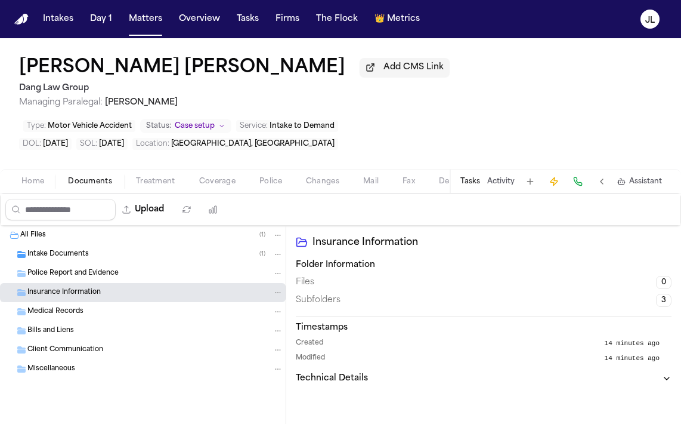
click at [80, 258] on span "Intake Documents" at bounding box center [57, 254] width 61 height 10
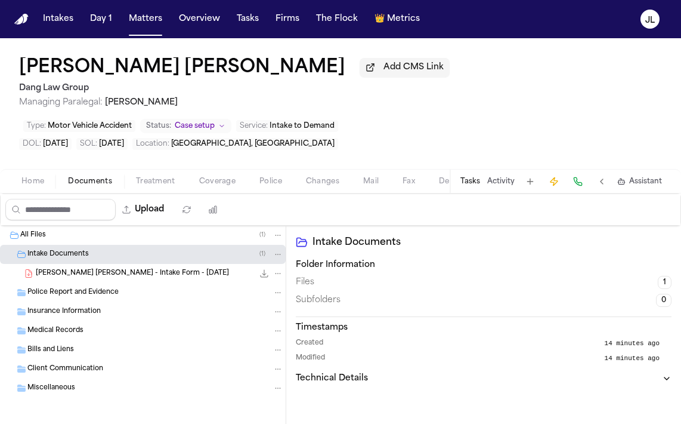
click at [76, 277] on span "[PERSON_NAME] [PERSON_NAME] - Intake Form - [DATE]" at bounding box center [132, 273] width 193 height 10
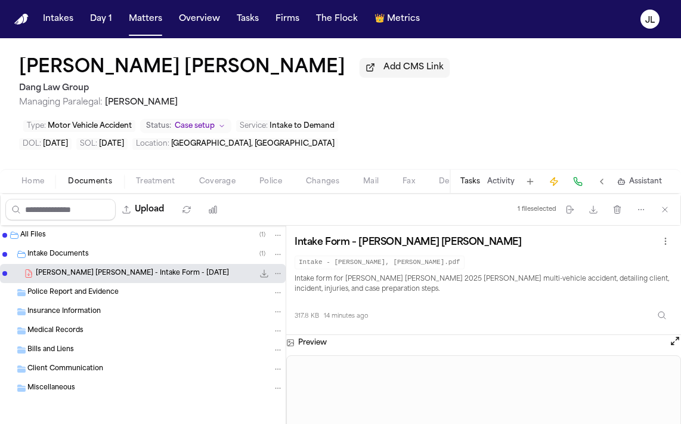
click at [229, 186] on span "Coverage" at bounding box center [217, 182] width 36 height 10
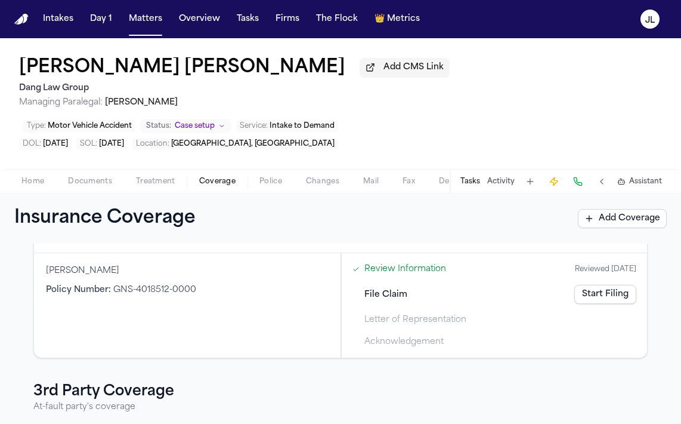
scroll to position [68, 0]
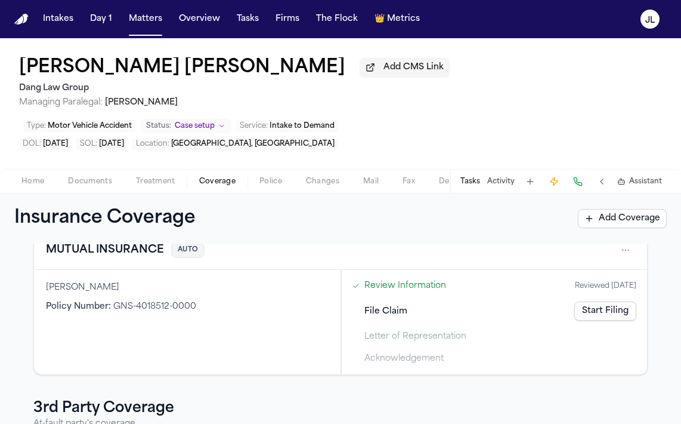
click at [146, 258] on button "MUTUAL INSURANCE" at bounding box center [105, 250] width 118 height 17
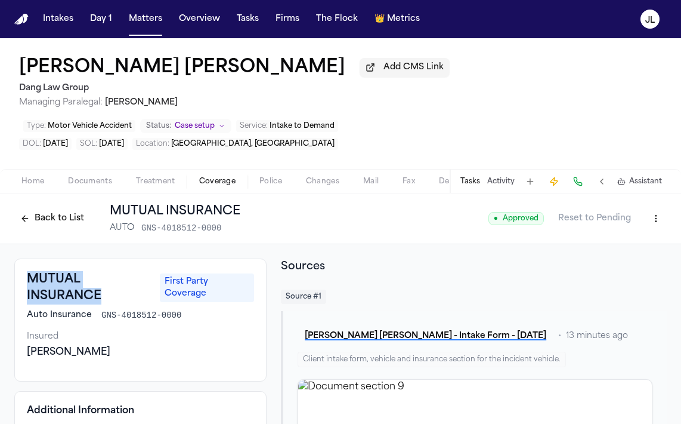
drag, startPoint x: 106, startPoint y: 299, endPoint x: 24, endPoint y: 286, distance: 82.8
click at [23, 285] on div "MUTUAL INSURANCE First Party Coverage Auto Insurance GNS-4018512-0000 Insured S…" at bounding box center [140, 319] width 252 height 123
copy h3 "MUTUAL INSURANCE"
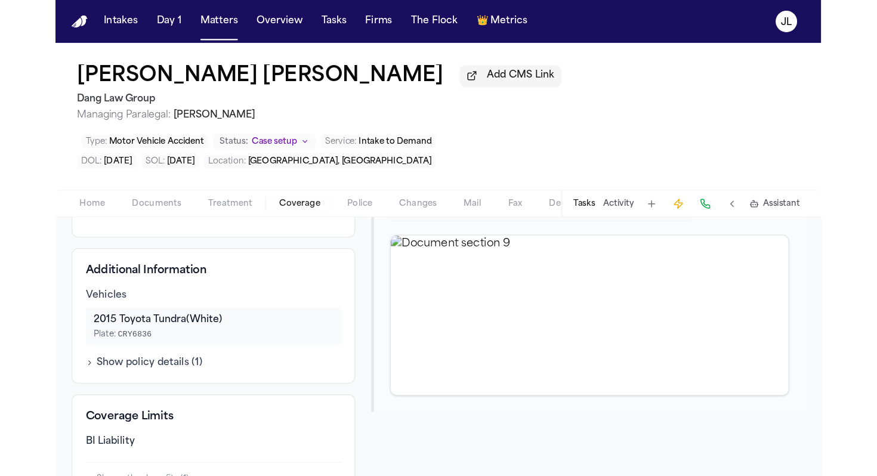
scroll to position [161, 0]
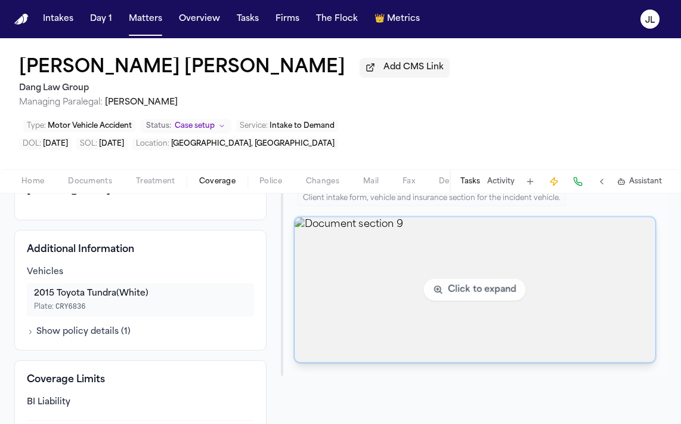
click at [385, 338] on img "View document section 9" at bounding box center [475, 289] width 361 height 145
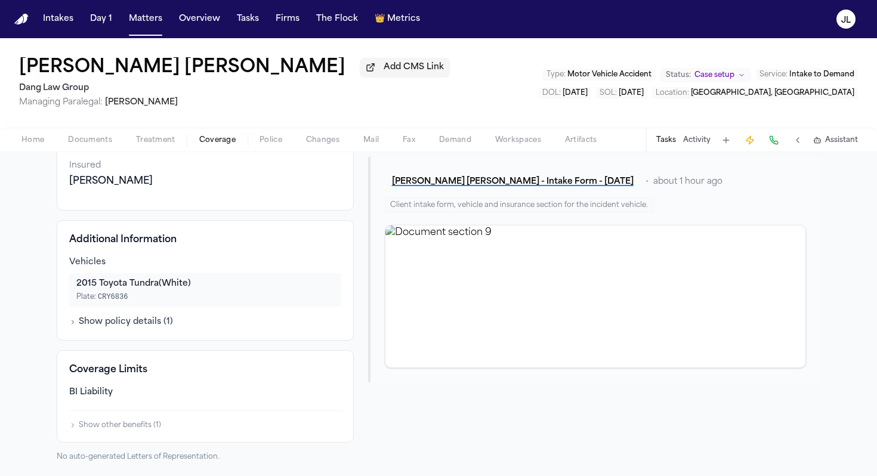
scroll to position [0, 0]
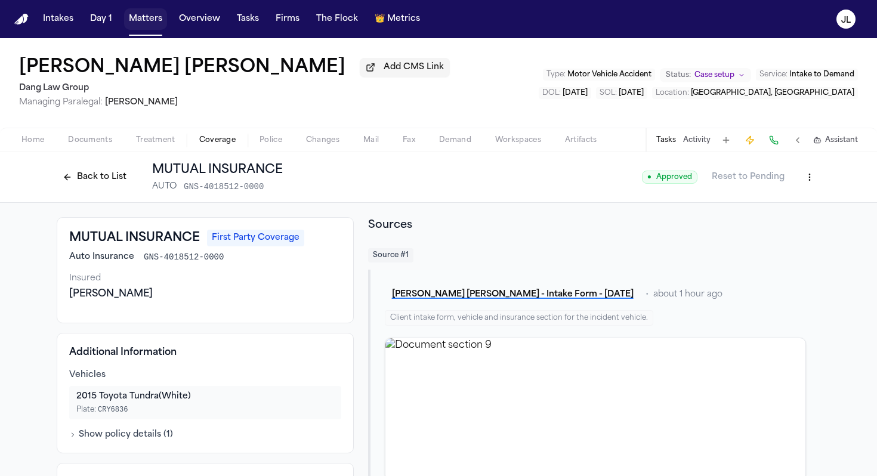
click at [147, 26] on button "Matters" at bounding box center [145, 18] width 43 height 21
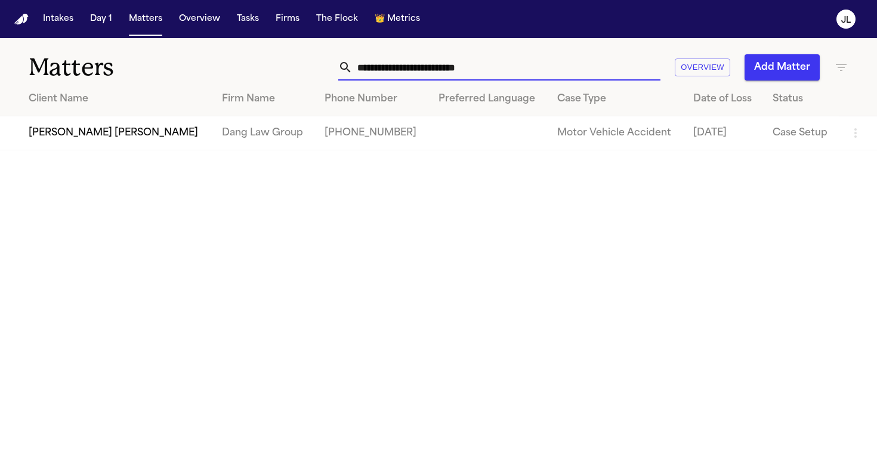
drag, startPoint x: 509, startPoint y: 69, endPoint x: 341, endPoint y: 66, distance: 168.3
click at [341, 66] on div "**********" at bounding box center [499, 67] width 322 height 26
paste input "text"
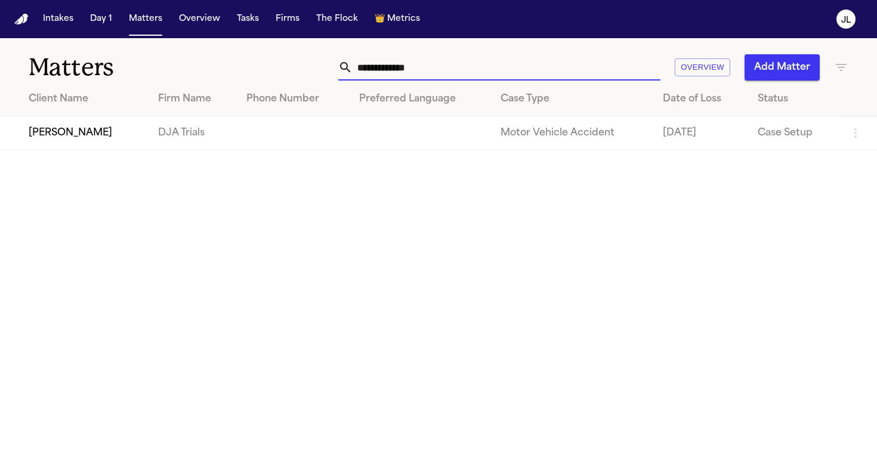
type input "**********"
click at [69, 136] on td "[PERSON_NAME]" at bounding box center [74, 133] width 149 height 34
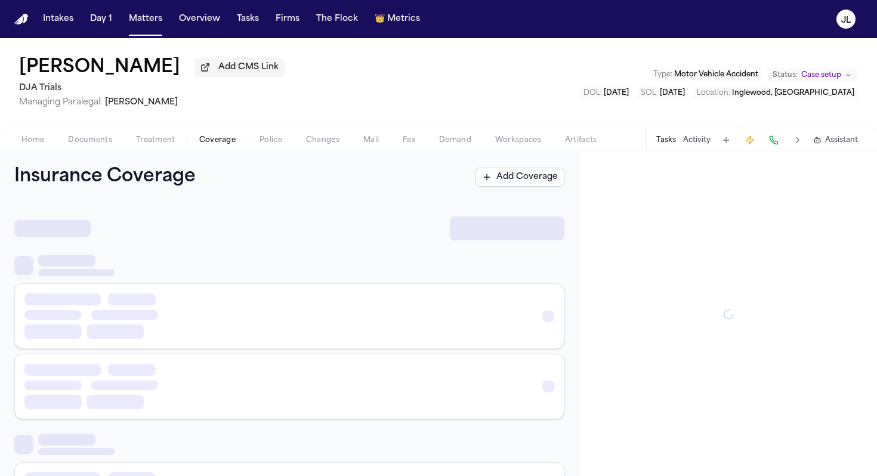
click at [212, 143] on span "Coverage" at bounding box center [217, 140] width 36 height 10
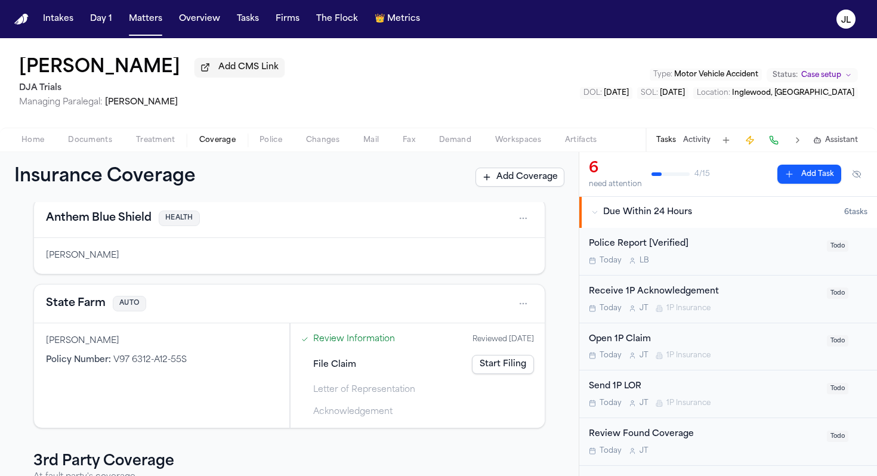
scroll to position [51, 0]
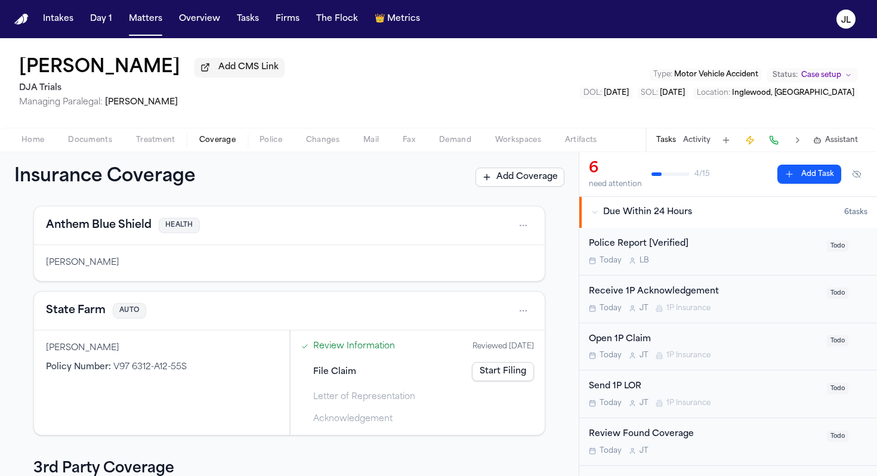
click at [68, 301] on div "State Farm AUTO" at bounding box center [289, 311] width 511 height 39
click at [68, 314] on button "State Farm" at bounding box center [76, 310] width 60 height 17
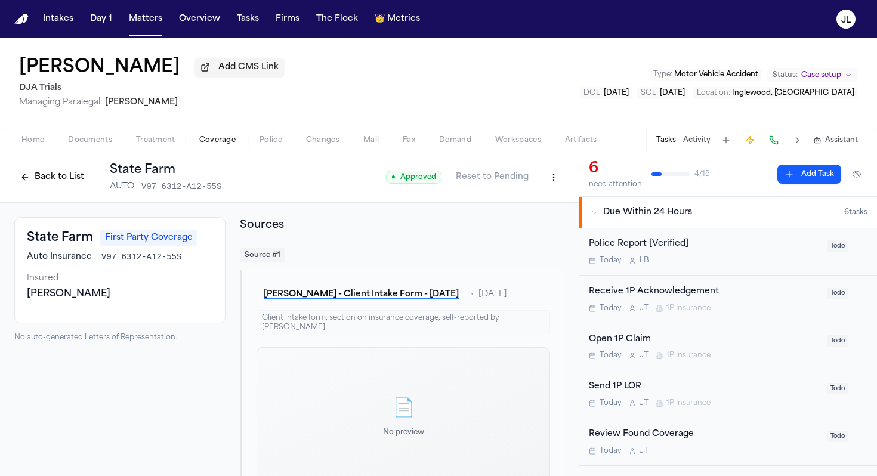
click at [681, 146] on button at bounding box center [773, 140] width 17 height 17
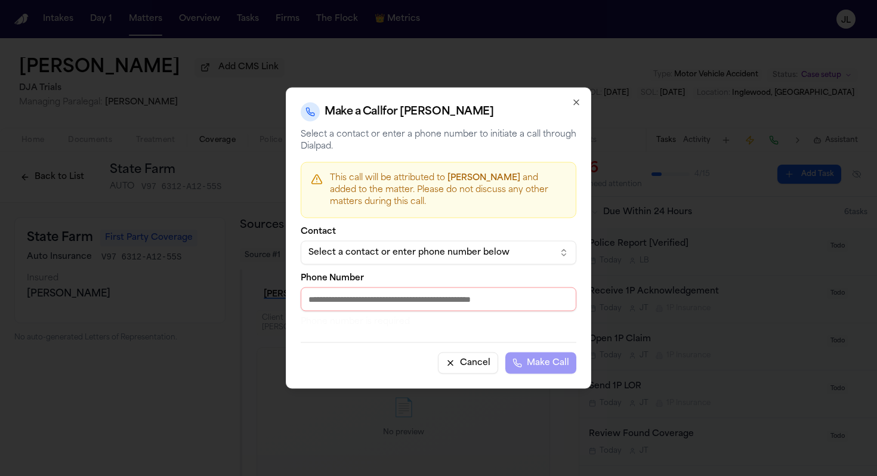
click at [470, 259] on div "Select a contact or enter phone number below" at bounding box center [428, 253] width 241 height 12
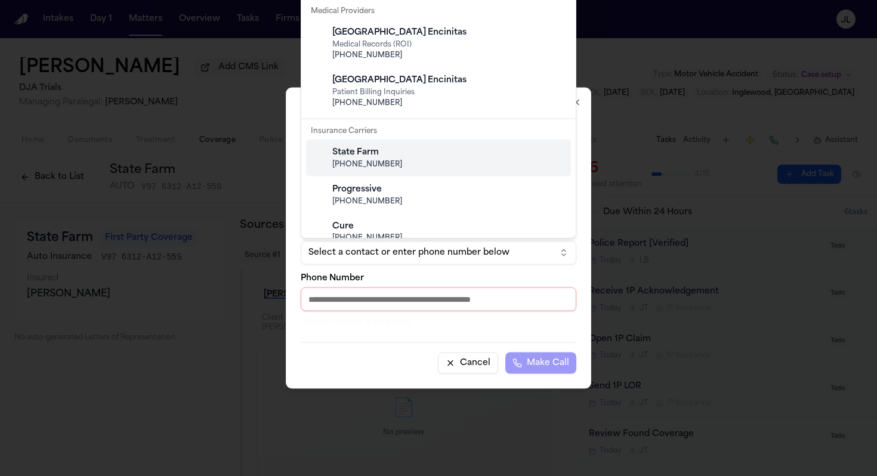
click at [374, 149] on div "State Farm" at bounding box center [447, 153] width 231 height 12
type input "**********"
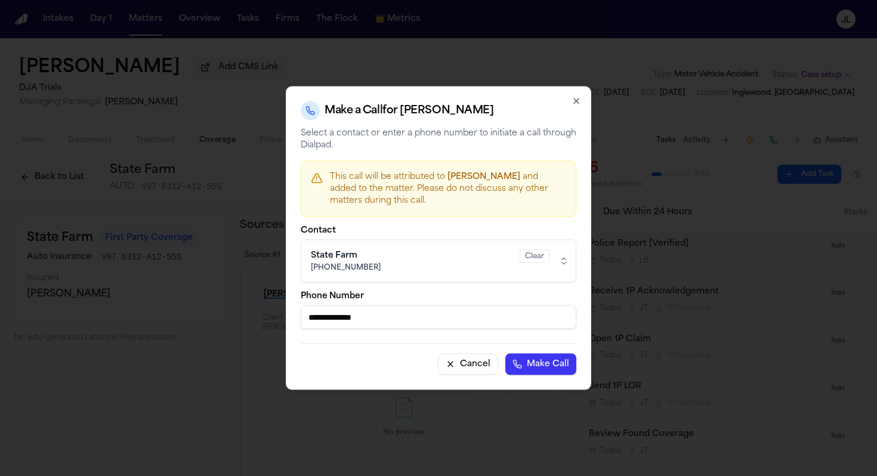
drag, startPoint x: 387, startPoint y: 316, endPoint x: 267, endPoint y: 316, distance: 119.9
click at [268, 316] on body "Intakes Day 1 Matters Overview Tasks Firms The Flock 👑 Metrics JL Anali Velasco…" at bounding box center [438, 238] width 877 height 476
click at [591, 92] on div "**********" at bounding box center [438, 239] width 305 height 304
click at [583, 92] on div "**********" at bounding box center [438, 239] width 305 height 304
click at [581, 93] on div "**********" at bounding box center [438, 239] width 305 height 304
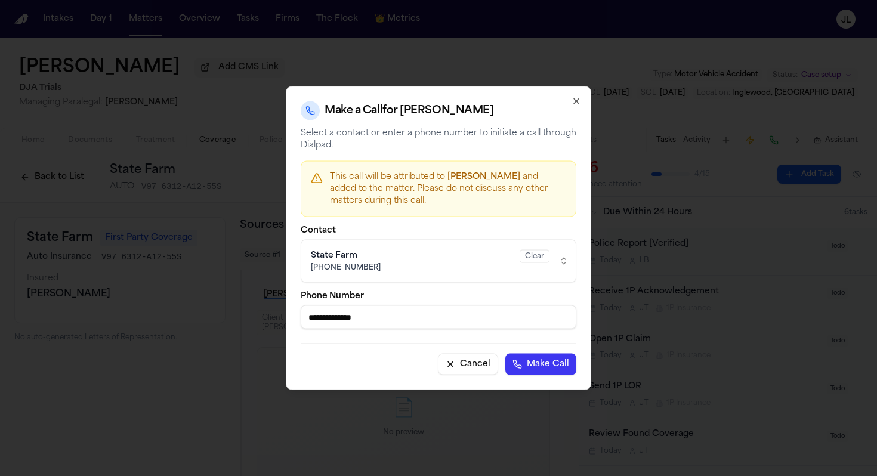
click at [579, 98] on icon "button" at bounding box center [577, 102] width 10 height 10
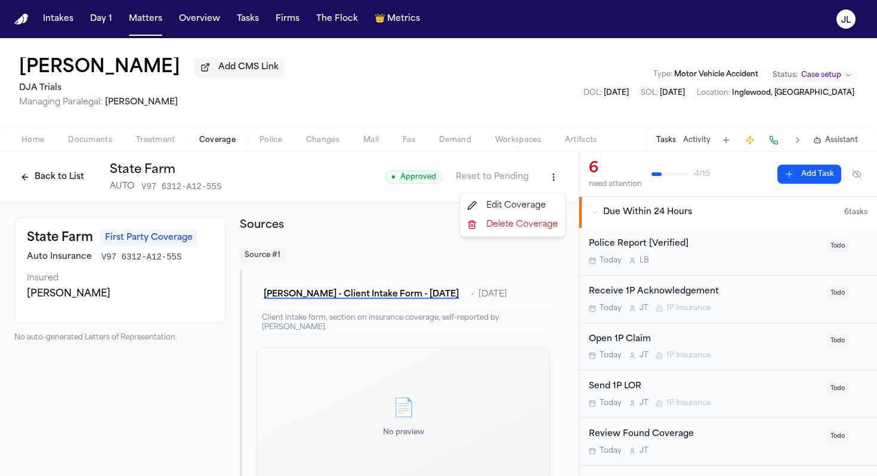
click at [555, 188] on html "Intakes Day 1 Matters Overview Tasks Firms The Flock 👑 Metrics JL Anali Velasco…" at bounding box center [438, 238] width 877 height 476
click at [533, 202] on div "Edit Coverage" at bounding box center [512, 205] width 100 height 19
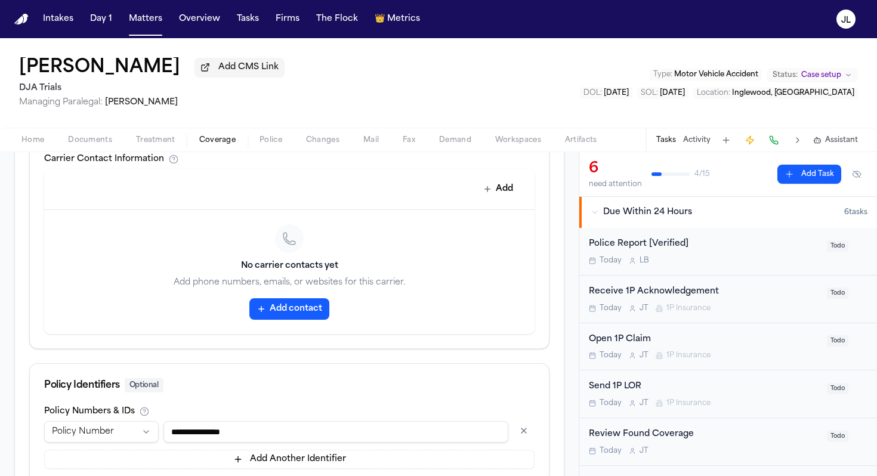
scroll to position [572, 0]
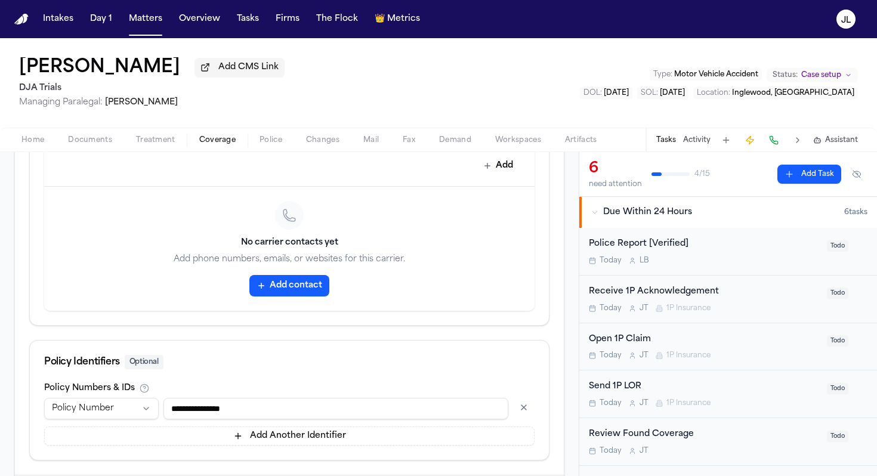
click at [304, 279] on button "Add contact" at bounding box center [289, 285] width 80 height 21
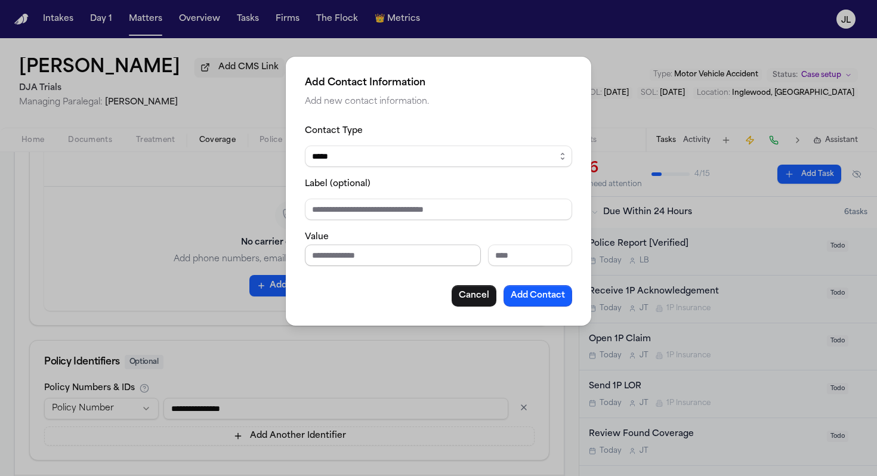
click at [319, 258] on input "Phone number" at bounding box center [393, 255] width 176 height 21
paste input "**********"
type input "**********"
click at [561, 297] on button "Add Contact" at bounding box center [538, 295] width 69 height 21
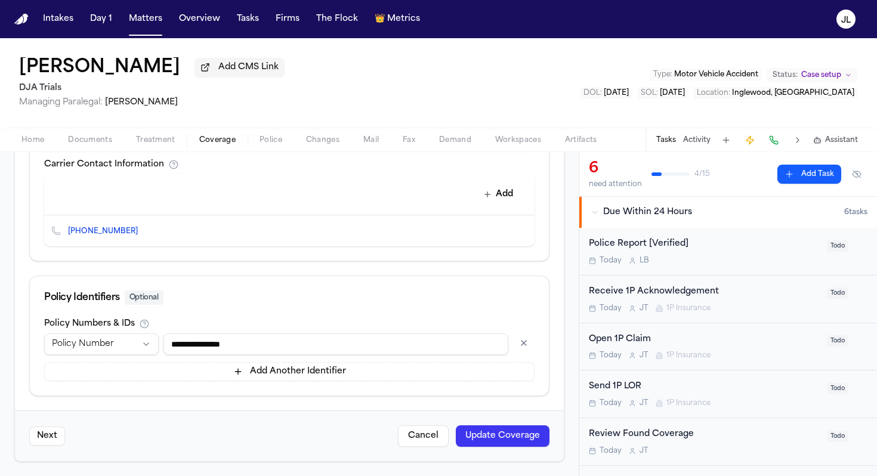
click at [505, 423] on button "Update Coverage" at bounding box center [503, 435] width 94 height 21
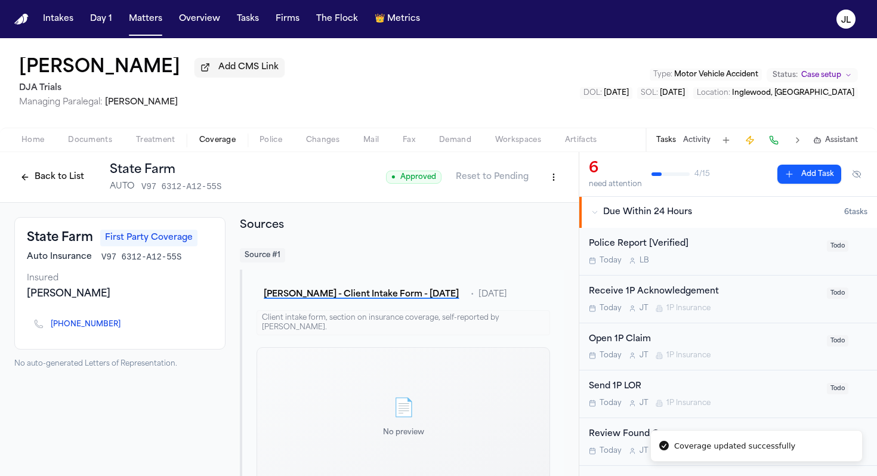
click at [54, 187] on button "Back to List" at bounding box center [52, 177] width 76 height 19
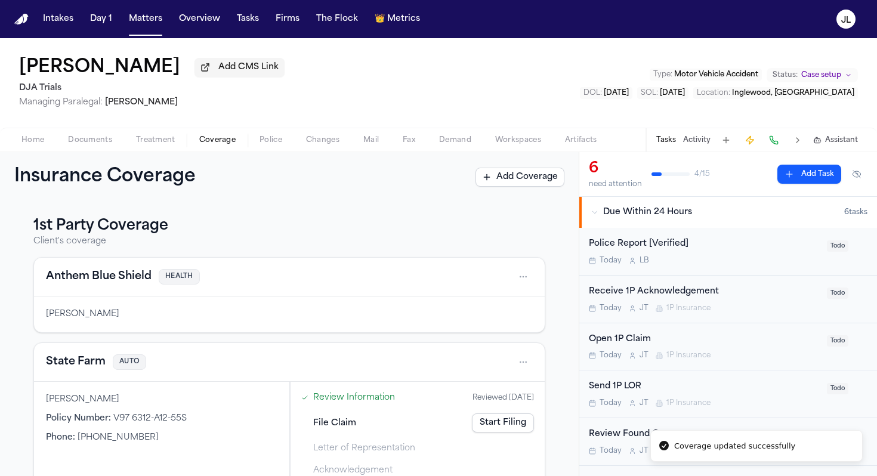
click at [92, 368] on button "State Farm" at bounding box center [76, 362] width 60 height 17
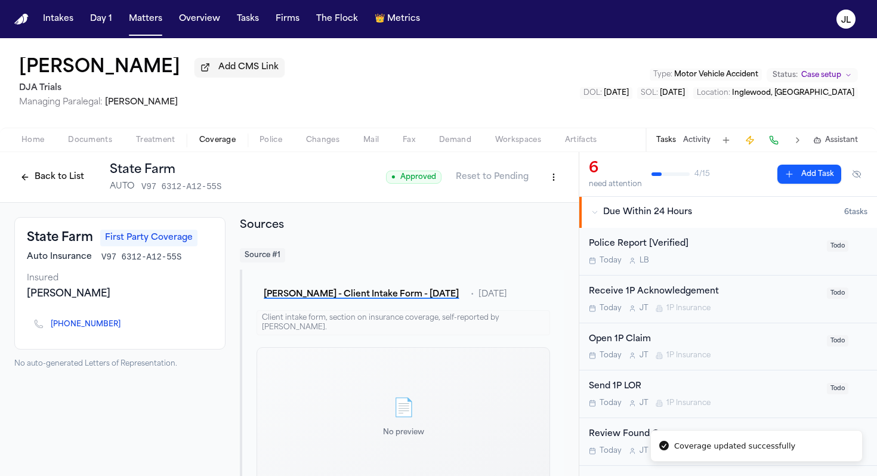
click at [52, 179] on button "Back to List" at bounding box center [52, 177] width 76 height 19
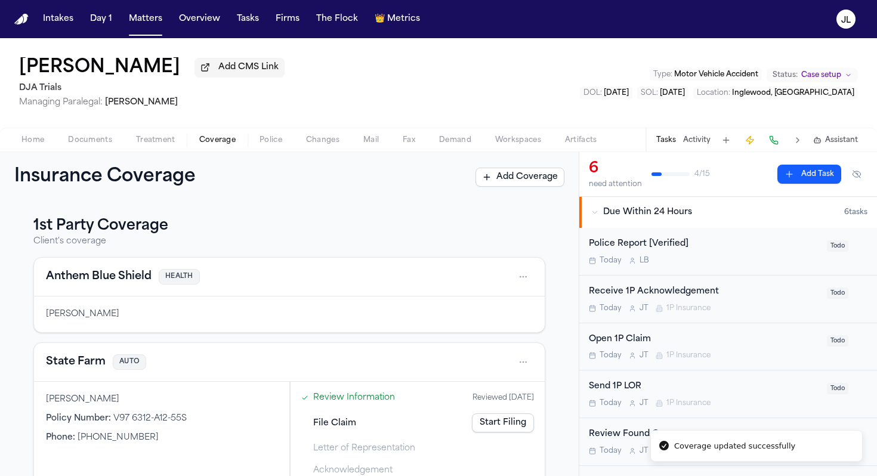
click at [484, 423] on link "Start Filing" at bounding box center [503, 422] width 62 height 19
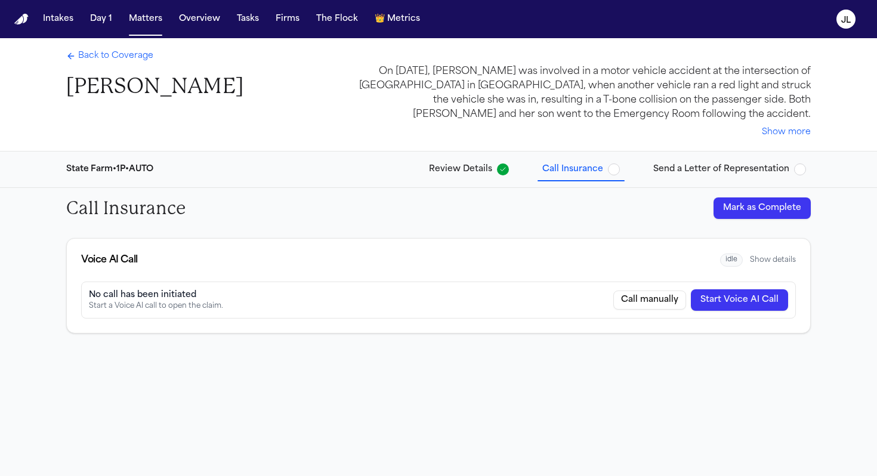
click at [681, 298] on button "Start Voice AI Call" at bounding box center [739, 299] width 97 height 21
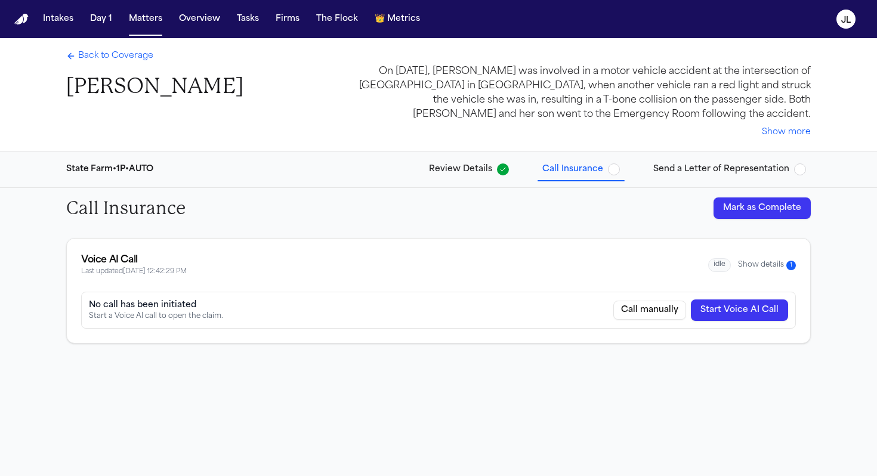
click at [681, 265] on button "Show details 1" at bounding box center [767, 265] width 58 height 10
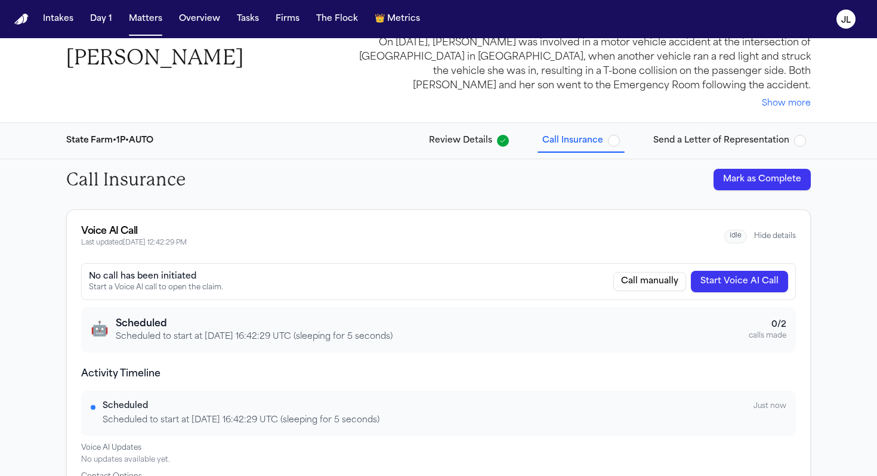
scroll to position [92, 0]
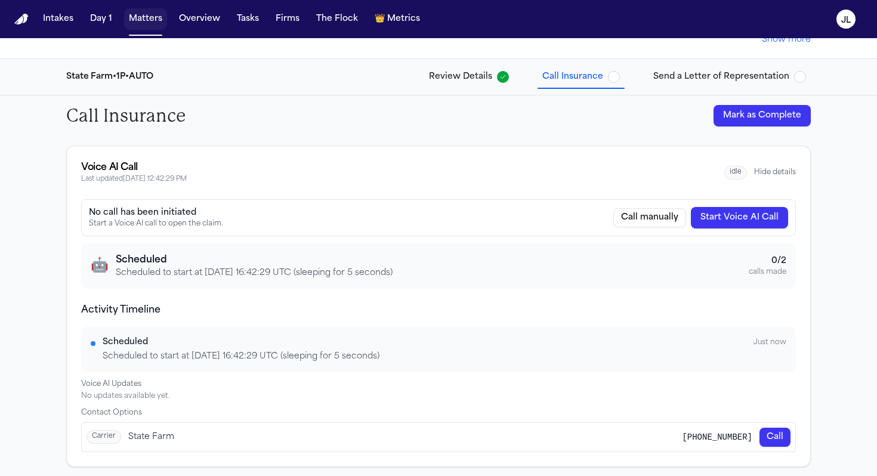
click at [153, 19] on button "Matters" at bounding box center [145, 18] width 43 height 21
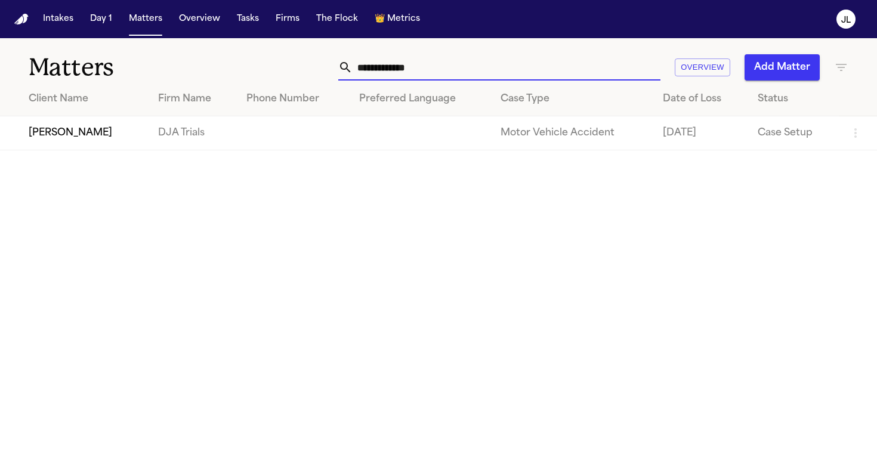
drag, startPoint x: 443, startPoint y: 69, endPoint x: 335, endPoint y: 69, distance: 108.0
click at [337, 69] on div "**********" at bounding box center [552, 67] width 592 height 26
paste input "*"
type input "**********"
click at [99, 132] on td "Tekiya McGowen" at bounding box center [72, 133] width 145 height 34
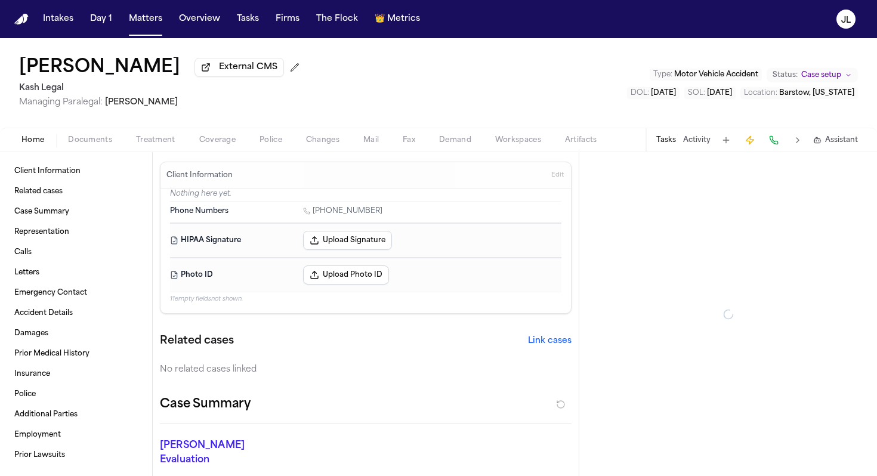
click at [202, 144] on span "Coverage" at bounding box center [217, 140] width 36 height 10
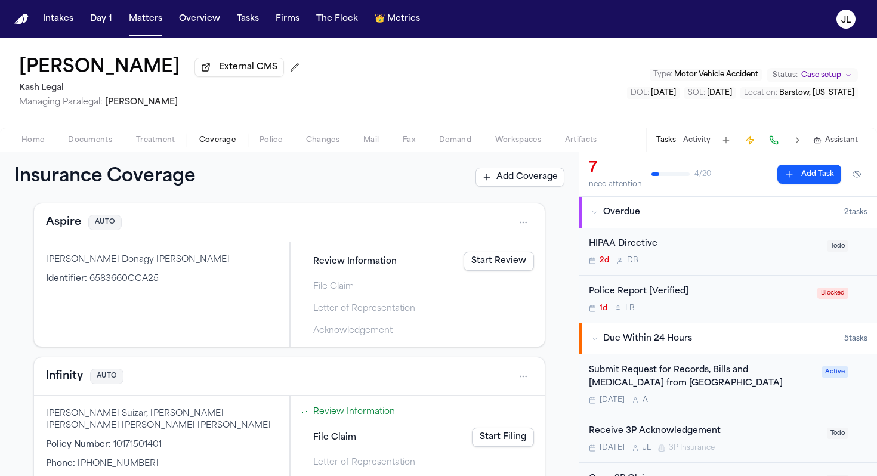
scroll to position [208, 0]
click at [72, 230] on button "Aspire" at bounding box center [63, 222] width 35 height 17
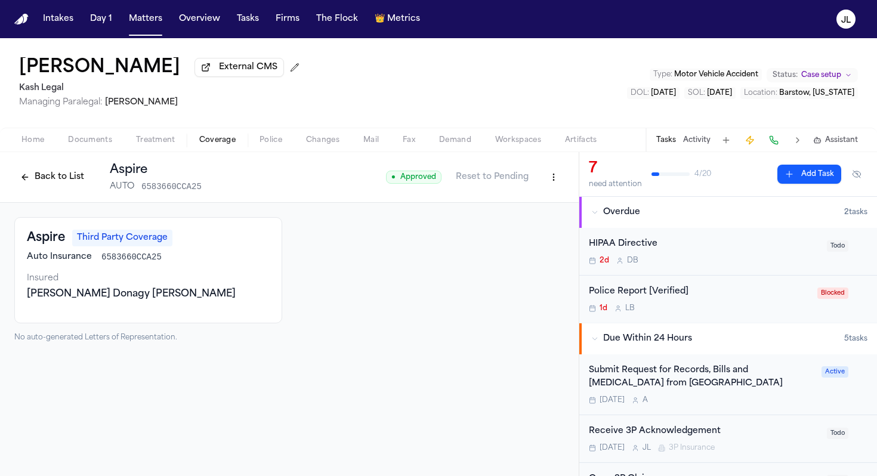
click at [561, 181] on html "Intakes Day 1 Matters Overview Tasks Firms The Flock 👑 Metrics JL Tekiya McGowe…" at bounding box center [438, 238] width 877 height 476
click at [528, 206] on div "Edit Coverage" at bounding box center [512, 205] width 100 height 19
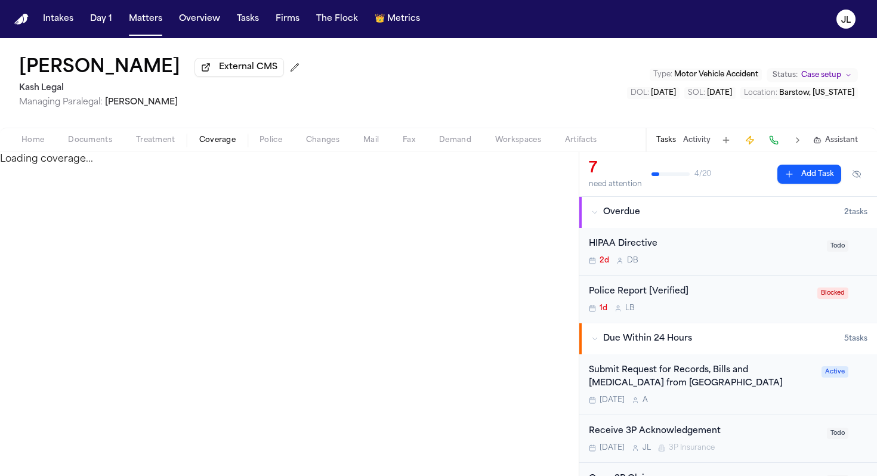
select select "**********"
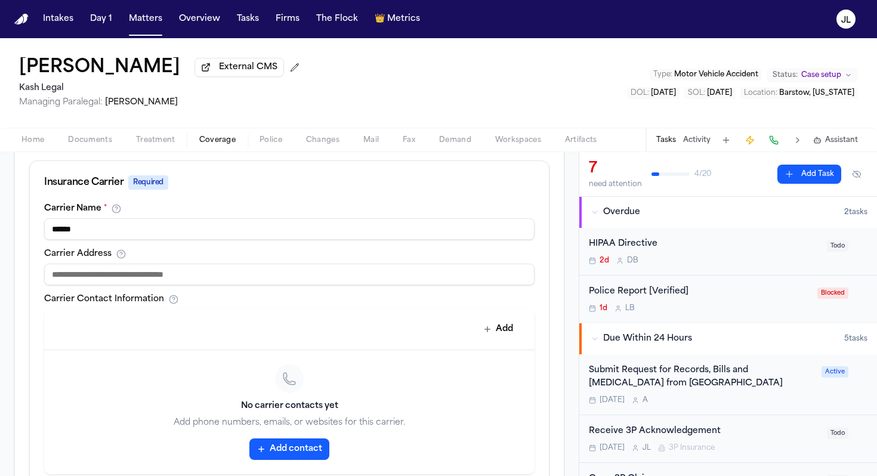
scroll to position [409, 0]
click at [273, 423] on button "Add contact" at bounding box center [289, 448] width 80 height 21
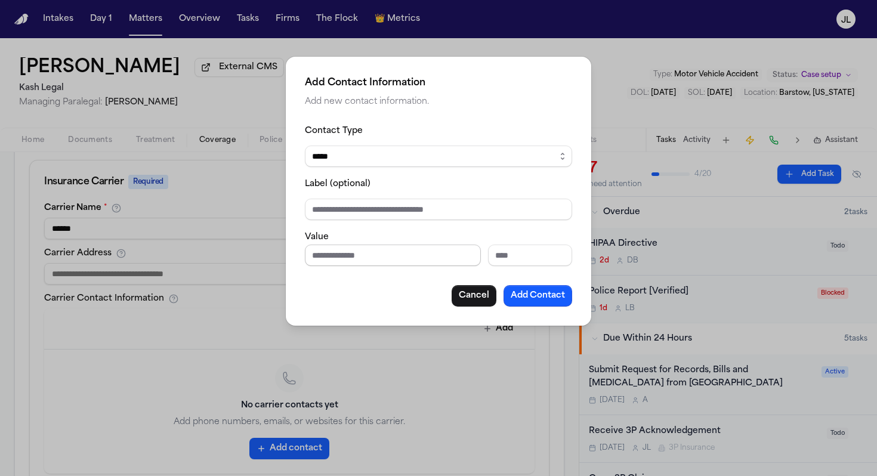
click at [326, 250] on input "Phone number" at bounding box center [393, 255] width 176 height 21
paste input "**********"
type input "**********"
click at [539, 291] on button "Add Contact" at bounding box center [538, 295] width 69 height 21
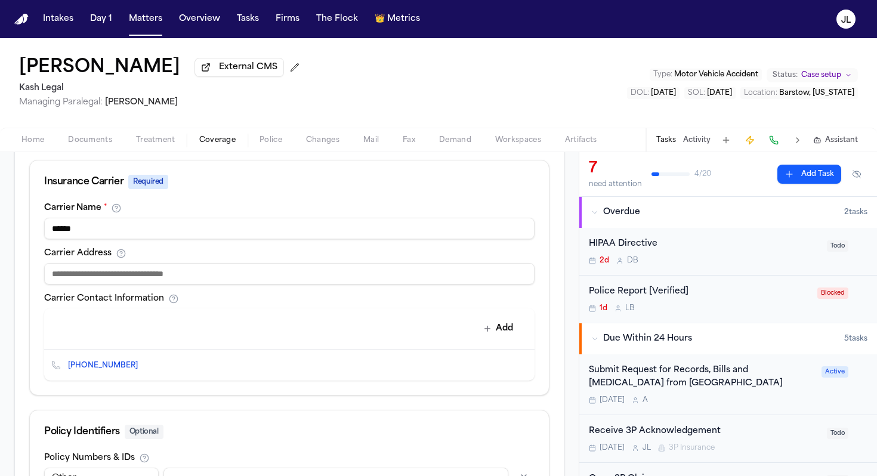
click at [152, 280] on input at bounding box center [289, 273] width 490 height 21
paste input "**********"
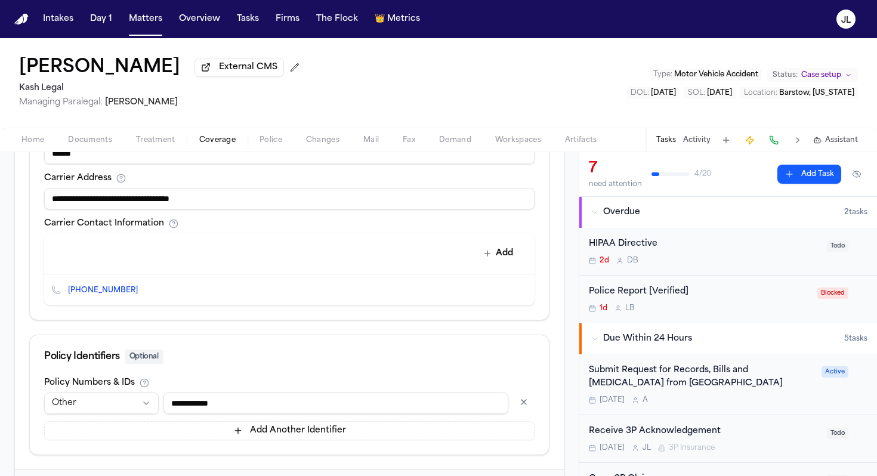
scroll to position [546, 0]
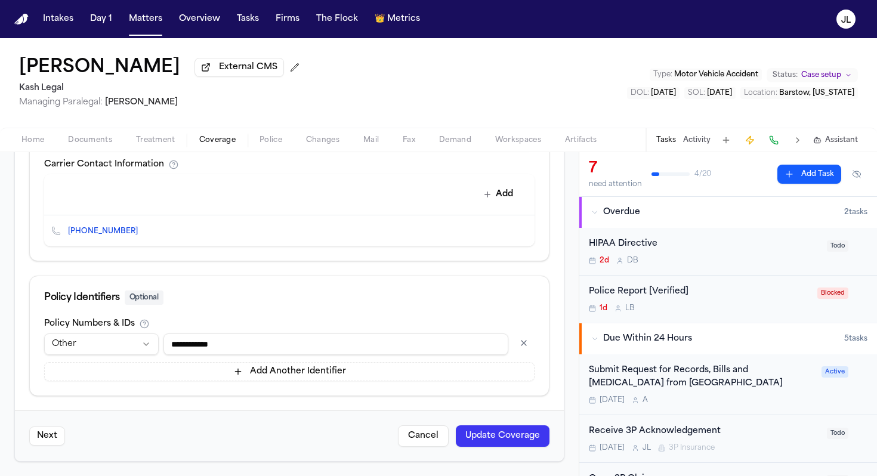
type input "**********"
click at [506, 423] on button "Update Coverage" at bounding box center [503, 435] width 94 height 21
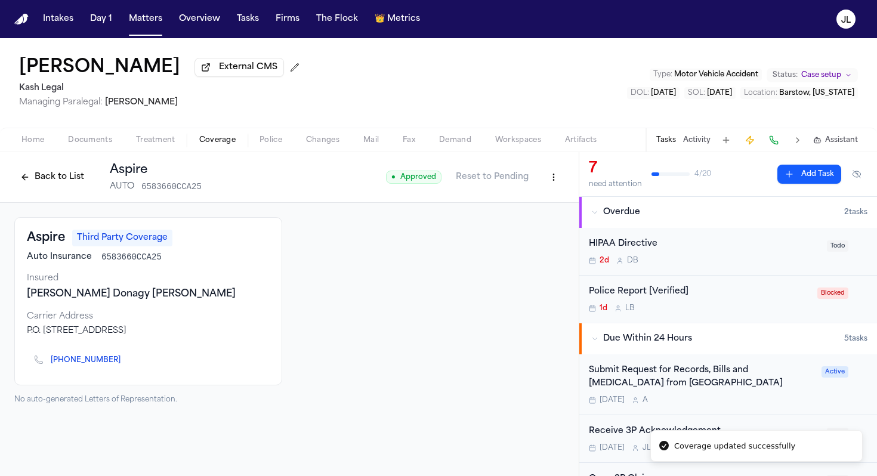
click at [124, 364] on icon "Copy to clipboard" at bounding box center [126, 362] width 4 height 4
click at [681, 136] on button at bounding box center [773, 140] width 17 height 17
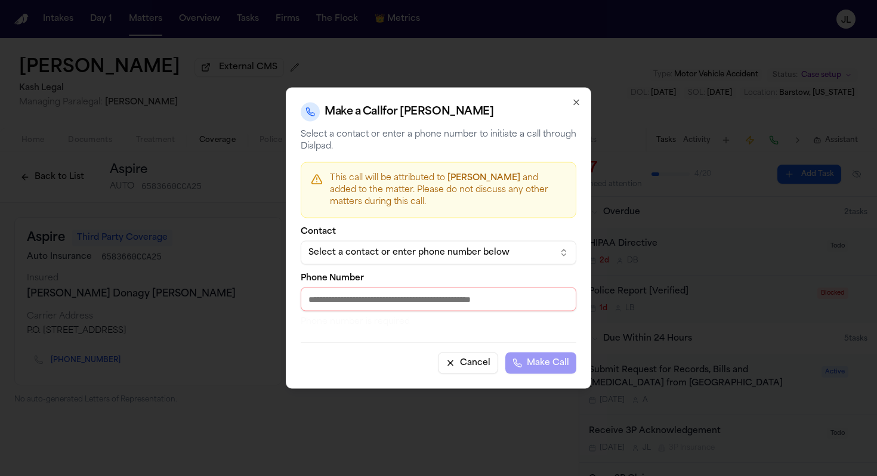
click at [360, 295] on input "Phone Number" at bounding box center [439, 300] width 276 height 24
paste input "**********"
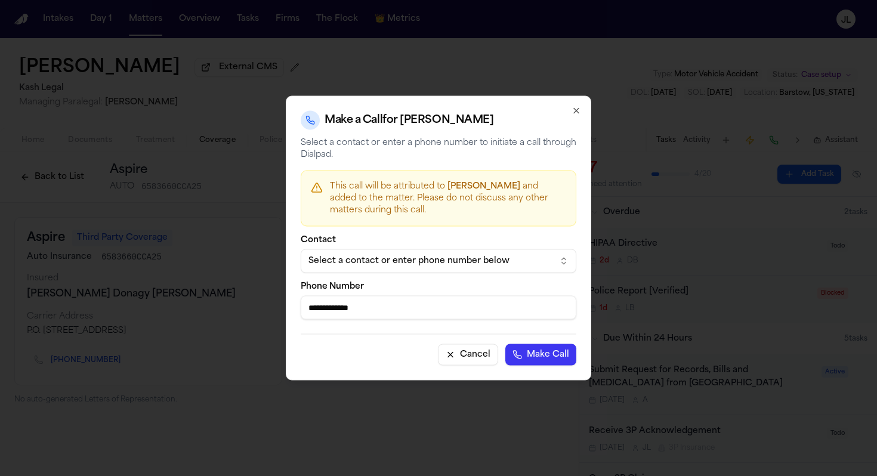
type input "**********"
click at [529, 353] on button "Make Call" at bounding box center [540, 354] width 71 height 21
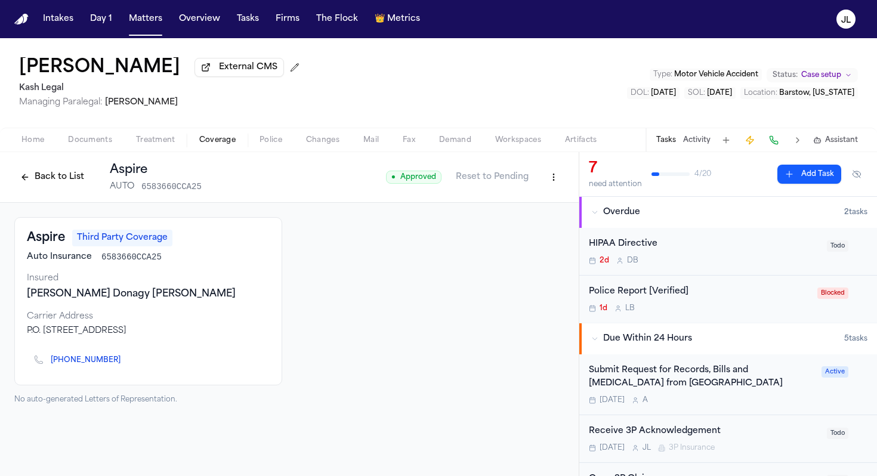
click at [560, 183] on html "Intakes Day 1 Matters Overview Tasks Firms The Flock 👑 Metrics JL Tekiya McGowe…" at bounding box center [438, 238] width 877 height 476
click at [522, 200] on div "Edit Coverage" at bounding box center [512, 205] width 100 height 19
select select "**********"
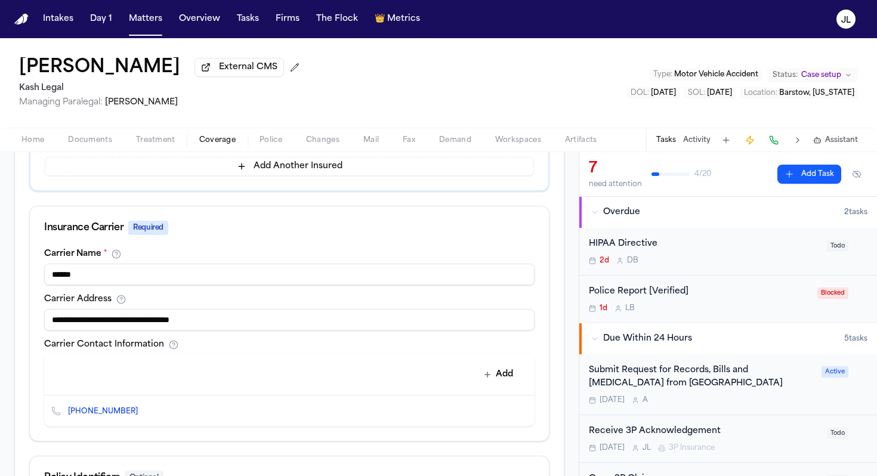
scroll to position [481, 0]
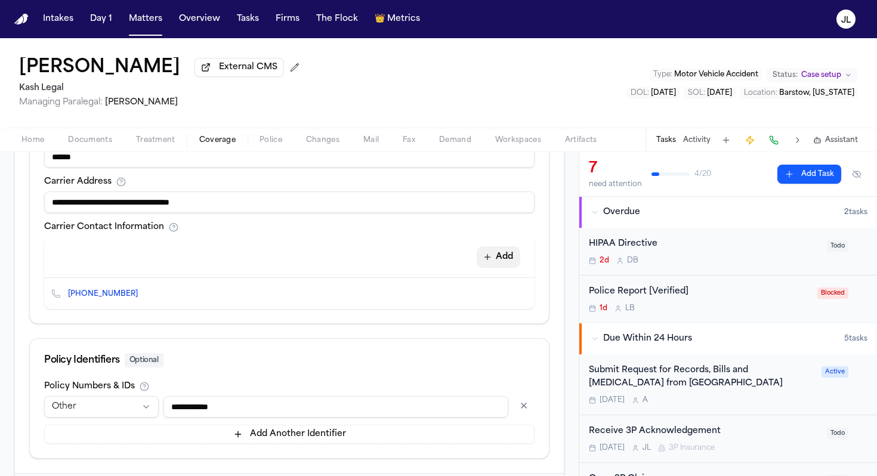
click at [494, 264] on button "Add" at bounding box center [499, 256] width 44 height 21
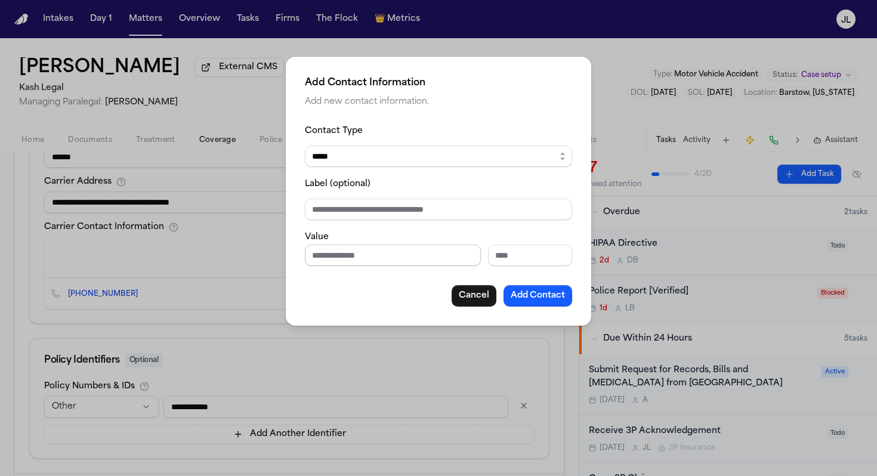
click at [344, 254] on input "Phone number" at bounding box center [393, 255] width 176 height 21
paste input "**********"
type input "**********"
click at [370, 152] on select "***** ***** ******* *** *****" at bounding box center [438, 156] width 267 height 21
select select "*****"
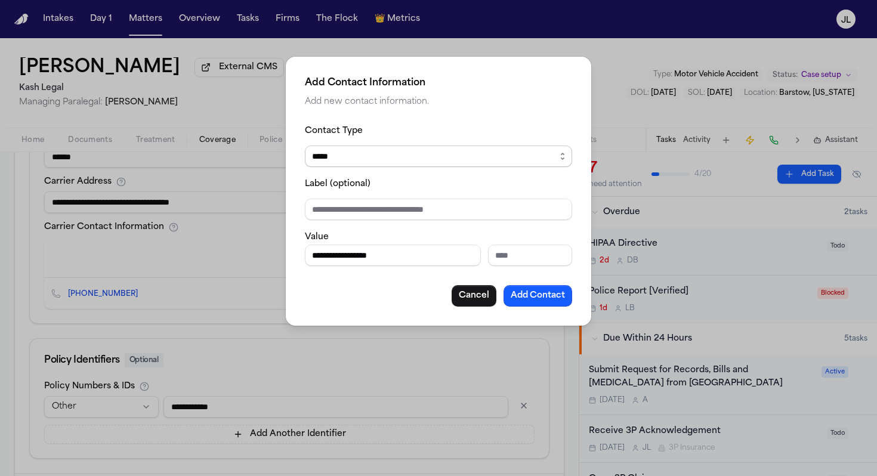
click at [305, 146] on select "***** ***** ******* *** *****" at bounding box center [438, 156] width 267 height 21
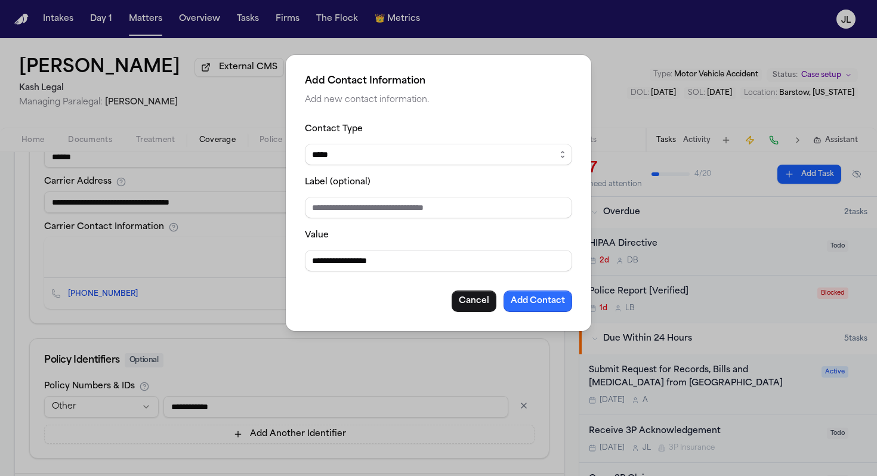
click at [543, 308] on button "Add Contact" at bounding box center [538, 301] width 69 height 21
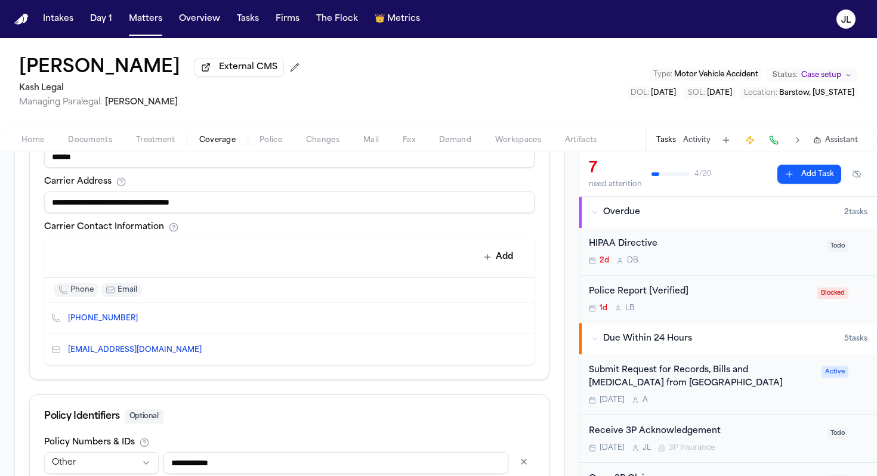
scroll to position [602, 0]
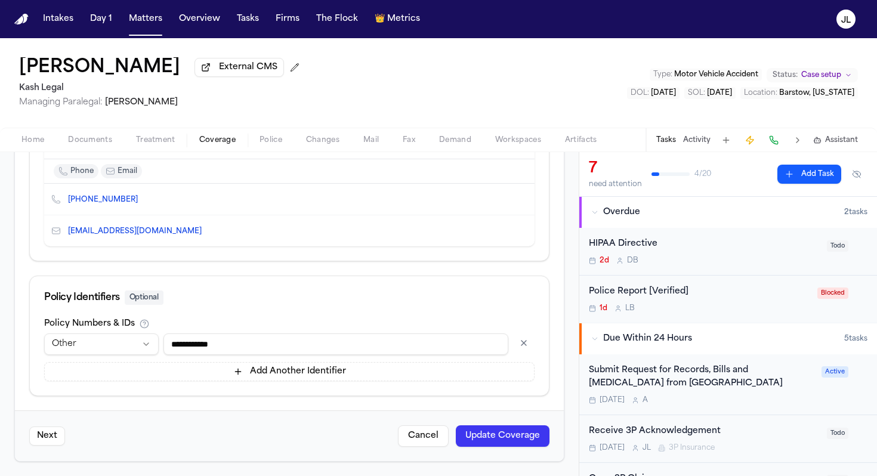
click at [529, 423] on button "Update Coverage" at bounding box center [503, 435] width 94 height 21
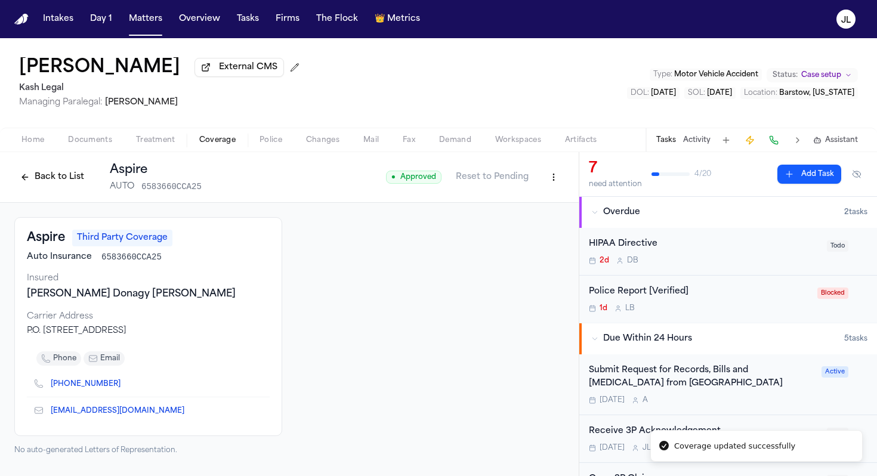
click at [33, 145] on span "Home" at bounding box center [32, 140] width 23 height 10
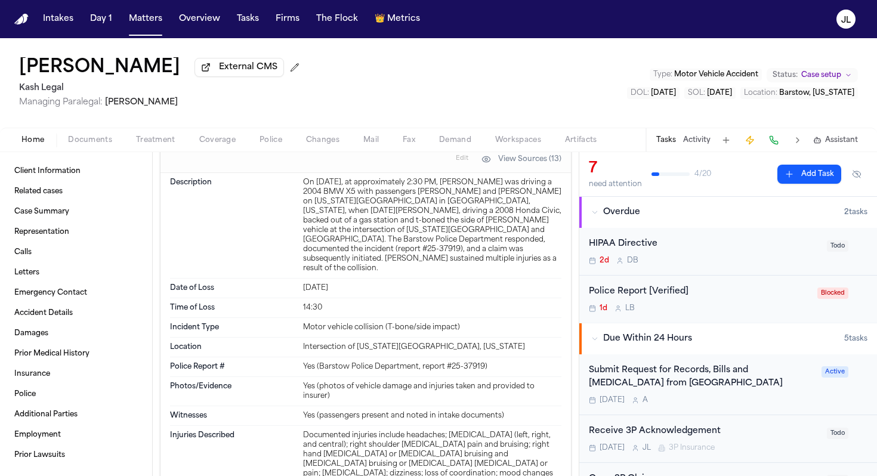
scroll to position [1100, 0]
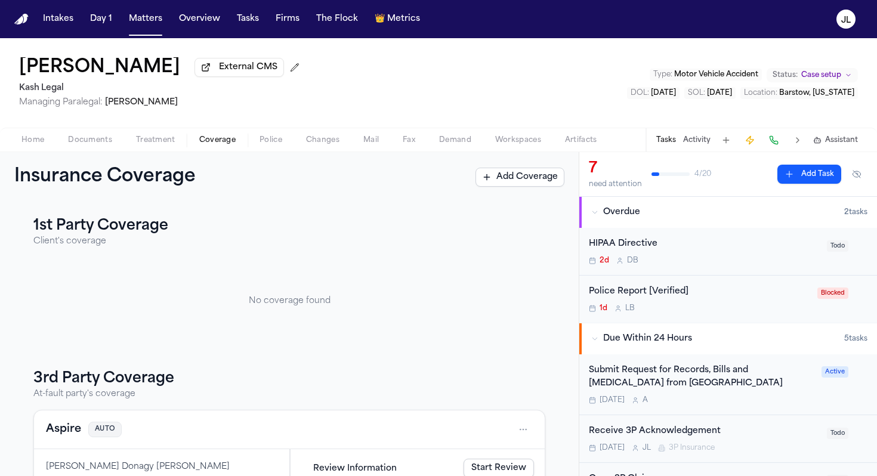
click at [230, 147] on span "button" at bounding box center [217, 146] width 51 height 1
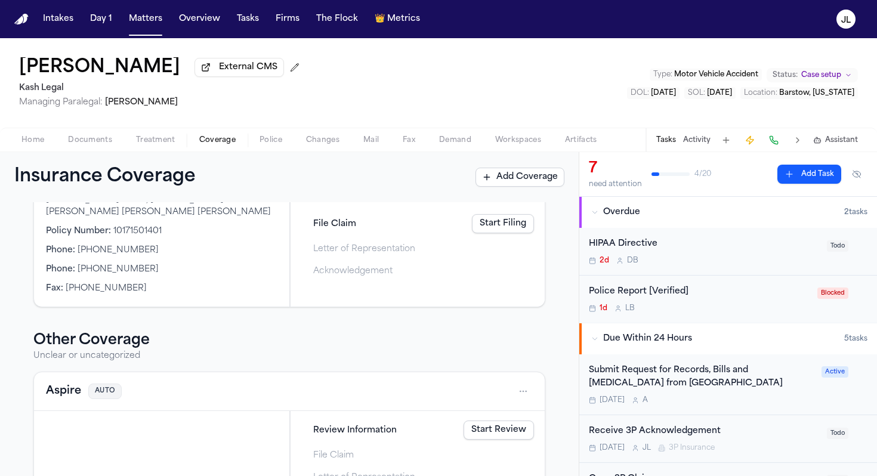
scroll to position [422, 0]
click at [72, 396] on button "Aspire" at bounding box center [63, 390] width 35 height 17
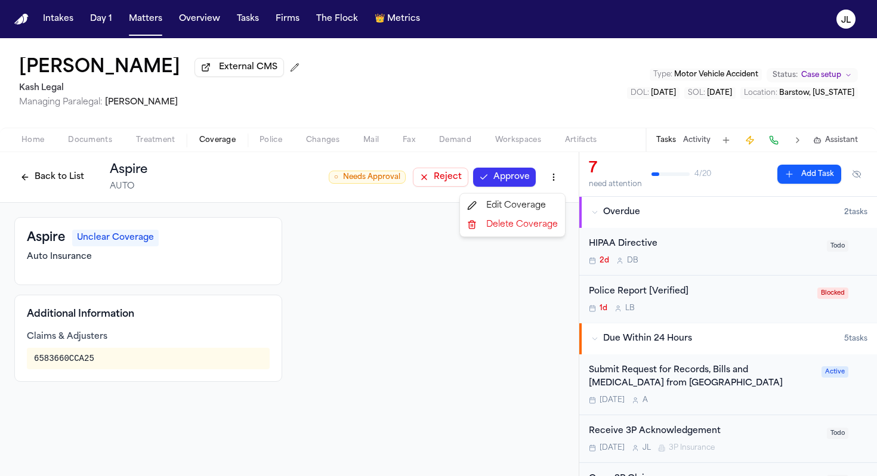
click at [549, 178] on html "Intakes Day 1 Matters Overview Tasks Firms The Flock 👑 Metrics JL Tekiya McGowe…" at bounding box center [438, 238] width 877 height 476
click at [503, 226] on div "Delete Coverage" at bounding box center [512, 224] width 100 height 19
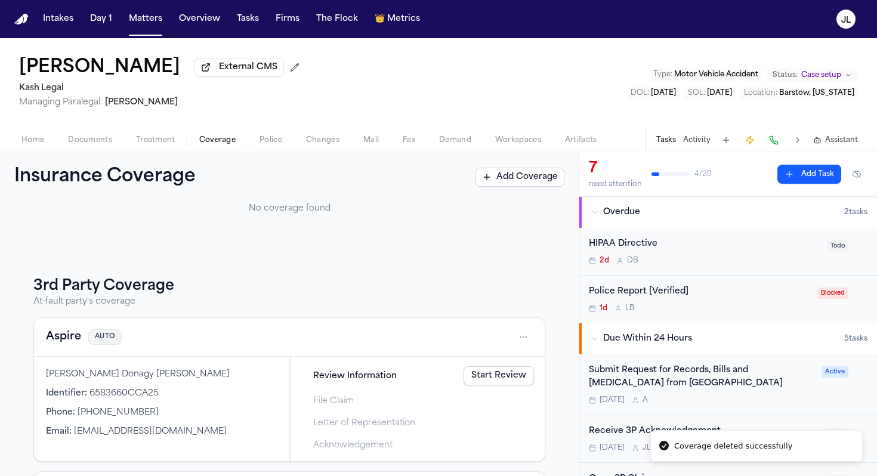
scroll to position [93, 0]
click at [68, 346] on div "Aspire AUTO" at bounding box center [289, 336] width 487 height 19
click at [68, 341] on button "Aspire" at bounding box center [63, 336] width 35 height 17
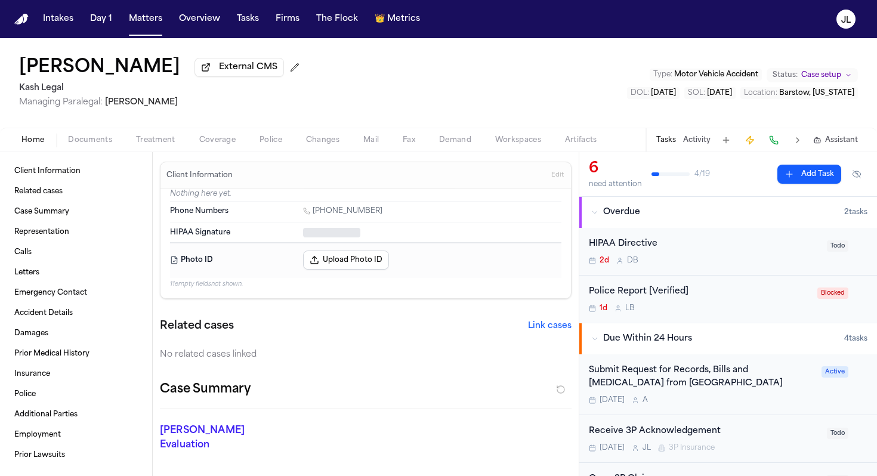
click at [42, 145] on span "Home" at bounding box center [32, 140] width 23 height 10
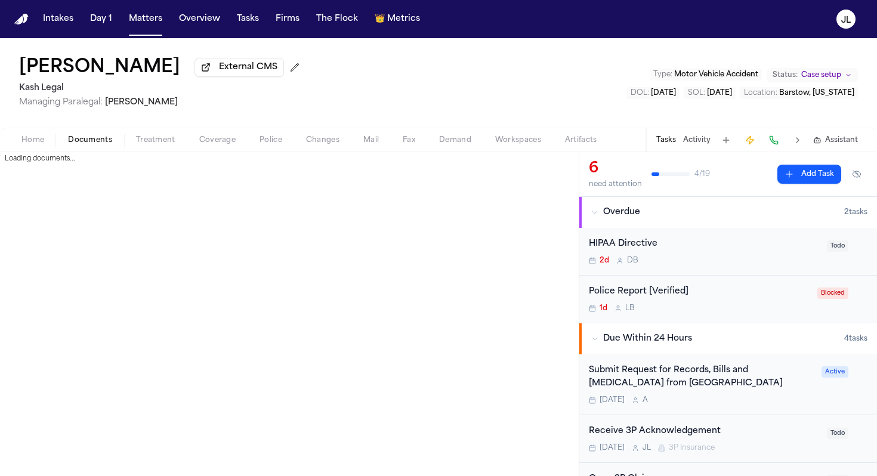
click at [98, 141] on span "Documents" at bounding box center [90, 140] width 44 height 10
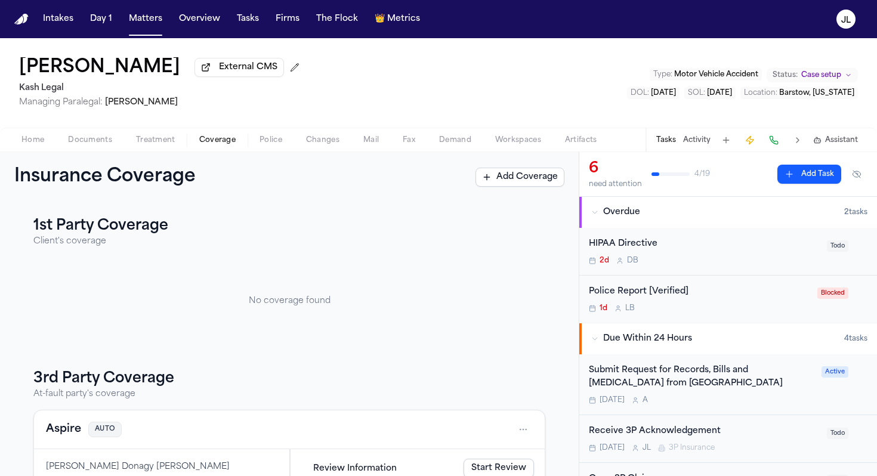
click at [216, 147] on span "button" at bounding box center [217, 146] width 51 height 1
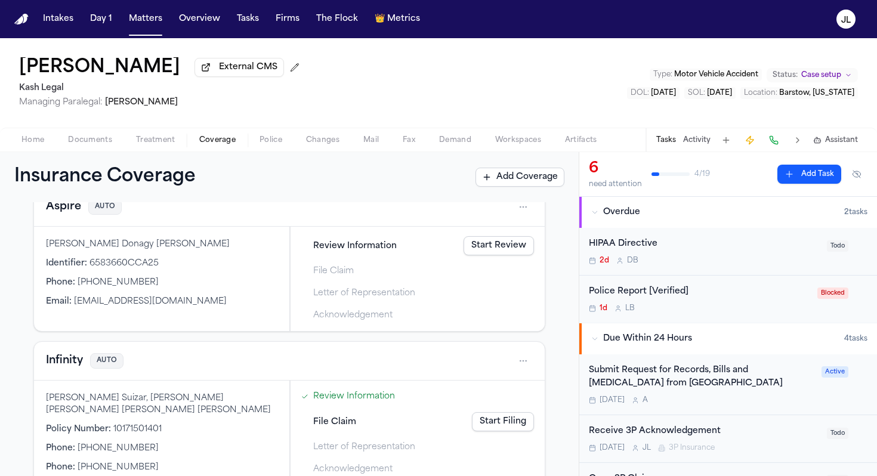
scroll to position [137, 0]
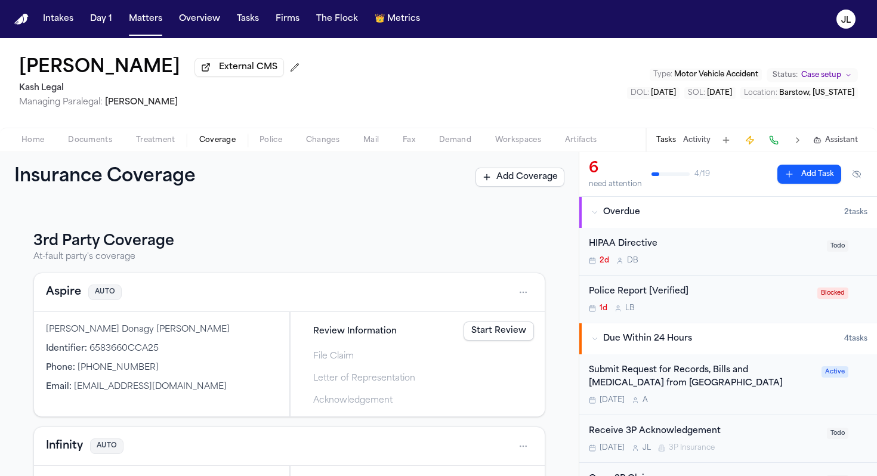
click at [73, 292] on button "Aspire" at bounding box center [63, 292] width 35 height 17
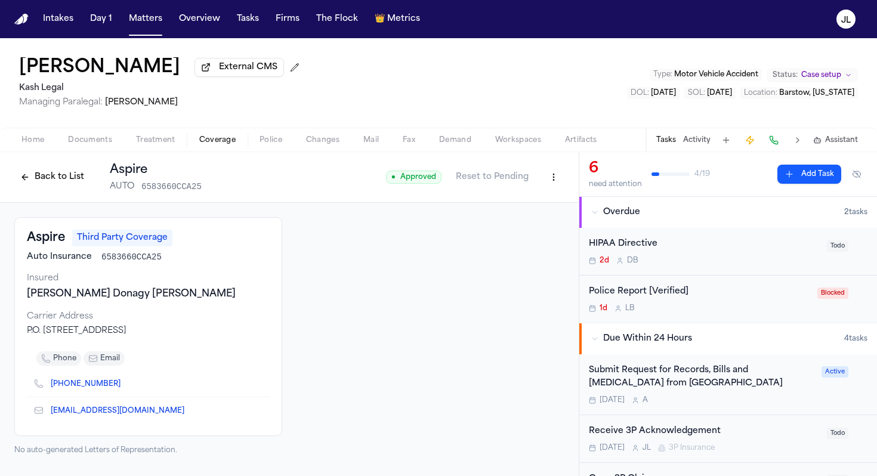
click at [36, 152] on div "Home Documents Treatment Coverage Police Changes Mail Fax Demand Workspaces Art…" at bounding box center [438, 140] width 877 height 24
click at [36, 145] on span "Home" at bounding box center [32, 140] width 23 height 10
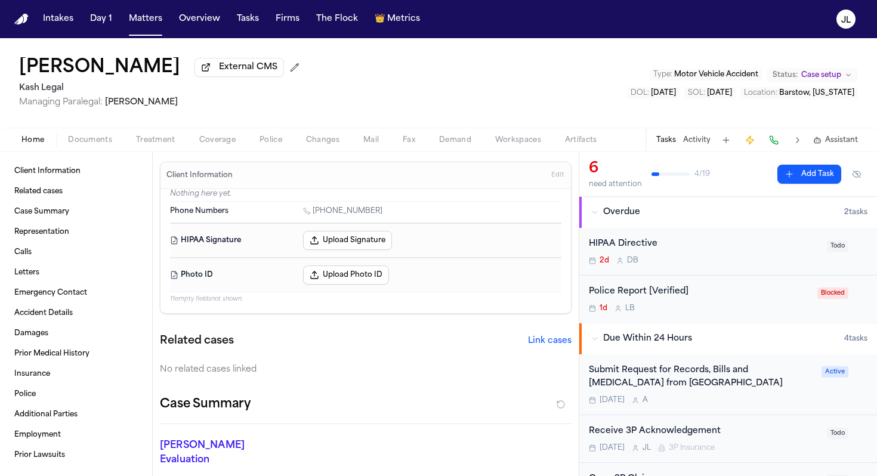
click at [82, 138] on span "Documents" at bounding box center [90, 140] width 44 height 10
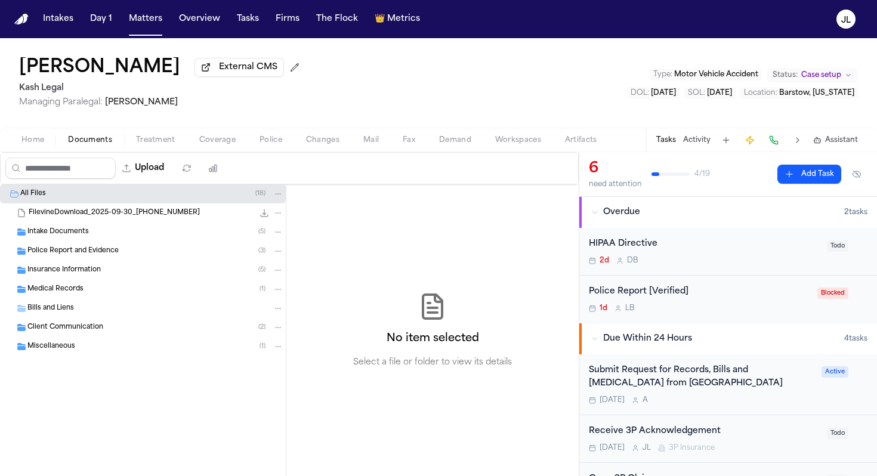
click at [97, 252] on span "Police Report and Evidence" at bounding box center [72, 251] width 91 height 10
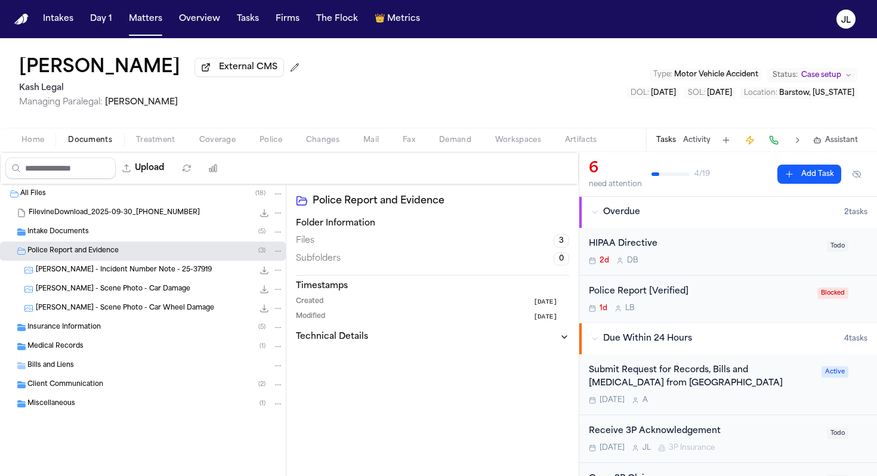
click at [103, 326] on div "Insurance Information ( 5 )" at bounding box center [155, 327] width 256 height 11
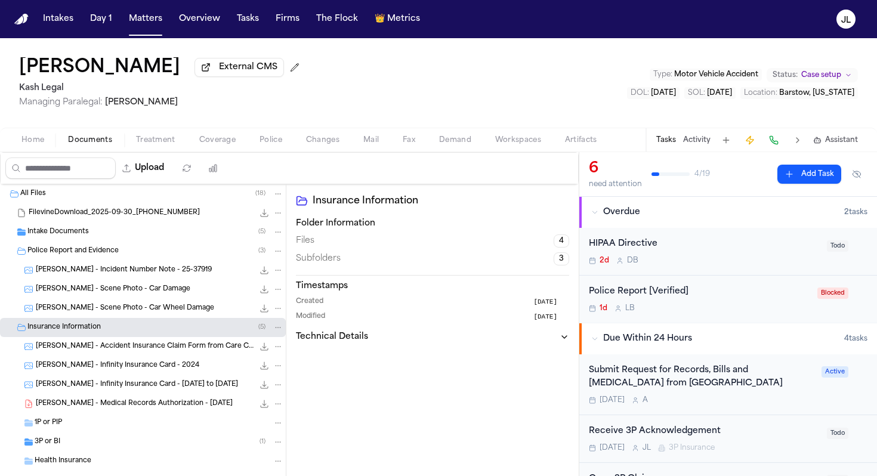
click at [105, 423] on div "3P or BI ( 1 )" at bounding box center [143, 442] width 286 height 19
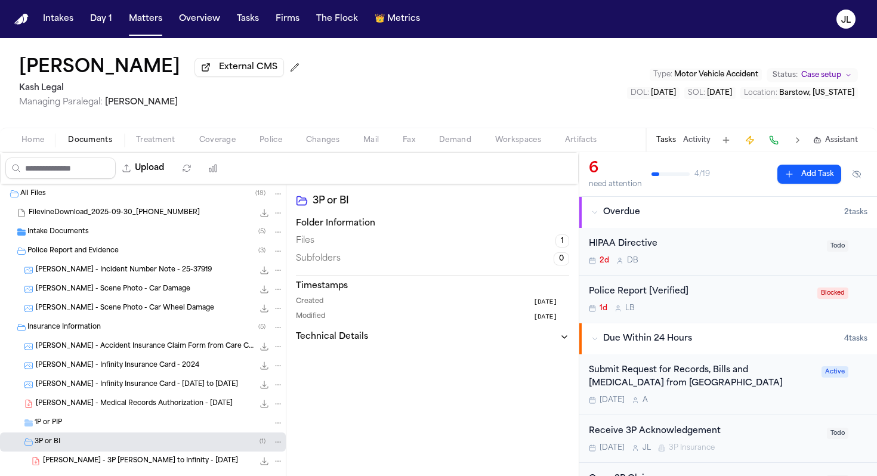
scroll to position [65, 0]
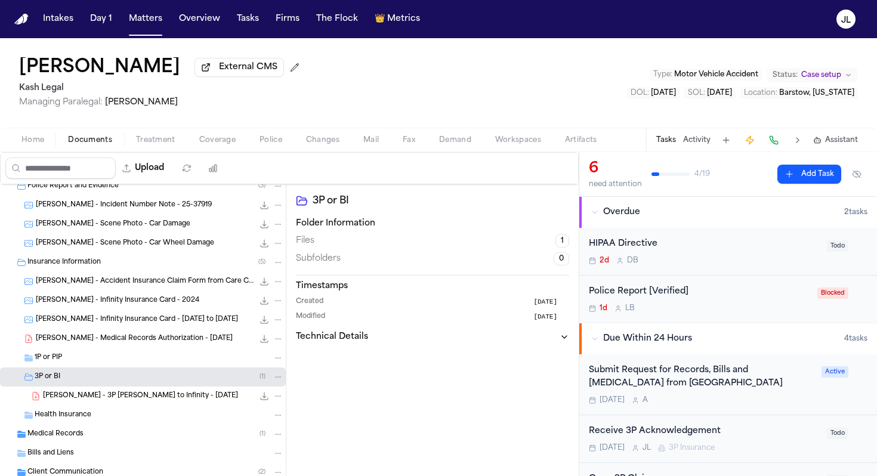
click at [111, 366] on div "1P or PIP" at bounding box center [143, 357] width 286 height 19
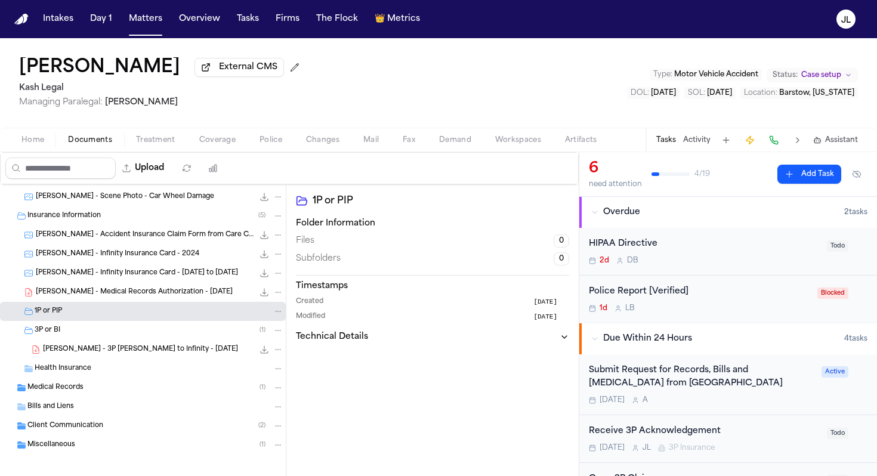
scroll to position [111, 0]
click at [105, 382] on div "Medical Records ( 1 )" at bounding box center [143, 388] width 286 height 19
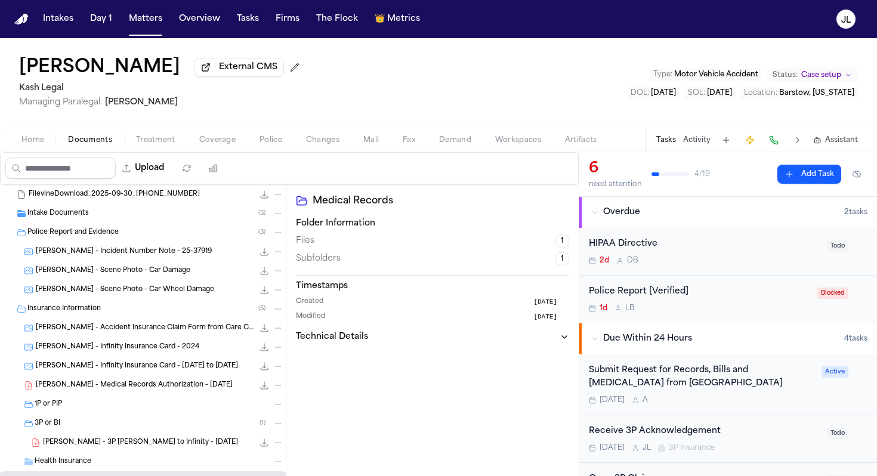
scroll to position [0, 0]
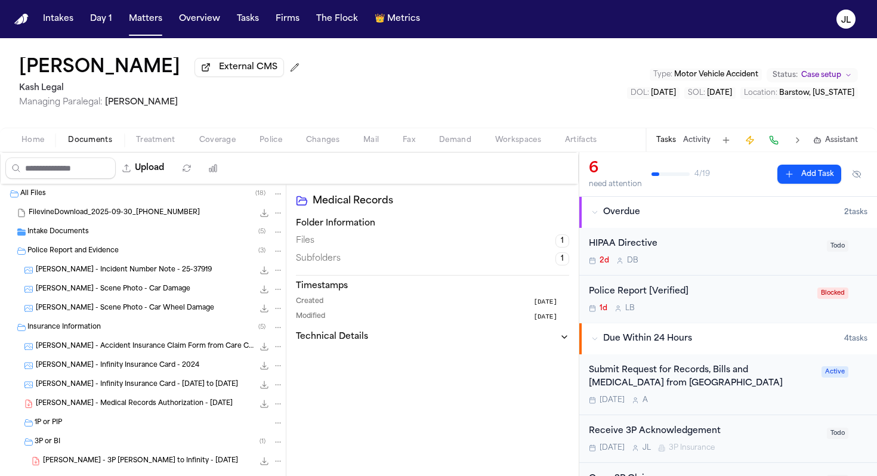
click at [212, 143] on span "Coverage" at bounding box center [217, 140] width 36 height 10
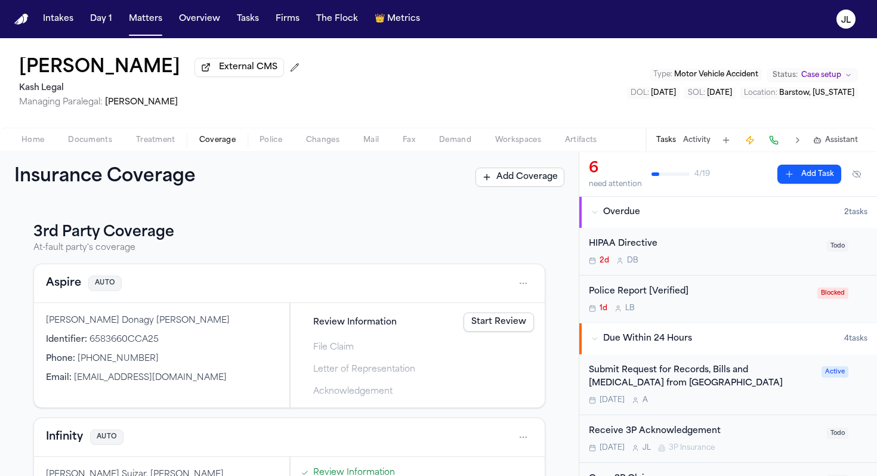
scroll to position [67, 0]
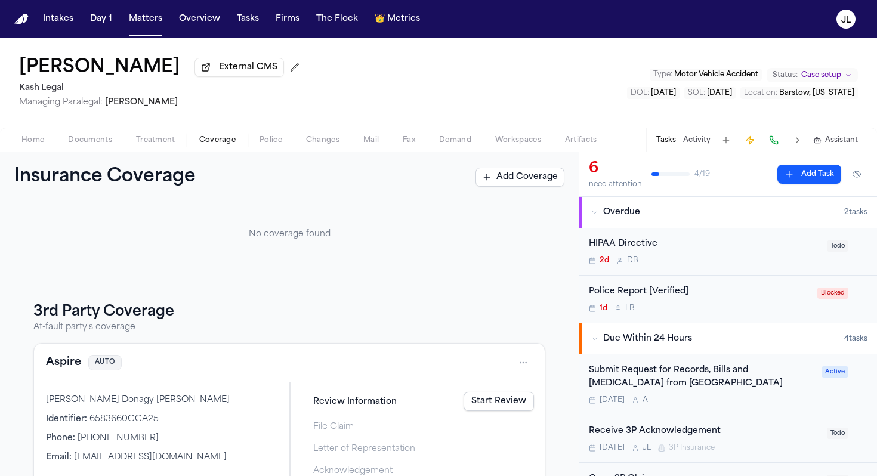
click at [61, 363] on button "Aspire" at bounding box center [63, 362] width 35 height 17
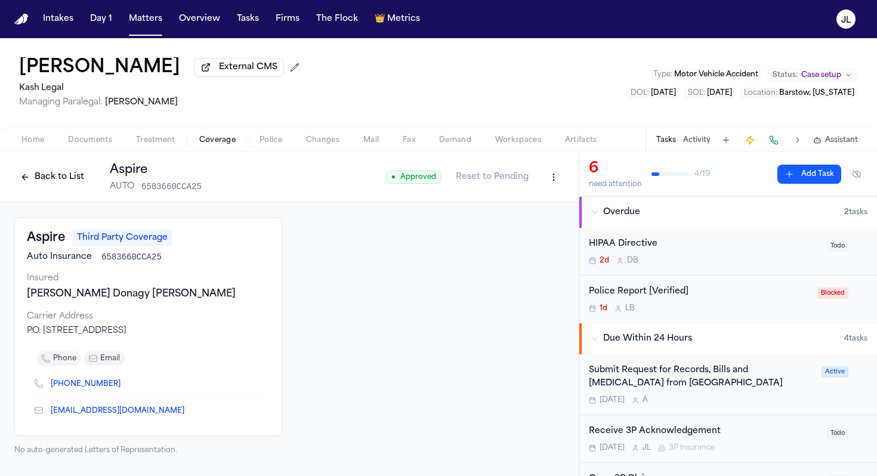
click at [155, 26] on button "Matters" at bounding box center [145, 18] width 43 height 21
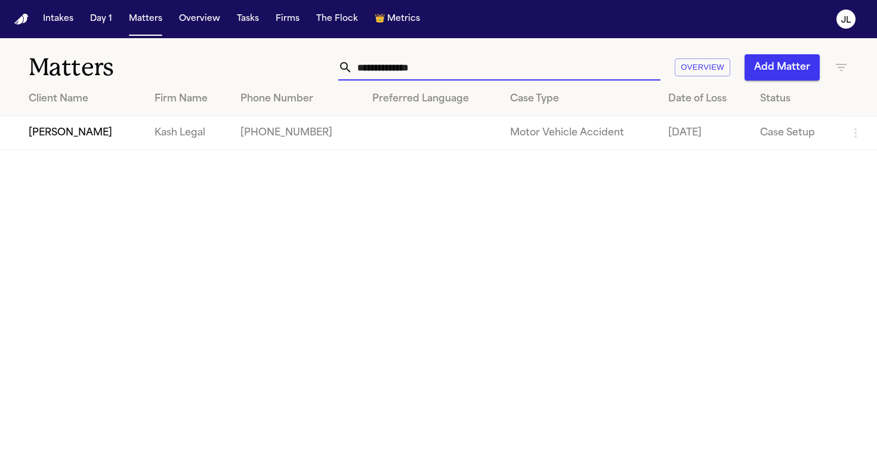
drag, startPoint x: 457, startPoint y: 69, endPoint x: 344, endPoint y: 69, distance: 113.4
click at [344, 69] on div "**********" at bounding box center [499, 67] width 322 height 26
paste input "text"
type input "**********"
click at [54, 134] on td "[PERSON_NAME]" at bounding box center [74, 133] width 149 height 34
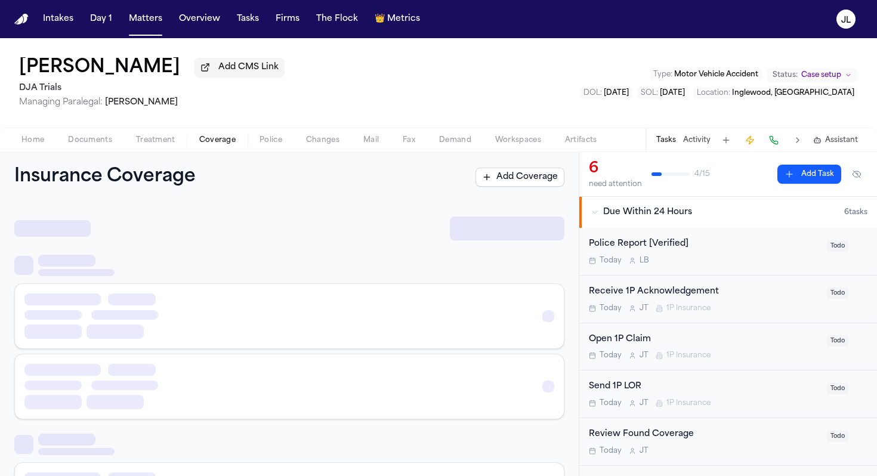
click at [205, 144] on span "Coverage" at bounding box center [217, 140] width 36 height 10
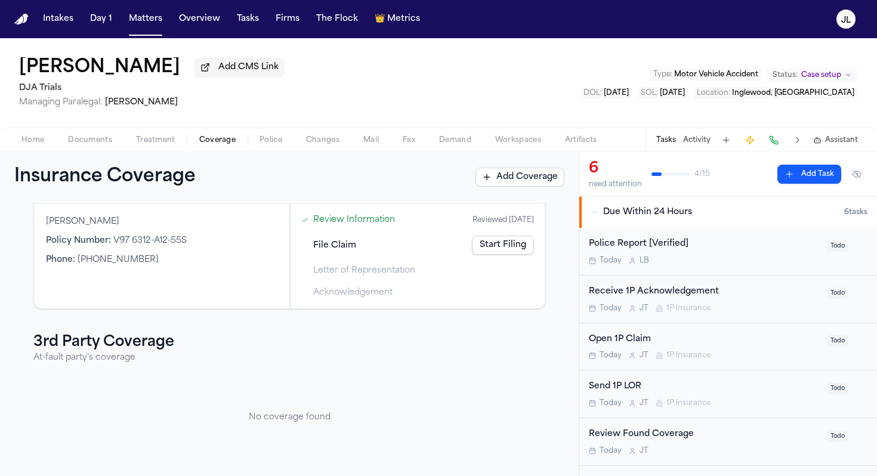
scroll to position [26, 0]
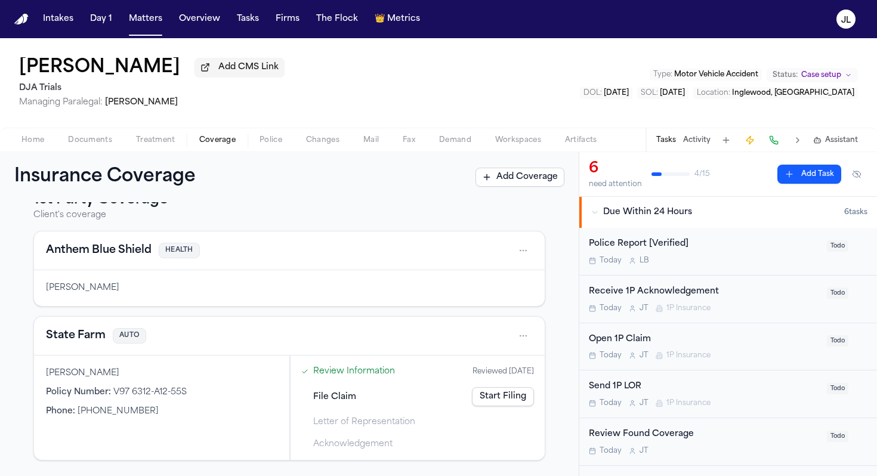
click at [93, 333] on button "State Farm" at bounding box center [76, 336] width 60 height 17
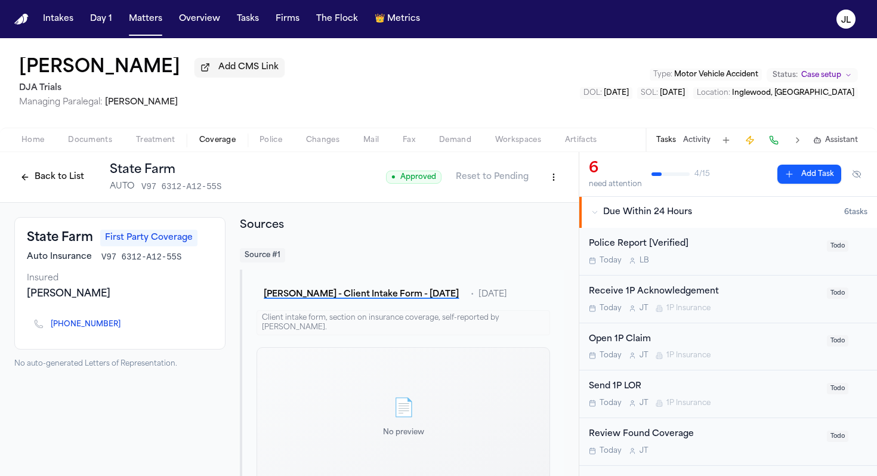
click at [125, 326] on icon "Copy to clipboard" at bounding box center [127, 324] width 4 height 5
click at [681, 137] on button at bounding box center [773, 140] width 17 height 17
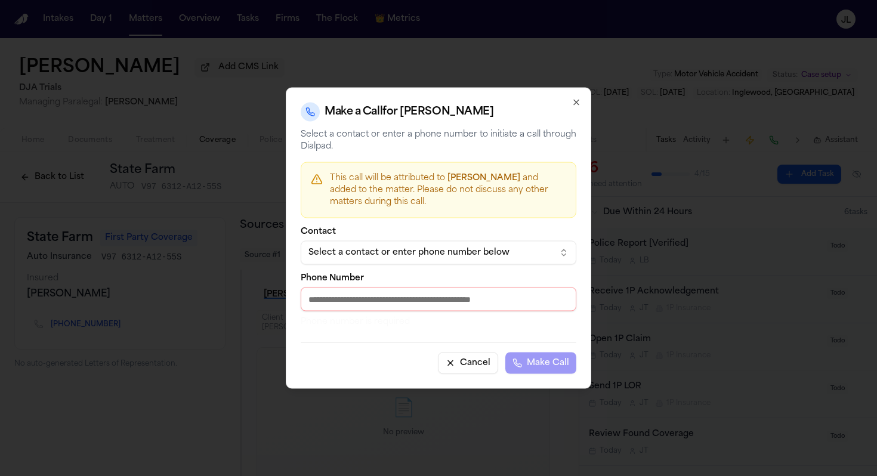
click at [422, 299] on input "Phone Number" at bounding box center [439, 300] width 276 height 24
paste input "**********"
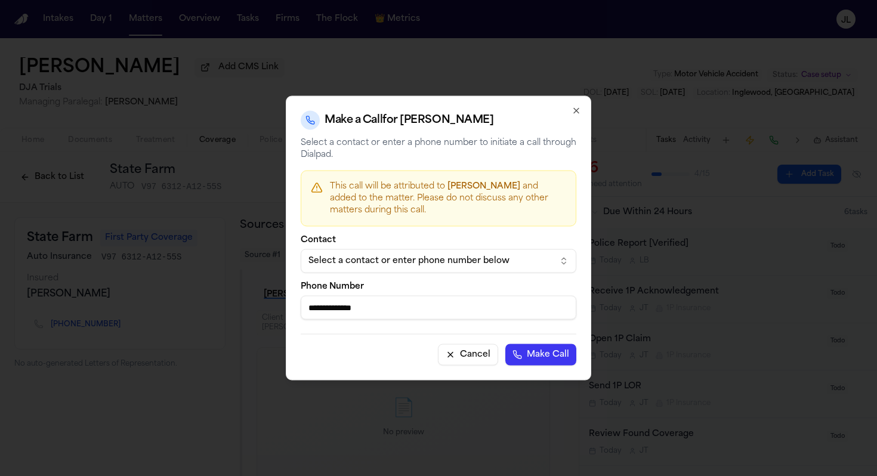
type input "**********"
click at [534, 342] on div "Cancel Make Call" at bounding box center [439, 350] width 276 height 32
click at [536, 356] on button "Make Call" at bounding box center [540, 354] width 71 height 21
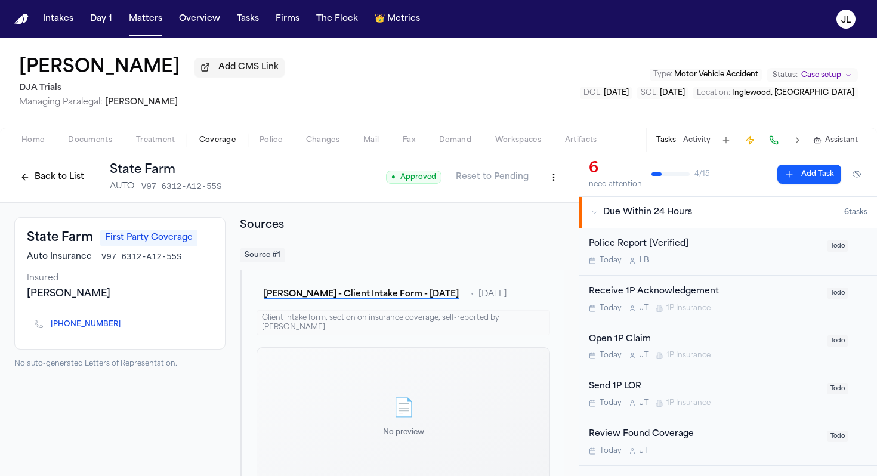
click at [38, 143] on span "Home" at bounding box center [32, 140] width 23 height 10
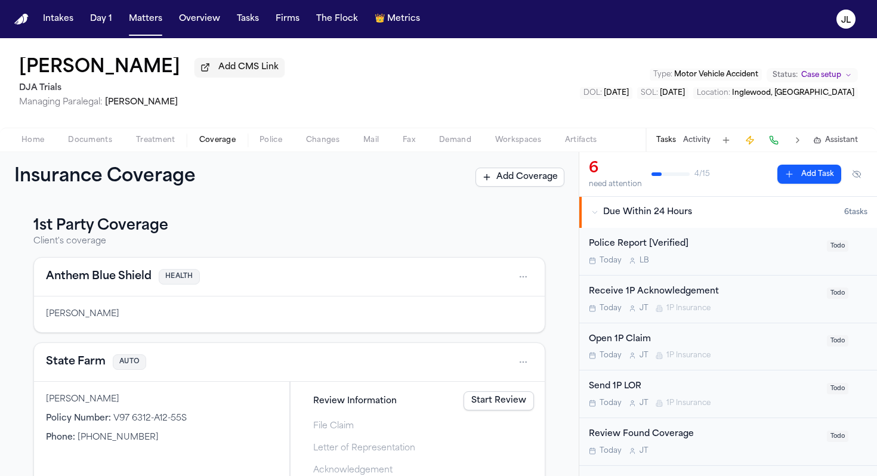
click at [214, 138] on span "Coverage" at bounding box center [217, 140] width 36 height 10
click at [74, 364] on button "State Farm" at bounding box center [76, 362] width 60 height 17
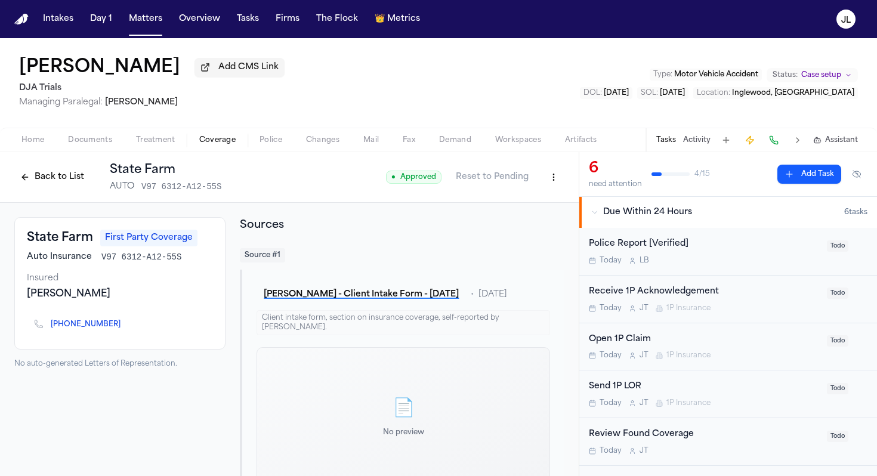
click at [33, 138] on span "Home" at bounding box center [32, 140] width 23 height 10
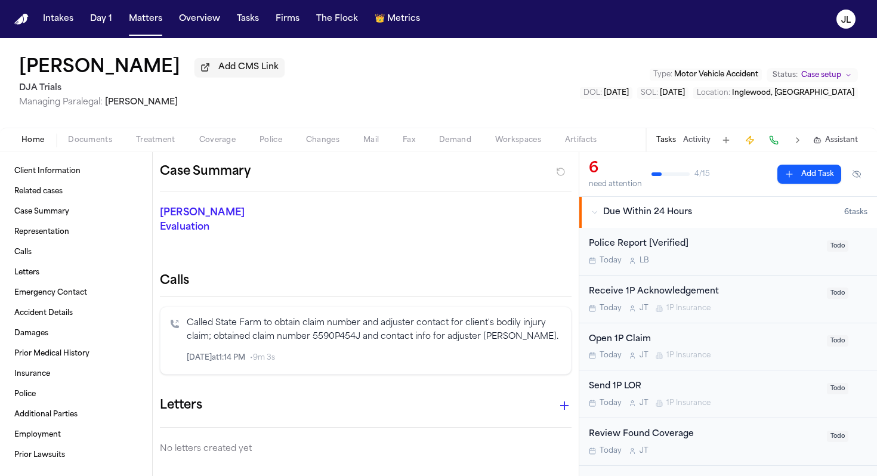
scroll to position [240, 0]
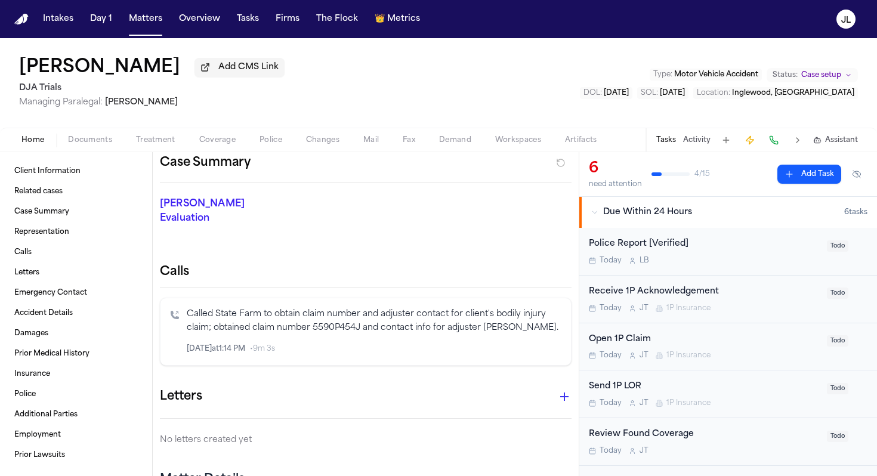
click at [376, 321] on p "Called State Farm to obtain claim number and adjuster contact for client's bodi…" at bounding box center [374, 321] width 375 height 27
click at [511, 345] on icon "Inspect" at bounding box center [512, 349] width 8 height 8
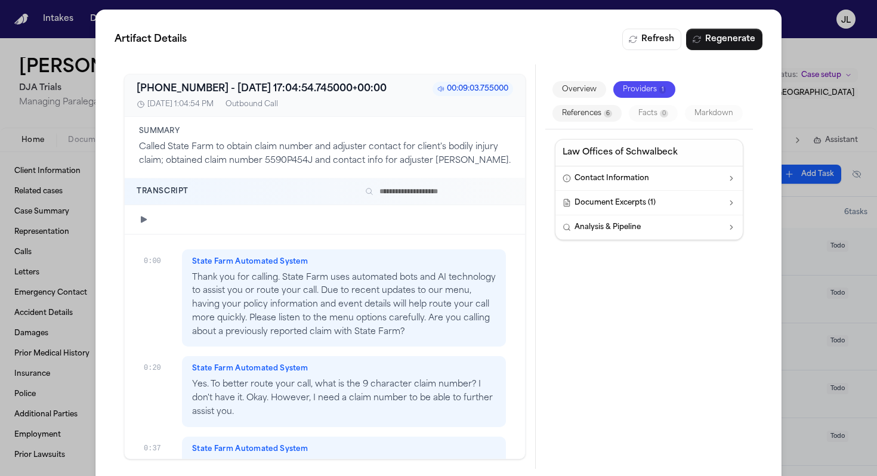
click at [586, 116] on button "References 6" at bounding box center [586, 113] width 69 height 17
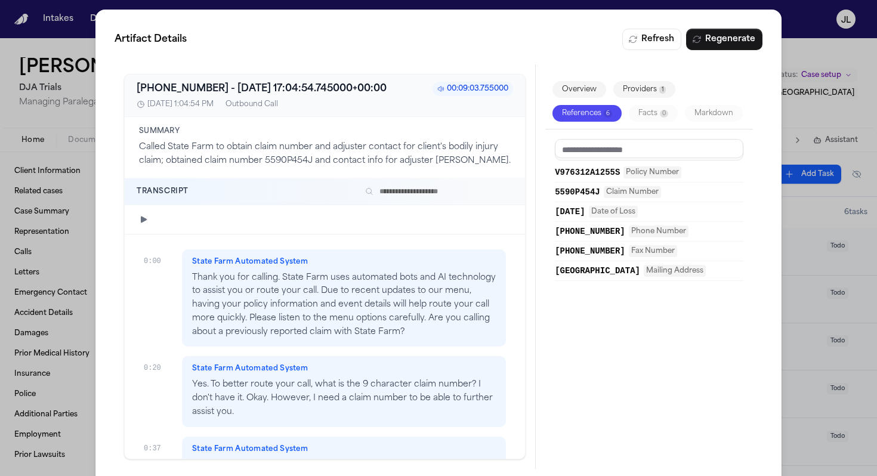
drag, startPoint x: 620, startPoint y: 283, endPoint x: 557, endPoint y: 272, distance: 64.7
click at [556, 272] on span "PO Box 52250, Phoenix, AZ 85072" at bounding box center [597, 271] width 85 height 12
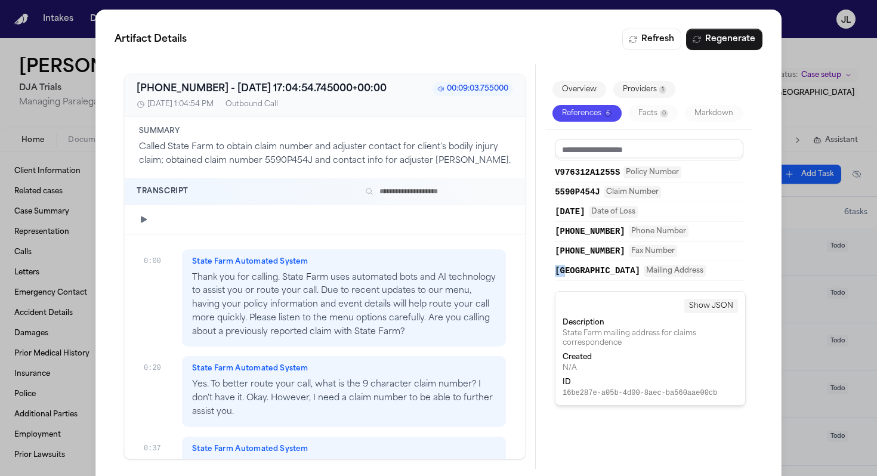
copy span "PO"
drag, startPoint x: 583, startPoint y: 285, endPoint x: 555, endPoint y: 273, distance: 30.2
click at [555, 273] on span "PO Box 52250, Phoenix, AZ 85072" at bounding box center [597, 271] width 85 height 12
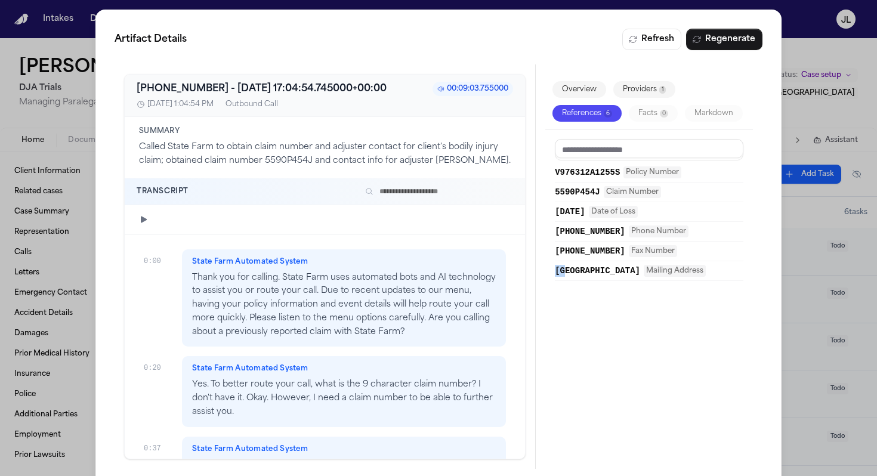
click at [582, 277] on span "PO Box 52250, Phoenix, AZ 85072" at bounding box center [597, 271] width 85 height 12
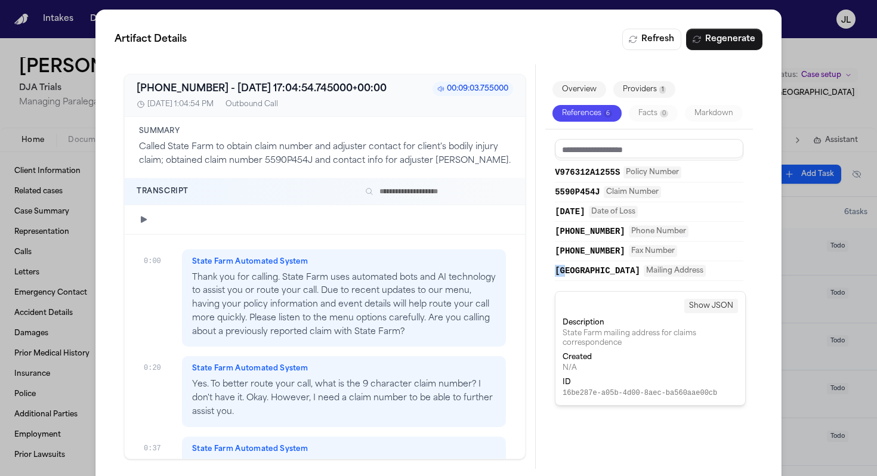
drag, startPoint x: 588, startPoint y: 282, endPoint x: 556, endPoint y: 277, distance: 32.1
click at [555, 277] on span "PO Box 52250, Phoenix, AZ 85072" at bounding box center [597, 271] width 85 height 12
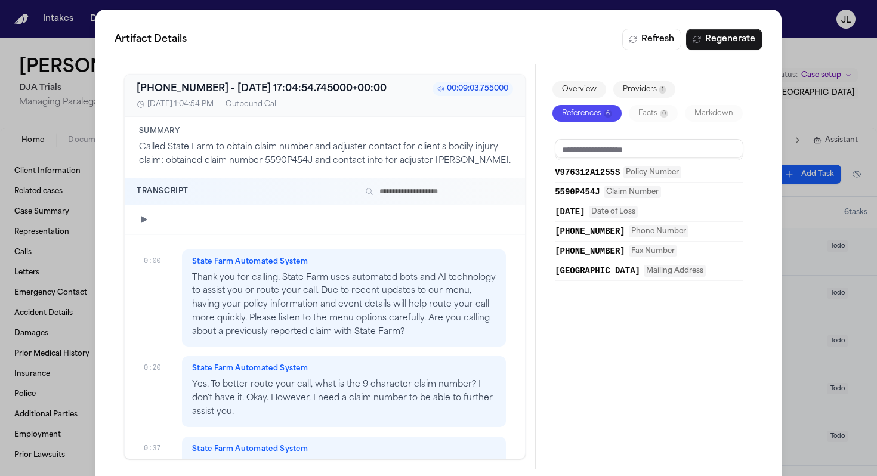
click at [548, 271] on div "V976312A1255S Policy Number 5590P454J Claim Number 09/21/2027 Date of Loss (844…" at bounding box center [649, 294] width 208 height 330
drag, startPoint x: 548, startPoint y: 271, endPoint x: 591, endPoint y: 284, distance: 45.5
click at [591, 284] on div "V976312A1255S Policy Number 5590P454J Claim Number 09/21/2027 Date of Loss (844…" at bounding box center [649, 294] width 208 height 330
copy span "PO Box 52250, Phoenix, AZ 85072"
drag, startPoint x: 551, startPoint y: 192, endPoint x: 600, endPoint y: 187, distance: 49.2
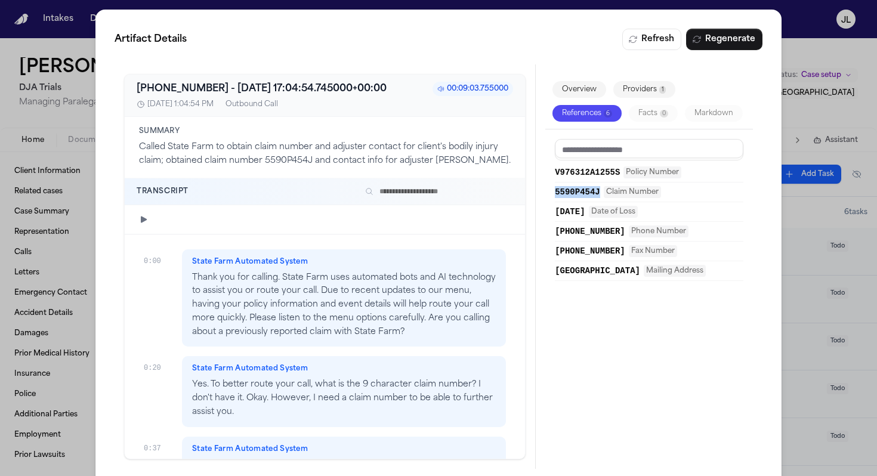
click at [600, 187] on div "V976312A1255S Policy Number 5590P454J Claim Number 09/21/2027 Date of Loss (844…" at bounding box center [649, 294] width 208 height 330
copy span "5590P454J"
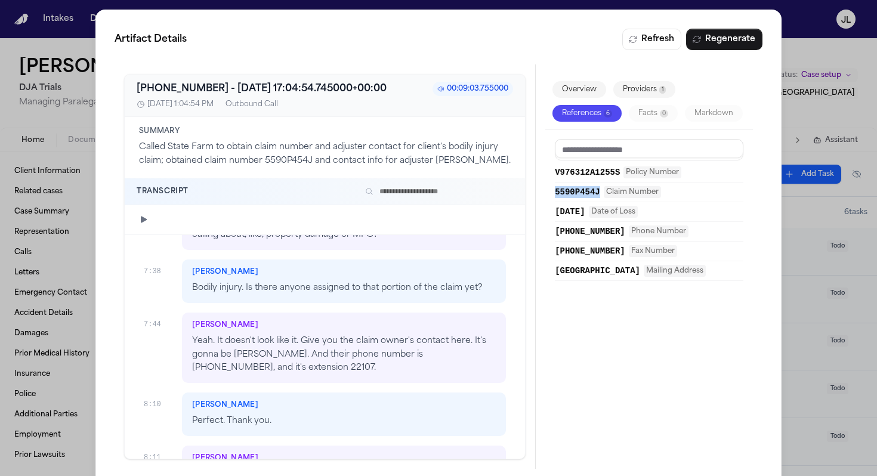
scroll to position [2163, 0]
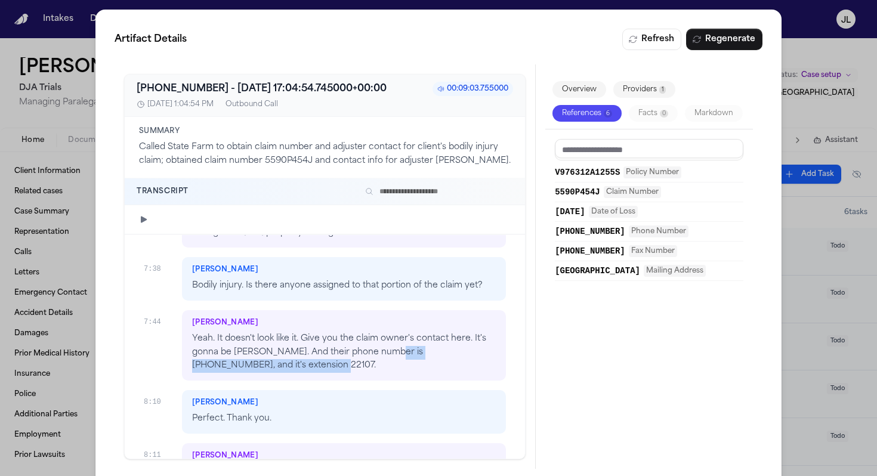
drag, startPoint x: 260, startPoint y: 354, endPoint x: 382, endPoint y: 344, distance: 122.8
click at [382, 344] on p "Yeah. It doesn't look like it. Give you the claim owner's contact here. It's go…" at bounding box center [344, 352] width 304 height 41
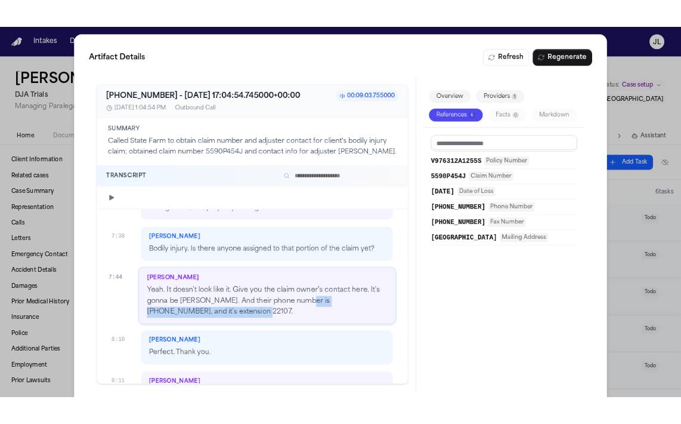
scroll to position [2147, 0]
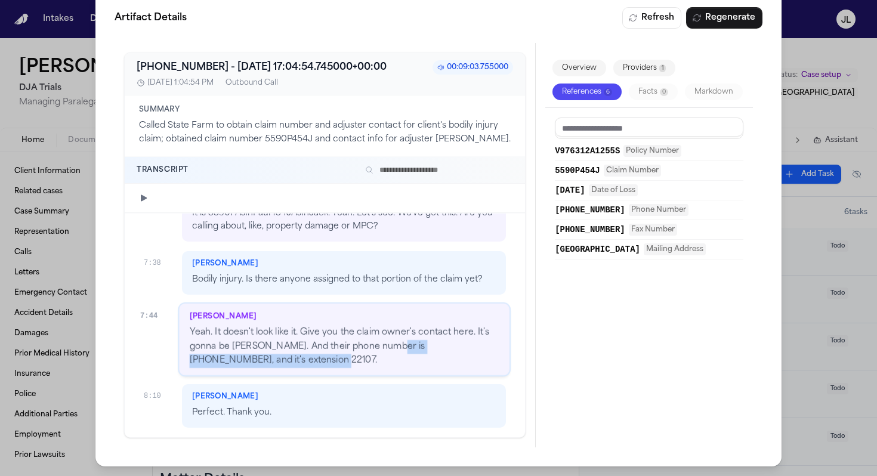
copy p "(844) 292-8615, and it's extension 22107."
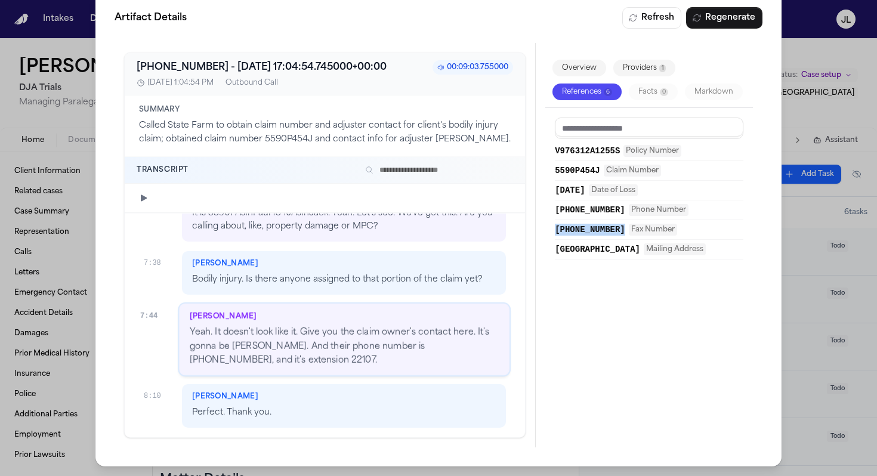
drag, startPoint x: 553, startPoint y: 227, endPoint x: 625, endPoint y: 231, distance: 72.3
click at [625, 231] on div "V976312A1255S Policy Number 5590P454J Claim Number 09/21/2027 Date of Loss (844…" at bounding box center [649, 273] width 208 height 330
copy span "(855) 666-0964"
drag, startPoint x: 550, startPoint y: 207, endPoint x: 660, endPoint y: 210, distance: 110.4
click at [660, 210] on div "V976312A1255S Policy Number 5590P454J Claim Number 09/21/2027 Date of Loss (844…" at bounding box center [649, 273] width 208 height 330
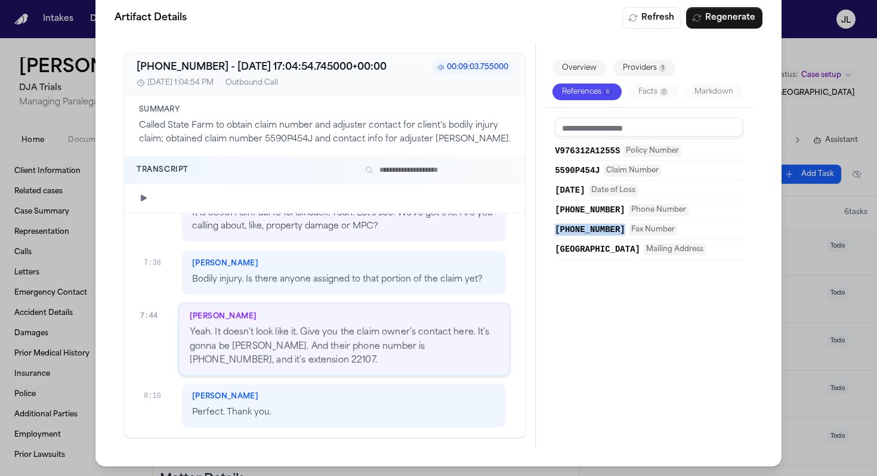
copy span "(844) 292-8615 x22107"
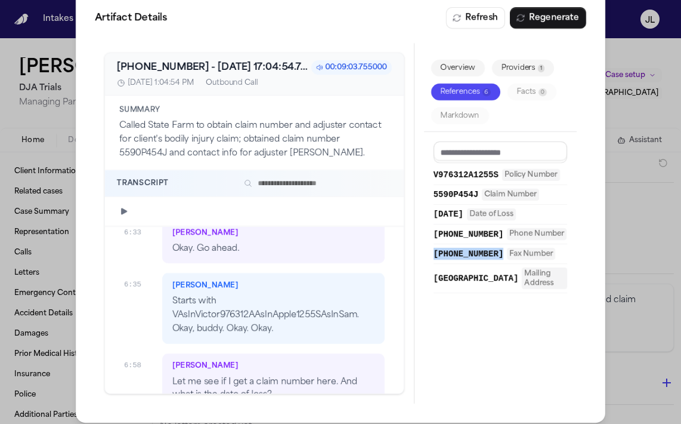
scroll to position [2541, 0]
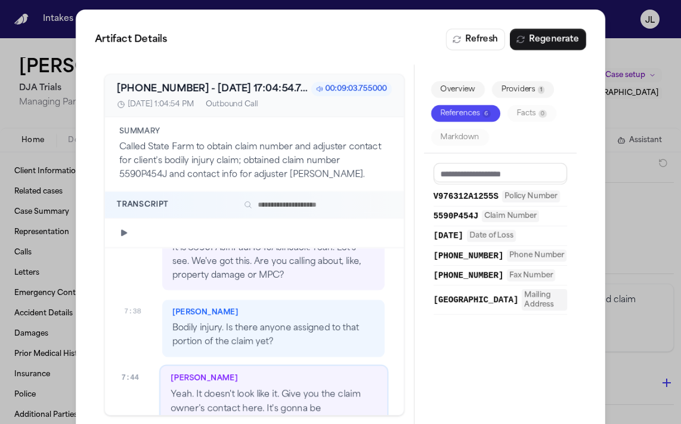
click at [629, 80] on div "Artifact Details Refresh Regenerate +18007325246 - 2025-10-02 17:04:54.745000+0…" at bounding box center [340, 226] width 681 height 453
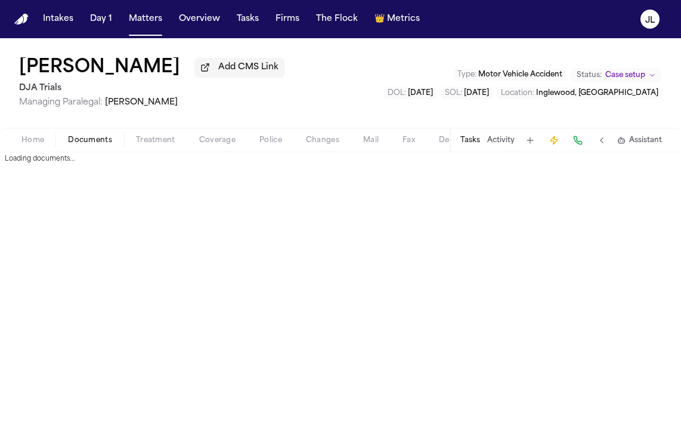
click at [89, 142] on span "Documents" at bounding box center [90, 140] width 44 height 10
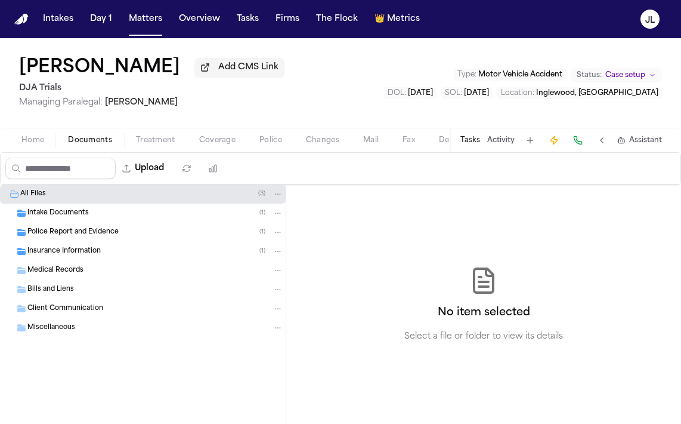
click at [207, 145] on span "Coverage" at bounding box center [217, 140] width 36 height 10
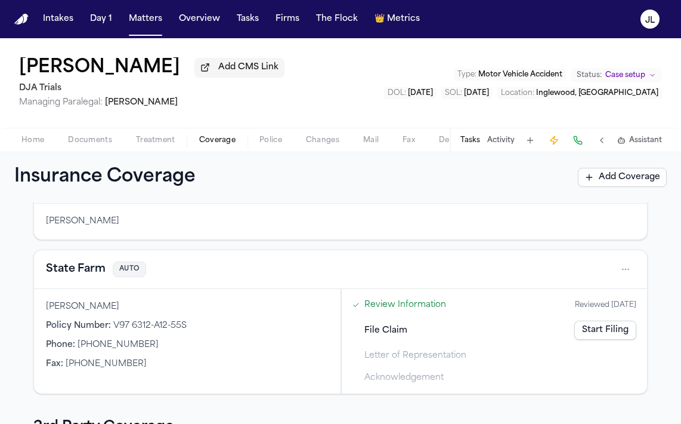
scroll to position [84, 0]
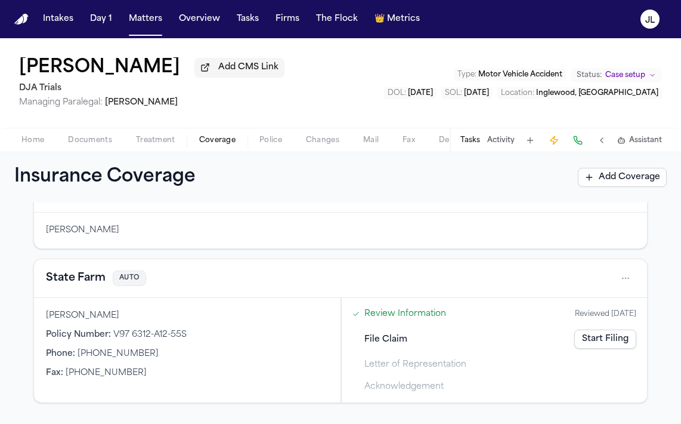
click at [616, 347] on link "Start Filing" at bounding box center [606, 338] width 62 height 19
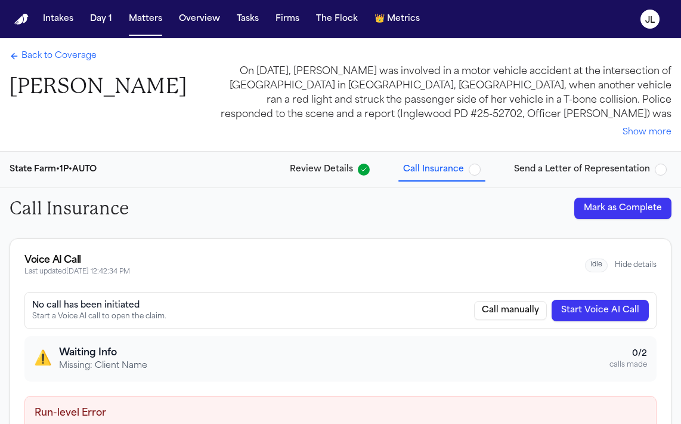
click at [625, 206] on button "Mark as Complete" at bounding box center [623, 207] width 97 height 21
click at [24, 51] on span "Back to Coverage" at bounding box center [58, 56] width 75 height 12
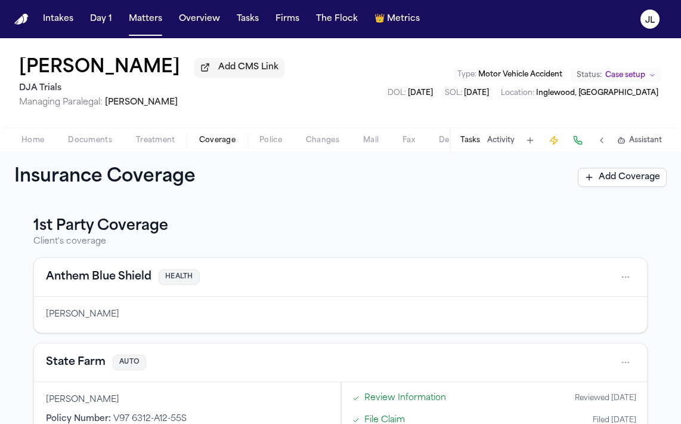
click at [26, 134] on div "Home Documents Treatment Coverage Police Changes Mail Fax Demand Workspaces Art…" at bounding box center [340, 140] width 681 height 24
click at [26, 135] on button "Home" at bounding box center [33, 140] width 47 height 14
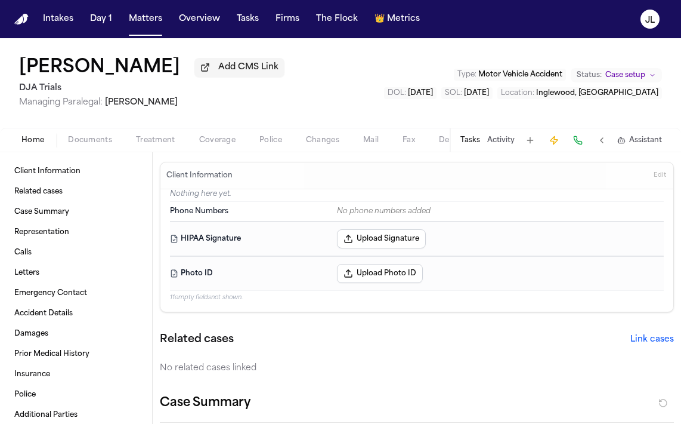
click at [666, 178] on span "Edit" at bounding box center [660, 175] width 13 height 8
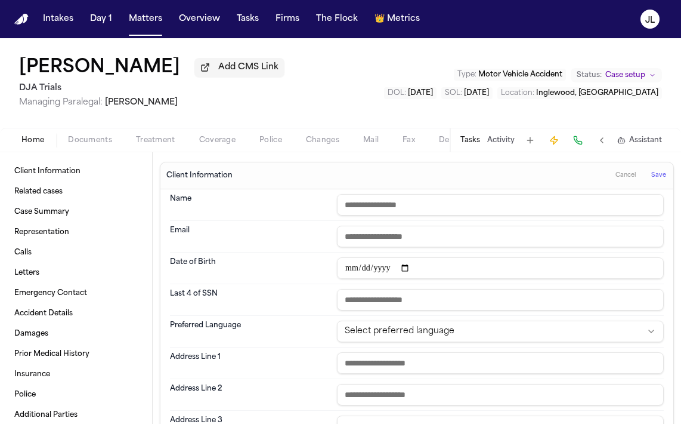
click at [225, 139] on span "Coverage" at bounding box center [217, 140] width 36 height 10
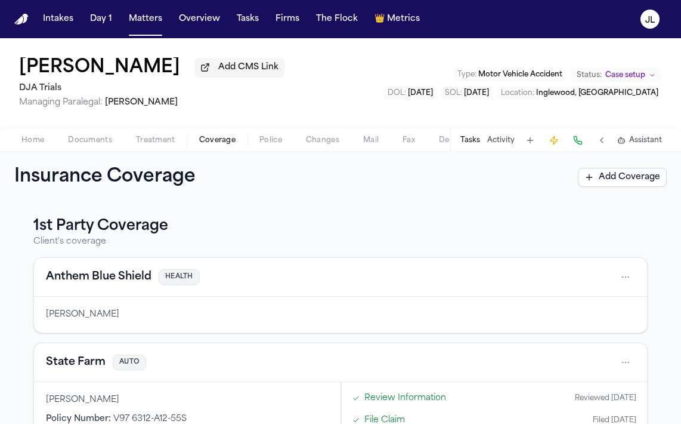
click at [80, 366] on button "State Farm" at bounding box center [76, 362] width 60 height 17
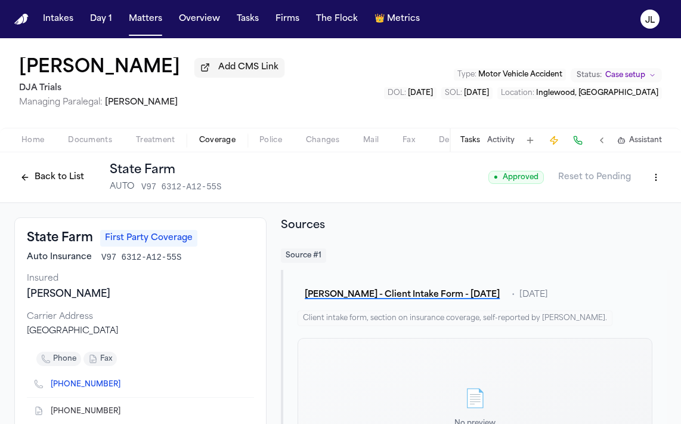
click at [651, 187] on html "Intakes Day 1 Matters Overview Tasks Firms The Flock 👑 Metrics JL Anali Velasco…" at bounding box center [340, 212] width 681 height 424
click at [619, 203] on div "Edit Coverage" at bounding box center [615, 205] width 100 height 19
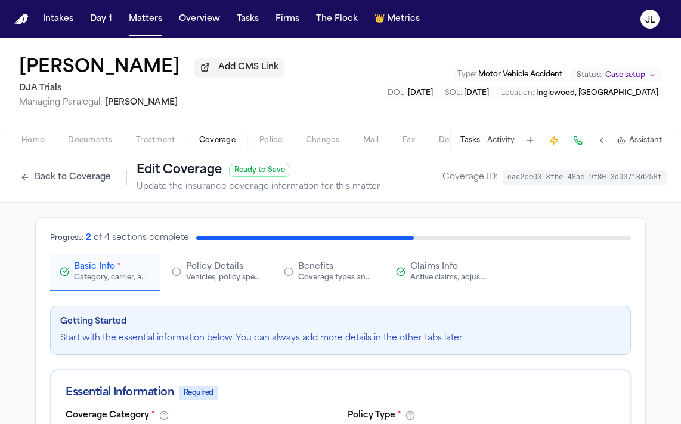
click at [431, 277] on div "Active claims, adjusters, and subrogation details" at bounding box center [448, 278] width 76 height 10
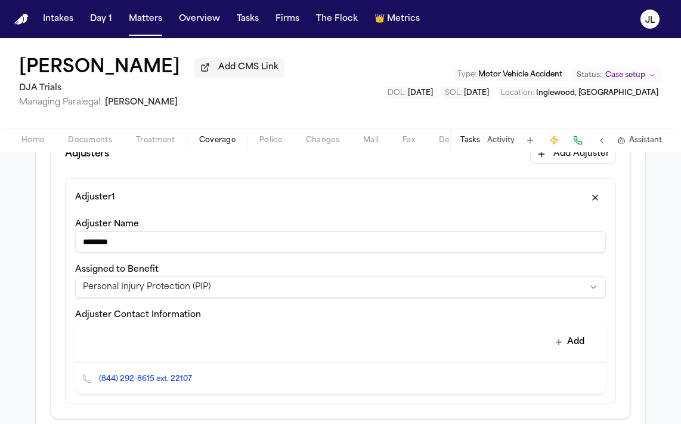
scroll to position [413, 0]
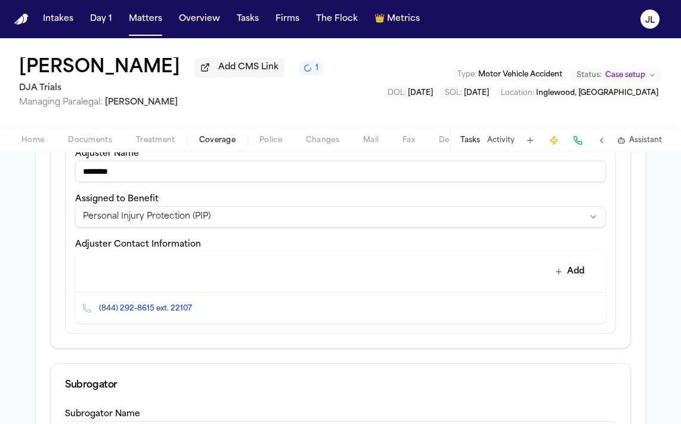
click at [190, 180] on input "*******" at bounding box center [340, 170] width 531 height 21
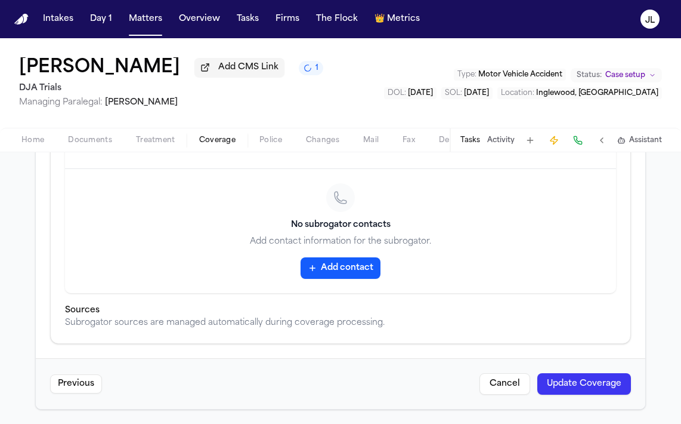
type input "**********"
click at [595, 375] on button "Update Coverage" at bounding box center [585, 383] width 94 height 21
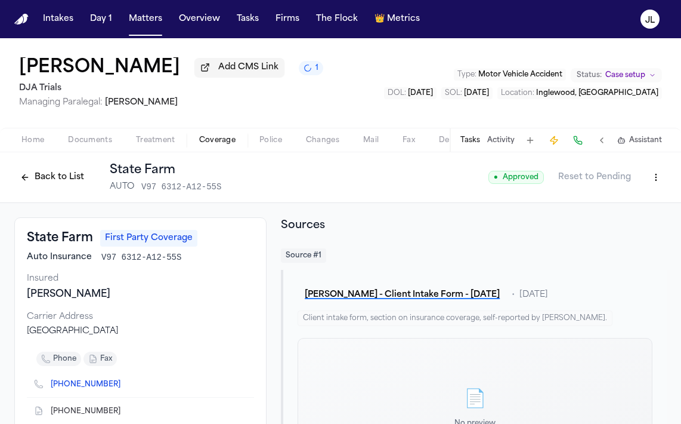
click at [66, 184] on button "Back to List" at bounding box center [52, 177] width 76 height 19
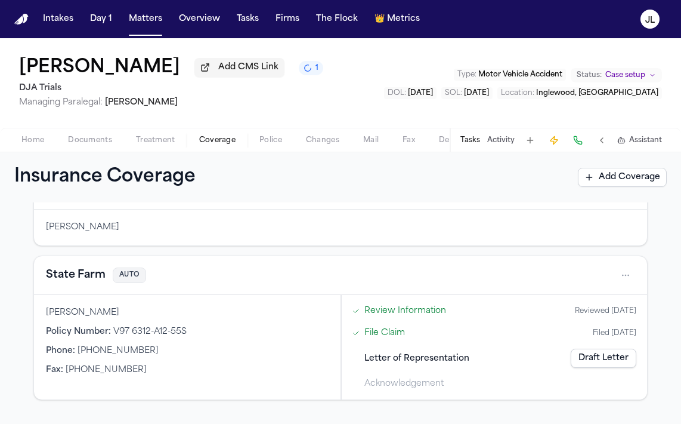
scroll to position [118, 0]
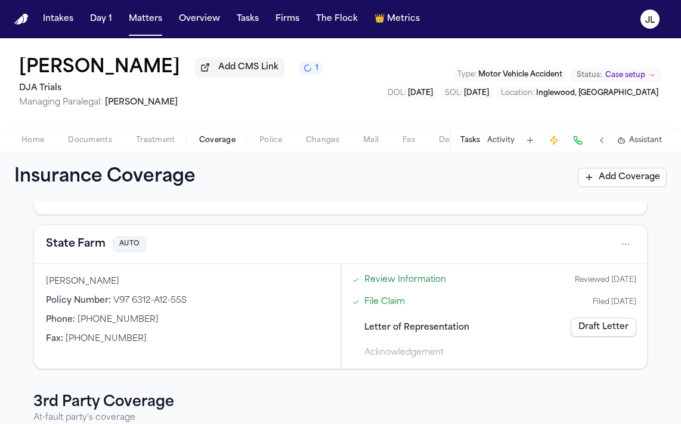
click at [86, 254] on div "State Farm AUTO" at bounding box center [340, 243] width 589 height 19
click at [86, 252] on button "State Farm" at bounding box center [76, 244] width 60 height 17
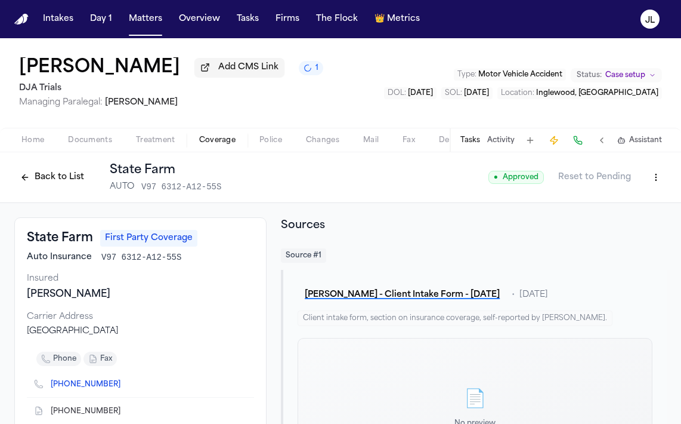
click at [65, 192] on div "Back to List State Farm AUTO V97 6312-A12-55S" at bounding box center [117, 177] width 207 height 31
click at [65, 187] on button "Back to List" at bounding box center [52, 177] width 76 height 19
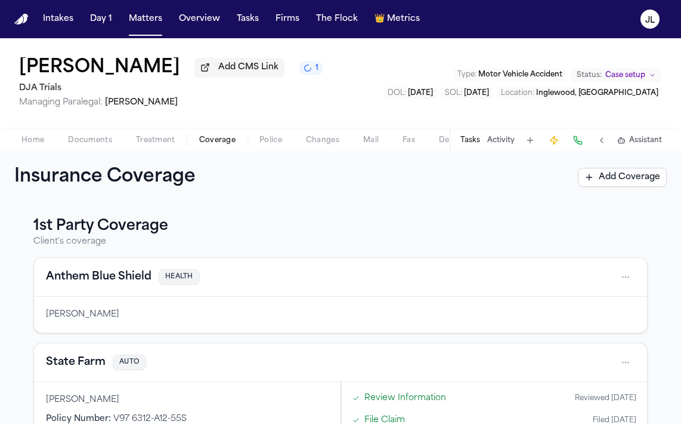
click at [116, 151] on div "Home Documents Treatment Coverage Police Changes Mail Fax Demand Workspaces Art…" at bounding box center [340, 140] width 681 height 24
click at [43, 141] on span "Home" at bounding box center [32, 140] width 23 height 10
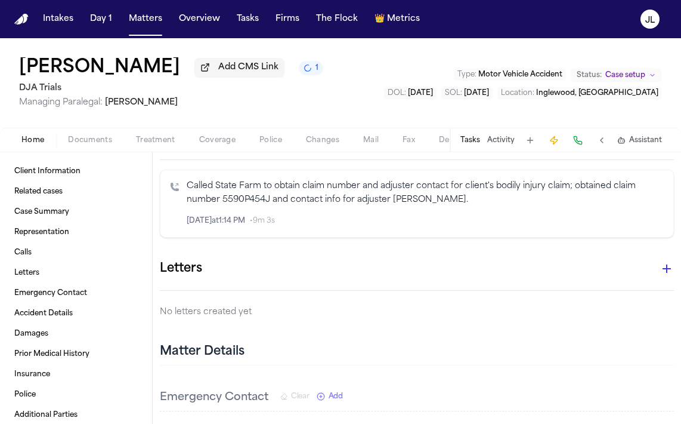
scroll to position [350, 0]
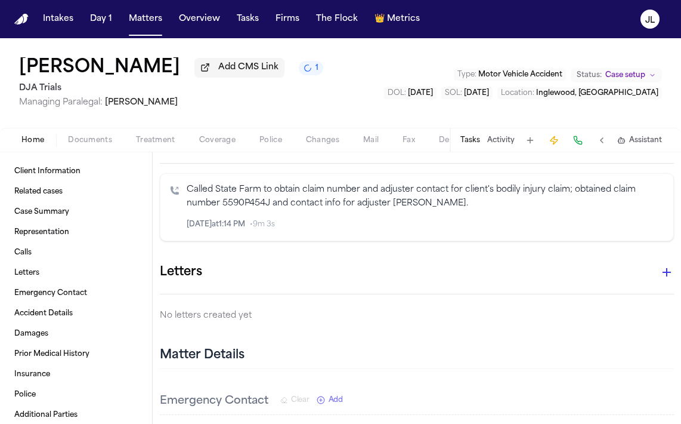
click at [669, 273] on icon "button" at bounding box center [667, 272] width 14 height 14
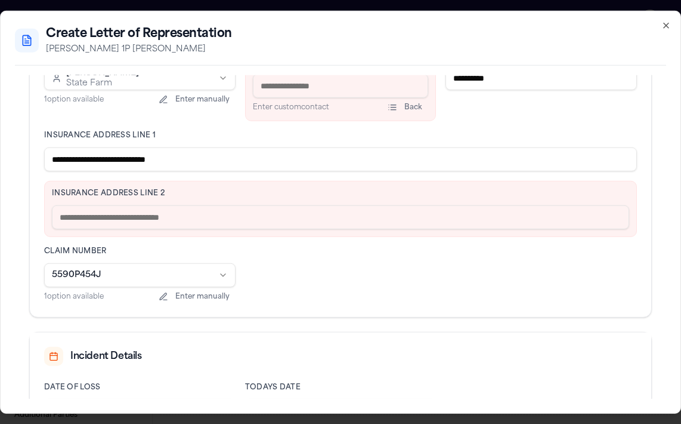
scroll to position [343, 0]
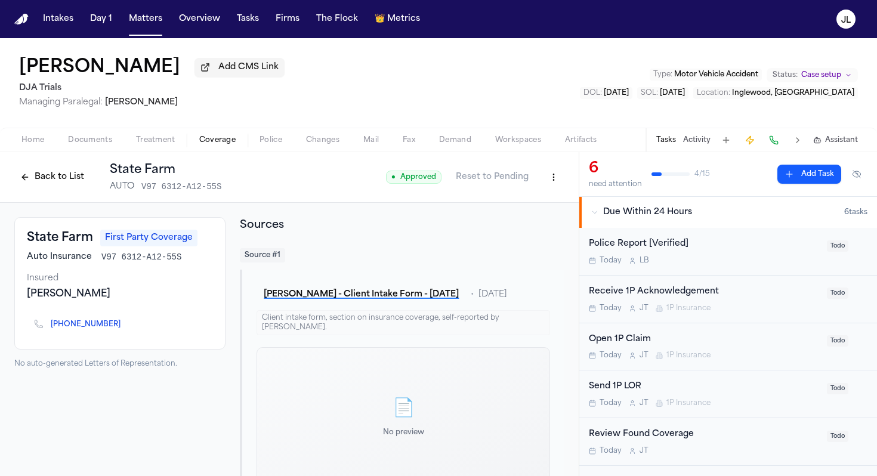
click at [40, 138] on span "Home" at bounding box center [32, 140] width 23 height 10
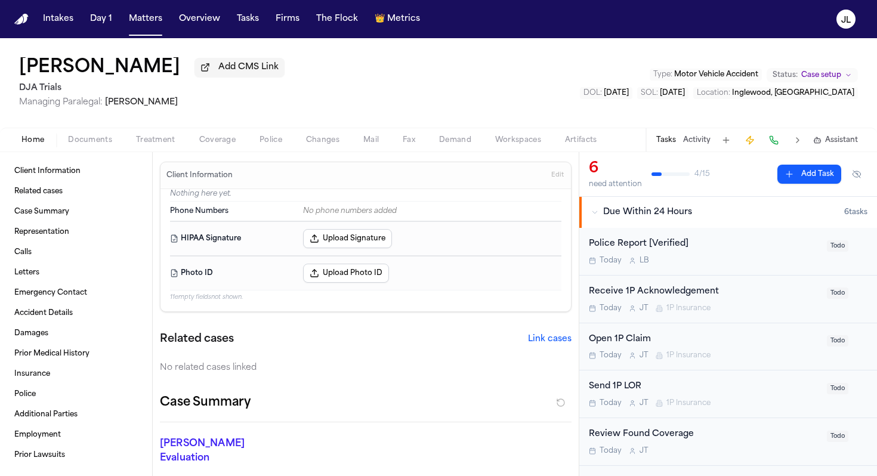
click at [223, 140] on span "Coverage" at bounding box center [217, 140] width 36 height 10
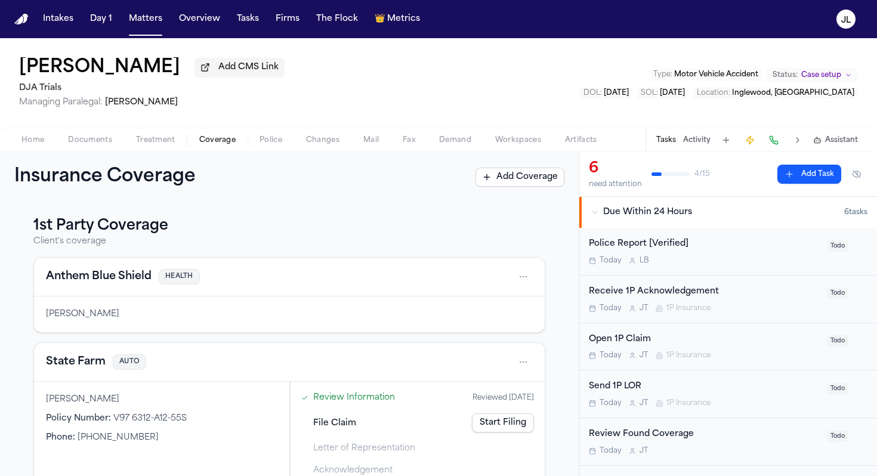
click at [78, 369] on button "State Farm" at bounding box center [76, 362] width 60 height 17
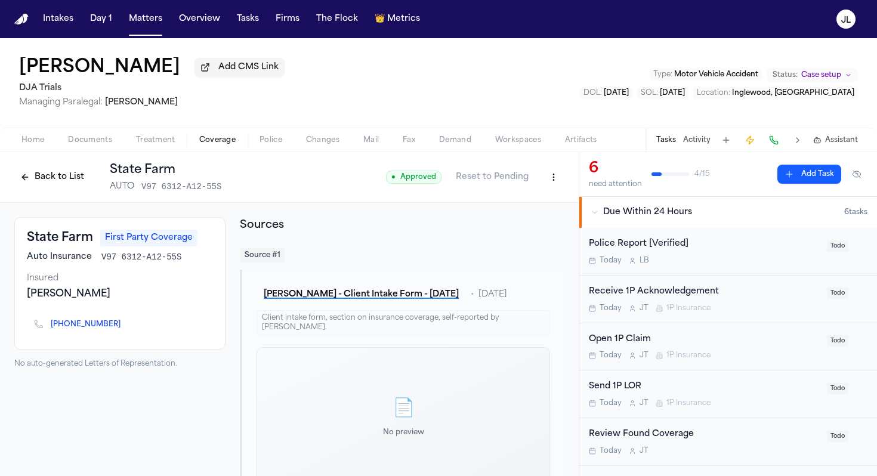
click at [557, 189] on html "Intakes Day 1 Matters Overview Tasks Firms The Flock 👑 Metrics JL [PERSON_NAME]…" at bounding box center [438, 238] width 877 height 476
click at [543, 199] on div "Edit Coverage" at bounding box center [512, 205] width 100 height 19
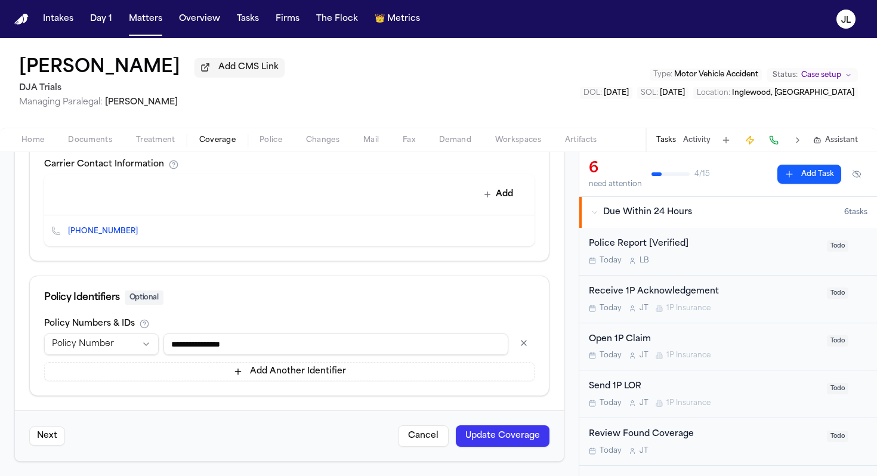
scroll to position [315, 0]
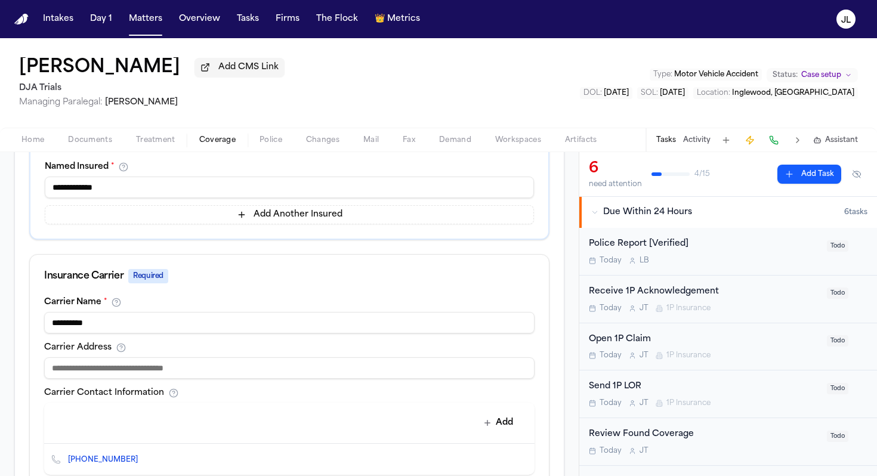
click at [130, 368] on input at bounding box center [289, 367] width 490 height 21
paste input "**"
drag, startPoint x: 143, startPoint y: 365, endPoint x: 34, endPoint y: 365, distance: 109.2
click at [33, 365] on div "**********" at bounding box center [289, 394] width 519 height 192
paste input "**********"
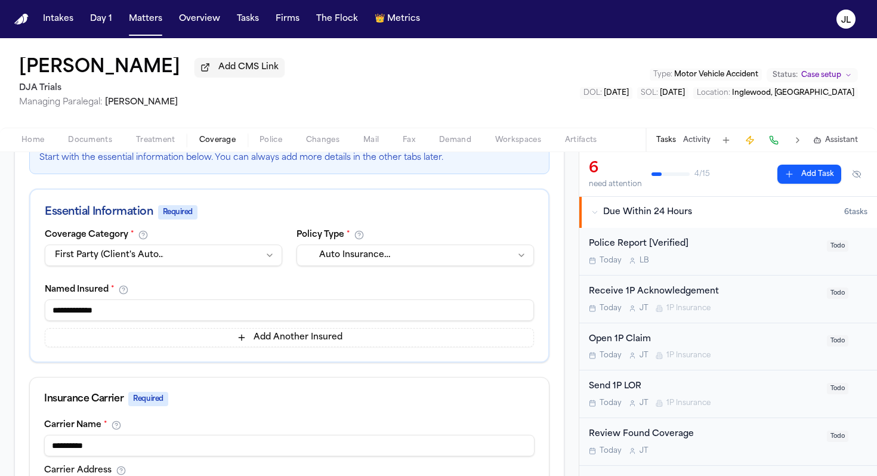
scroll to position [57, 0]
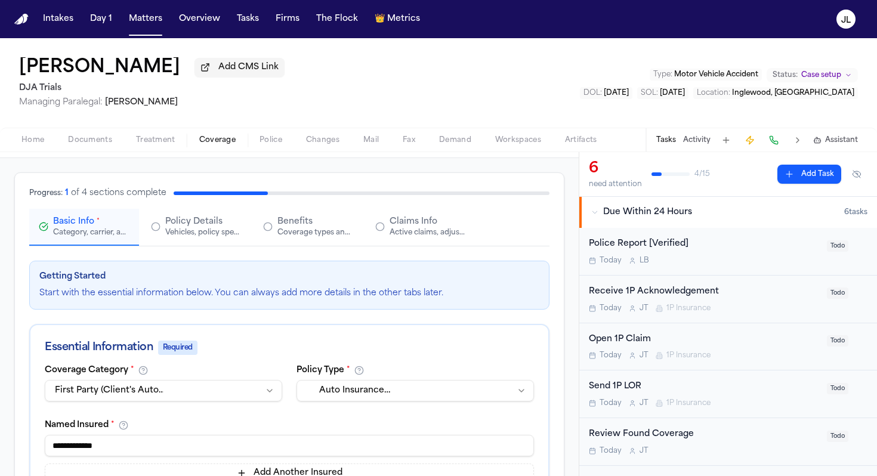
type input "**********"
click at [455, 236] on div "Active claims, adjusters, and subrogation details" at bounding box center [428, 233] width 76 height 10
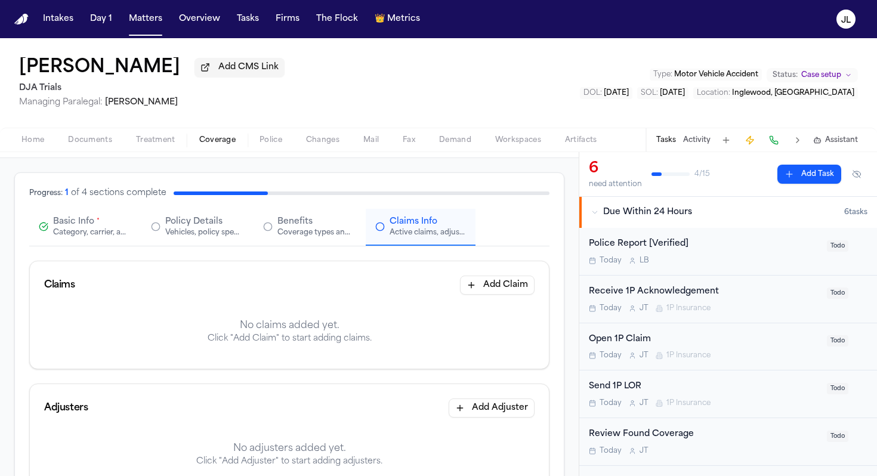
click at [503, 280] on button "Add Claim" at bounding box center [497, 285] width 75 height 19
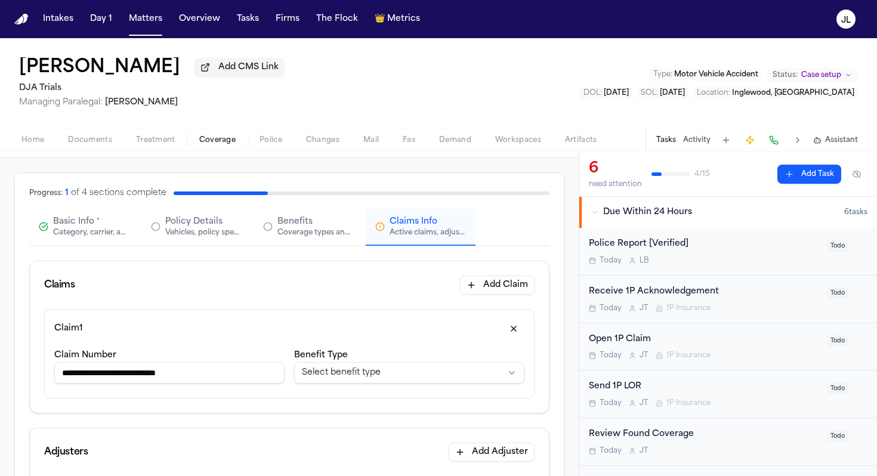
type input "**********"
click at [404, 376] on html "**********" at bounding box center [438, 238] width 877 height 476
drag, startPoint x: 263, startPoint y: 375, endPoint x: 64, endPoint y: 388, distance: 199.1
click at [64, 388] on html "**********" at bounding box center [438, 238] width 877 height 476
drag, startPoint x: 202, startPoint y: 376, endPoint x: 0, endPoint y: 367, distance: 202.5
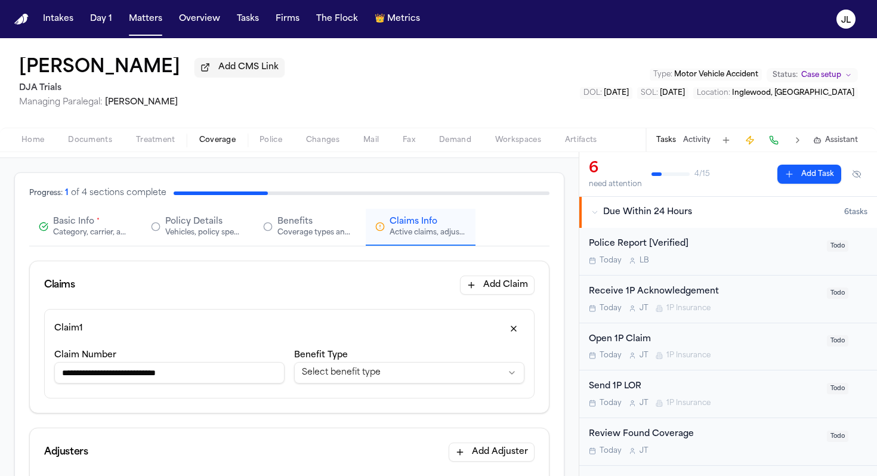
paste input "*********"
type input "*********"
click at [341, 360] on label "Benefit Type" at bounding box center [321, 355] width 54 height 9
click at [341, 376] on html "**********" at bounding box center [438, 238] width 877 height 476
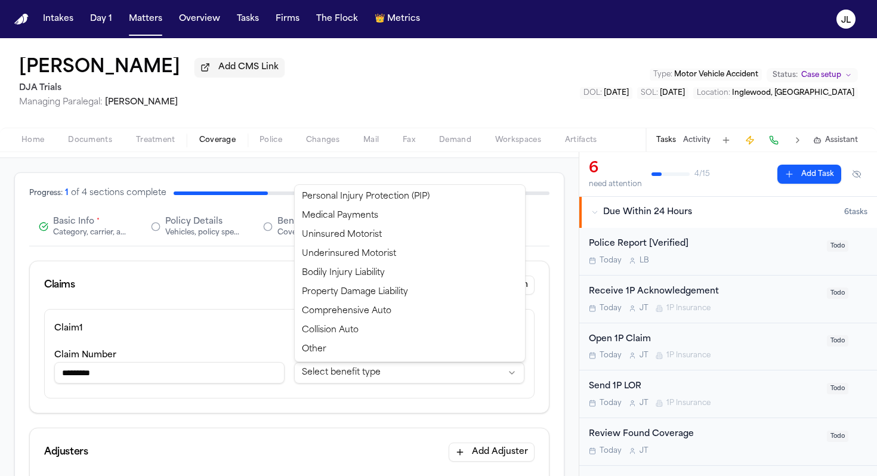
select select "**********"
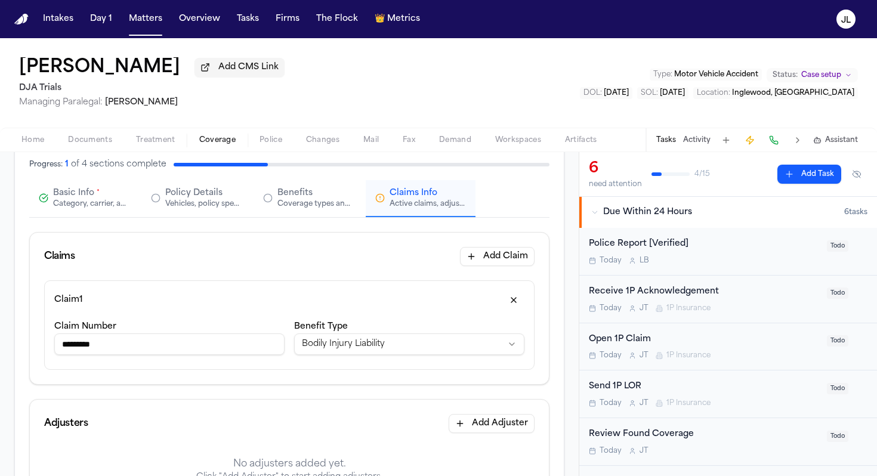
scroll to position [0, 0]
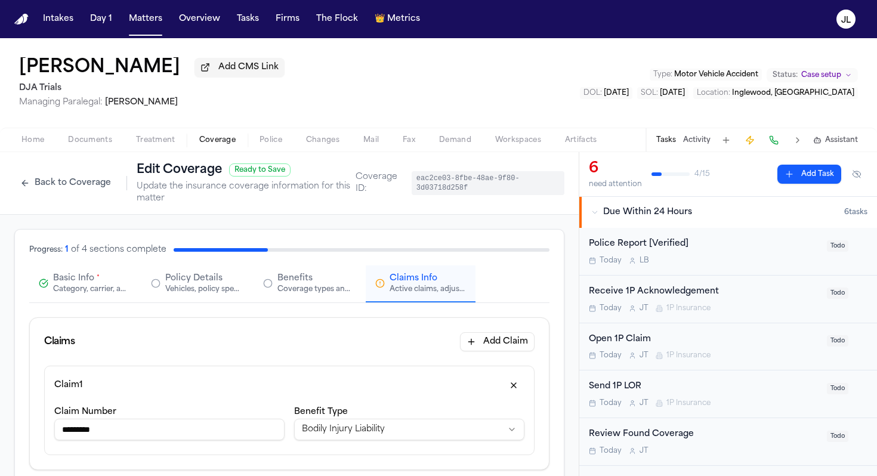
click at [70, 279] on span "Basic Info" at bounding box center [73, 279] width 41 height 12
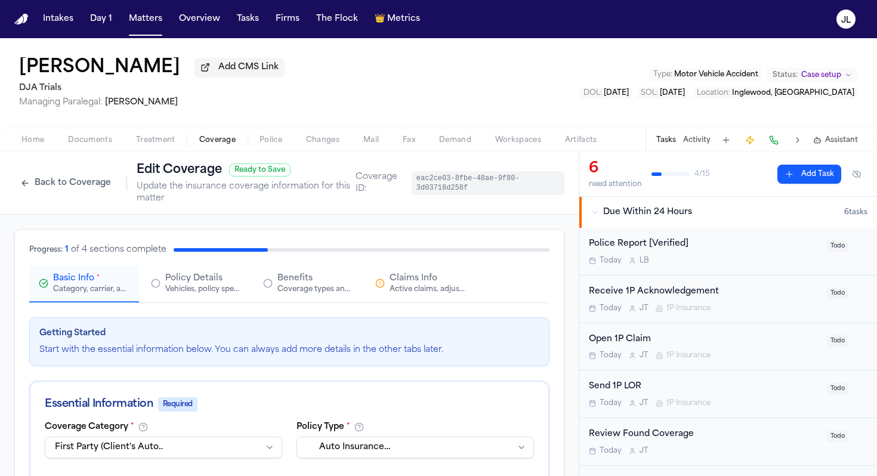
click at [423, 285] on span "Claims Info" at bounding box center [414, 279] width 48 height 12
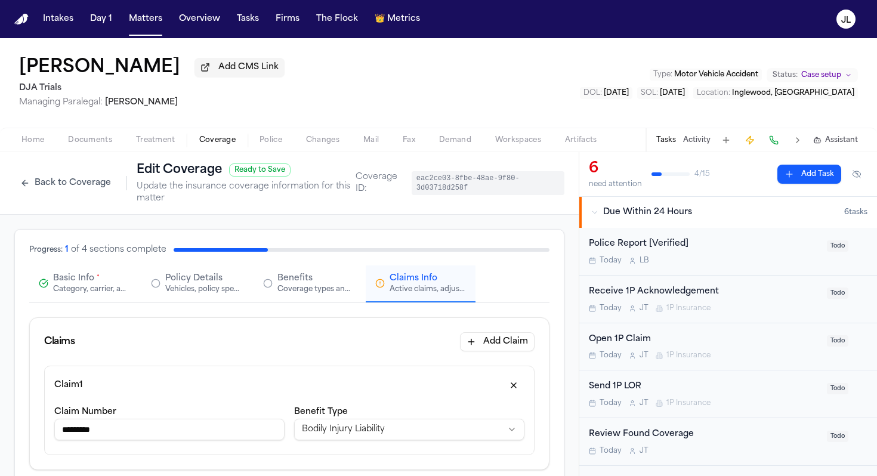
scroll to position [59, 0]
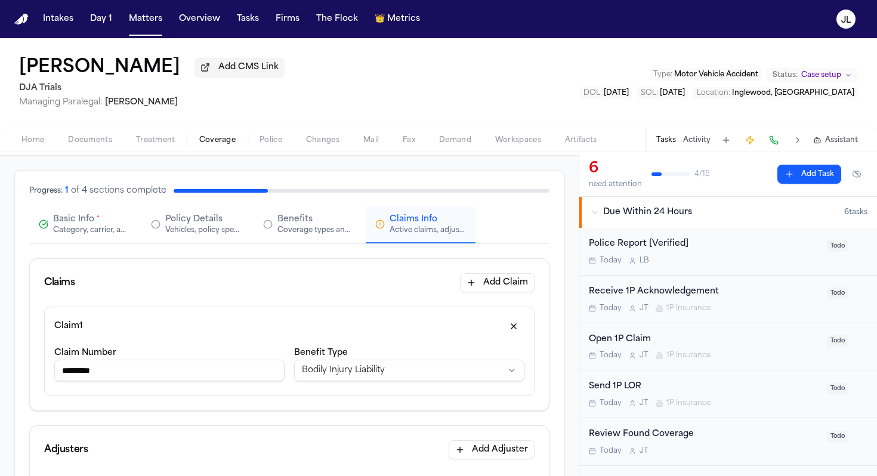
click at [381, 380] on html "**********" at bounding box center [438, 238] width 877 height 476
click at [371, 205] on div "Progress: 1 of 4 sections complete Basic Info * Category, carrier, and policy h…" at bounding box center [289, 214] width 520 height 59
click at [342, 373] on html "**********" at bounding box center [438, 238] width 877 height 476
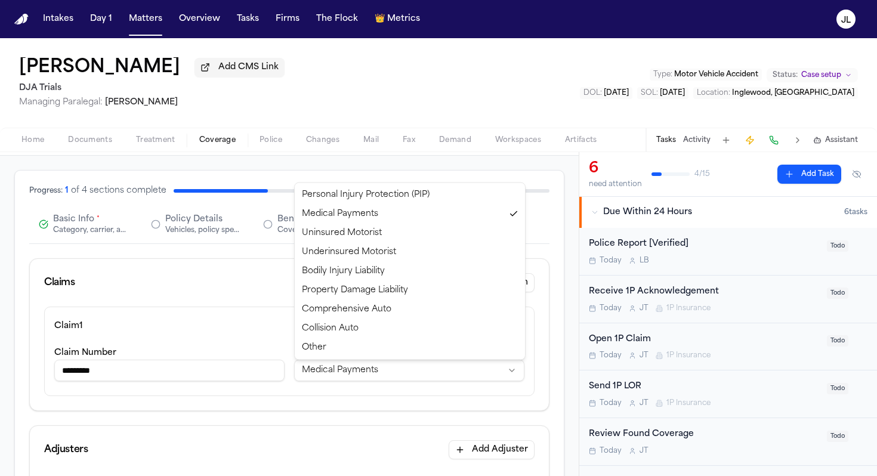
select select "**********"
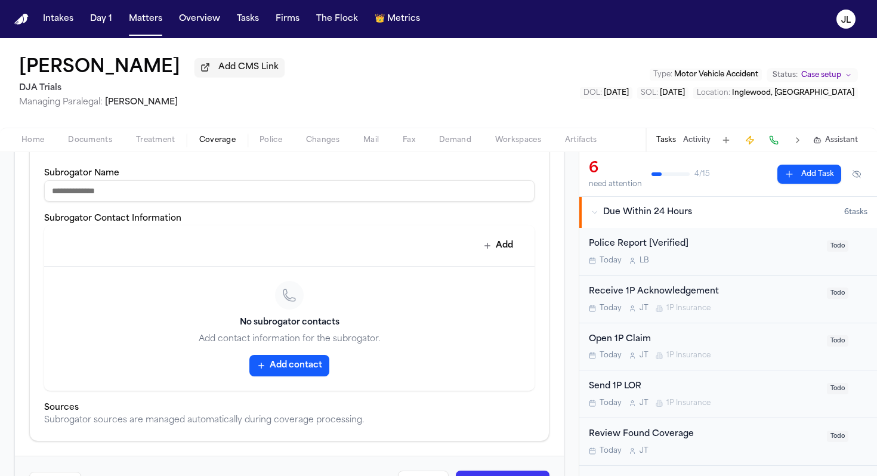
scroll to position [486, 0]
click at [505, 242] on button "Add" at bounding box center [499, 244] width 44 height 21
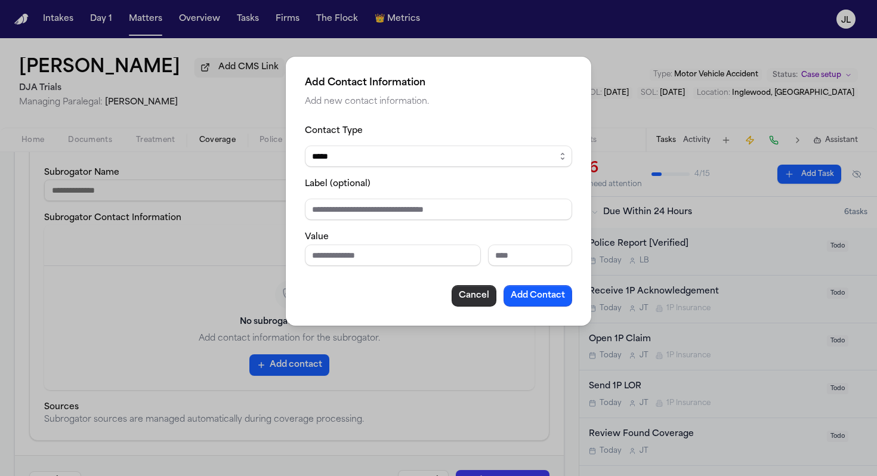
click at [474, 294] on button "Cancel" at bounding box center [474, 295] width 45 height 21
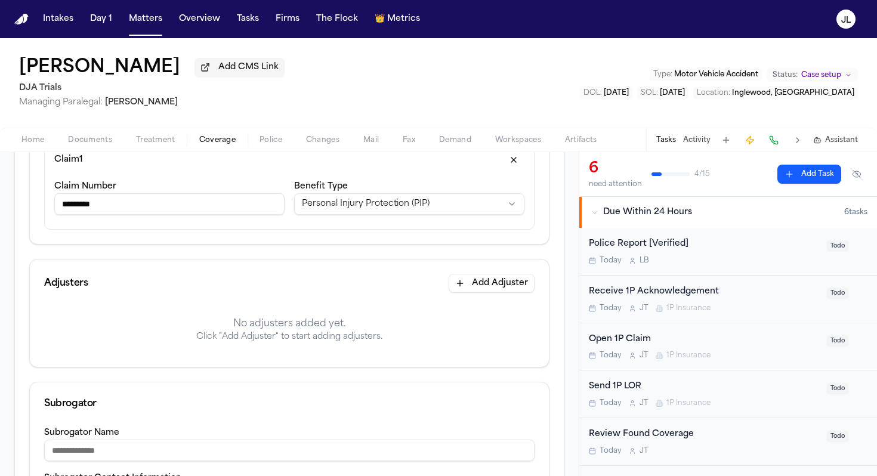
scroll to position [223, 0]
click at [496, 264] on div "Adjusters Add Adjuster No adjusters added yet. Click "Add Adjuster" to start ad…" at bounding box center [289, 315] width 520 height 109
click at [492, 287] on button "Add Adjuster" at bounding box center [492, 285] width 86 height 19
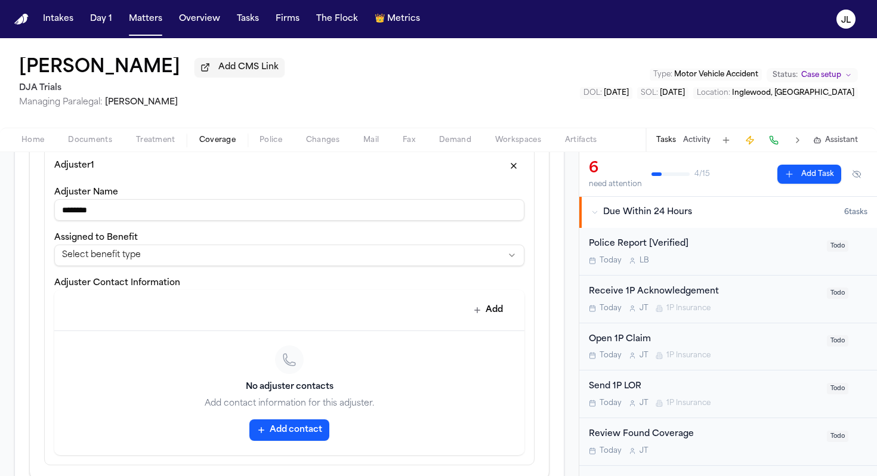
scroll to position [558, 0]
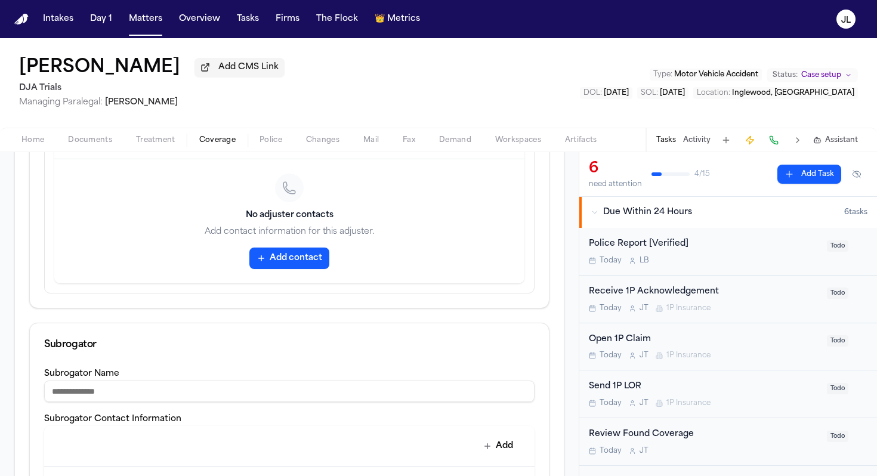
type input "*******"
click at [289, 263] on button "Add contact" at bounding box center [289, 258] width 80 height 21
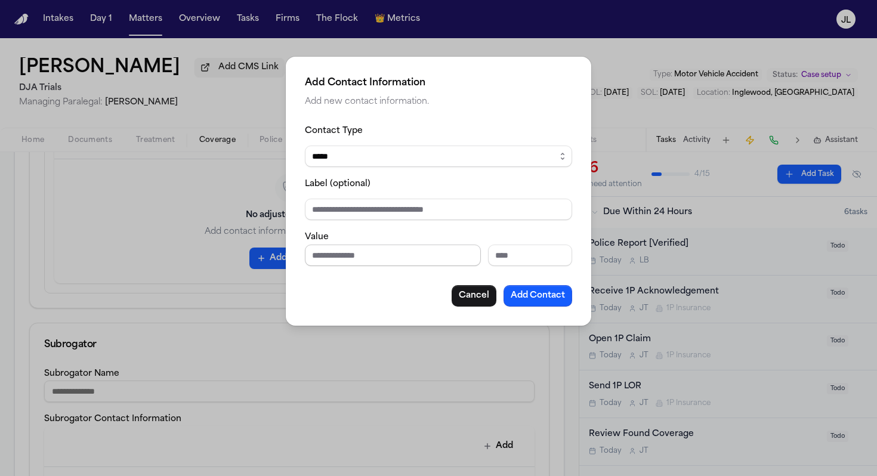
click at [328, 252] on input "Phone number" at bounding box center [393, 255] width 176 height 21
paste input "**********"
drag, startPoint x: 477, startPoint y: 254, endPoint x: 450, endPoint y: 252, distance: 26.3
click at [450, 253] on input "**********" at bounding box center [393, 255] width 176 height 21
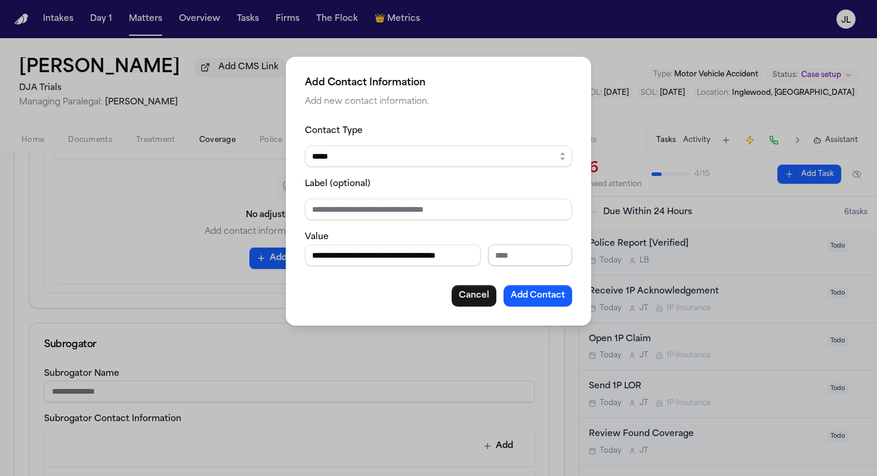
scroll to position [0, 0]
click at [509, 260] on input "Extension" at bounding box center [530, 255] width 84 height 21
paste input "Extension"
type input "**********"
paste input "Extension"
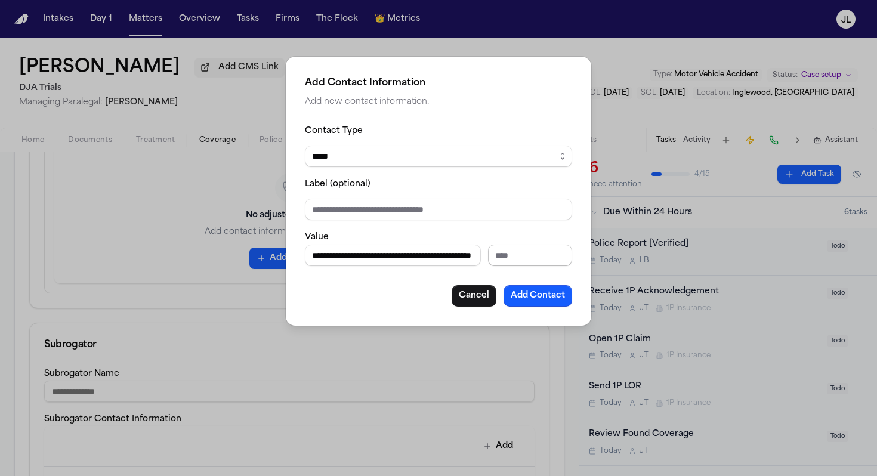
type input "**********"
type input "*****"
drag, startPoint x: 374, startPoint y: 258, endPoint x: 655, endPoint y: 253, distance: 281.0
click at [651, 257] on div "**********" at bounding box center [438, 238] width 877 height 476
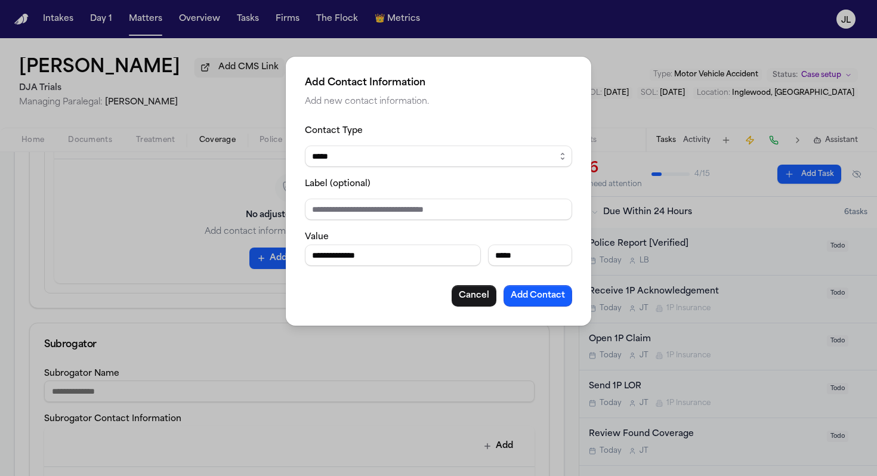
scroll to position [0, 0]
type input "**********"
click at [551, 307] on div "**********" at bounding box center [438, 191] width 305 height 269
click at [550, 301] on button "Add Contact" at bounding box center [538, 295] width 69 height 21
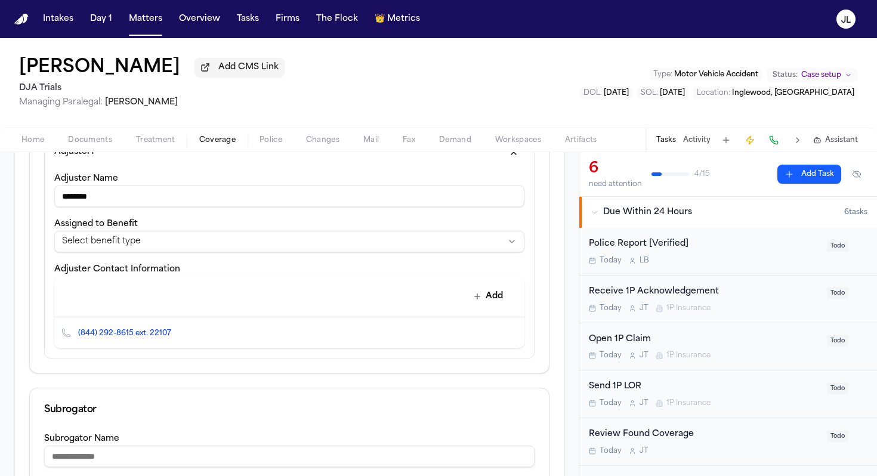
scroll to position [313, 0]
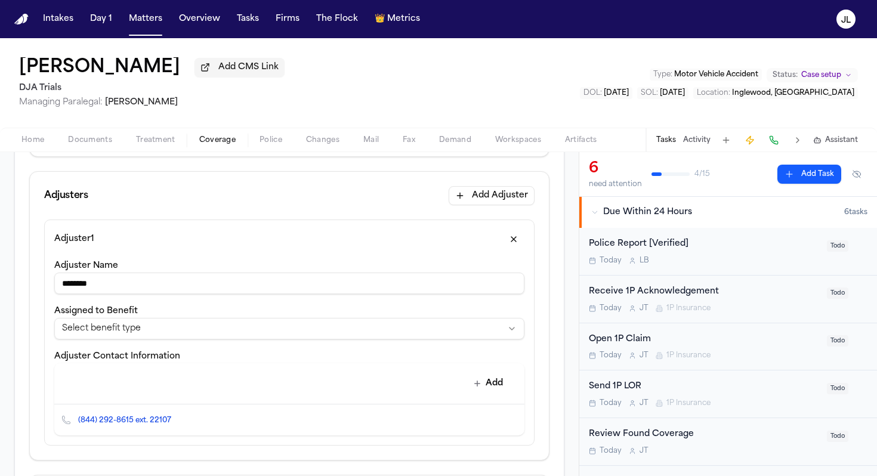
click at [429, 342] on div "**********" at bounding box center [289, 346] width 470 height 177
click at [427, 334] on html "**********" at bounding box center [438, 238] width 877 height 476
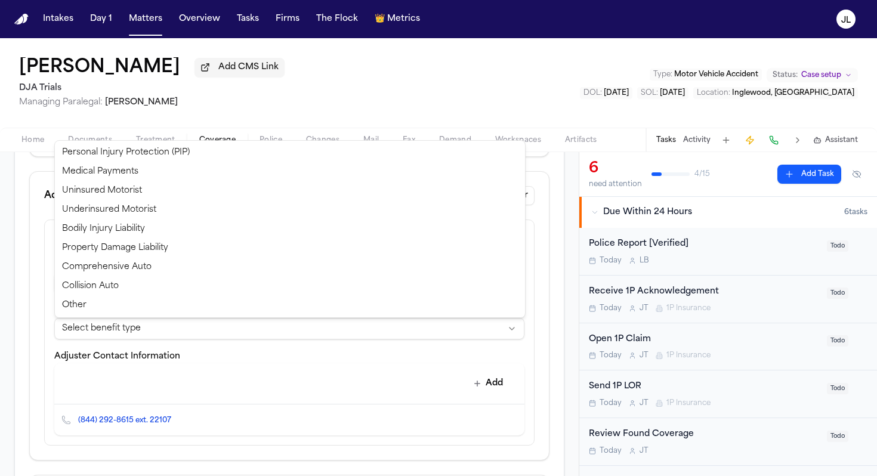
select select "**********"
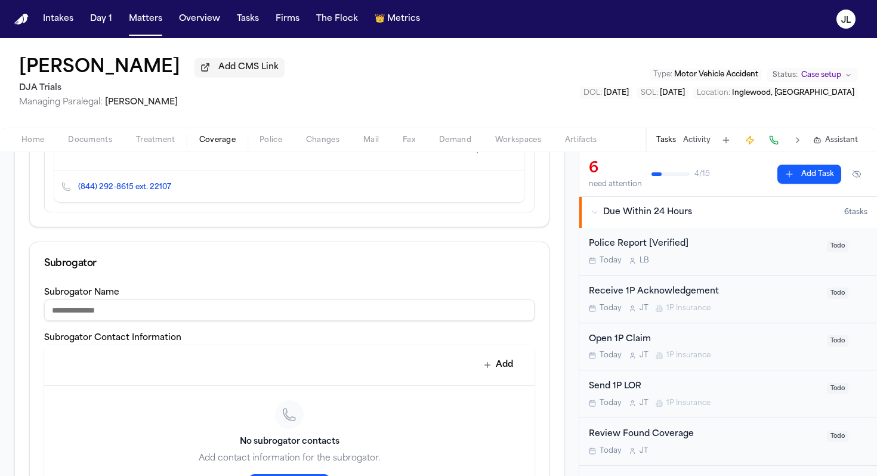
scroll to position [714, 0]
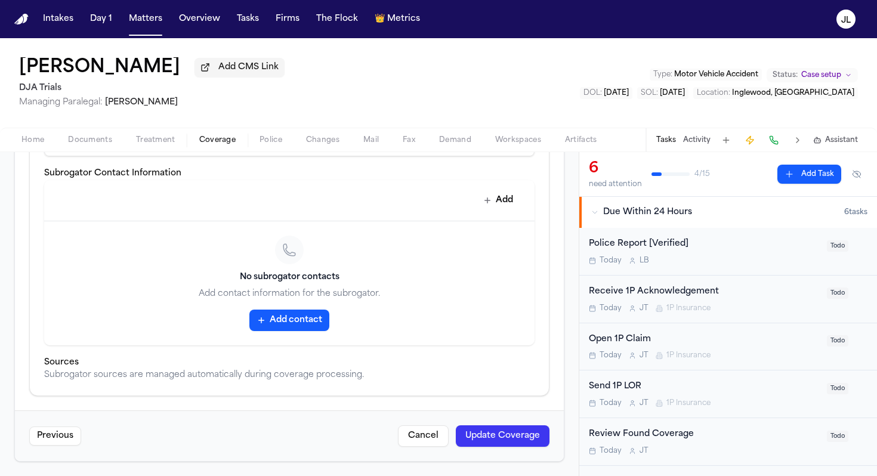
click at [498, 430] on button "Update Coverage" at bounding box center [503, 435] width 94 height 21
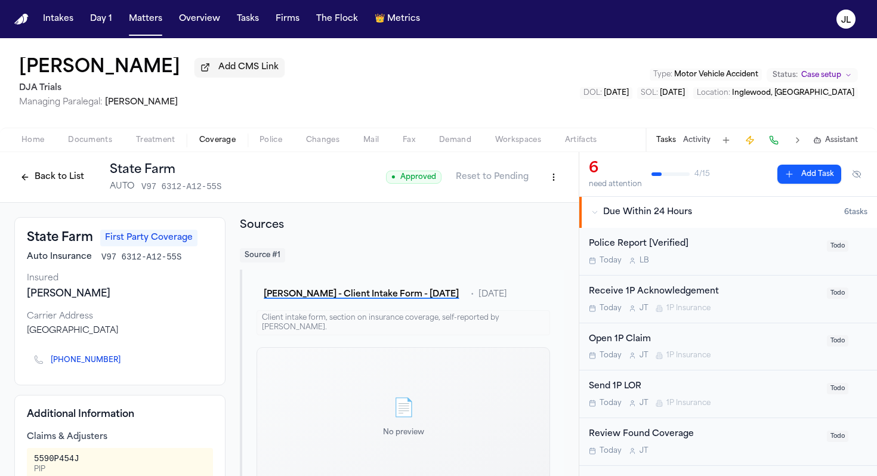
click at [52, 175] on button "Back to List" at bounding box center [52, 177] width 76 height 19
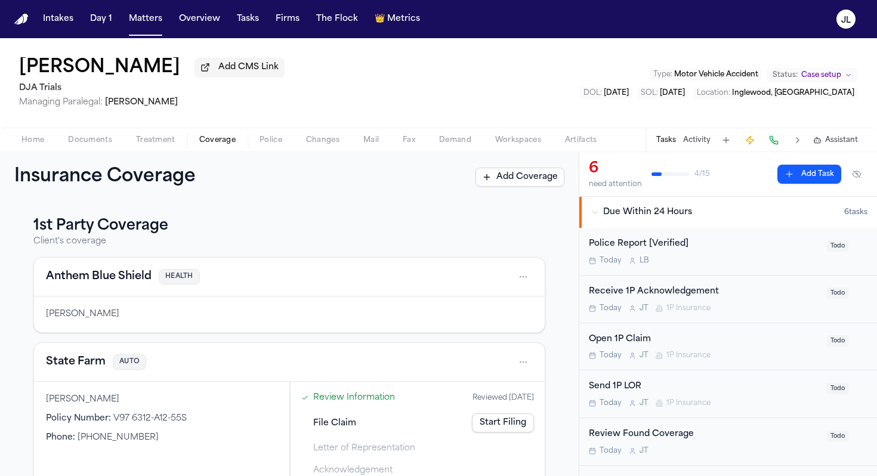
click at [92, 374] on div "State Farm AUTO" at bounding box center [289, 362] width 511 height 39
click at [92, 368] on button "State Farm" at bounding box center [76, 362] width 60 height 17
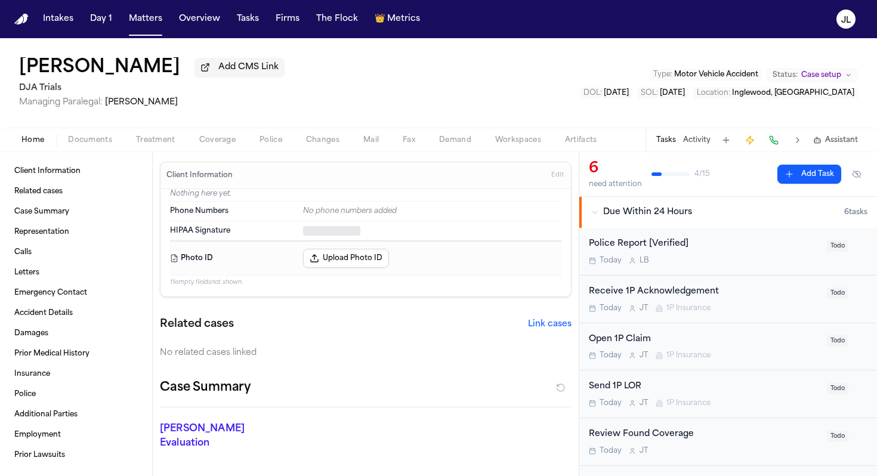
click at [42, 144] on span "Home" at bounding box center [32, 140] width 23 height 10
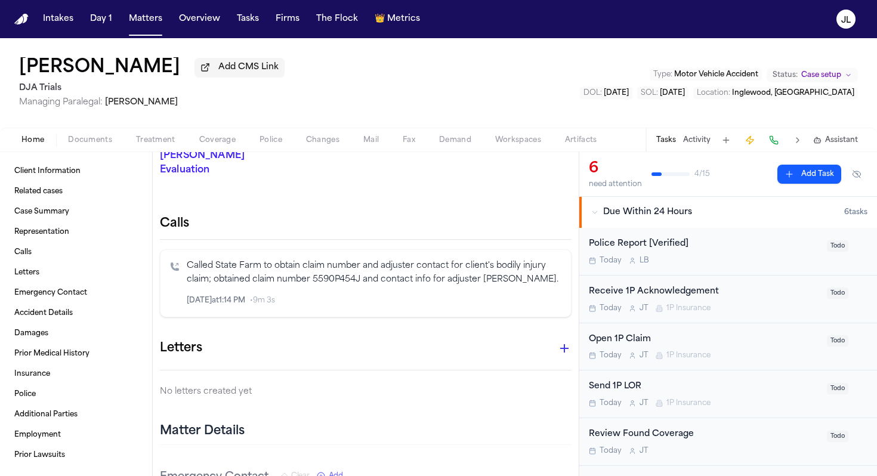
scroll to position [299, 0]
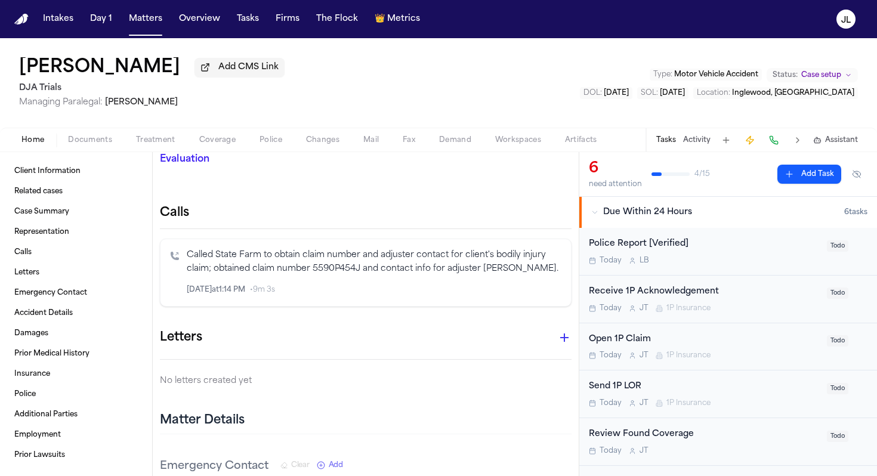
click at [510, 286] on icon "Inspect" at bounding box center [512, 290] width 8 height 8
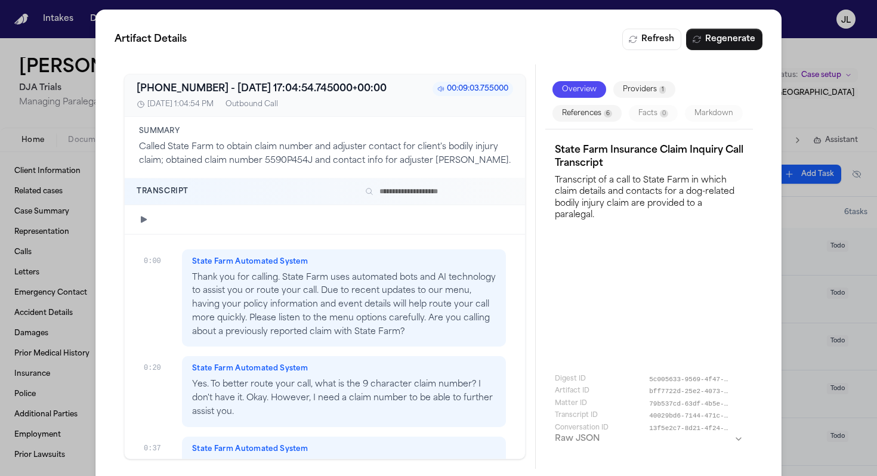
click at [596, 114] on button "References 6" at bounding box center [586, 113] width 69 height 17
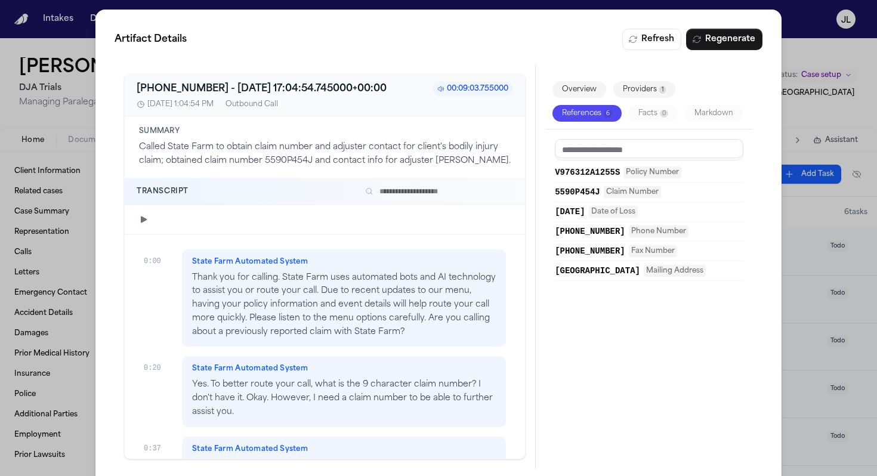
drag, startPoint x: 628, startPoint y: 252, endPoint x: 575, endPoint y: 249, distance: 53.2
click at [575, 249] on button "[PHONE_NUMBER] Fax Number" at bounding box center [649, 251] width 189 height 12
drag, startPoint x: 546, startPoint y: 250, endPoint x: 623, endPoint y: 249, distance: 76.4
click at [623, 249] on div "V976312A1255S Policy Number 5590P454J Claim Number [DATE] Date of Loss [PHONE_N…" at bounding box center [649, 294] width 208 height 330
copy span "[PHONE_NUMBER]"
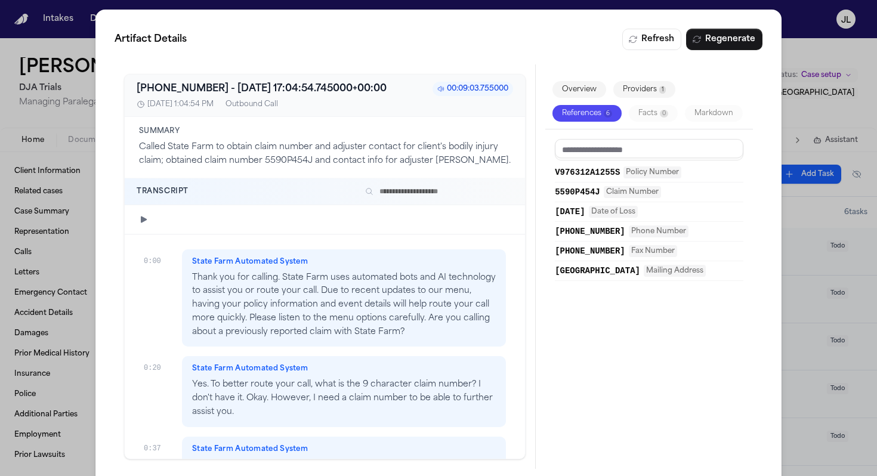
click at [823, 69] on div "Artifact Details Refresh Regenerate [PHONE_NUMBER] - [DATE] 17:04:54.745000+00:…" at bounding box center [438, 249] width 877 height 498
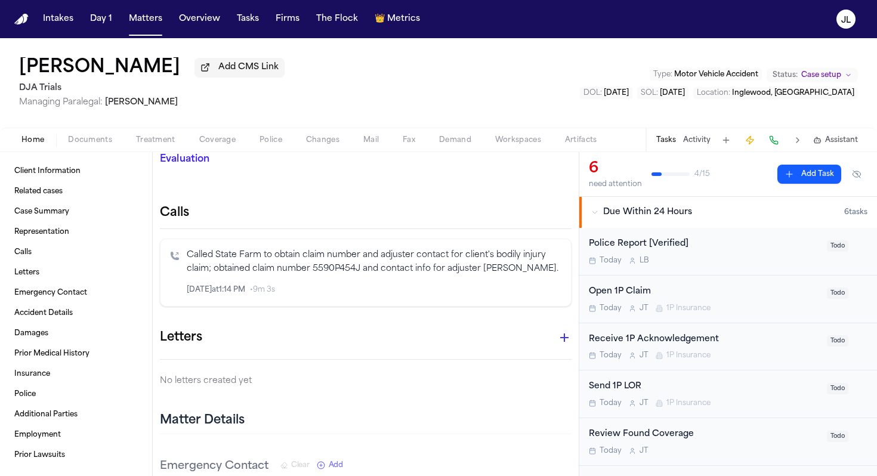
click at [228, 140] on span "Coverage" at bounding box center [217, 140] width 36 height 10
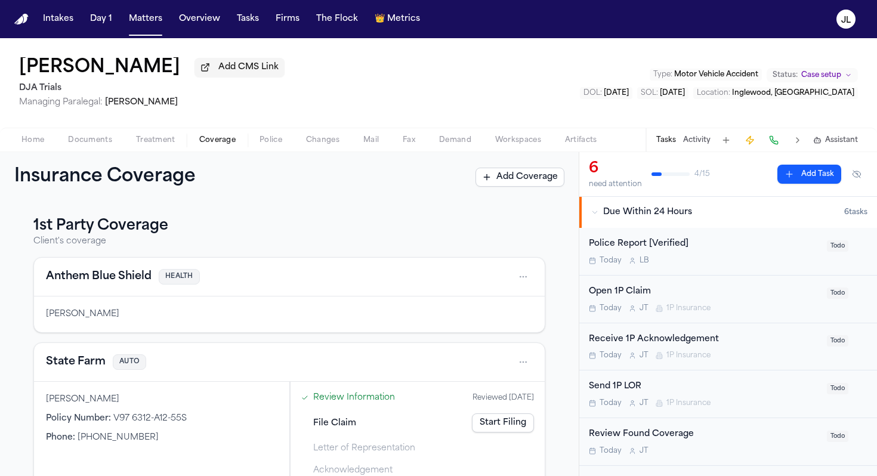
click at [64, 366] on button "State Farm" at bounding box center [76, 362] width 60 height 17
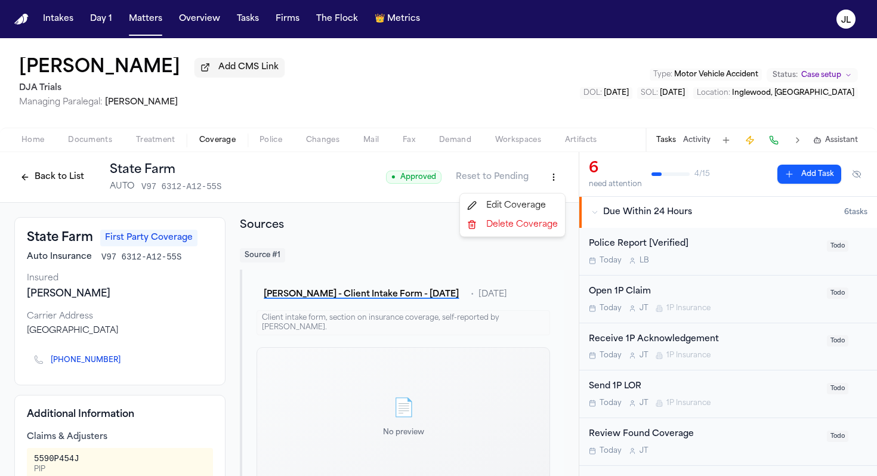
click at [556, 174] on html "Intakes Day 1 Matters Overview Tasks Firms The Flock 👑 Metrics JL [PERSON_NAME]…" at bounding box center [438, 238] width 877 height 476
click at [539, 200] on div "Edit Coverage" at bounding box center [512, 205] width 100 height 19
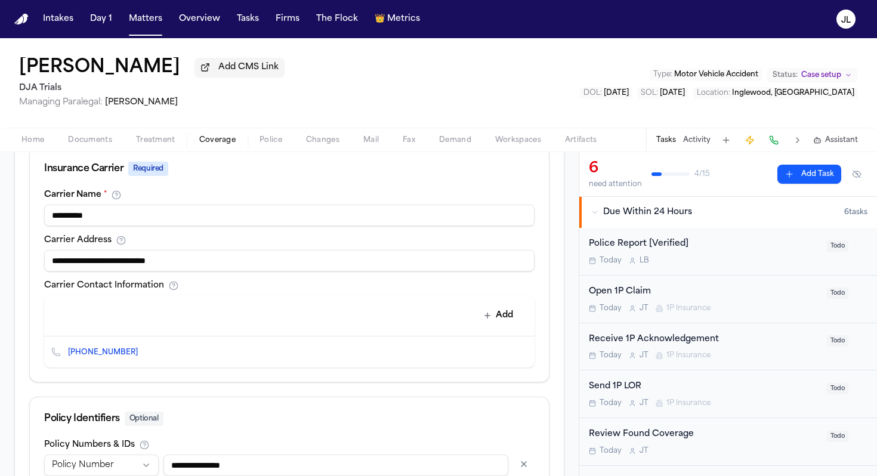
scroll to position [427, 0]
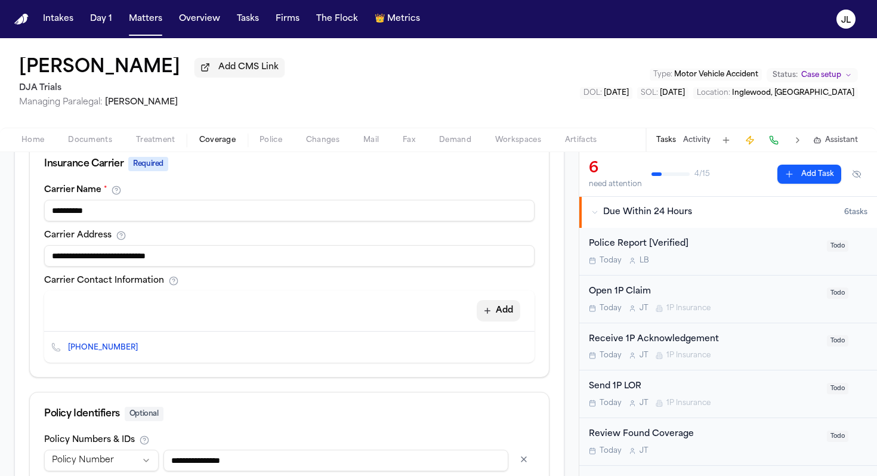
click at [520, 311] on div "Add" at bounding box center [289, 311] width 490 height 41
click at [495, 311] on button "Add" at bounding box center [499, 310] width 44 height 21
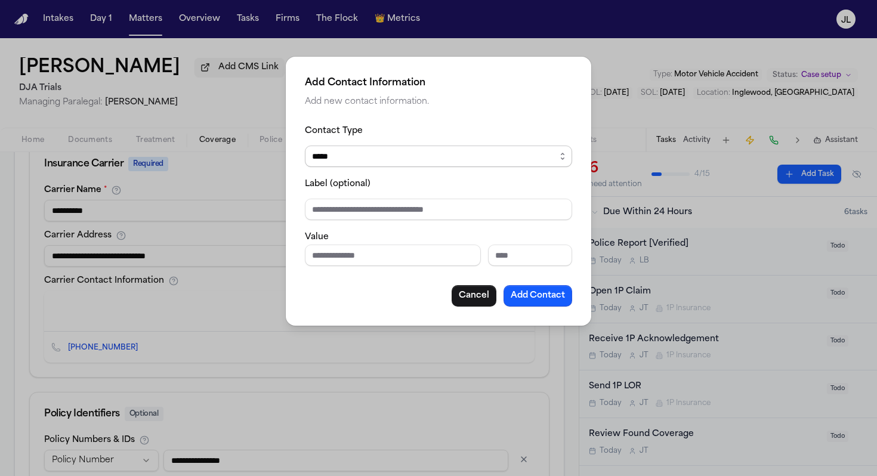
click at [321, 160] on select "***** ***** ******* *** *****" at bounding box center [438, 156] width 267 height 21
select select "***"
click at [305, 146] on select "***** ***** ******* *** *****" at bounding box center [438, 156] width 267 height 21
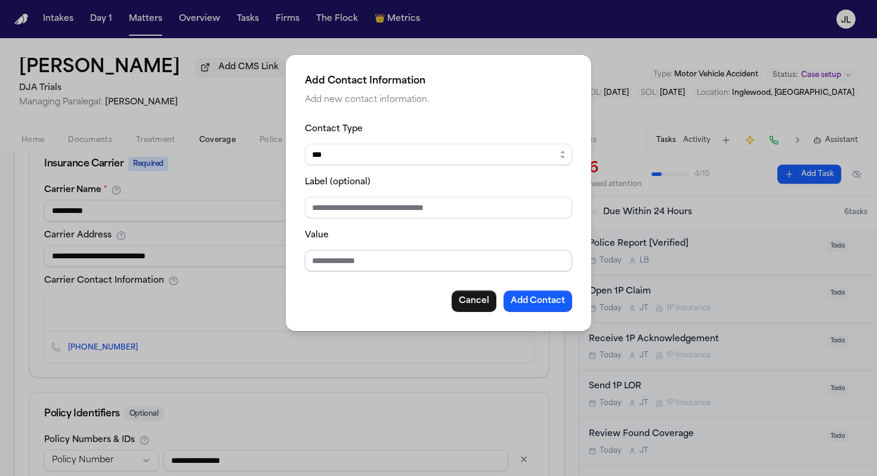
click at [318, 257] on input "Value" at bounding box center [438, 260] width 267 height 21
type input "**********"
click at [514, 297] on button "Add Contact" at bounding box center [538, 301] width 69 height 21
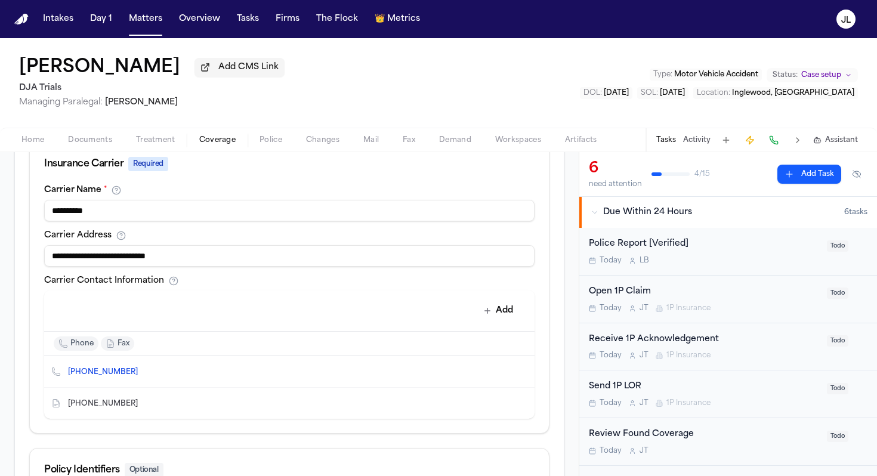
scroll to position [602, 0]
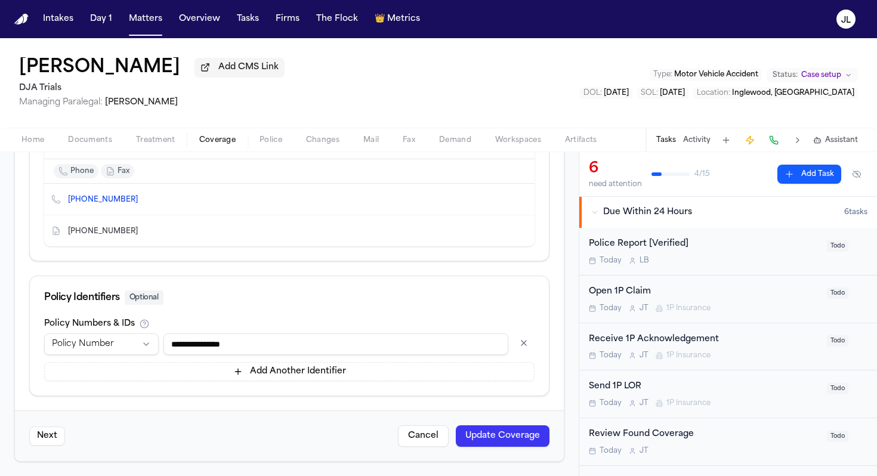
click at [494, 439] on button "Update Coverage" at bounding box center [503, 435] width 94 height 21
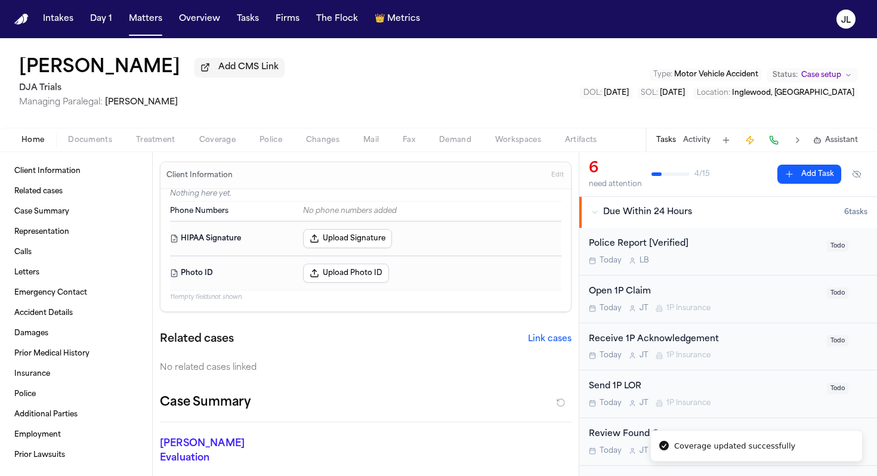
click at [44, 147] on button "Home" at bounding box center [33, 140] width 47 height 14
click at [219, 137] on span "Coverage" at bounding box center [217, 140] width 36 height 10
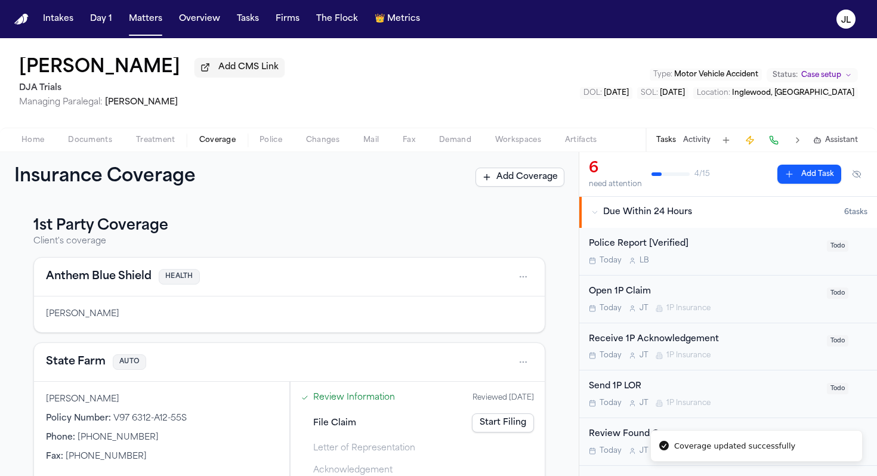
click at [25, 136] on button "Home" at bounding box center [33, 140] width 47 height 14
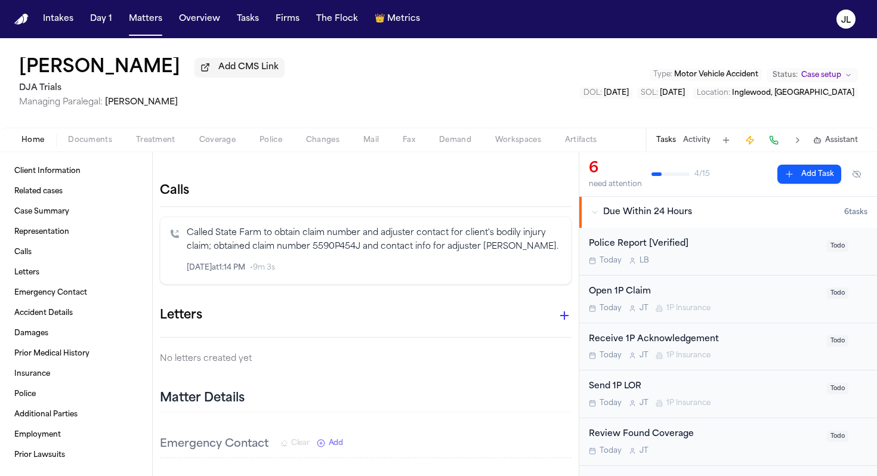
scroll to position [342, 0]
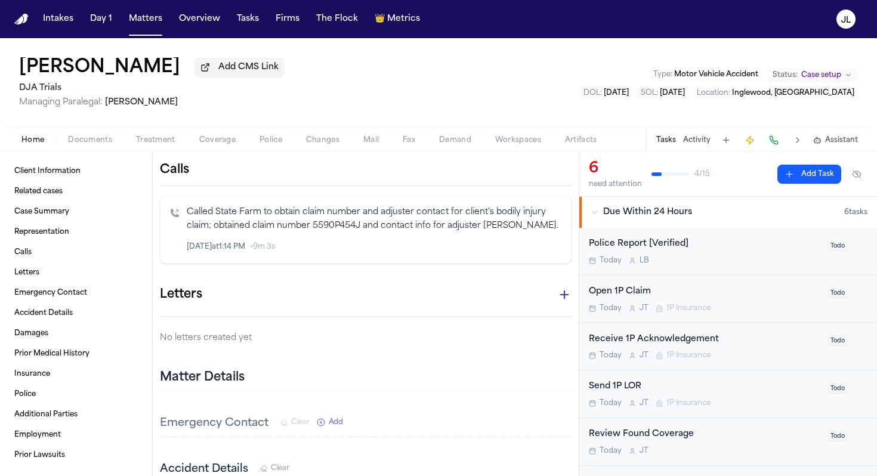
click at [567, 288] on icon "button" at bounding box center [564, 295] width 14 height 14
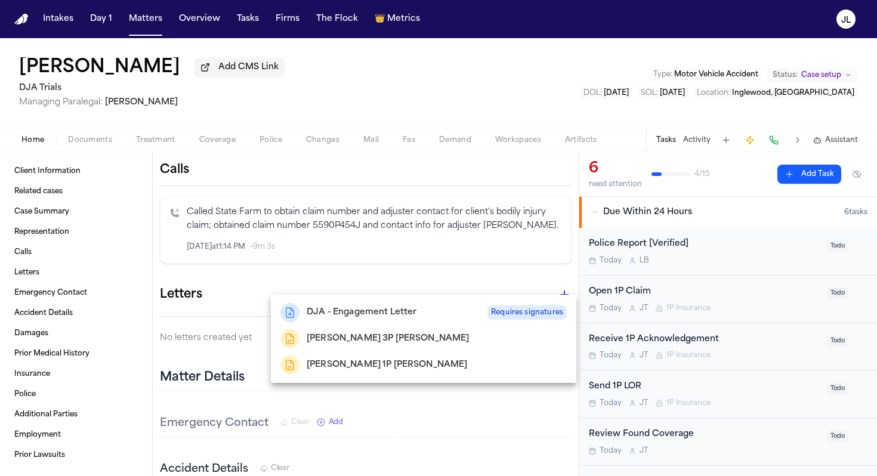
click at [400, 374] on div "[PERSON_NAME] 1P [PERSON_NAME]" at bounding box center [423, 365] width 286 height 19
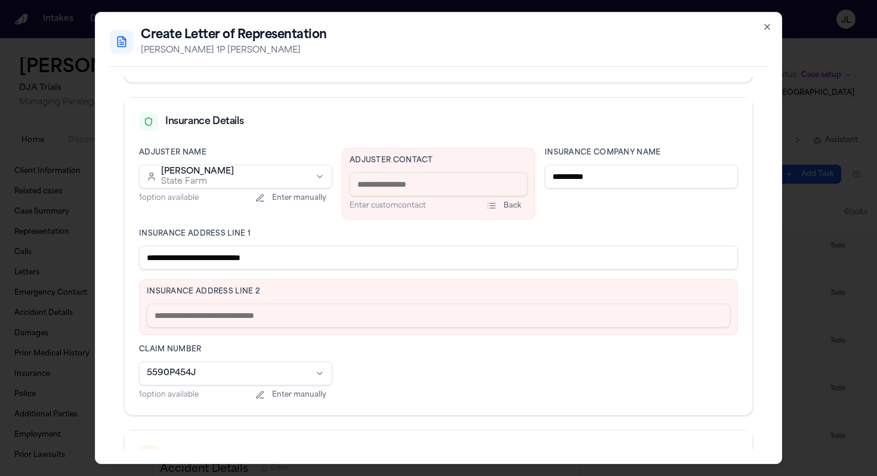
scroll to position [292, 0]
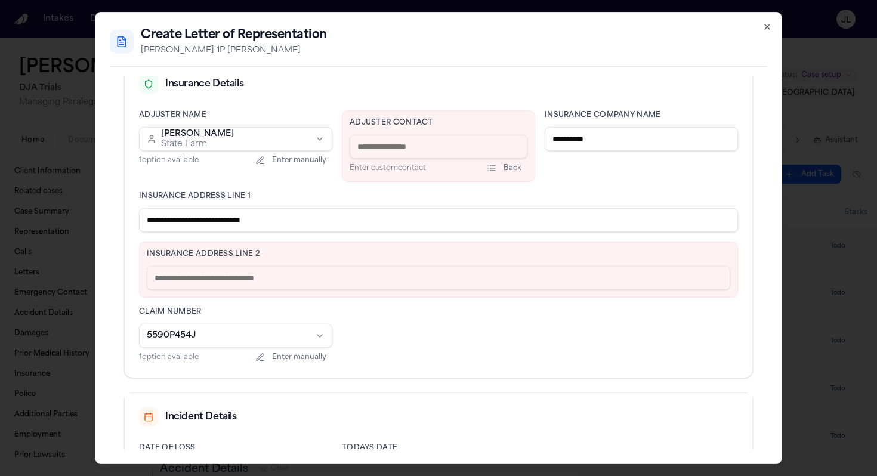
click at [308, 230] on input "**********" at bounding box center [438, 220] width 599 height 24
drag, startPoint x: 307, startPoint y: 222, endPoint x: 207, endPoint y: 215, distance: 99.8
click at [206, 215] on input "**********" at bounding box center [438, 220] width 599 height 24
type input "**********"
click at [194, 279] on input "text" at bounding box center [438, 278] width 583 height 24
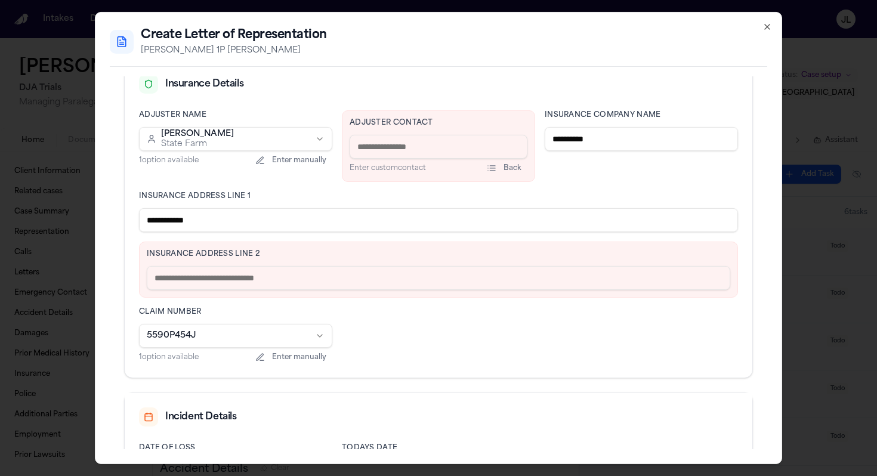
paste input "**********"
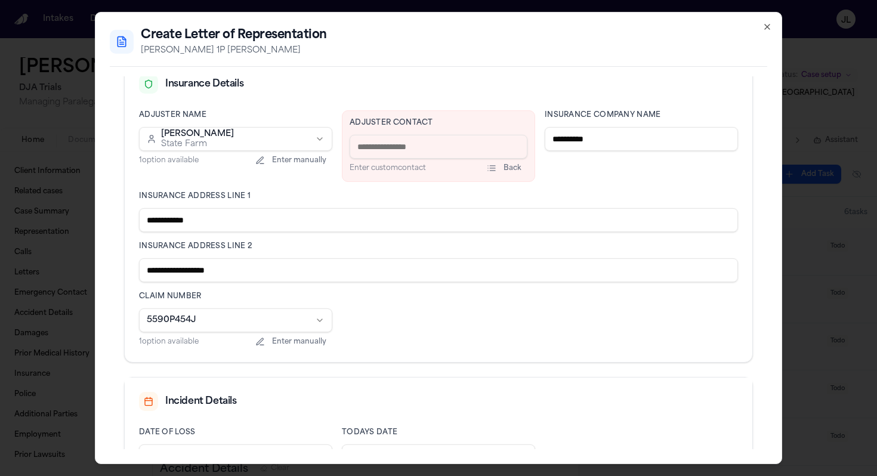
click at [150, 271] on input "**********" at bounding box center [438, 270] width 599 height 24
type input "**********"
click at [434, 144] on input at bounding box center [439, 147] width 178 height 24
paste input "**********"
type input "**********"
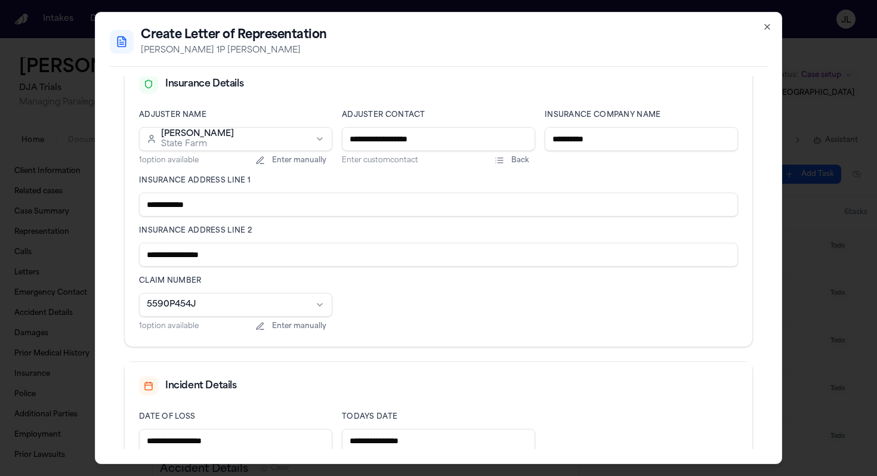
drag, startPoint x: 434, startPoint y: 144, endPoint x: 319, endPoint y: 139, distance: 115.9
click at [319, 139] on div "**********" at bounding box center [438, 221] width 599 height 222
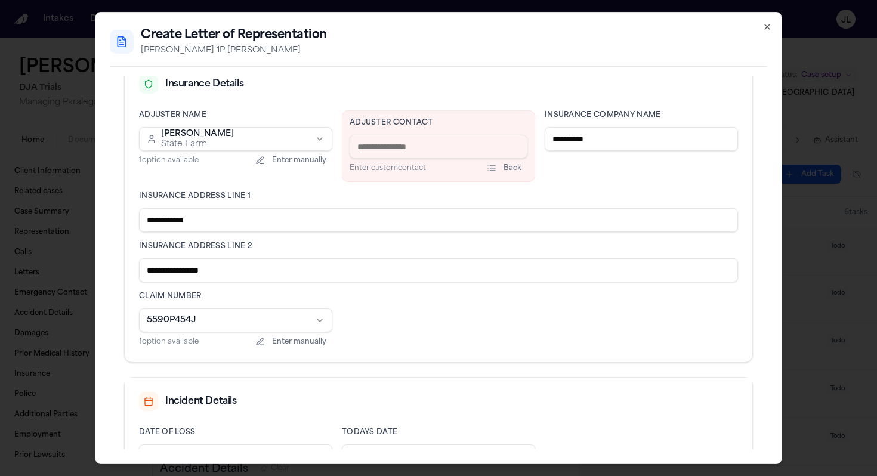
paste input "**********"
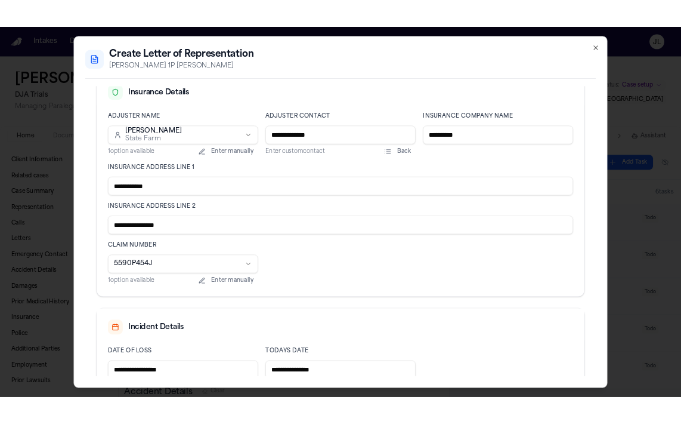
scroll to position [376, 0]
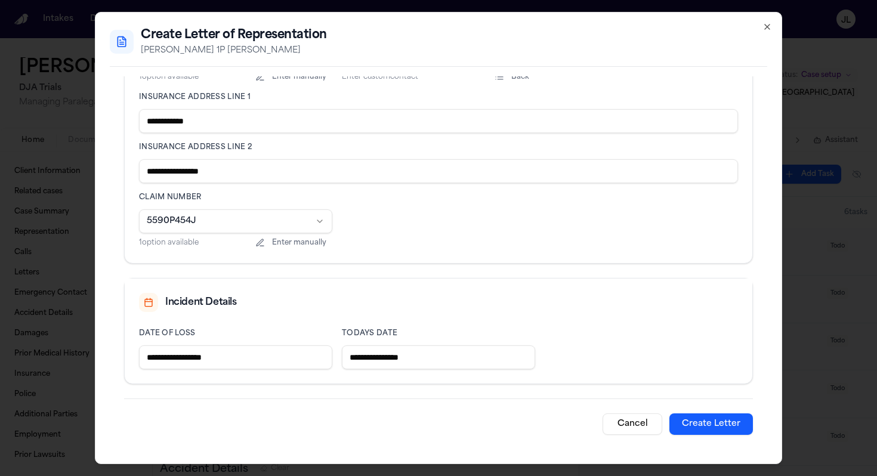
type input "**********"
click at [702, 428] on button "Create Letter" at bounding box center [711, 423] width 84 height 21
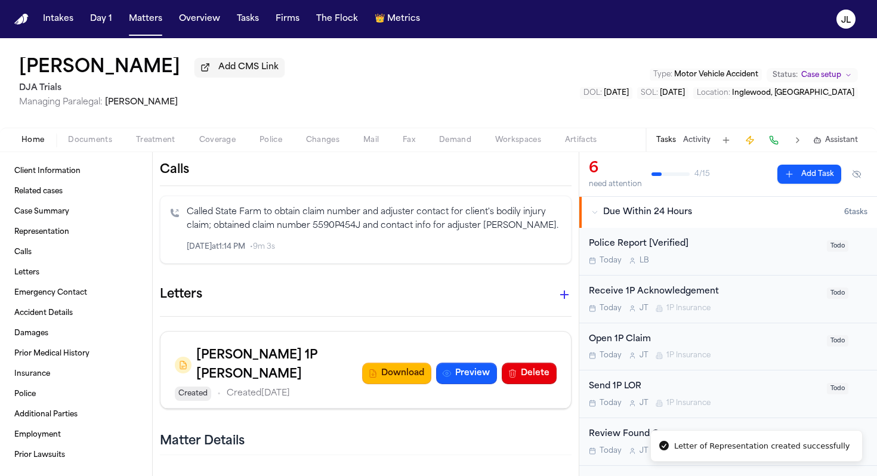
click at [778, 145] on button at bounding box center [773, 140] width 17 height 17
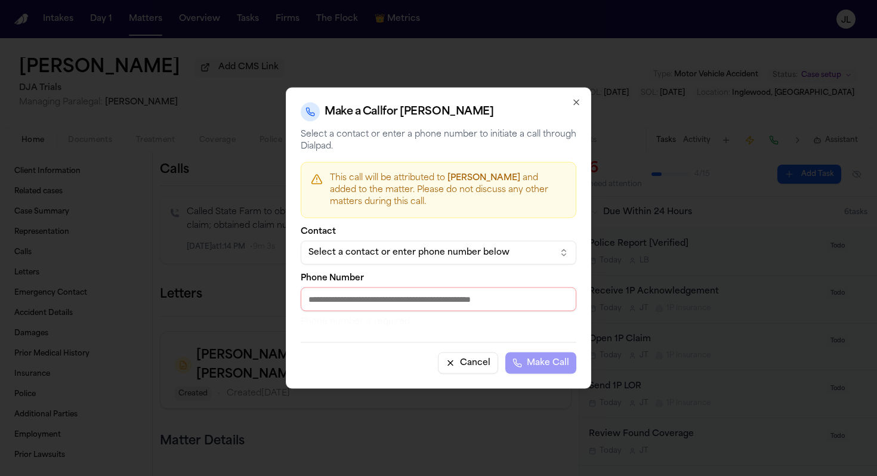
click at [364, 301] on input "Phone Number" at bounding box center [439, 300] width 276 height 24
paste input "**********"
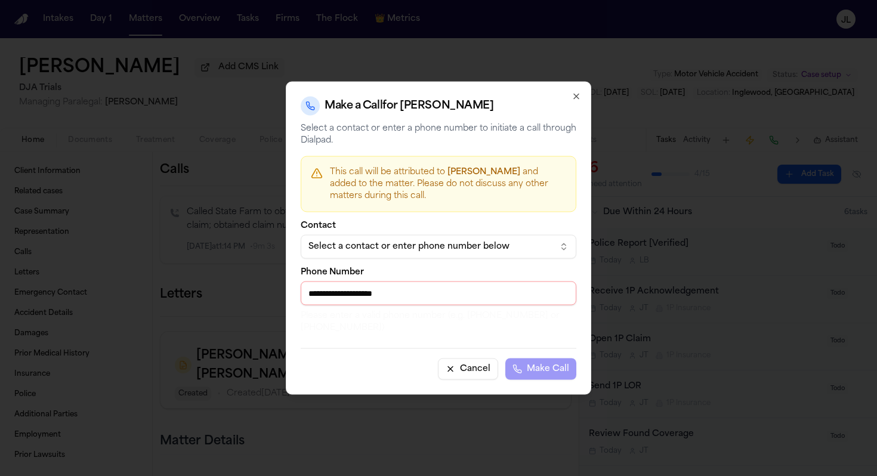
drag, startPoint x: 434, startPoint y: 300, endPoint x: 376, endPoint y: 295, distance: 58.1
click at [372, 297] on input "**********" at bounding box center [439, 294] width 276 height 24
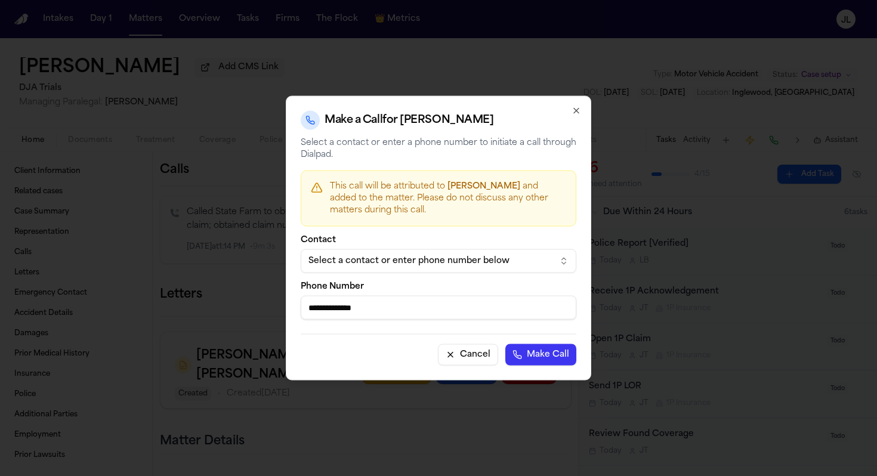
type input "**********"
click at [505, 344] on button "Make Call" at bounding box center [540, 354] width 71 height 21
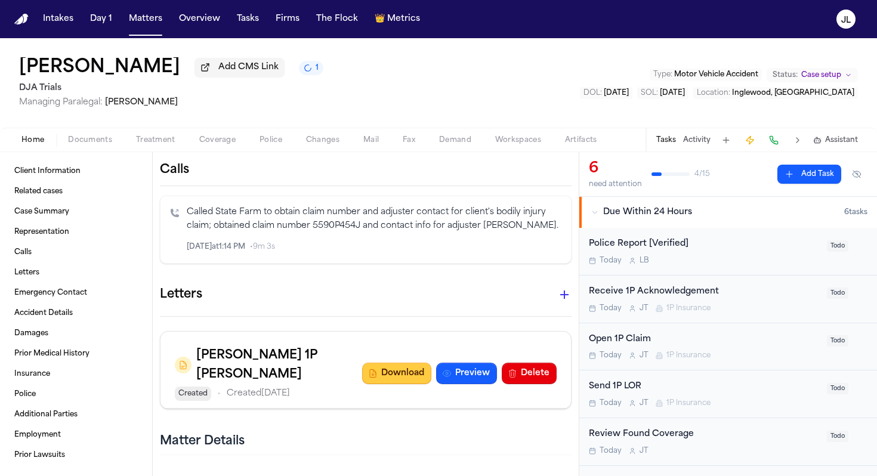
click at [421, 363] on button "Download" at bounding box center [396, 373] width 69 height 21
click at [404, 363] on button "Download" at bounding box center [396, 373] width 69 height 21
click at [610, 3] on nav "Intakes Day 1 Matters Overview Tasks Firms The Flock 👑 Metrics JL" at bounding box center [438, 19] width 877 height 38
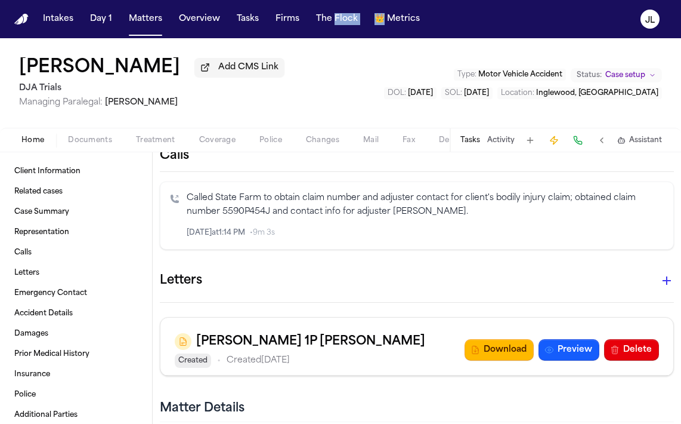
click at [215, 140] on span "Coverage" at bounding box center [217, 140] width 36 height 10
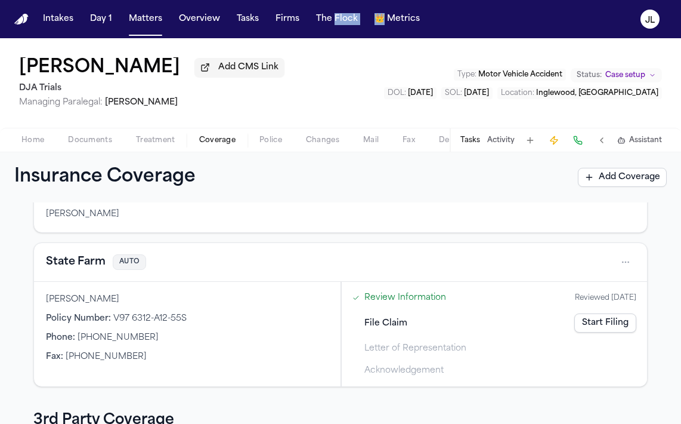
scroll to position [101, 0]
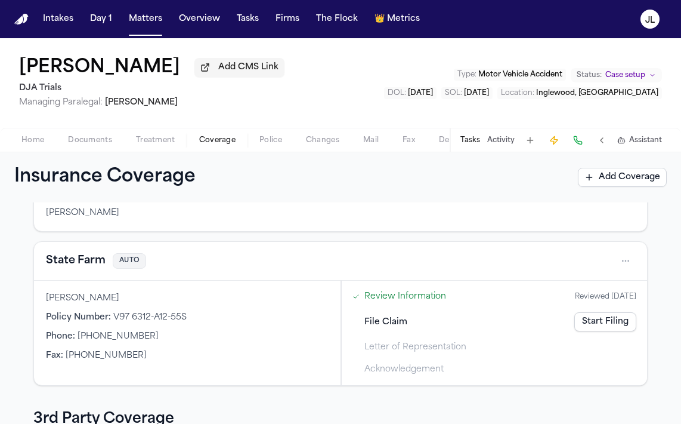
click at [72, 273] on div "State Farm AUTO" at bounding box center [340, 261] width 613 height 39
click at [67, 264] on button "State Farm" at bounding box center [76, 260] width 60 height 17
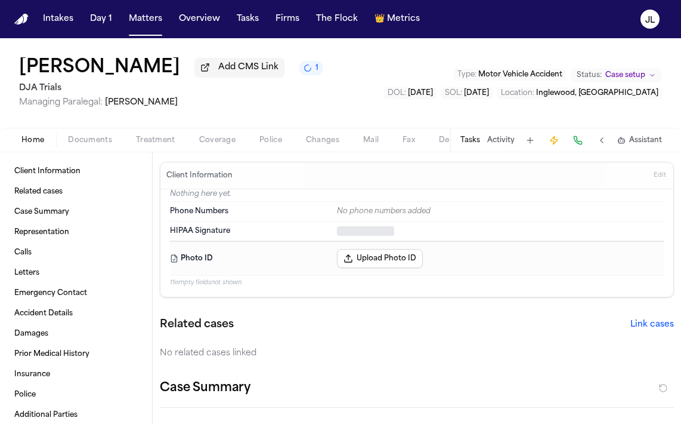
click at [36, 145] on span "Home" at bounding box center [32, 140] width 23 height 10
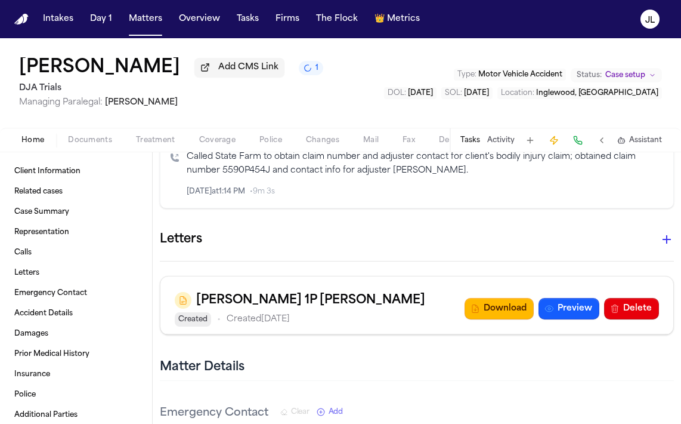
scroll to position [387, 0]
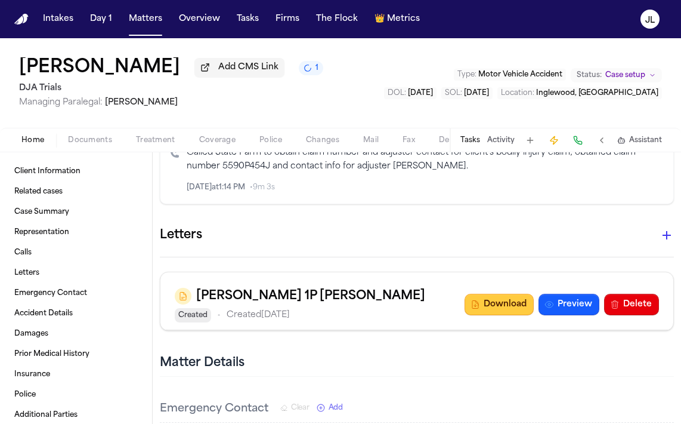
click at [504, 309] on button "Download" at bounding box center [499, 304] width 69 height 21
click at [212, 144] on span "Coverage" at bounding box center [217, 140] width 36 height 10
